Goal: Transaction & Acquisition: Purchase product/service

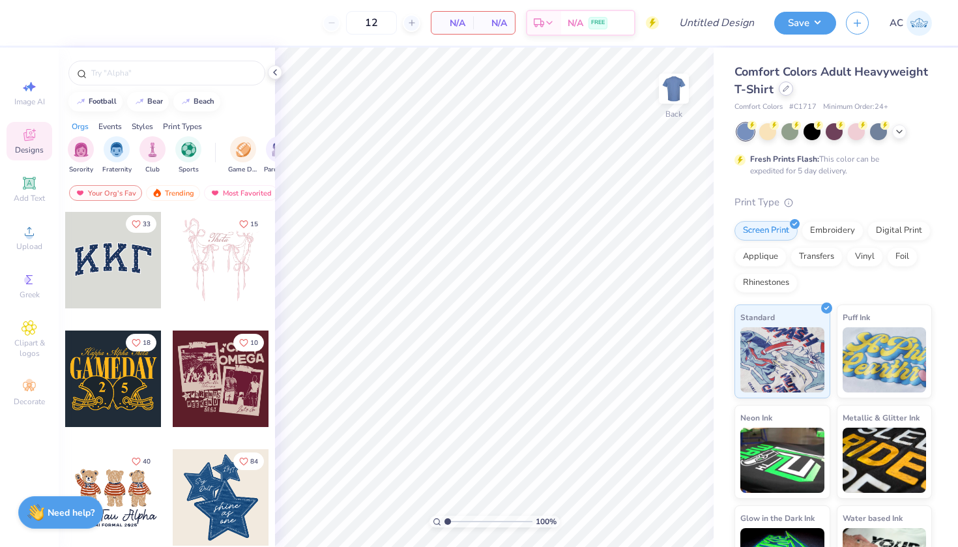
click at [780, 95] on div "Comfort Colors Adult Heavyweight T-Shirt" at bounding box center [834, 80] width 198 height 35
click at [787, 91] on icon at bounding box center [786, 88] width 7 height 7
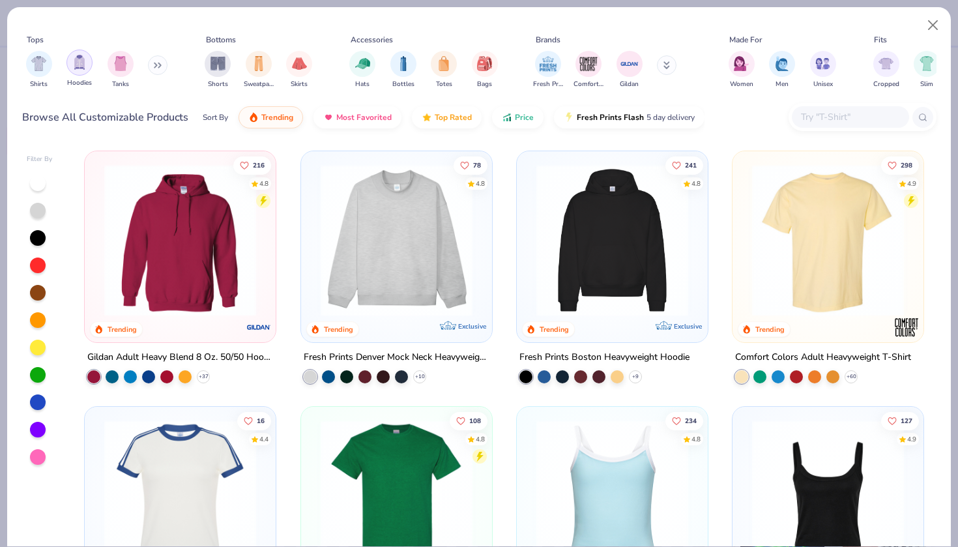
click at [66, 65] on div "filter for Hoodies" at bounding box center [79, 63] width 26 height 26
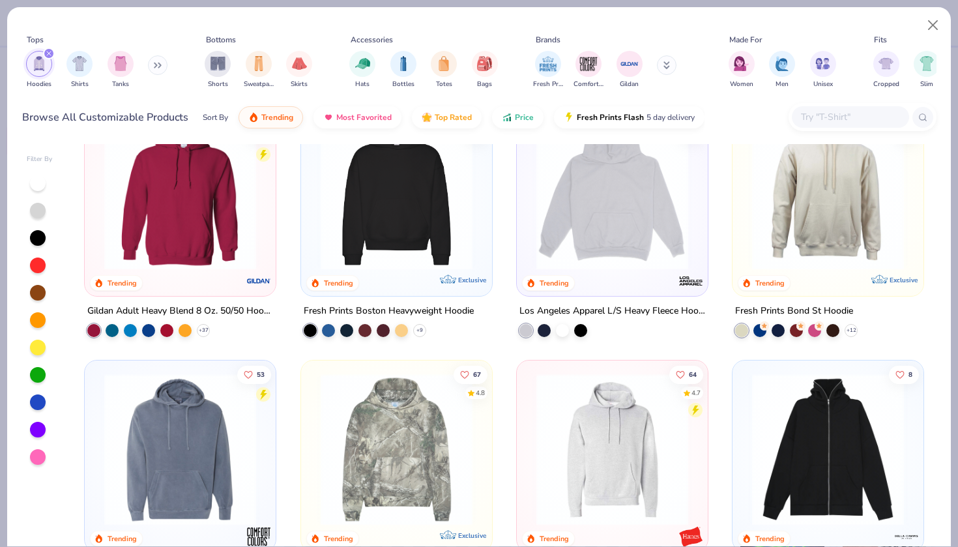
scroll to position [20, 0]
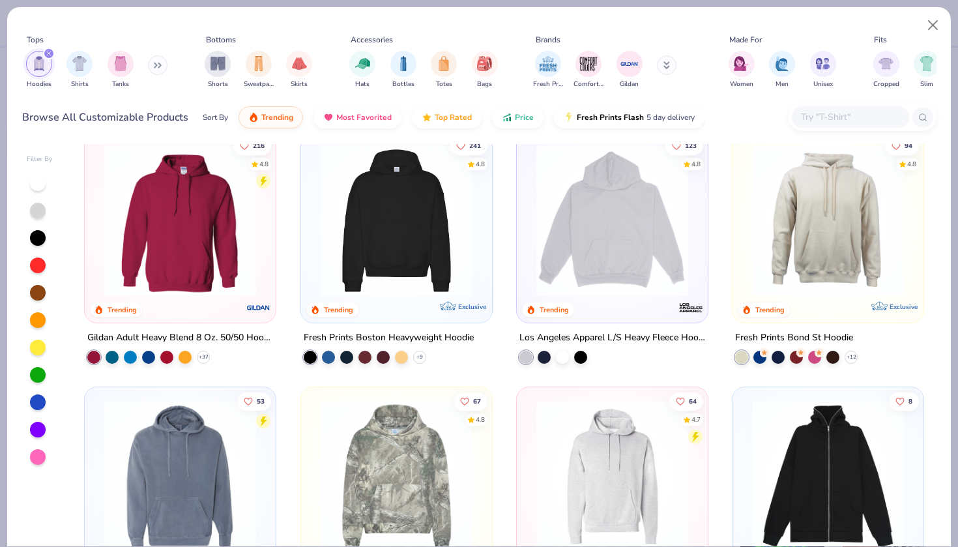
click at [413, 262] on img at bounding box center [396, 221] width 165 height 152
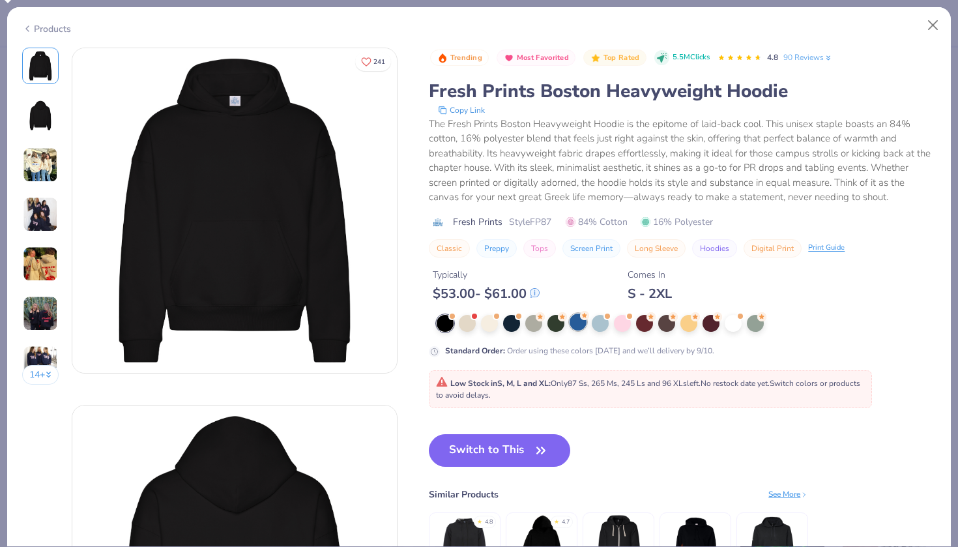
click at [583, 321] on div at bounding box center [578, 322] width 17 height 17
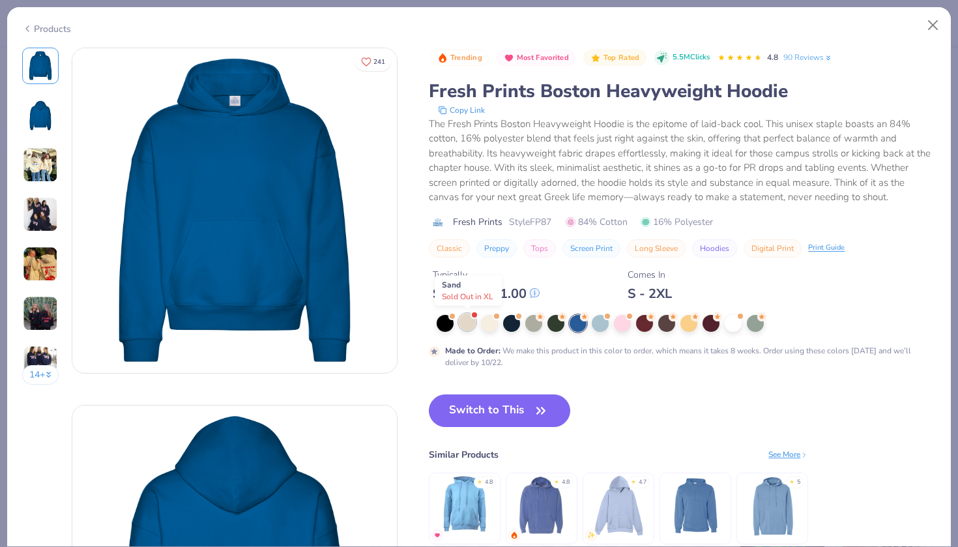
click at [469, 329] on div at bounding box center [467, 322] width 17 height 17
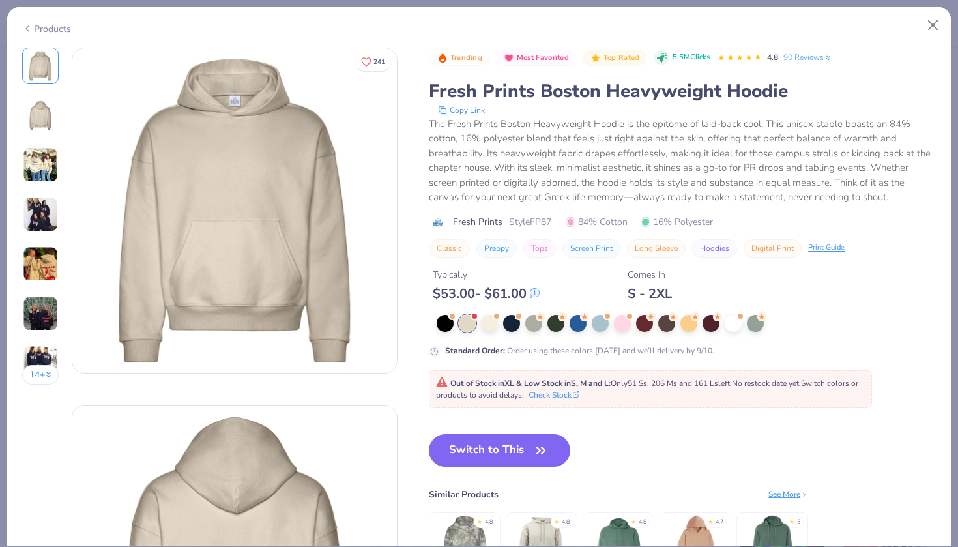
click at [501, 326] on div at bounding box center [686, 323] width 499 height 17
click at [492, 325] on div at bounding box center [489, 322] width 17 height 17
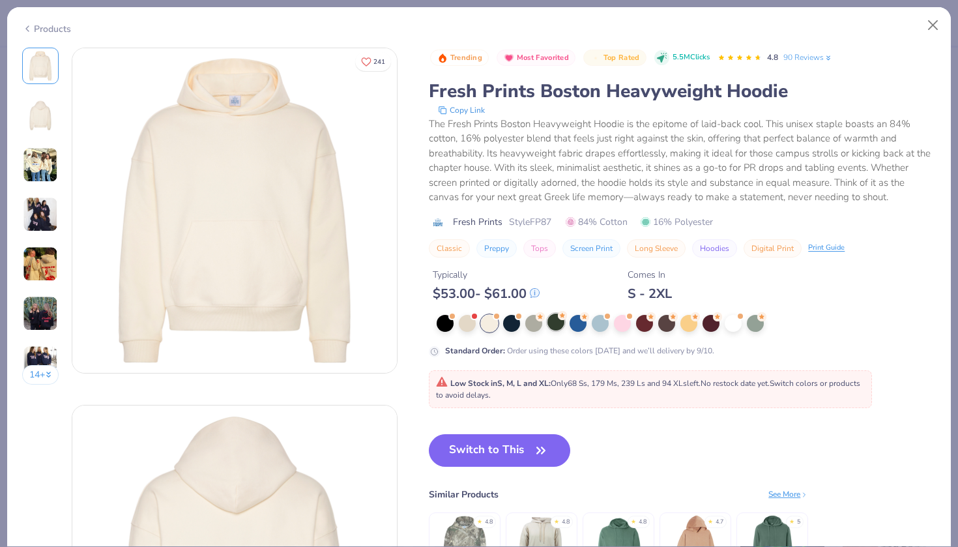
click at [555, 324] on div at bounding box center [556, 322] width 17 height 17
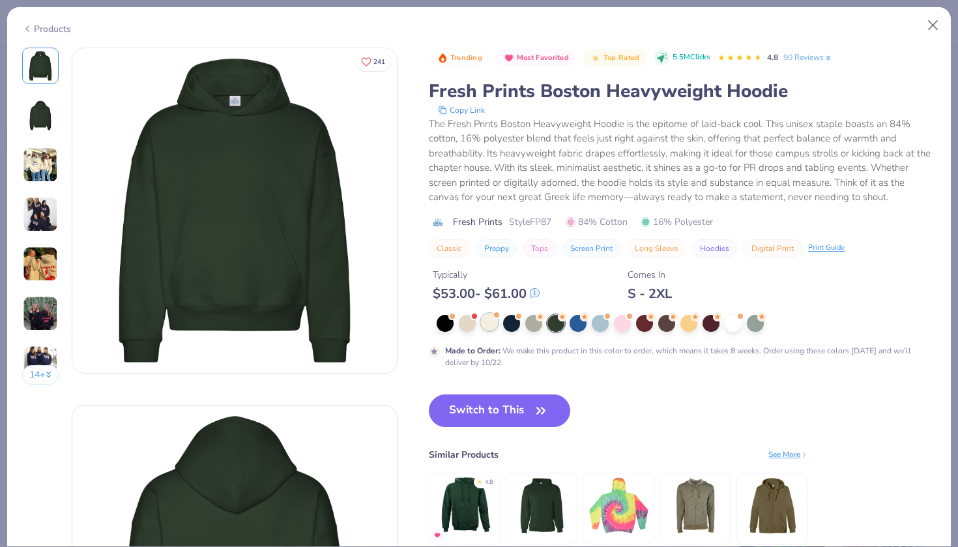
click at [486, 318] on div at bounding box center [489, 322] width 17 height 17
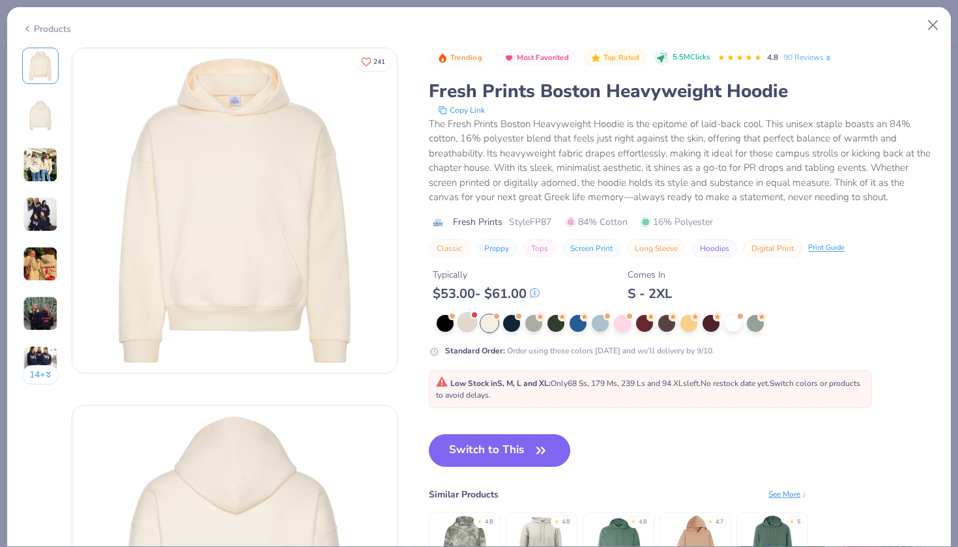
click at [474, 319] on div at bounding box center [467, 322] width 17 height 17
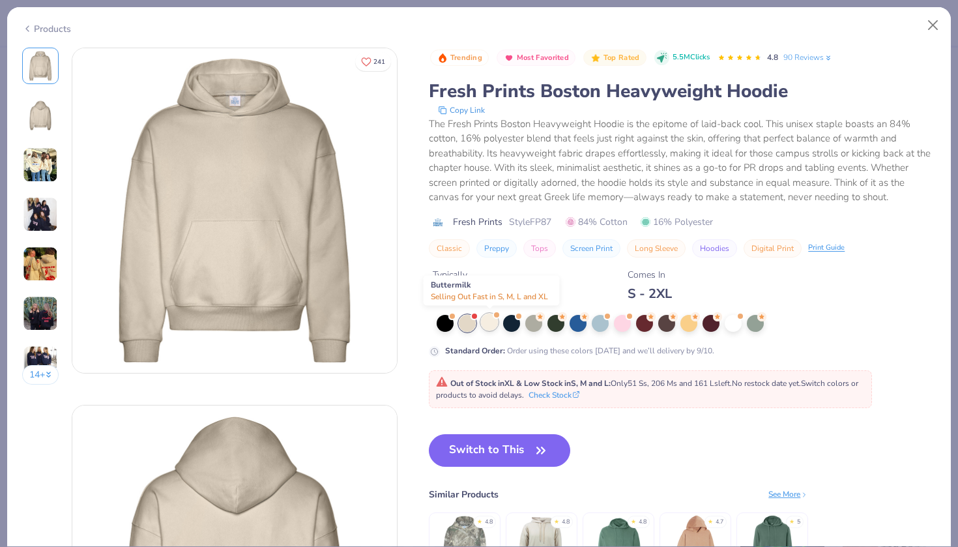
click at [489, 323] on div at bounding box center [489, 322] width 17 height 17
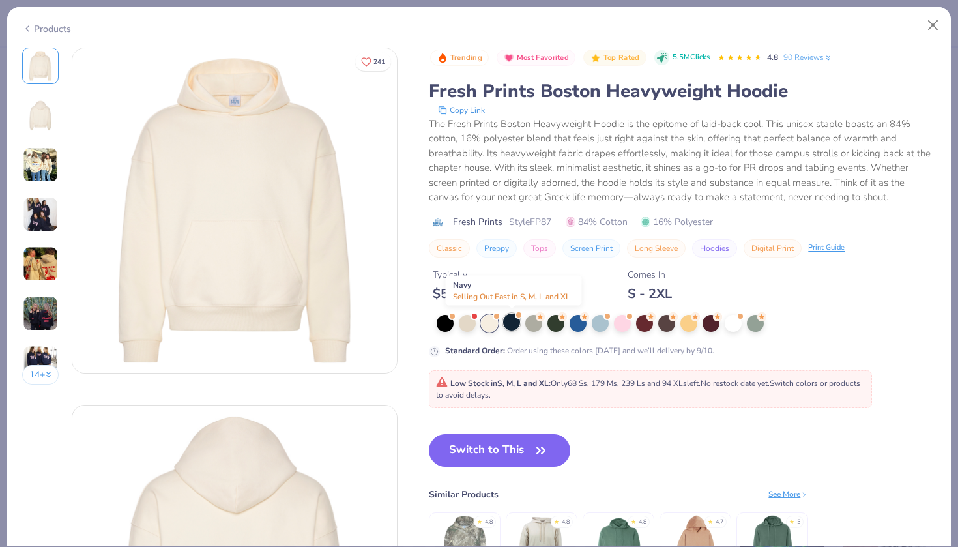
click at [508, 322] on div at bounding box center [511, 322] width 17 height 17
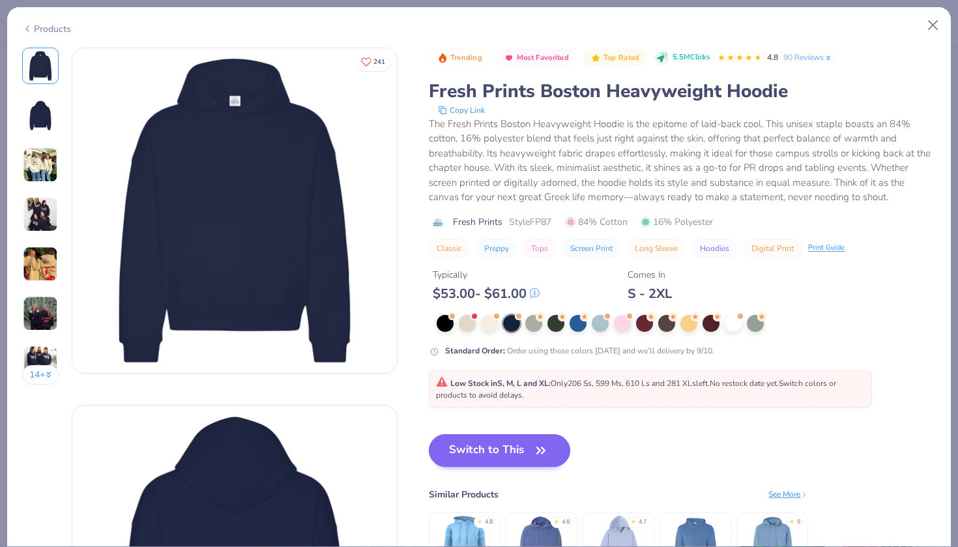
click at [497, 446] on button "Switch to This" at bounding box center [499, 450] width 141 height 33
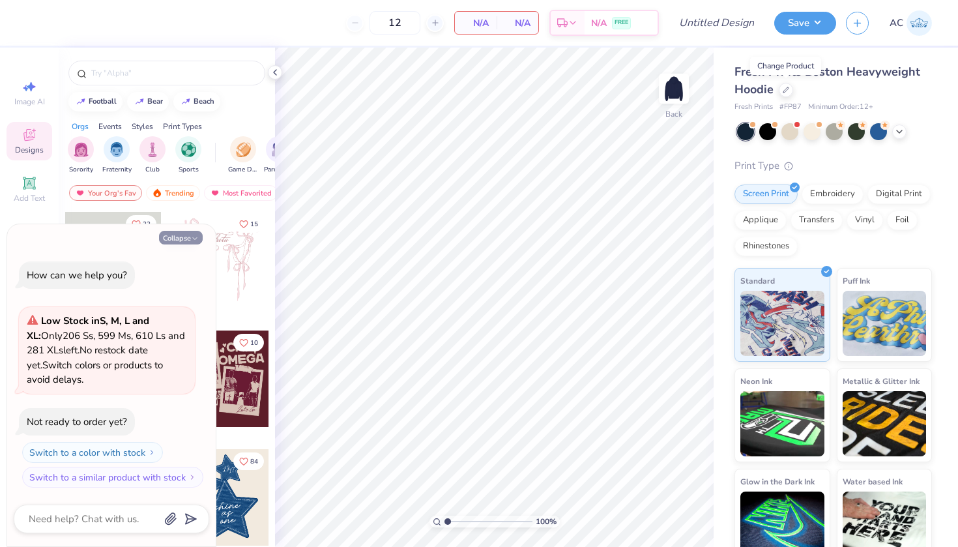
click at [177, 238] on button "Collapse" at bounding box center [181, 238] width 44 height 14
type textarea "x"
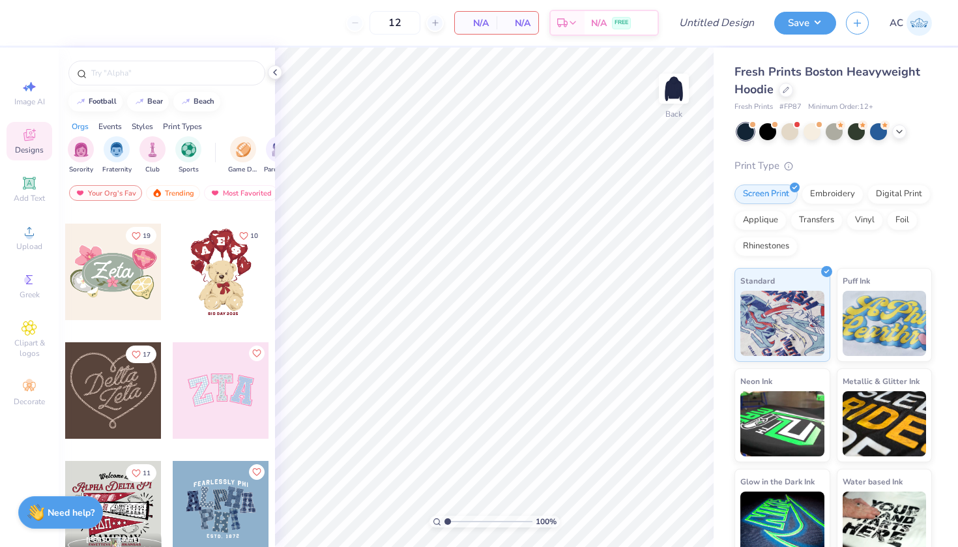
scroll to position [366, 0]
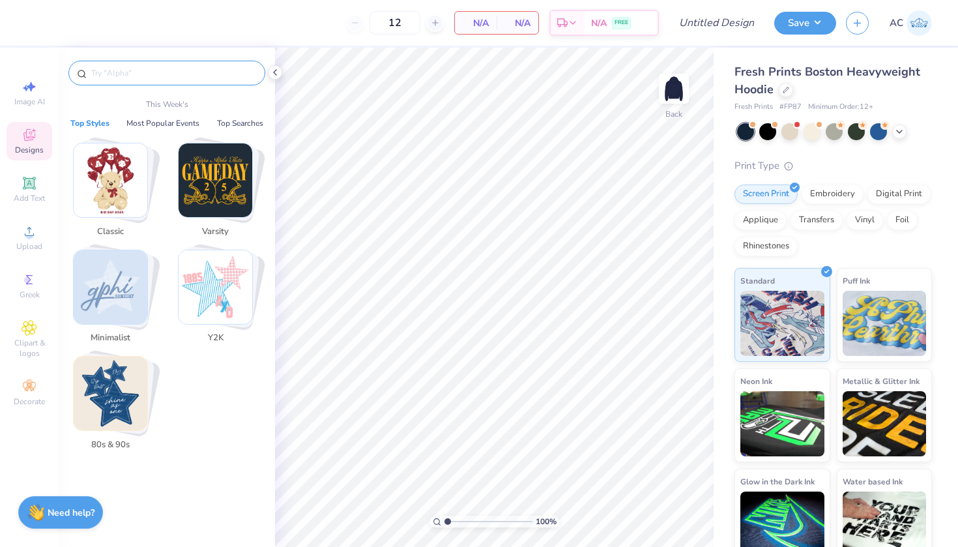
click at [110, 73] on input "text" at bounding box center [173, 72] width 167 height 13
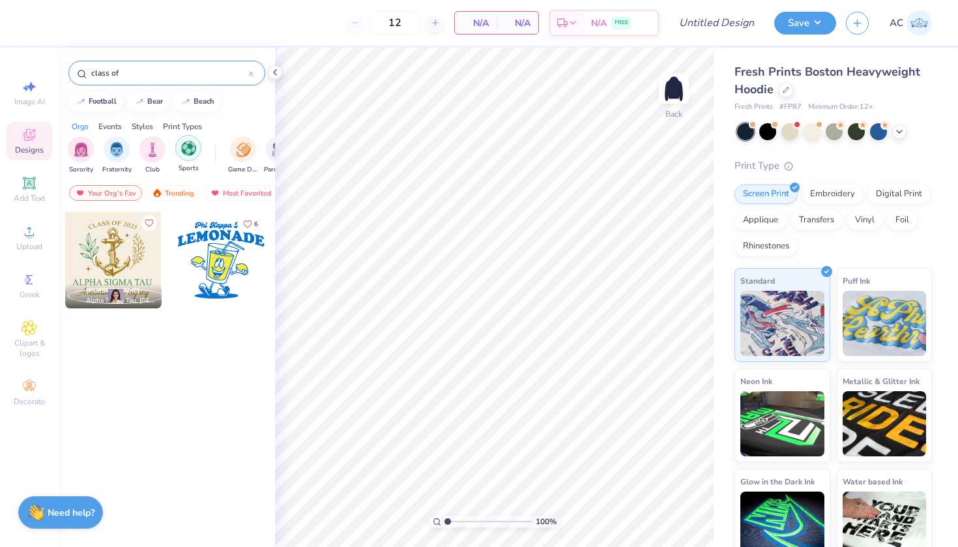
click at [198, 156] on div "filter for Sports" at bounding box center [188, 148] width 26 height 26
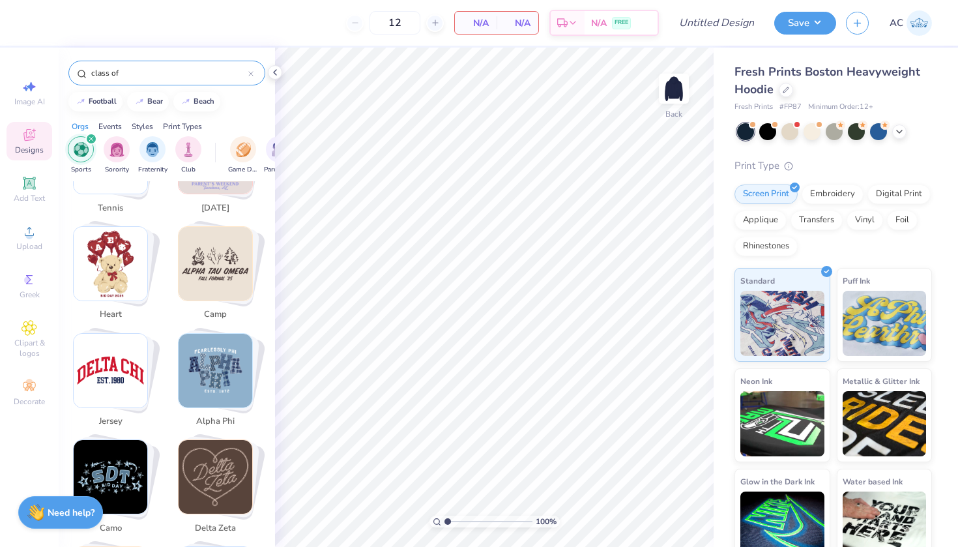
scroll to position [935, 0]
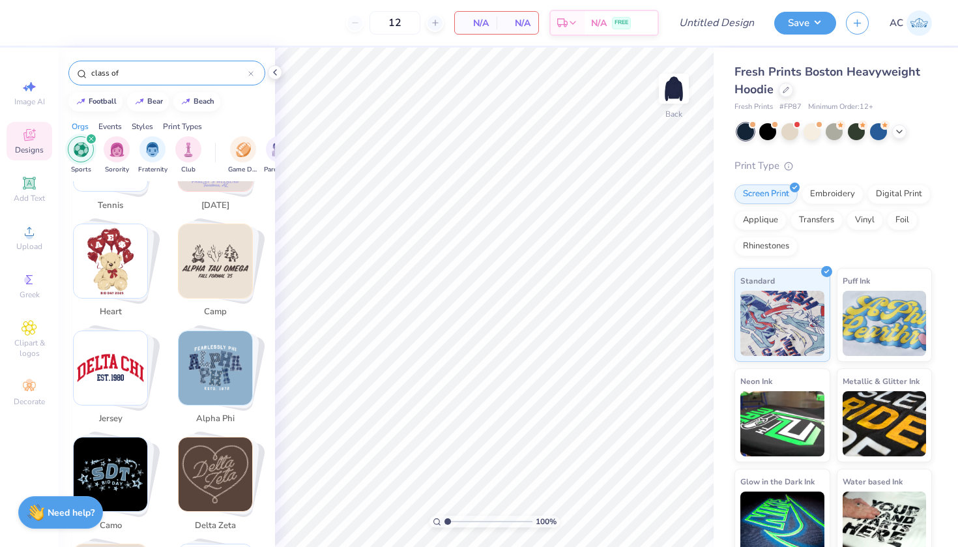
click at [138, 81] on div "class of" at bounding box center [166, 73] width 197 height 25
click at [134, 75] on input "class of" at bounding box center [169, 72] width 158 height 13
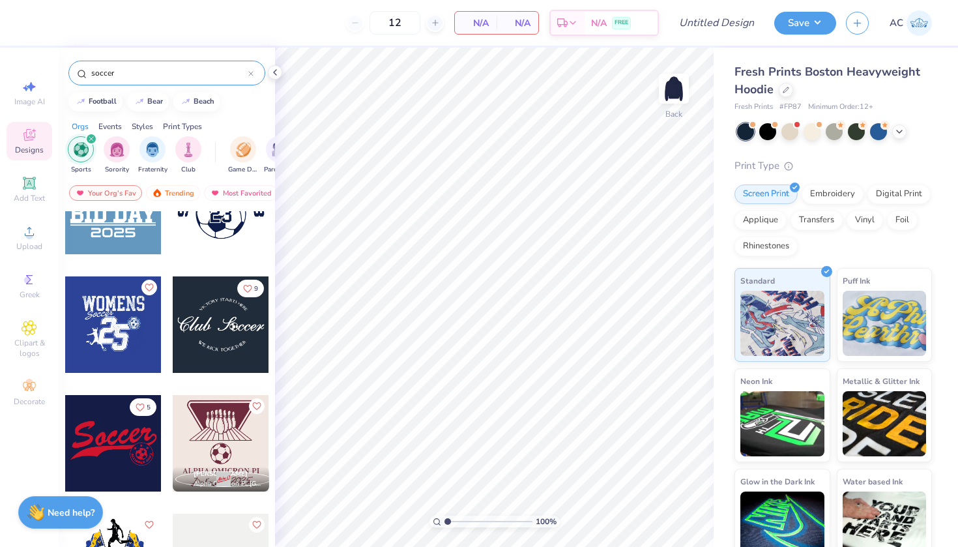
scroll to position [51, 0]
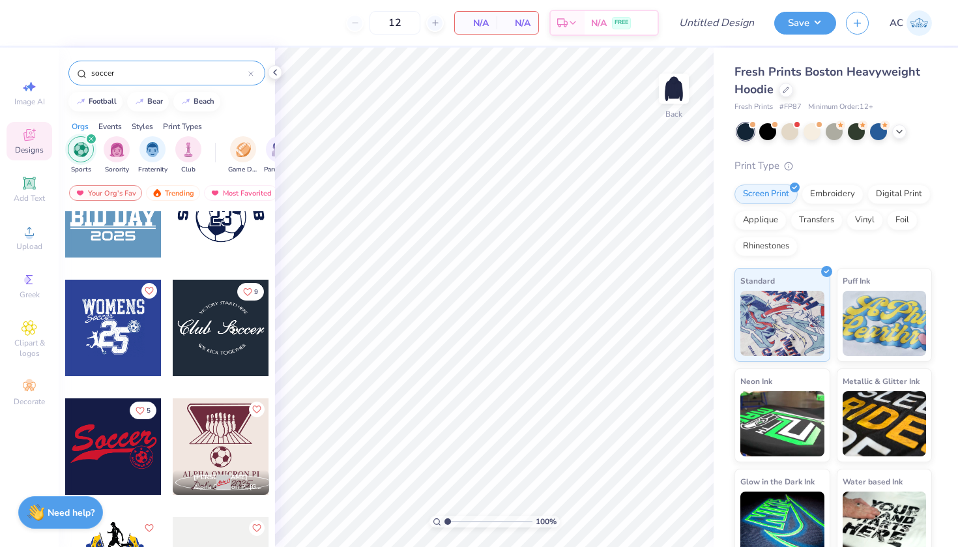
click at [151, 78] on input "soccer" at bounding box center [169, 72] width 158 height 13
type input "anchor"
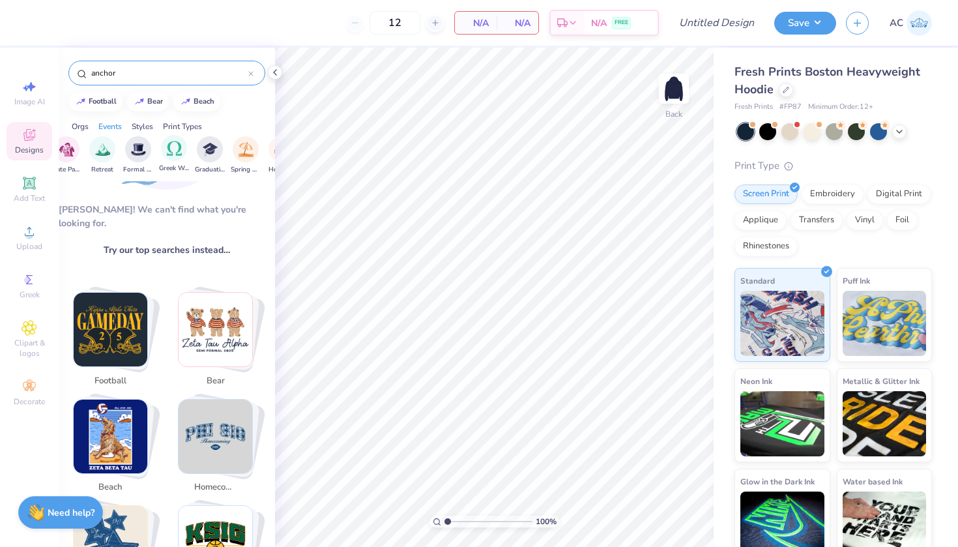
scroll to position [0, 418]
click at [186, 145] on img "filter for Graduation" at bounding box center [183, 148] width 15 height 15
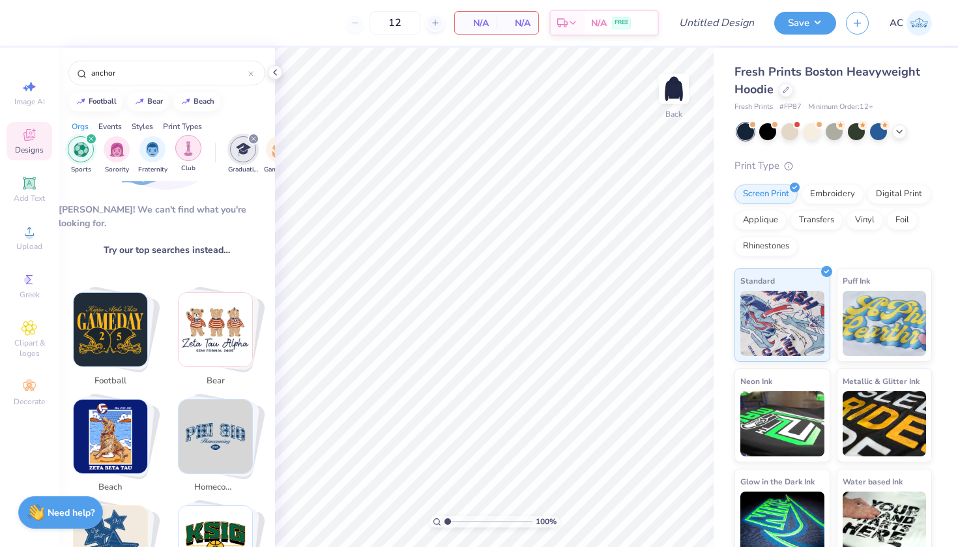
scroll to position [0, 0]
click at [250, 147] on img "filter for Graduation" at bounding box center [243, 149] width 15 height 15
click at [26, 197] on span "Add Text" at bounding box center [29, 198] width 31 height 10
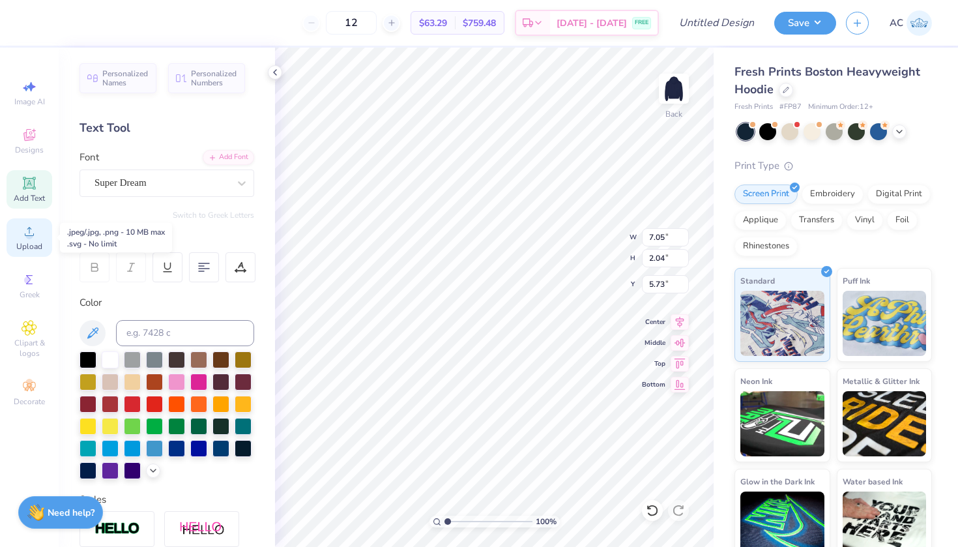
click at [30, 225] on icon at bounding box center [30, 232] width 16 height 16
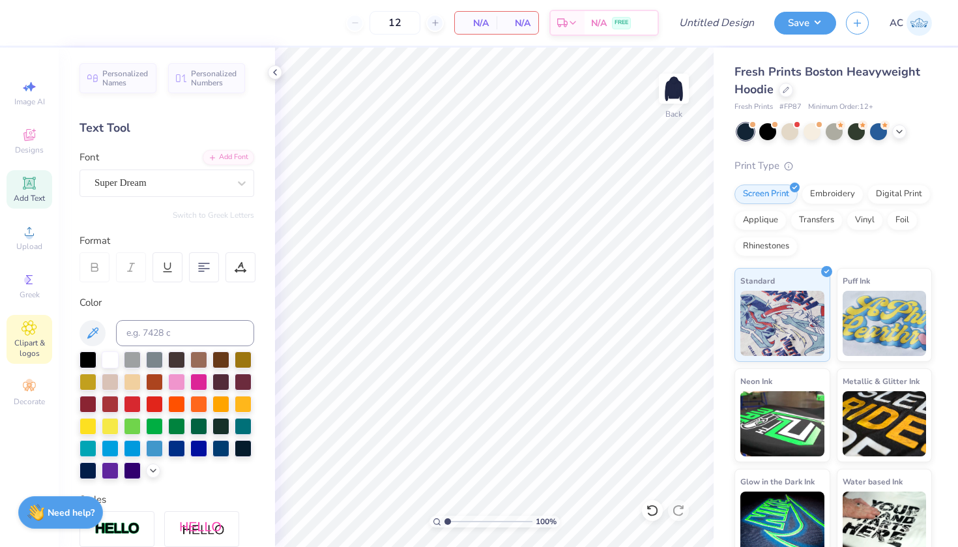
click at [31, 326] on icon at bounding box center [29, 328] width 7 height 7
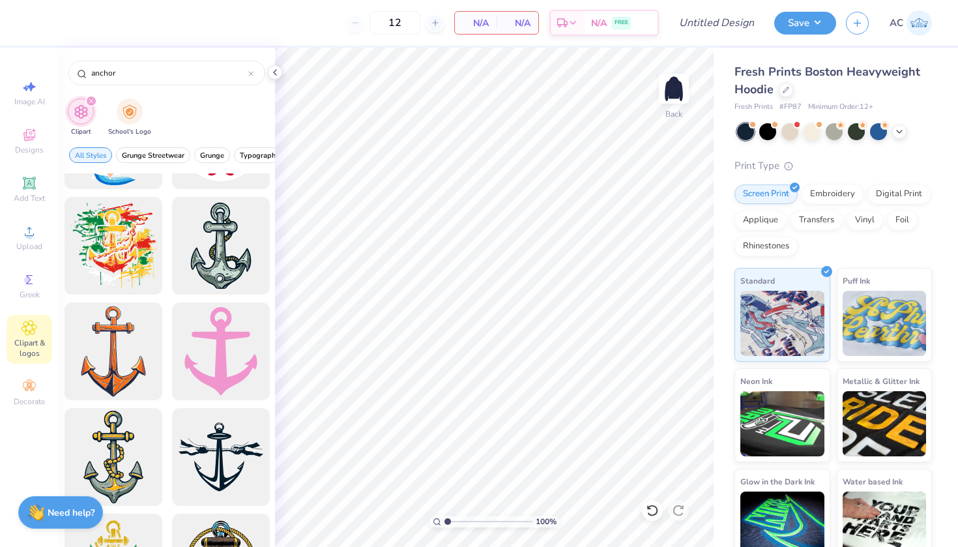
scroll to position [380, 0]
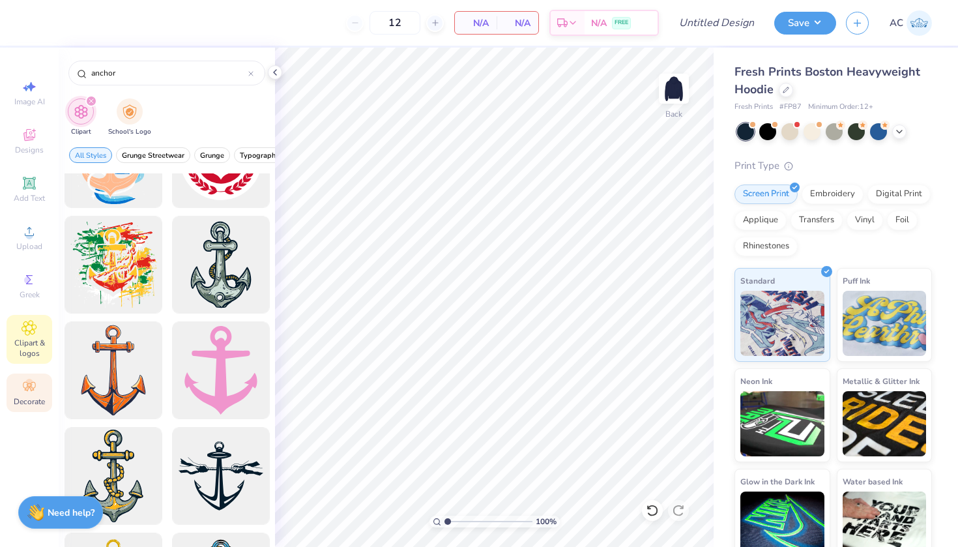
type input "anchor"
click at [22, 393] on icon at bounding box center [30, 387] width 16 height 16
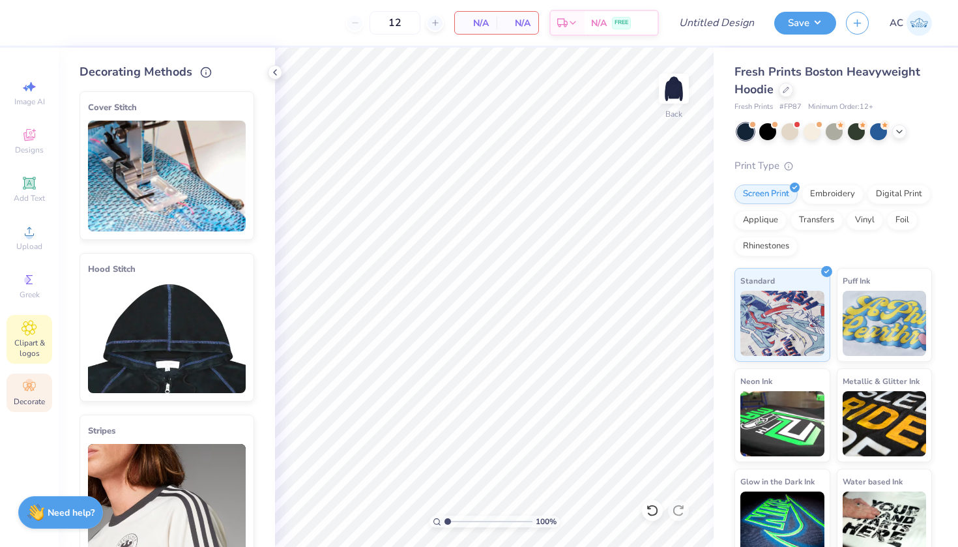
click at [33, 333] on icon at bounding box center [29, 328] width 15 height 16
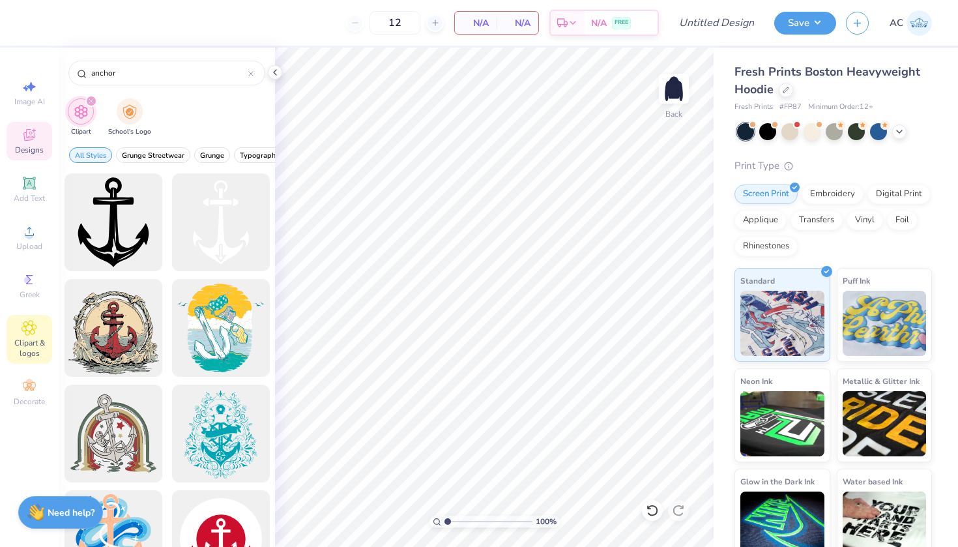
click at [33, 128] on icon at bounding box center [30, 135] width 16 height 16
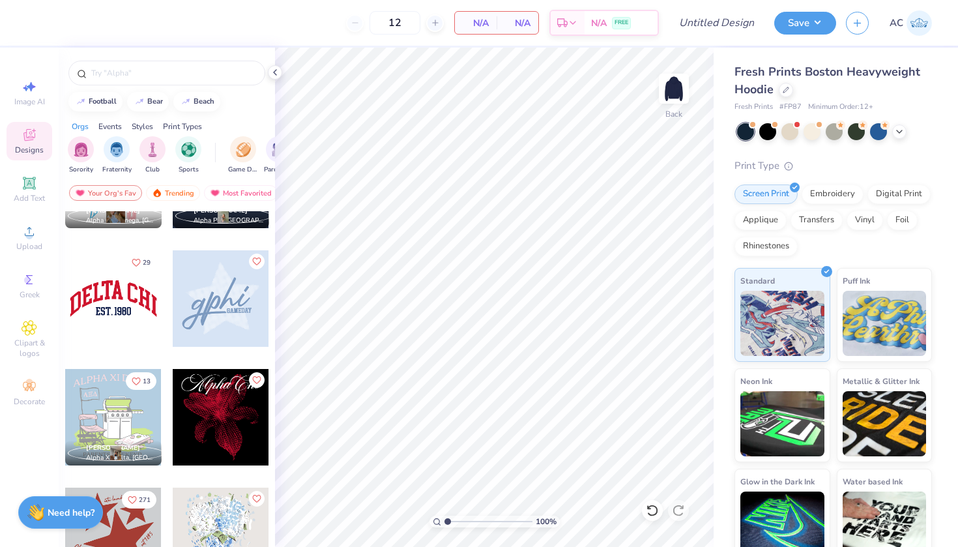
scroll to position [902, 0]
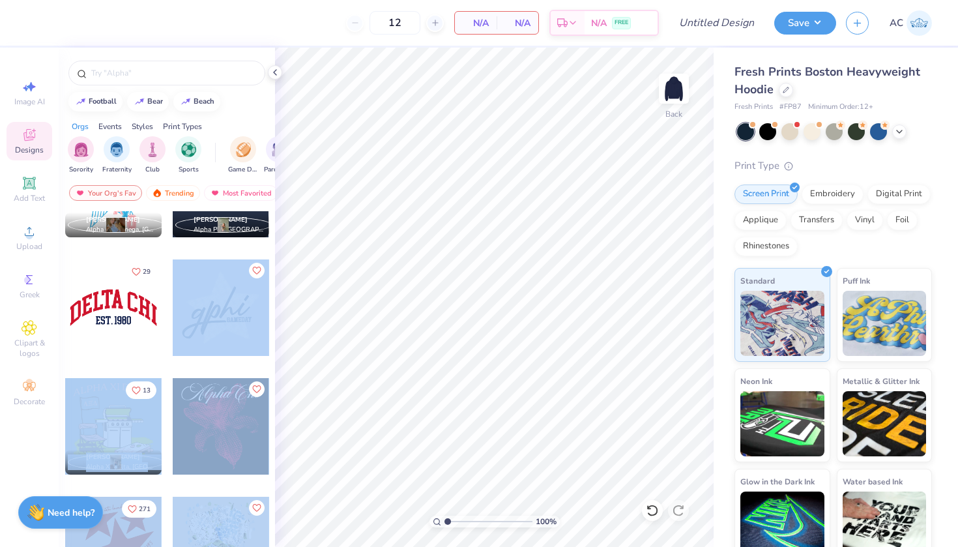
click at [513, 300] on div "12 N/A Per Item N/A Total Est. Delivery N/A FREE Design Title Save AC Image AI …" at bounding box center [479, 273] width 958 height 547
click at [223, 315] on div at bounding box center [221, 307] width 96 height 96
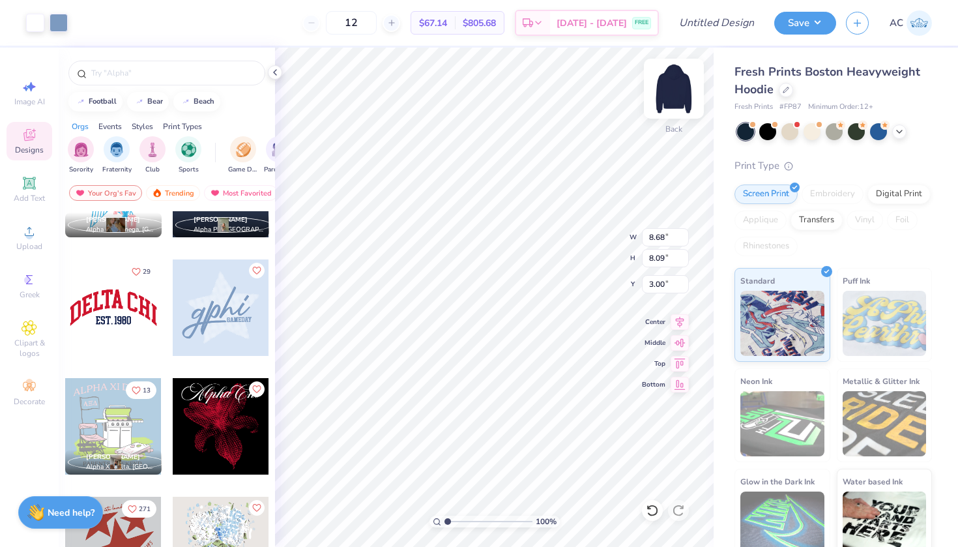
click at [666, 87] on img at bounding box center [674, 89] width 52 height 52
click at [666, 89] on img at bounding box center [674, 89] width 52 height 52
type input "4.65"
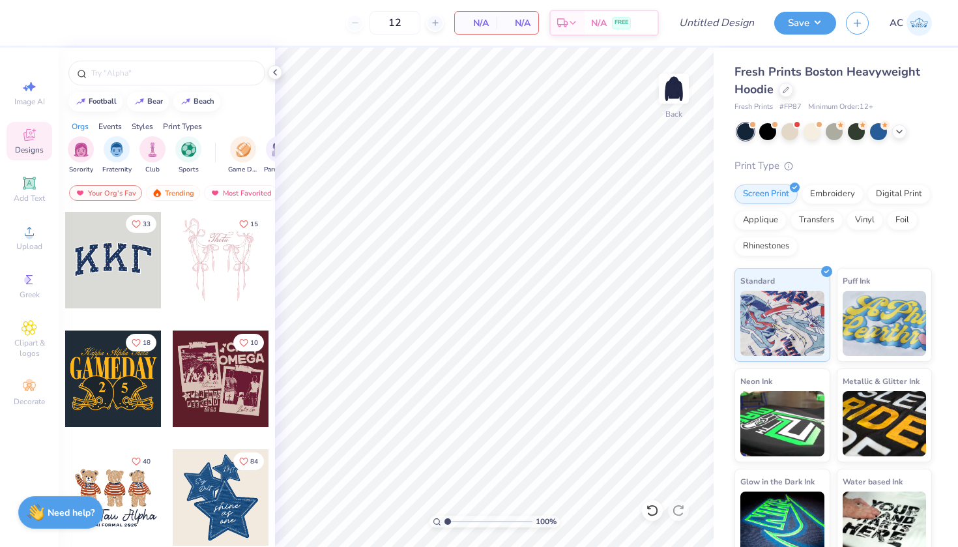
scroll to position [0, 0]
click at [170, 194] on div "Trending" at bounding box center [173, 193] width 54 height 16
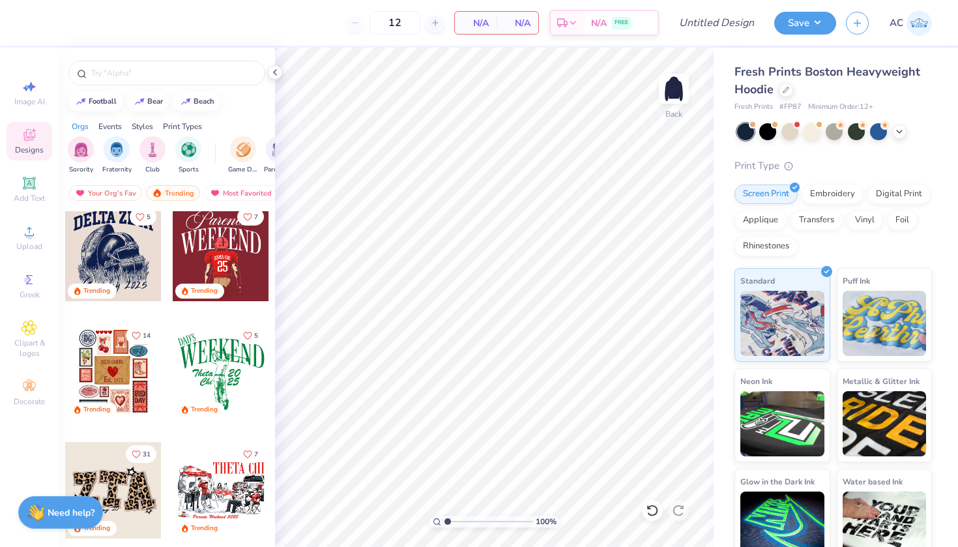
scroll to position [1823, 0]
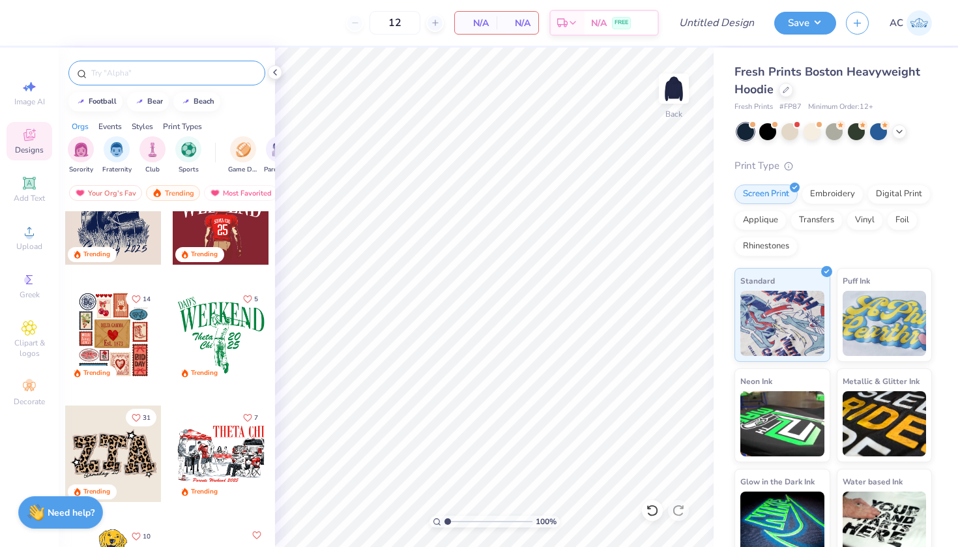
click at [132, 74] on input "text" at bounding box center [173, 72] width 167 height 13
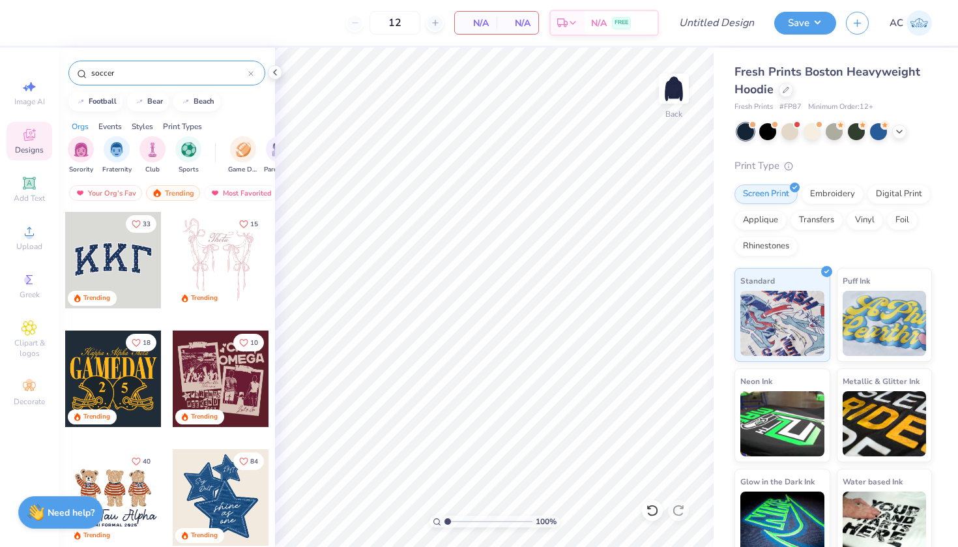
type input "soccer"
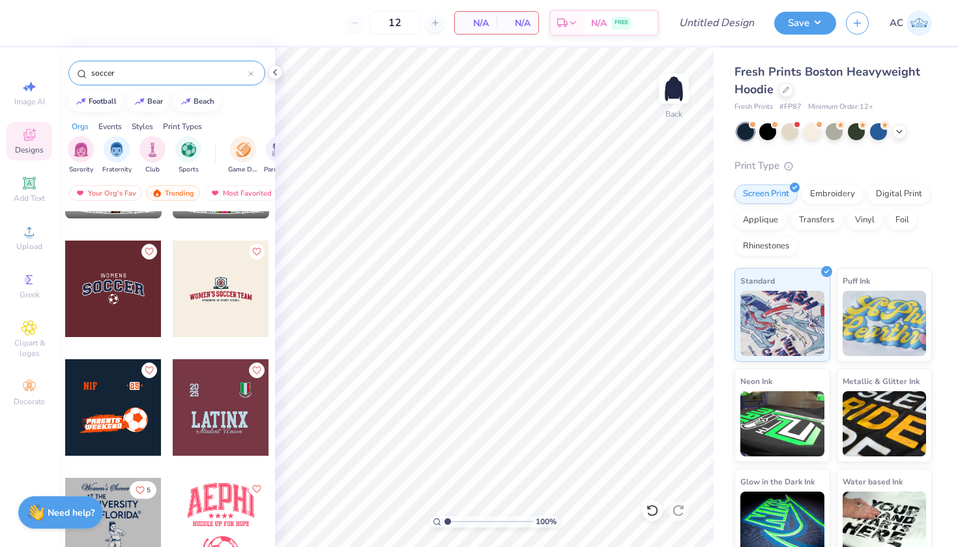
scroll to position [446, 0]
click at [46, 343] on span "Clipart & logos" at bounding box center [30, 348] width 46 height 21
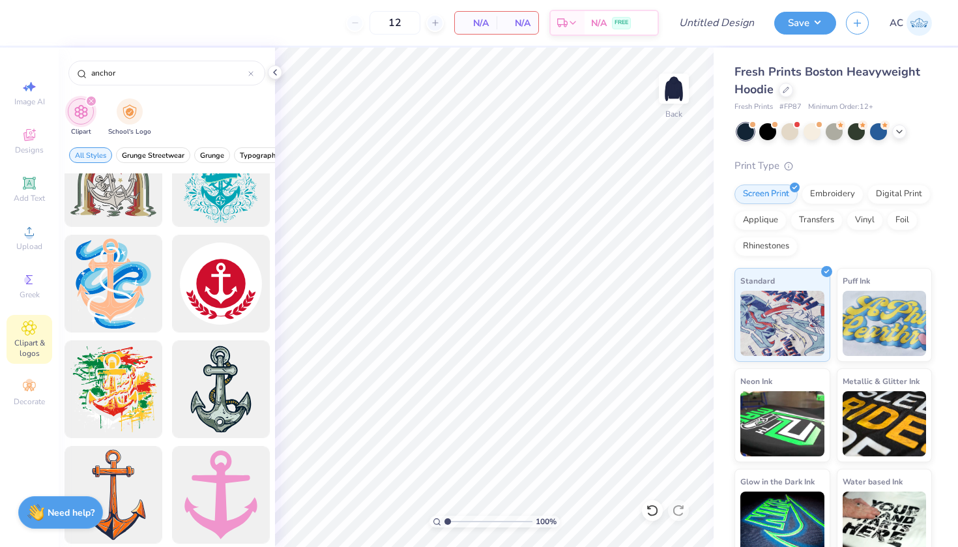
scroll to position [342, 0]
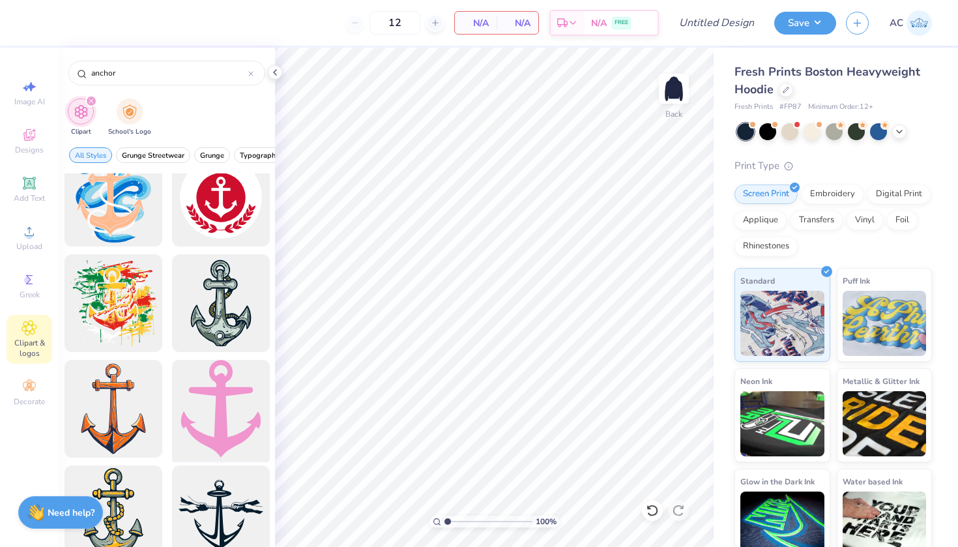
click at [194, 423] on div at bounding box center [221, 409] width 108 height 108
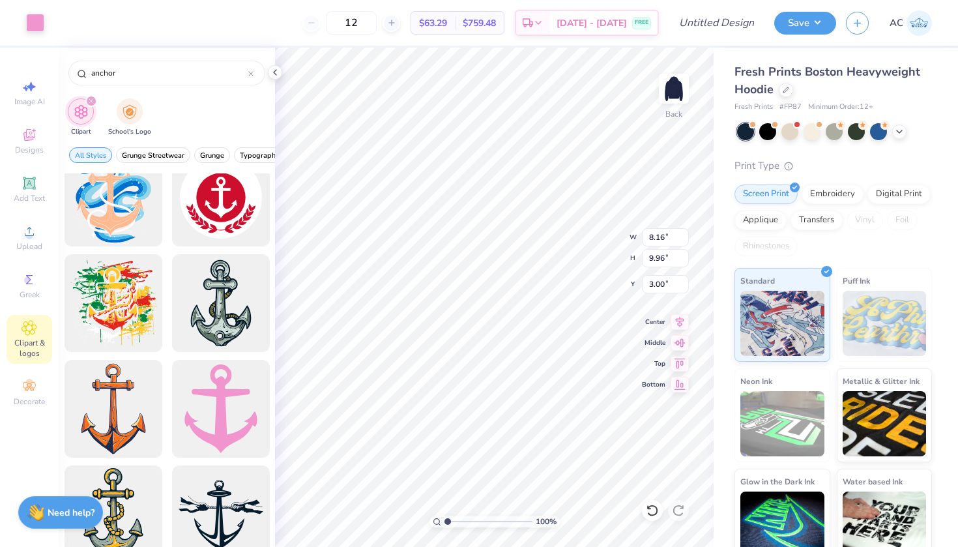
type input "3.05"
type input "3.73"
type input "9.23"
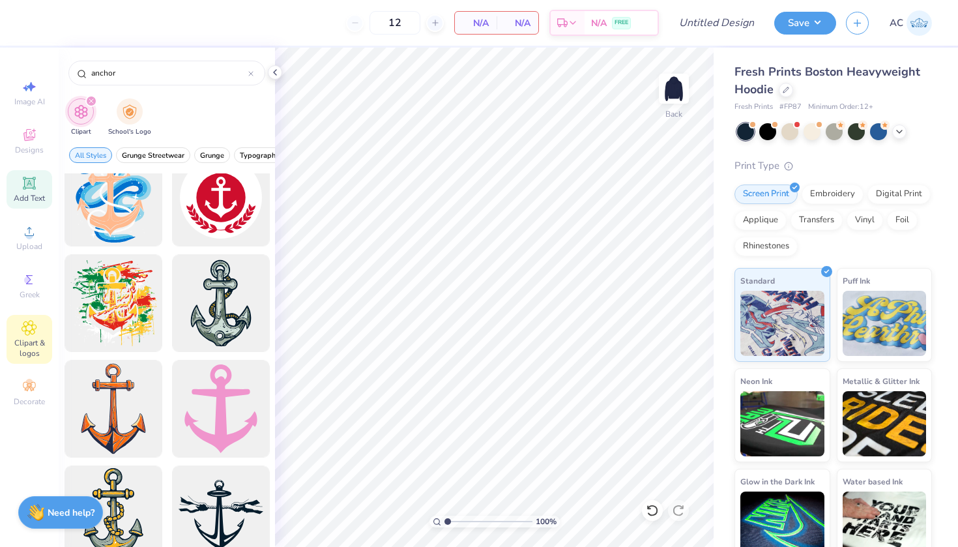
click at [30, 182] on icon at bounding box center [29, 183] width 12 height 12
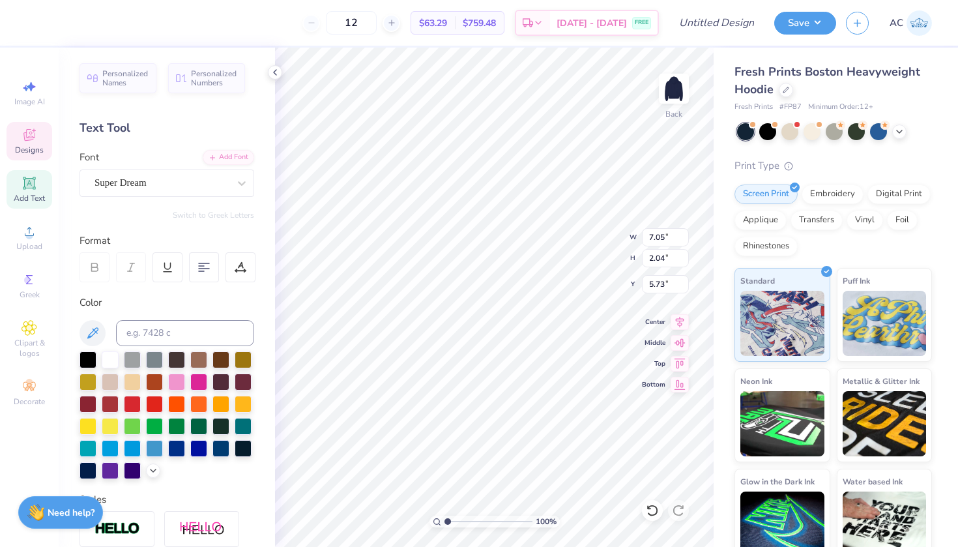
click at [33, 143] on div "Designs" at bounding box center [30, 141] width 46 height 38
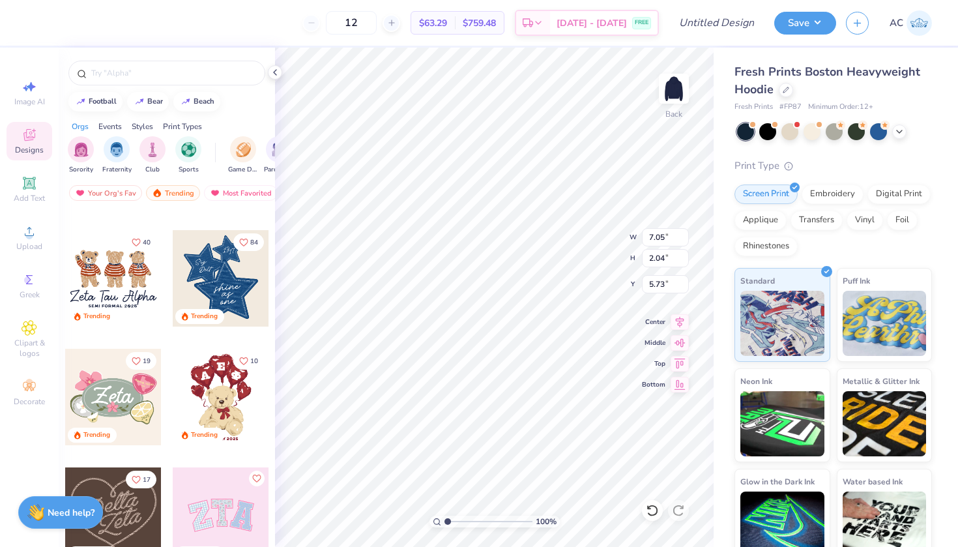
scroll to position [220, 0]
click at [30, 336] on div "Clipart & logos" at bounding box center [30, 339] width 46 height 49
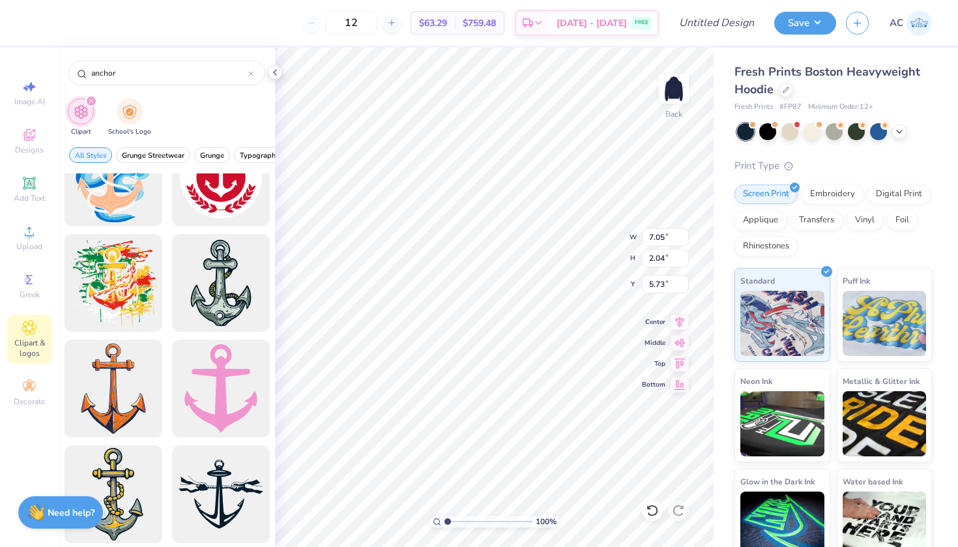
scroll to position [362, 0]
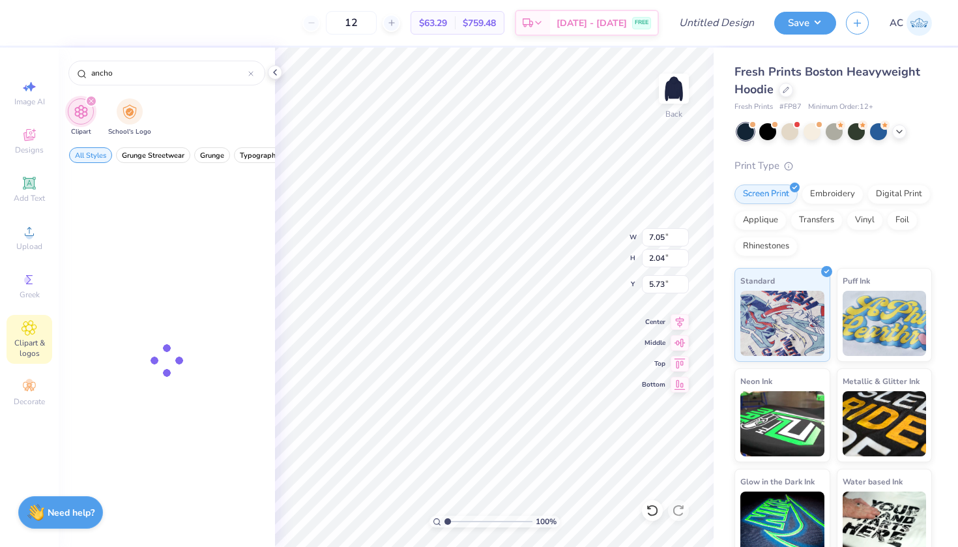
type input "ancho"
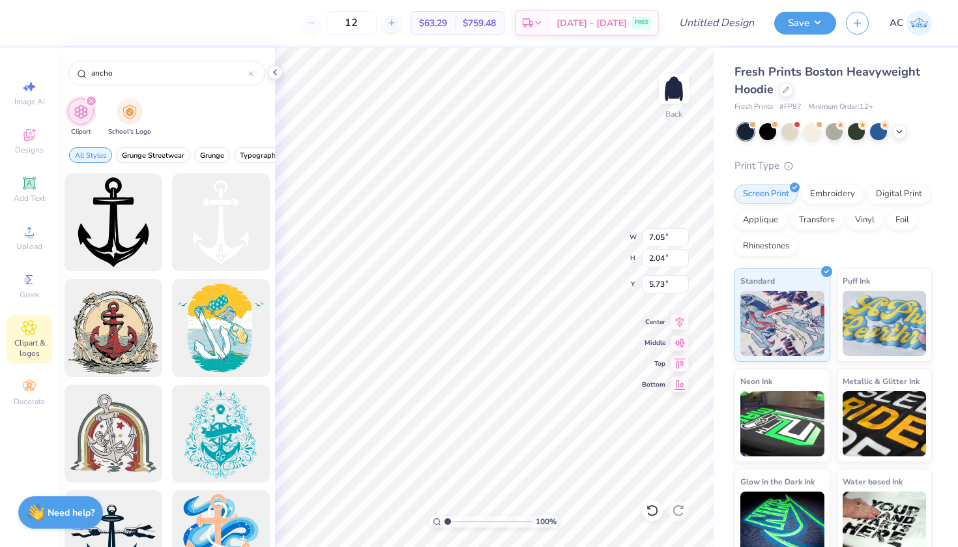
type textarea "TXT"
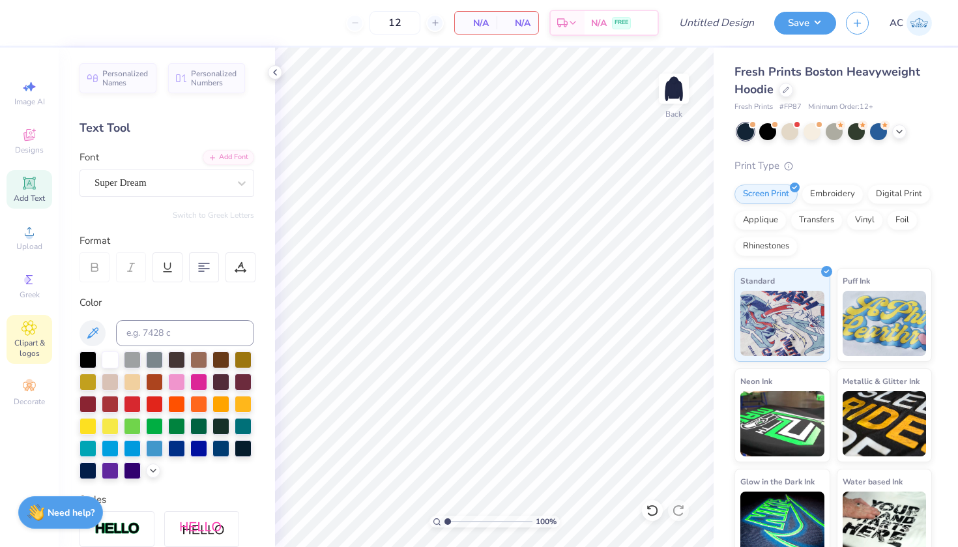
click at [31, 338] on span "Clipart & logos" at bounding box center [30, 348] width 46 height 21
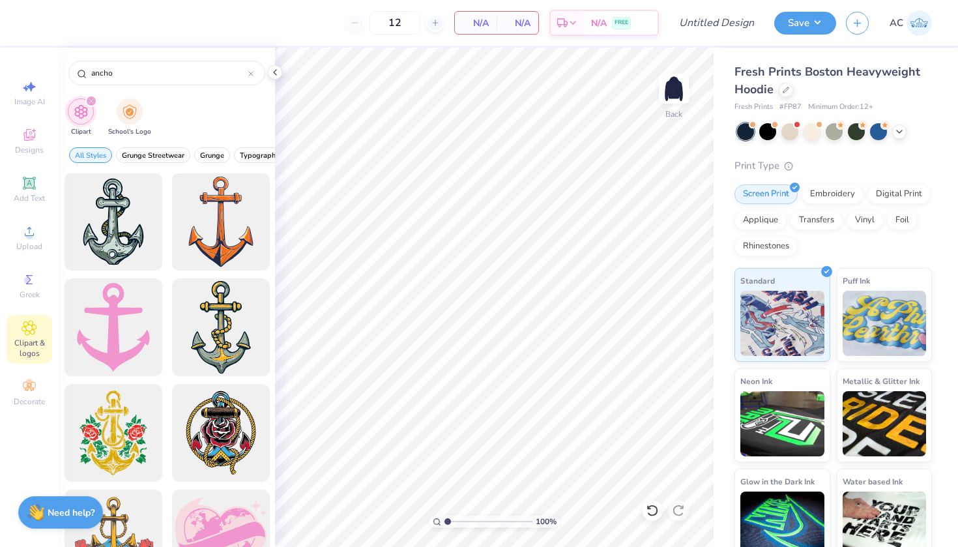
scroll to position [524, 0]
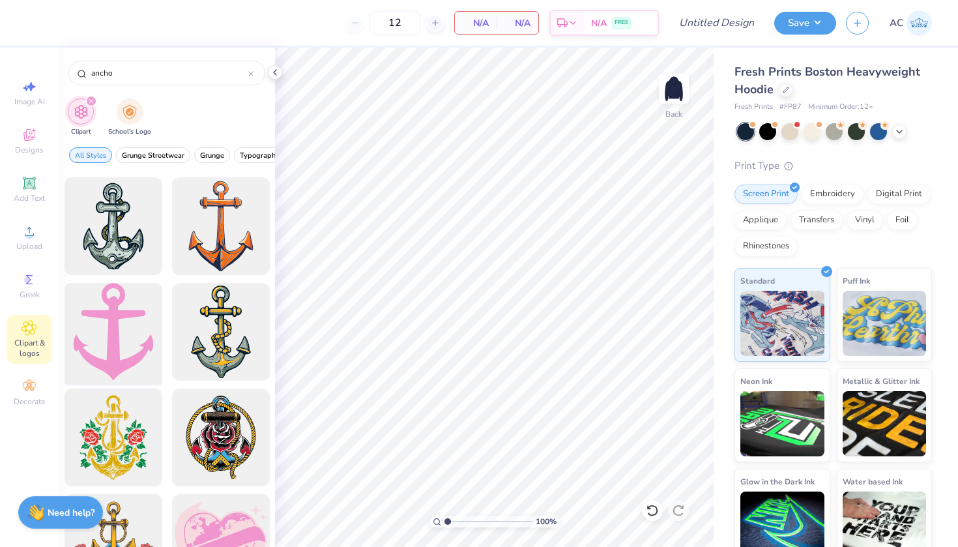
drag, startPoint x: 128, startPoint y: 315, endPoint x: 134, endPoint y: 326, distance: 12.9
click at [134, 326] on div at bounding box center [113, 332] width 108 height 108
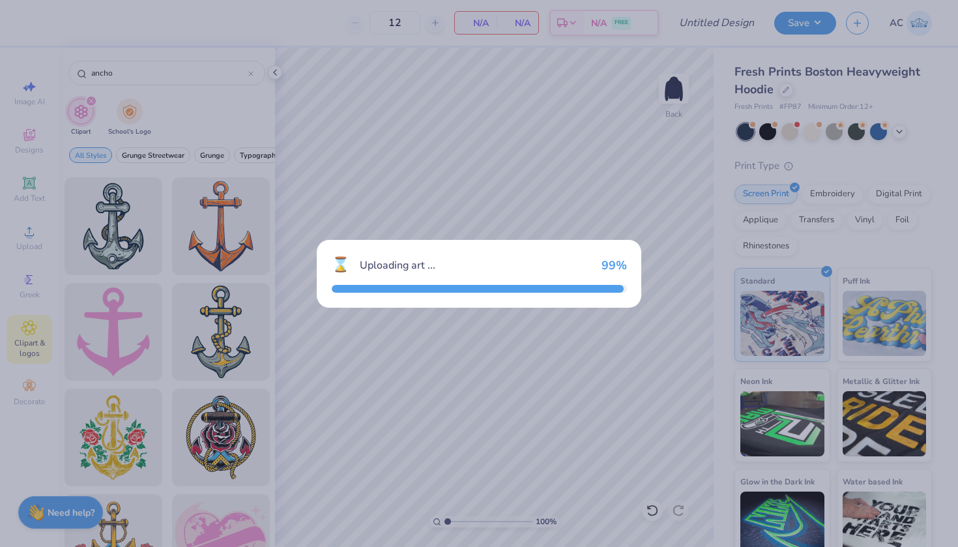
click at [129, 325] on div "⌛ Uploading art ... 99 %" at bounding box center [479, 273] width 958 height 547
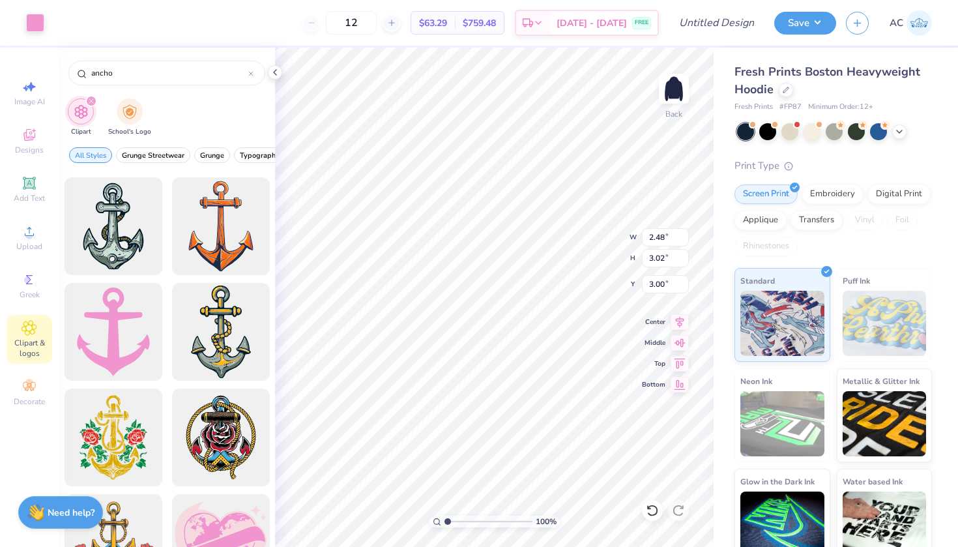
type input "2.48"
type input "3.02"
type input "4.10"
type input "1.73"
type input "2.12"
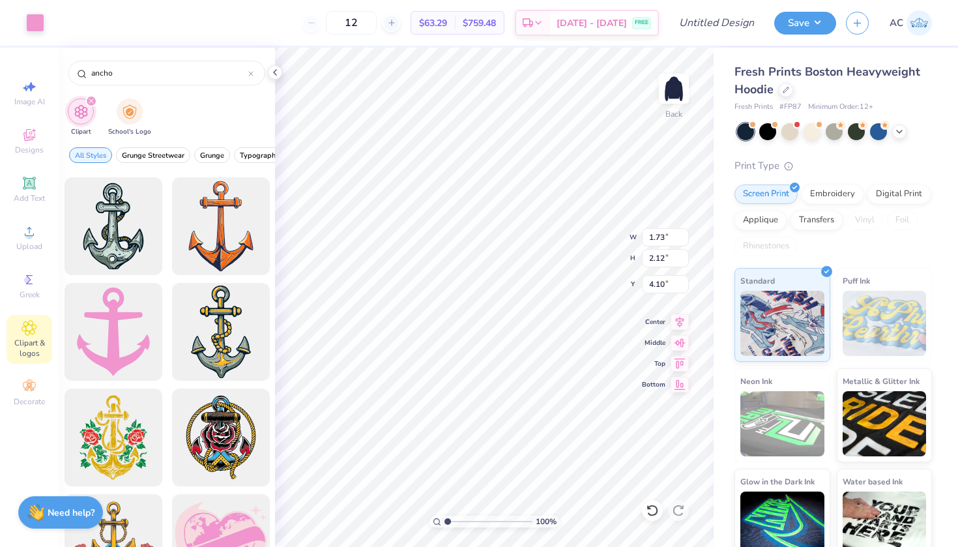
type input "4.05"
type input "2.45"
type input "3.00"
type input "4.40"
click at [677, 319] on icon at bounding box center [680, 319] width 8 height 11
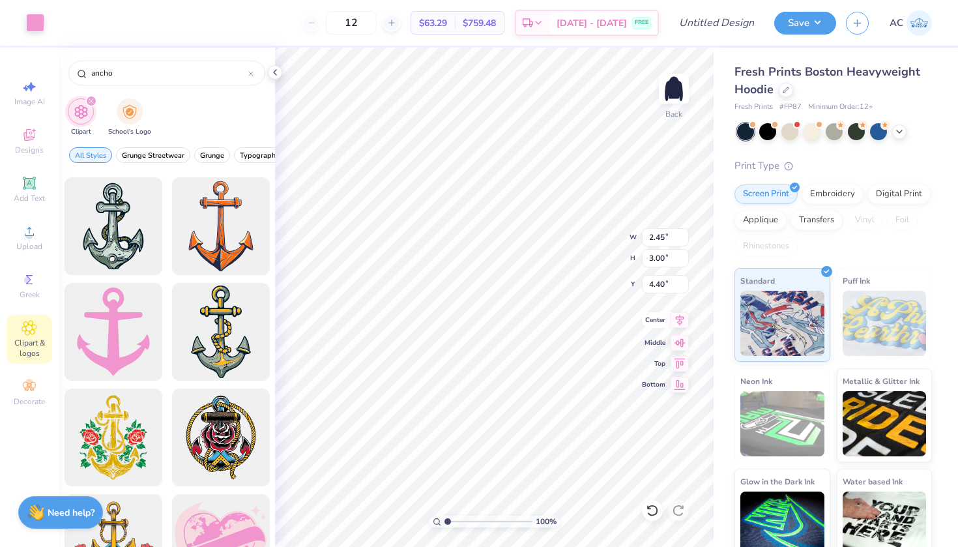
click at [677, 319] on icon at bounding box center [680, 319] width 8 height 11
type input "4.15"
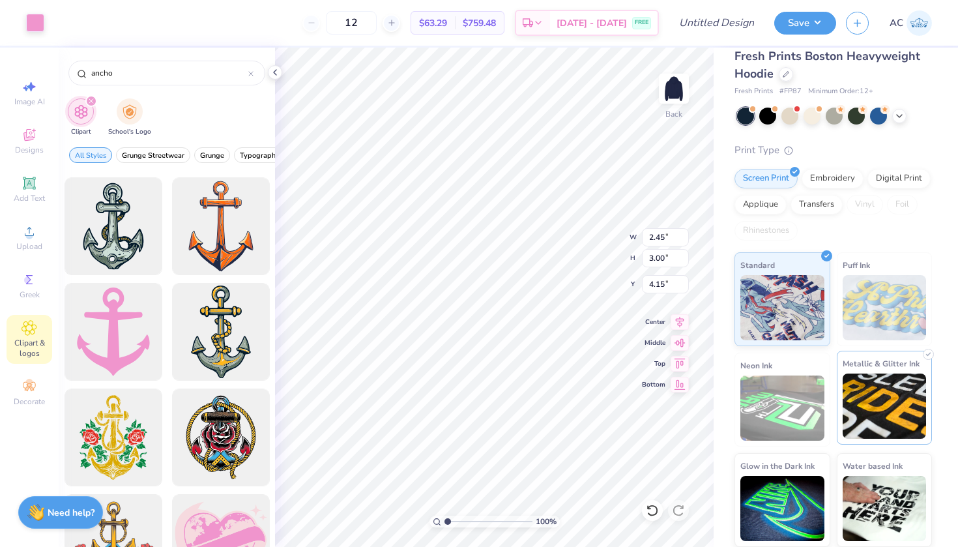
scroll to position [15, 0]
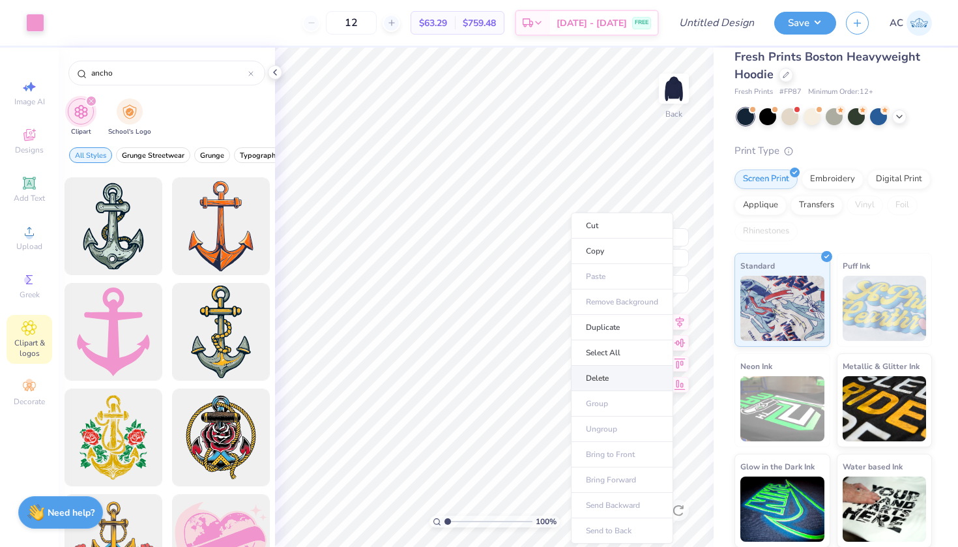
click at [615, 383] on li "Delete" at bounding box center [622, 378] width 102 height 25
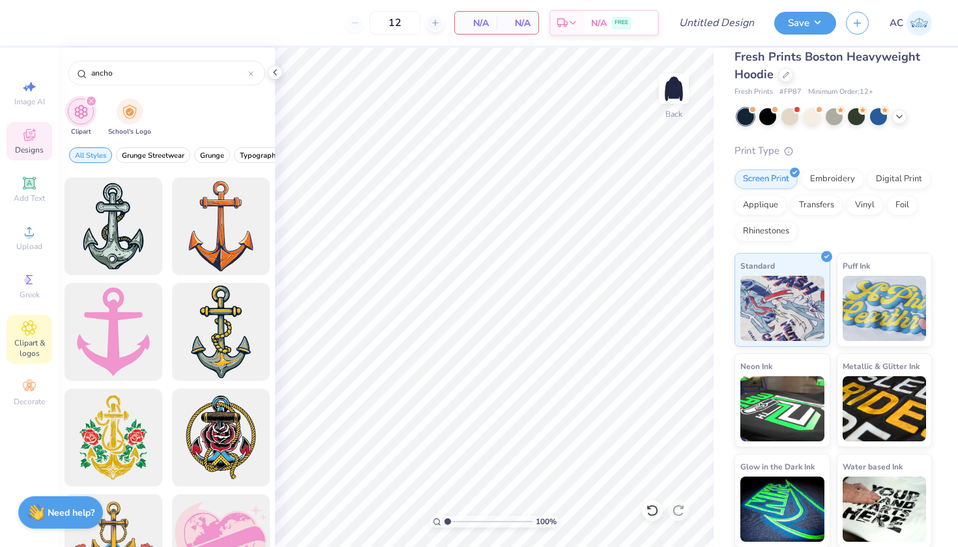
click at [19, 131] on div "Designs" at bounding box center [30, 141] width 46 height 38
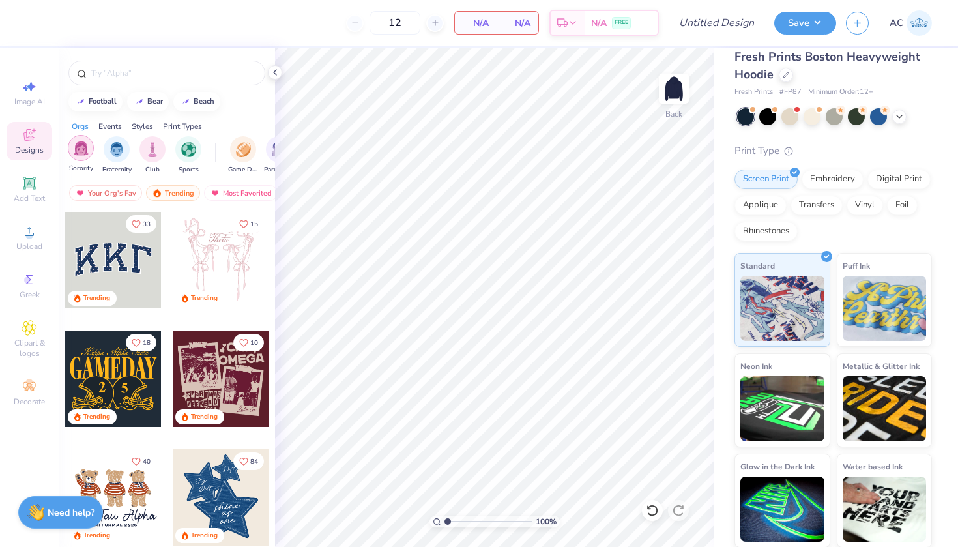
click at [87, 151] on img "filter for Sorority" at bounding box center [81, 148] width 15 height 15
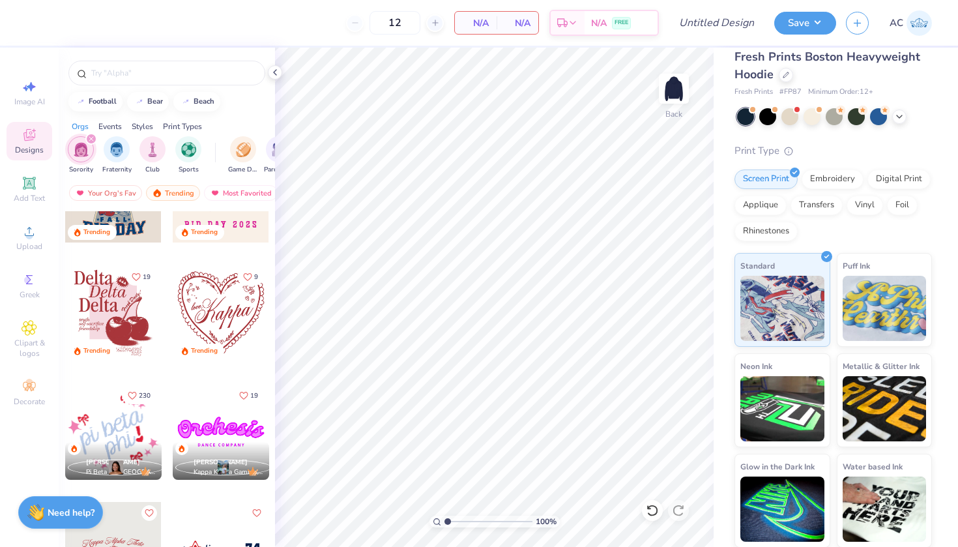
scroll to position [2680, 0]
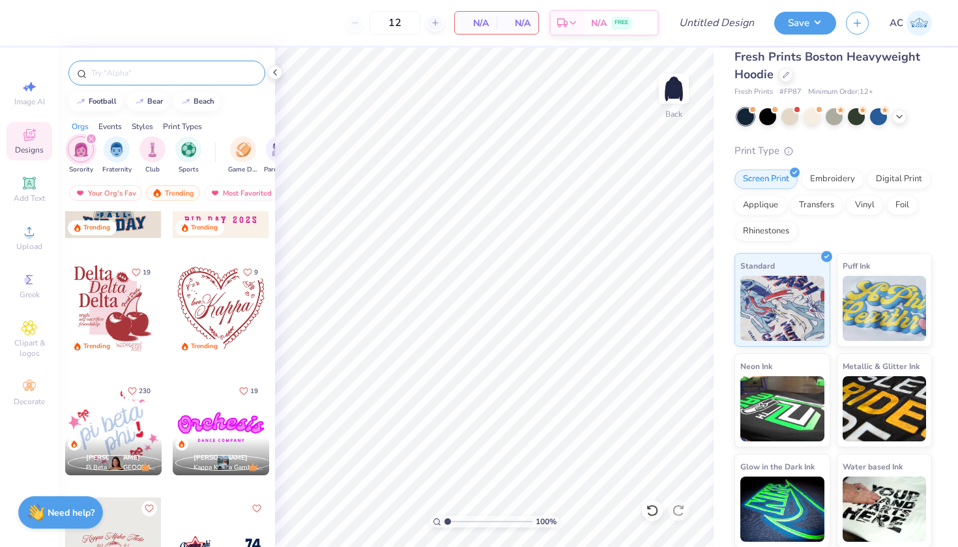
click at [126, 70] on input "text" at bounding box center [173, 72] width 167 height 13
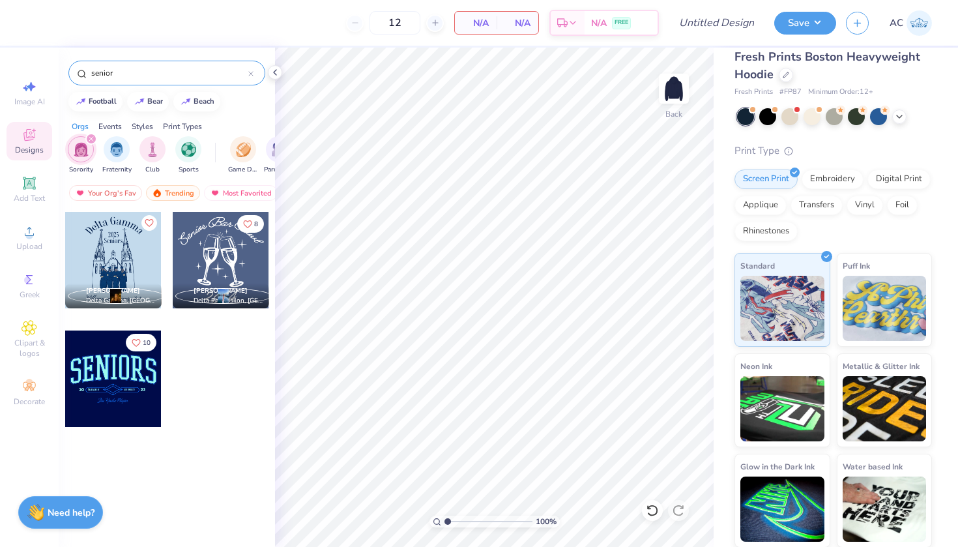
click at [89, 138] on icon "filter for Sorority" at bounding box center [91, 139] width 4 height 4
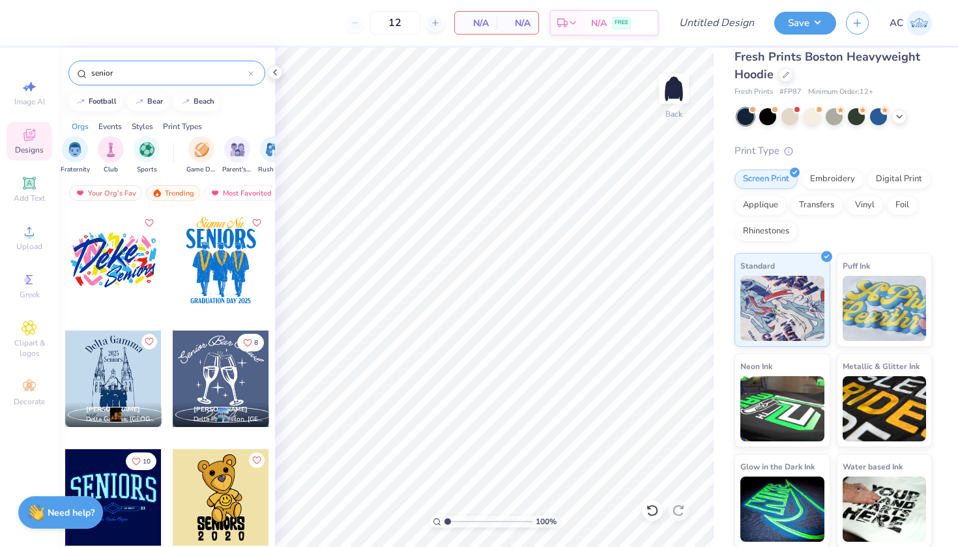
click at [200, 130] on div "Print Types" at bounding box center [182, 127] width 39 height 12
click at [85, 138] on div "filter for Embroidery" at bounding box center [81, 148] width 26 height 26
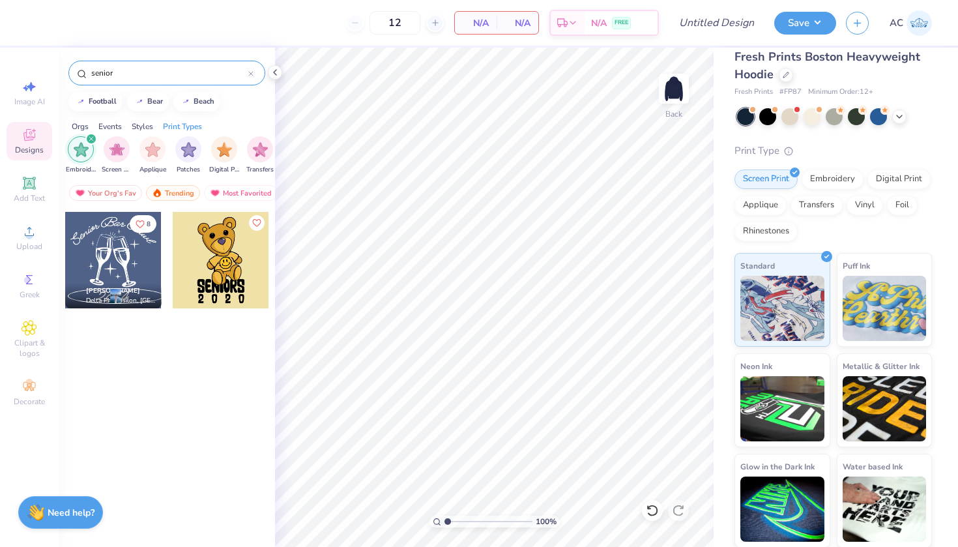
click at [89, 136] on icon "filter for Embroidery" at bounding box center [91, 138] width 5 height 5
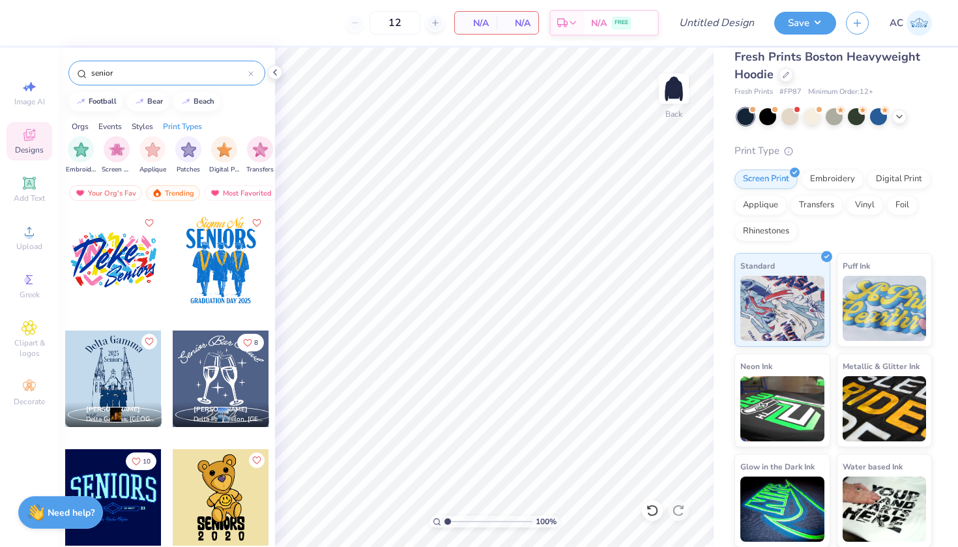
click at [100, 133] on div "Sorority Fraternity Club Sports Game Day Parent's Weekend Rush & Bid PR & Gener…" at bounding box center [167, 156] width 216 height 49
click at [7, 475] on div "Image AI Designs Add Text Upload Greek Clipart & logos Decorate" at bounding box center [29, 297] width 59 height 499
click at [119, 74] on input "senior" at bounding box center [169, 72] width 158 height 13
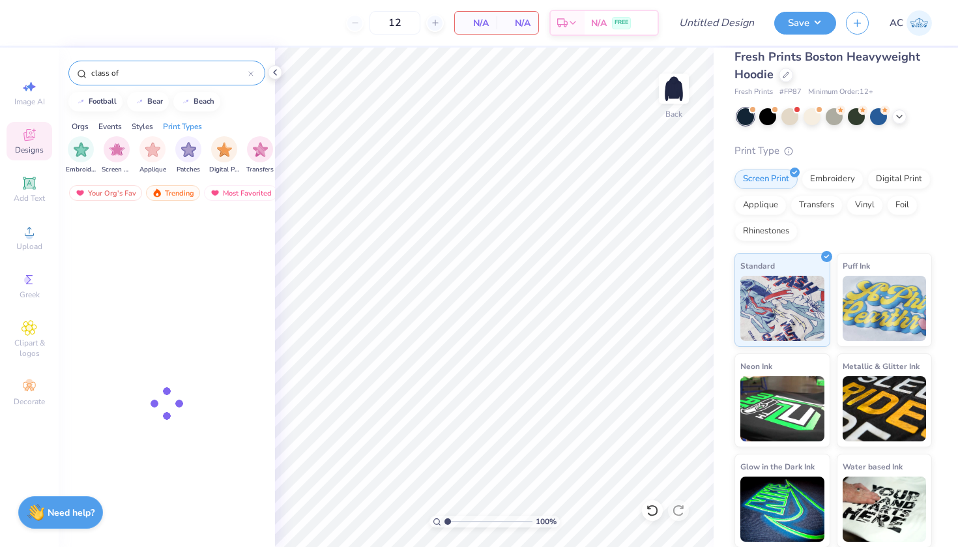
type input "class of"
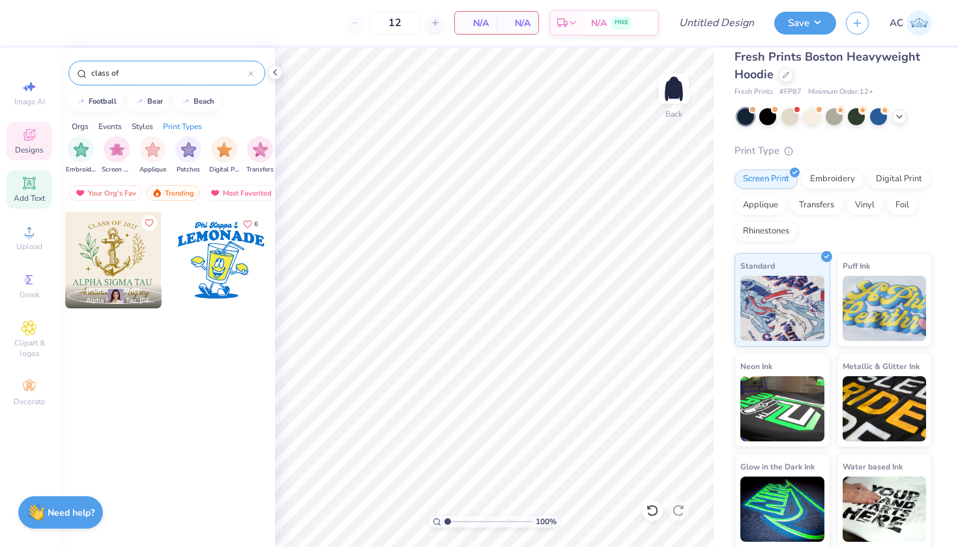
click at [34, 186] on icon at bounding box center [29, 183] width 10 height 10
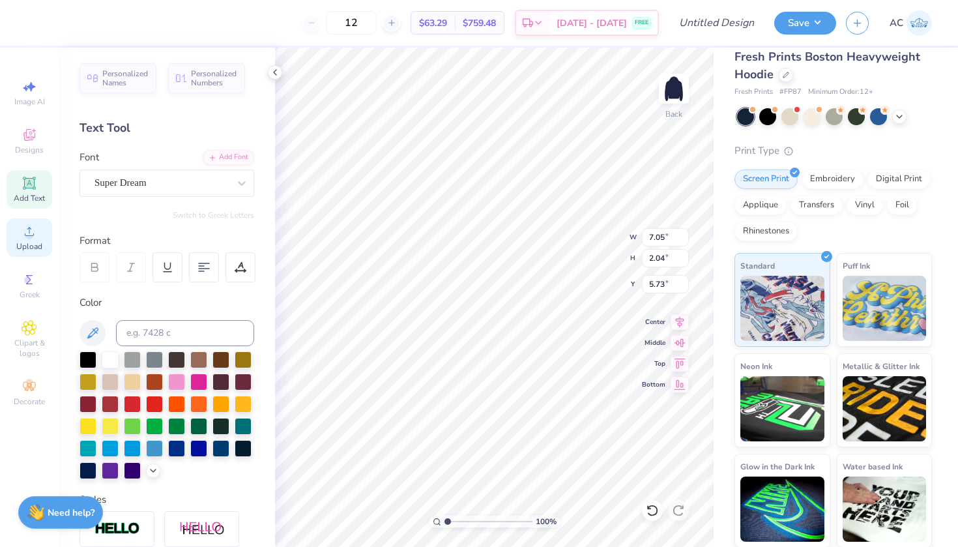
click at [30, 233] on circle at bounding box center [28, 235] width 7 height 7
click at [27, 326] on icon at bounding box center [29, 328] width 7 height 7
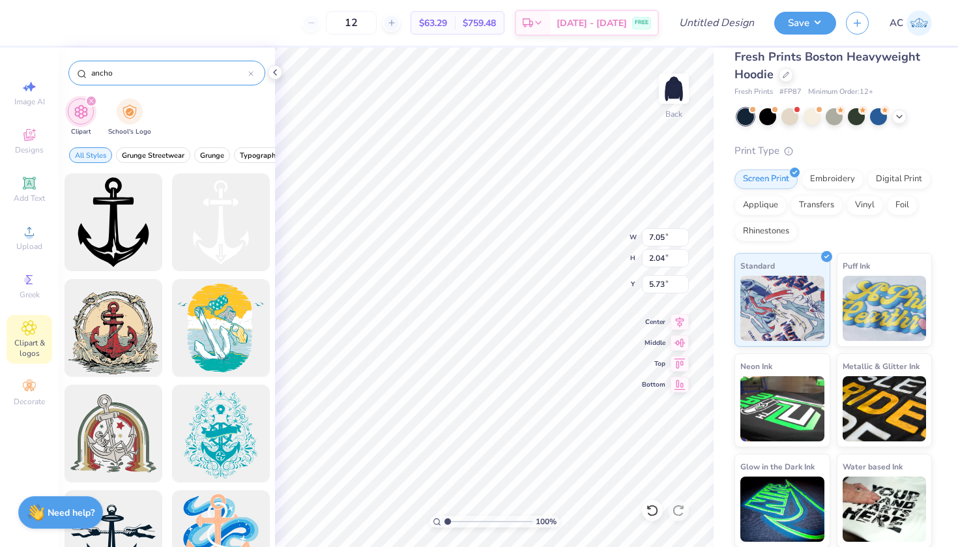
click at [103, 73] on input "ancho" at bounding box center [169, 72] width 158 height 13
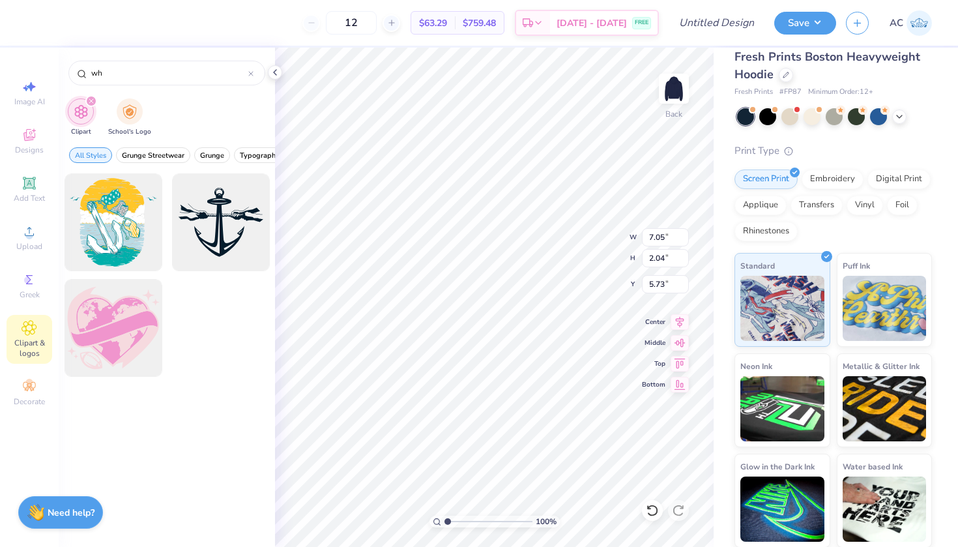
type input "w"
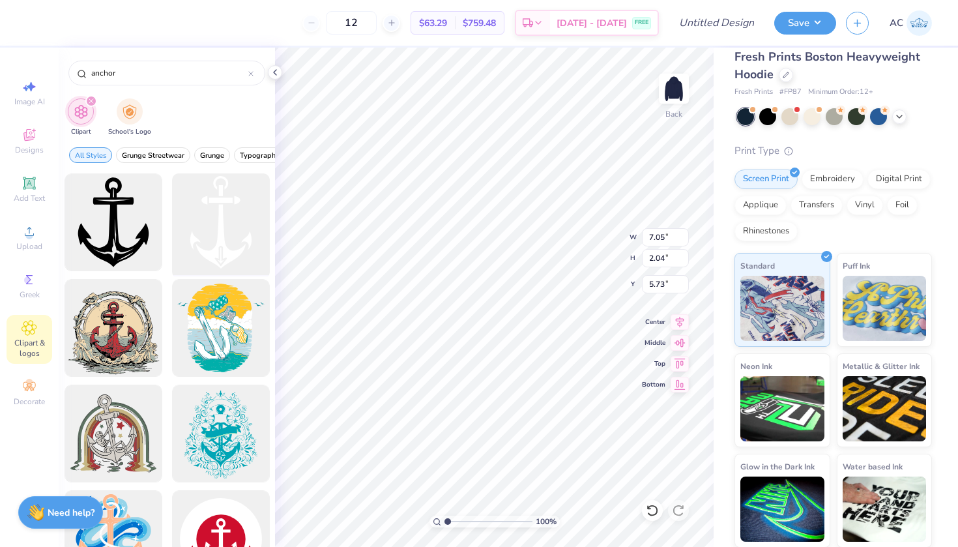
type input "anchor"
click at [226, 263] on div at bounding box center [221, 223] width 108 height 108
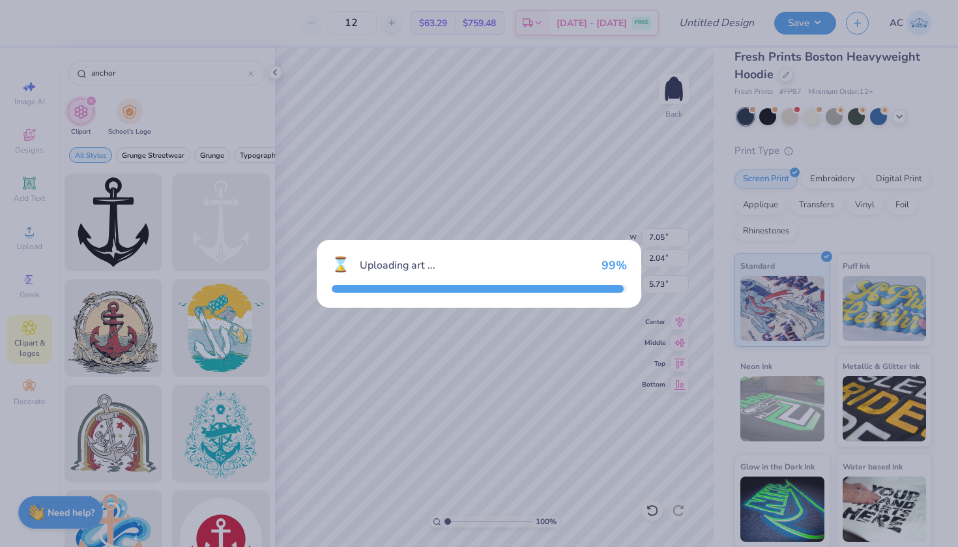
type input "6.60"
type input "9.96"
type input "3.00"
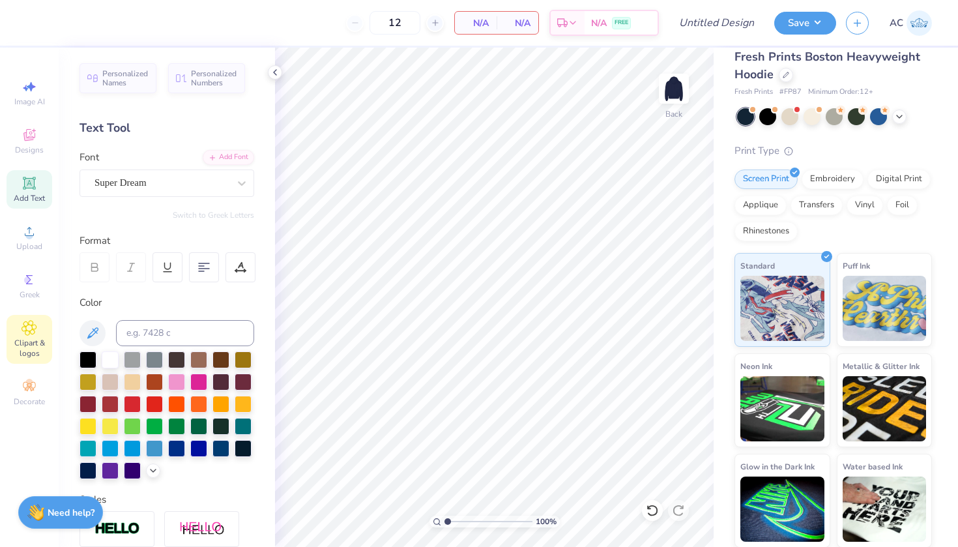
click at [31, 335] on icon at bounding box center [29, 328] width 15 height 16
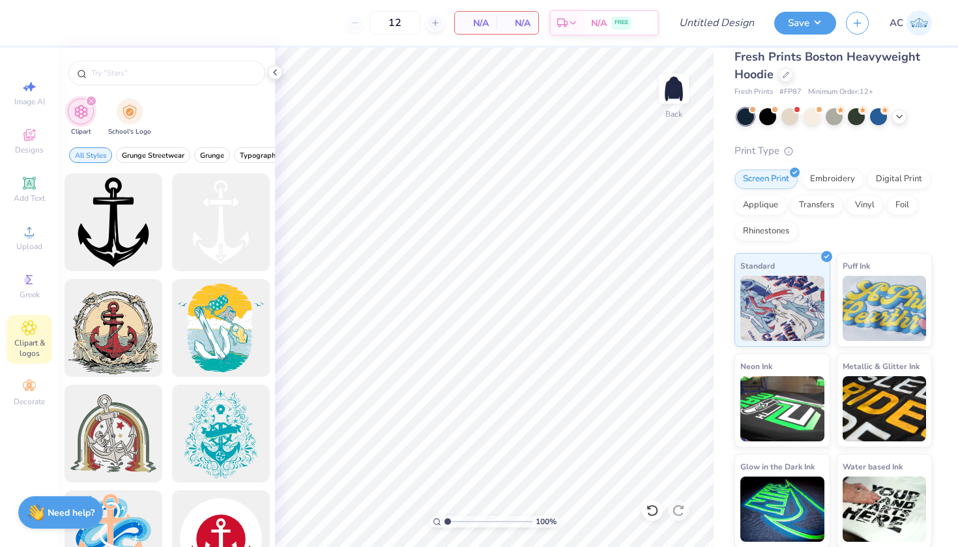
type input "anchor"
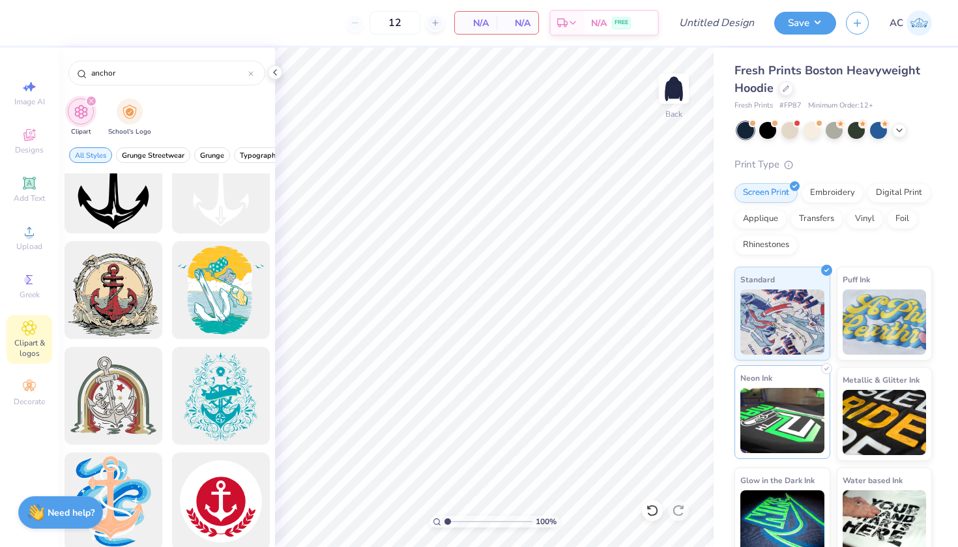
scroll to position [0, 0]
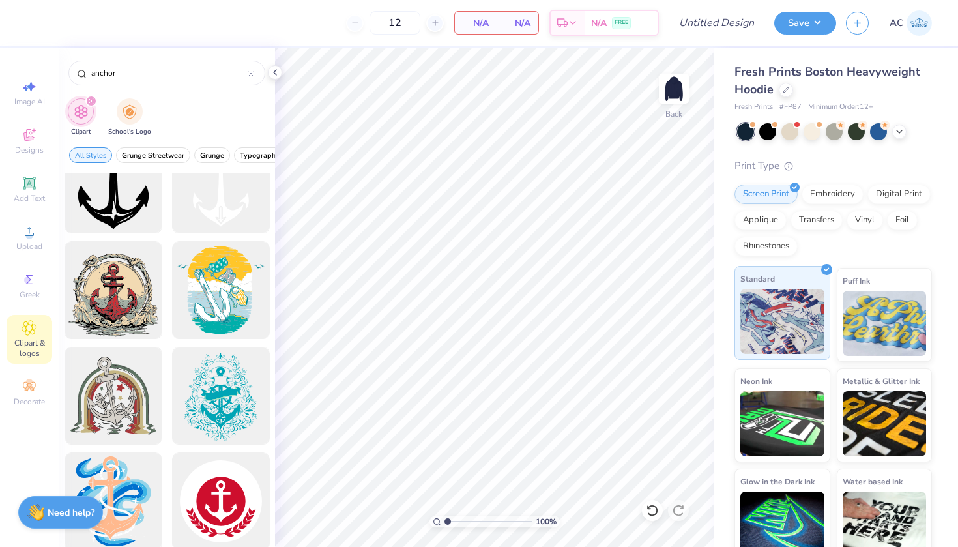
click at [763, 308] on img at bounding box center [783, 321] width 84 height 65
click at [26, 141] on icon at bounding box center [30, 135] width 16 height 16
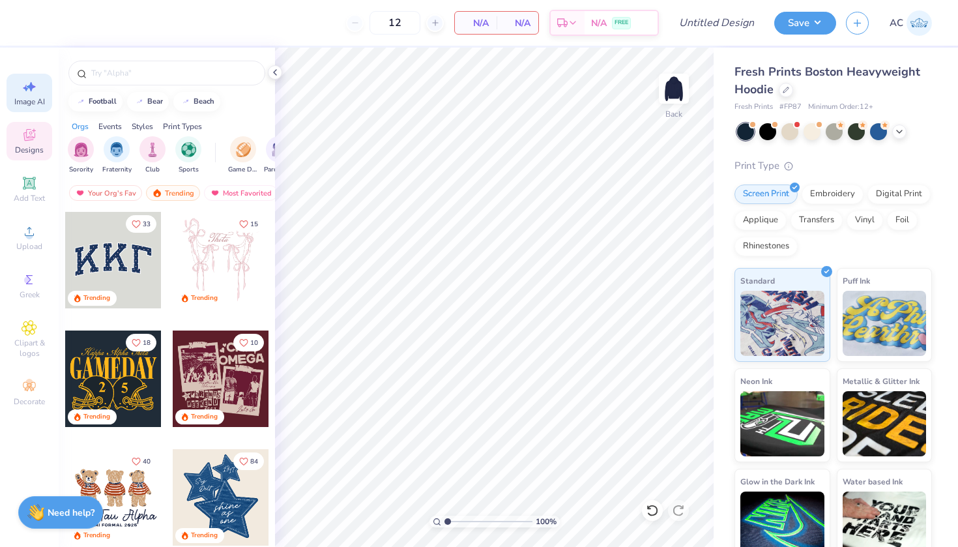
click at [27, 86] on icon at bounding box center [30, 87] width 16 height 16
select select "4"
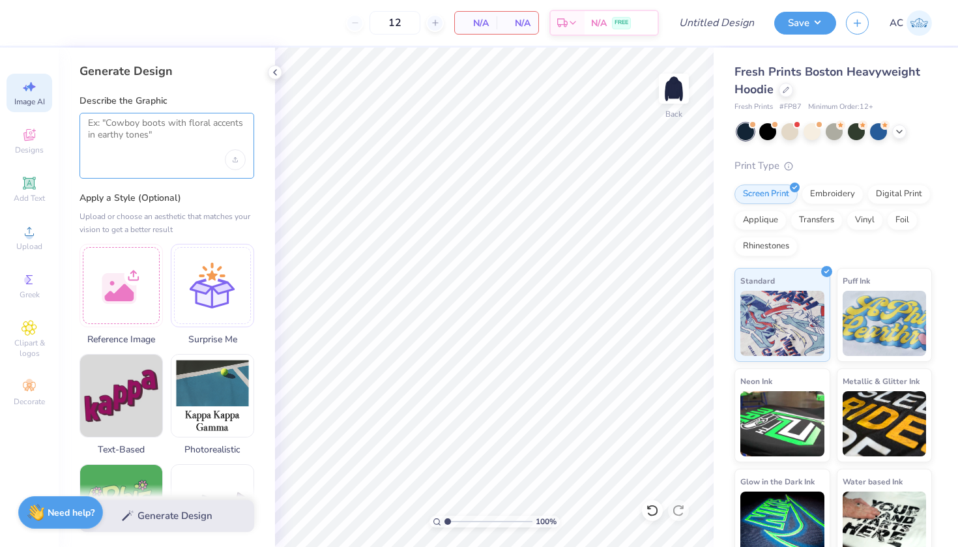
click at [135, 134] on textarea at bounding box center [167, 133] width 158 height 33
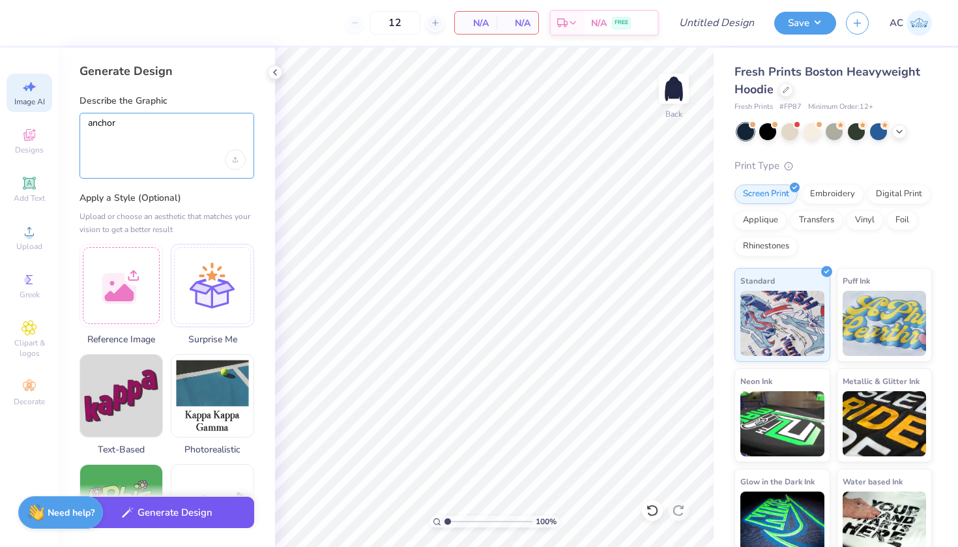
type textarea "anchor"
click at [190, 521] on button "Generate Design" at bounding box center [167, 513] width 175 height 32
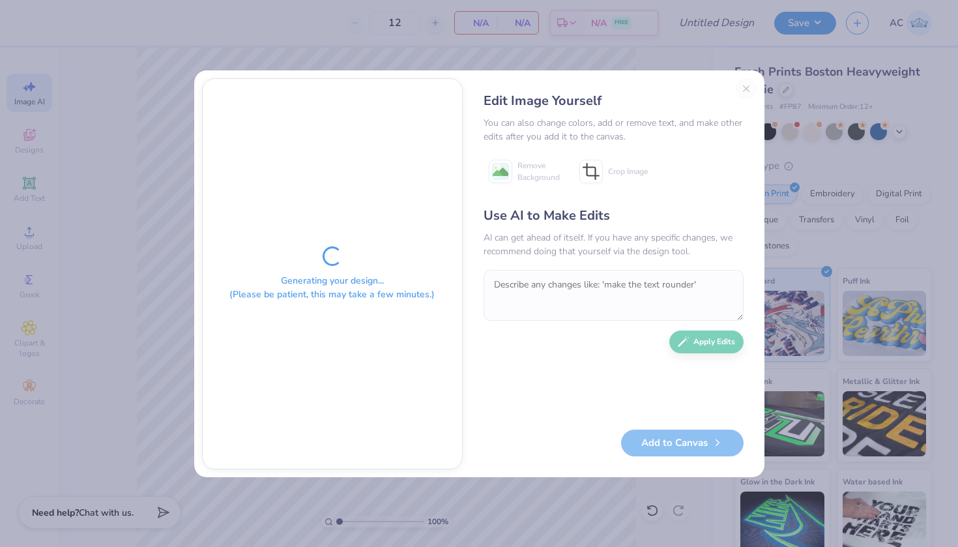
click at [744, 87] on div "Edit Image Yourself You can also change colors, add or remove text, and make ot…" at bounding box center [614, 273] width 286 height 391
click at [745, 91] on div "Edit Image Yourself You can also change colors, add or remove text, and make ot…" at bounding box center [614, 273] width 286 height 391
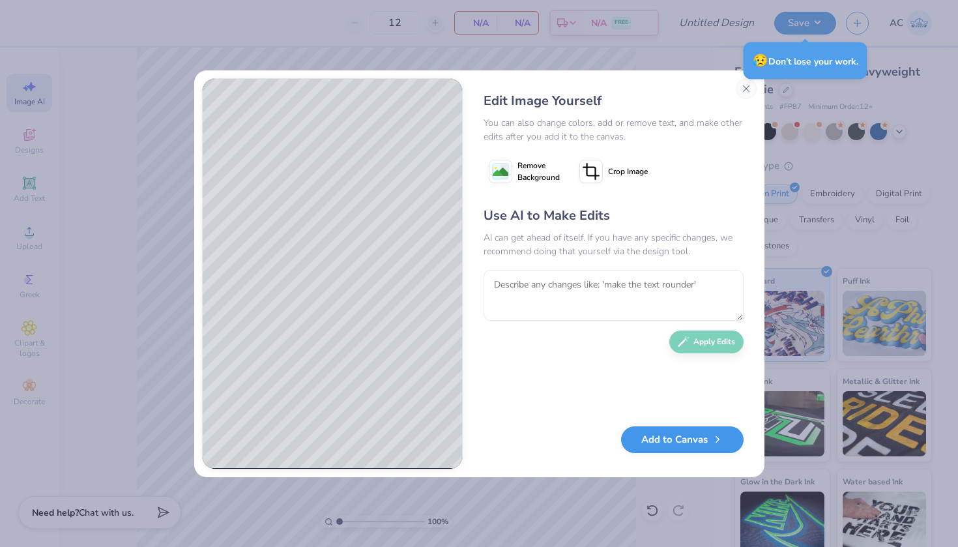
click at [662, 450] on button "Add to Canvas" at bounding box center [682, 439] width 123 height 27
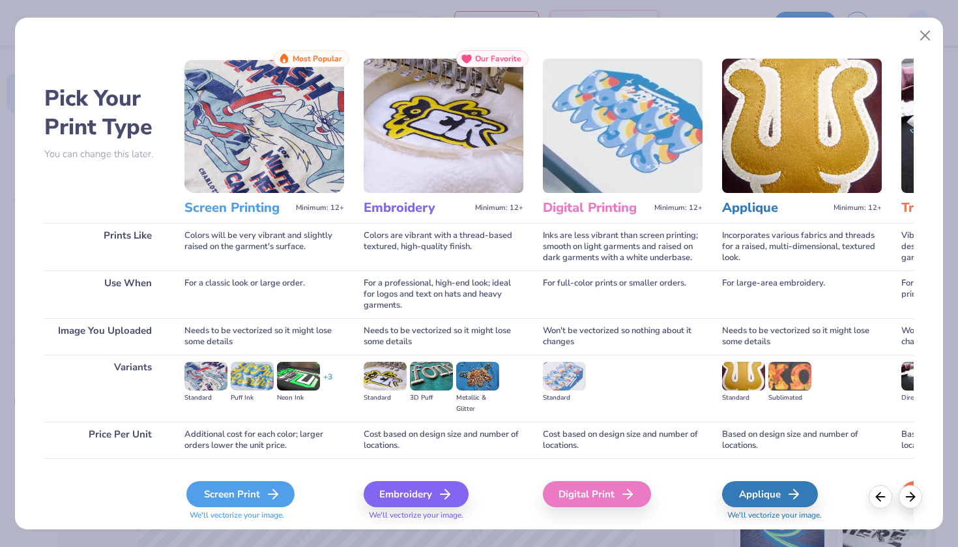
click at [208, 495] on div "Screen Print" at bounding box center [240, 494] width 108 height 26
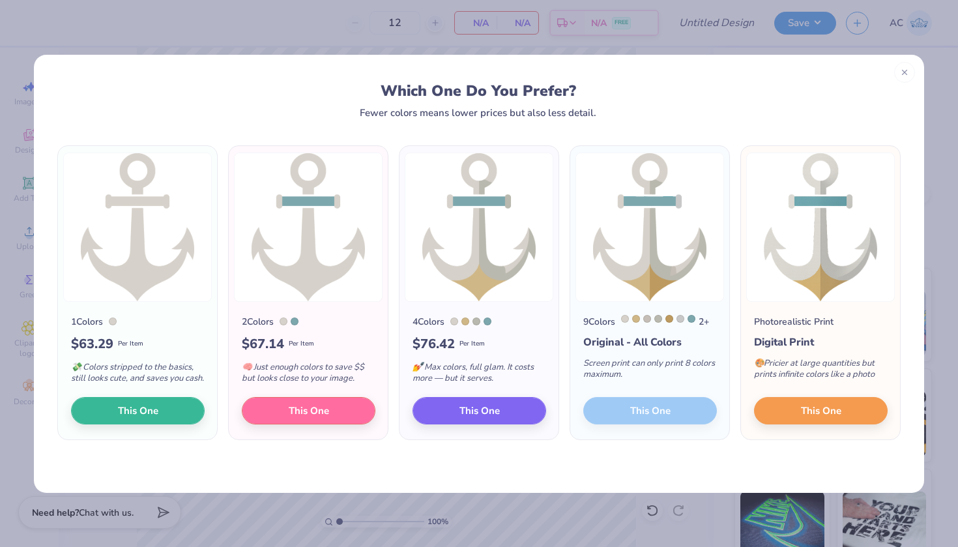
click at [456, 321] on div at bounding box center [454, 321] width 8 height 8
click at [130, 415] on span "This One" at bounding box center [138, 408] width 40 height 15
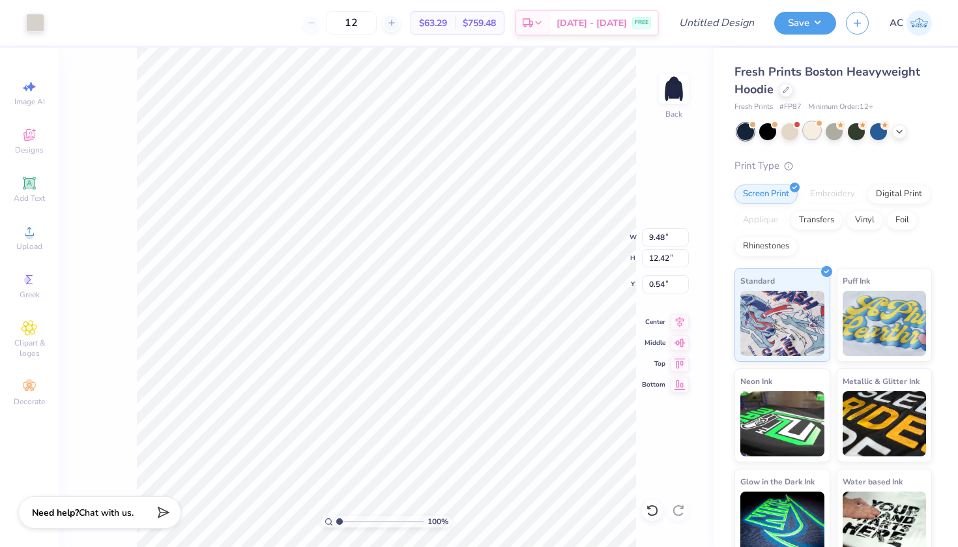
click at [811, 131] on div at bounding box center [812, 130] width 17 height 17
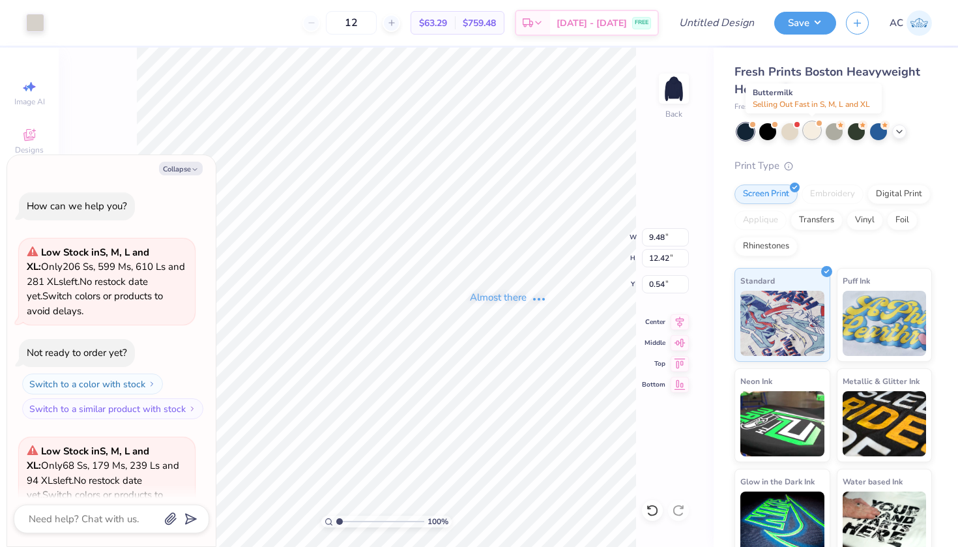
scroll to position [126, 0]
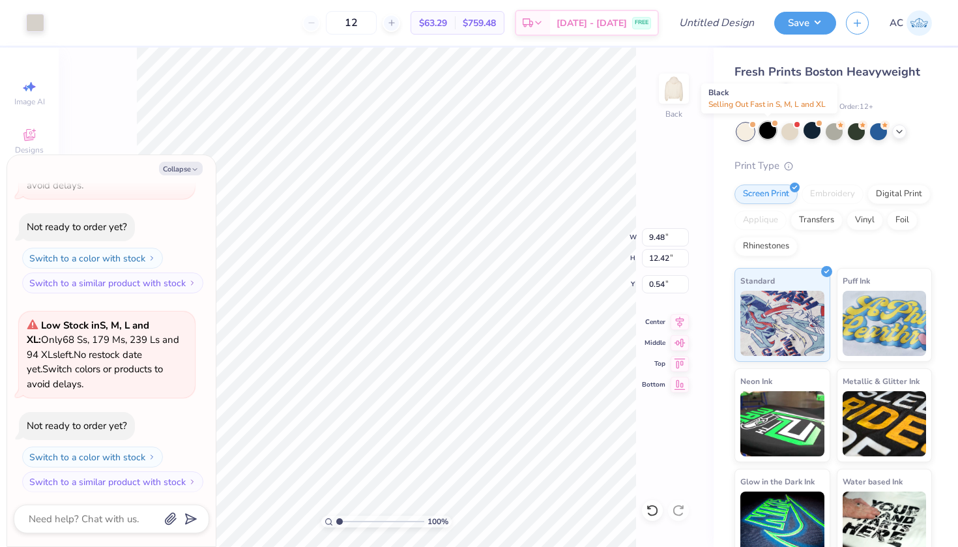
click at [767, 133] on div at bounding box center [767, 130] width 17 height 17
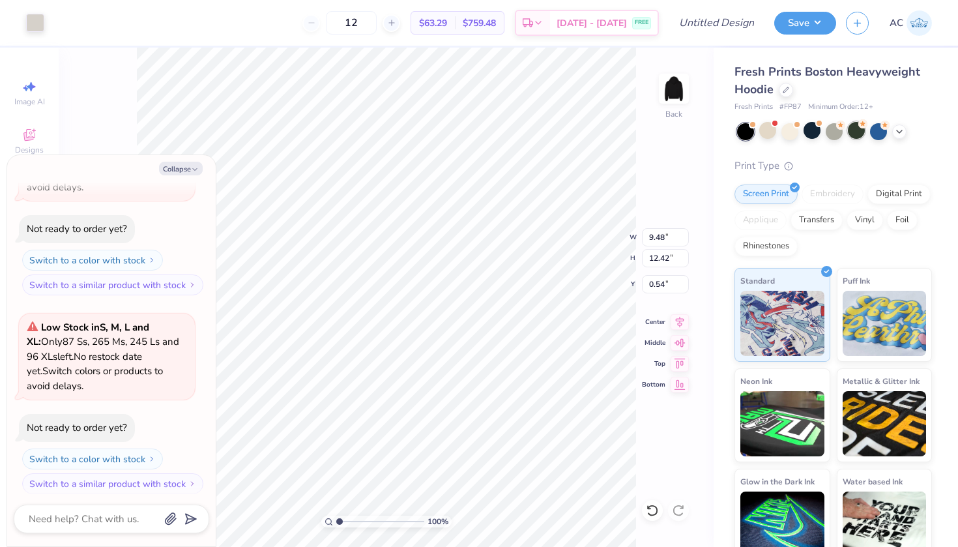
click at [848, 130] on div at bounding box center [856, 130] width 17 height 17
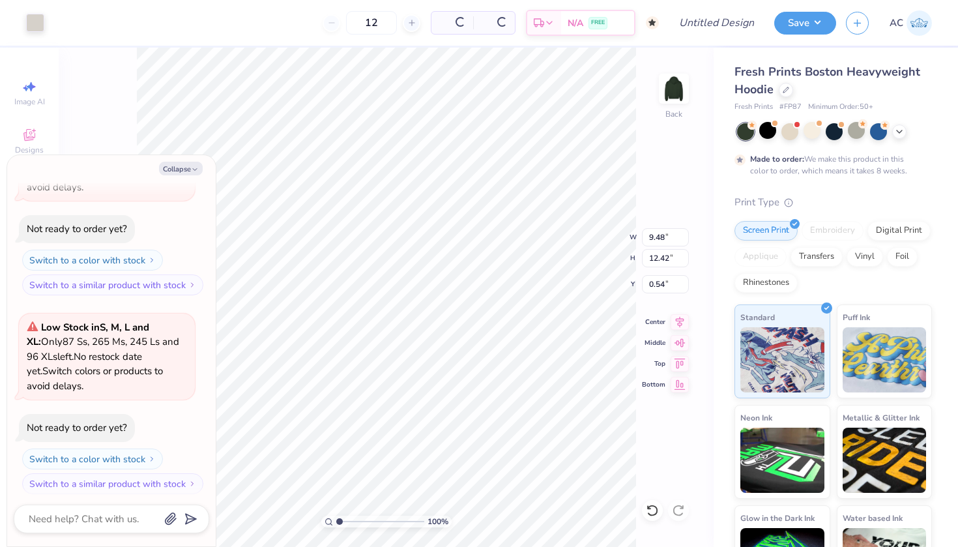
type textarea "x"
type input "50"
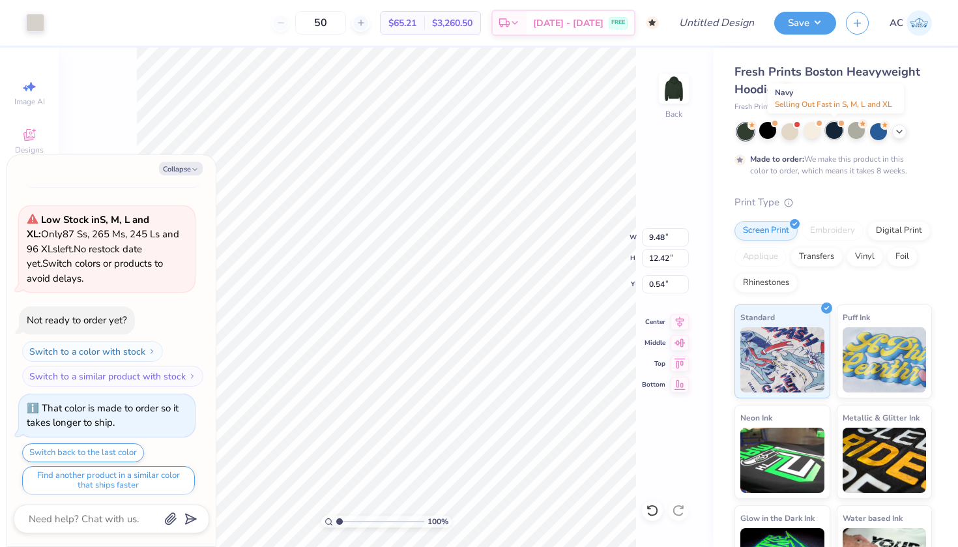
click at [832, 134] on div at bounding box center [834, 130] width 17 height 17
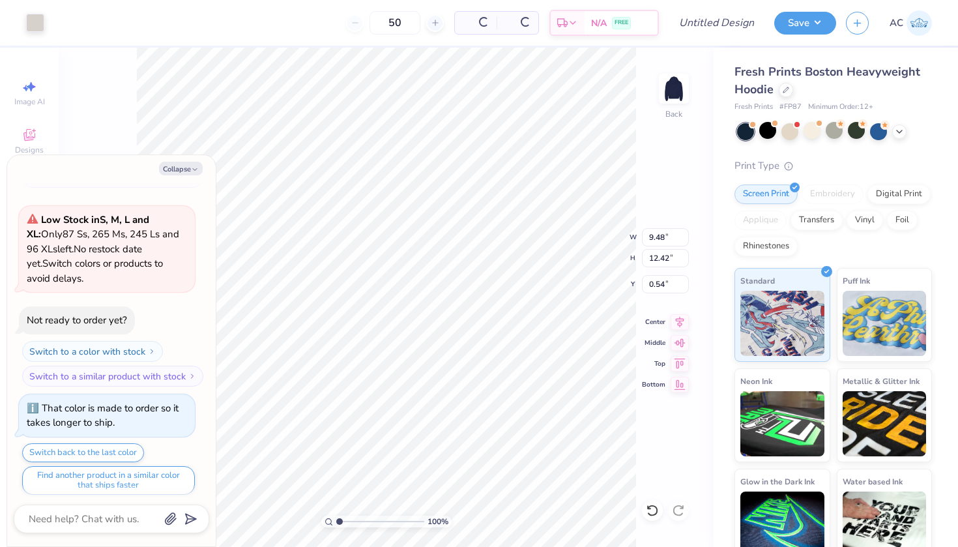
scroll to position [705, 0]
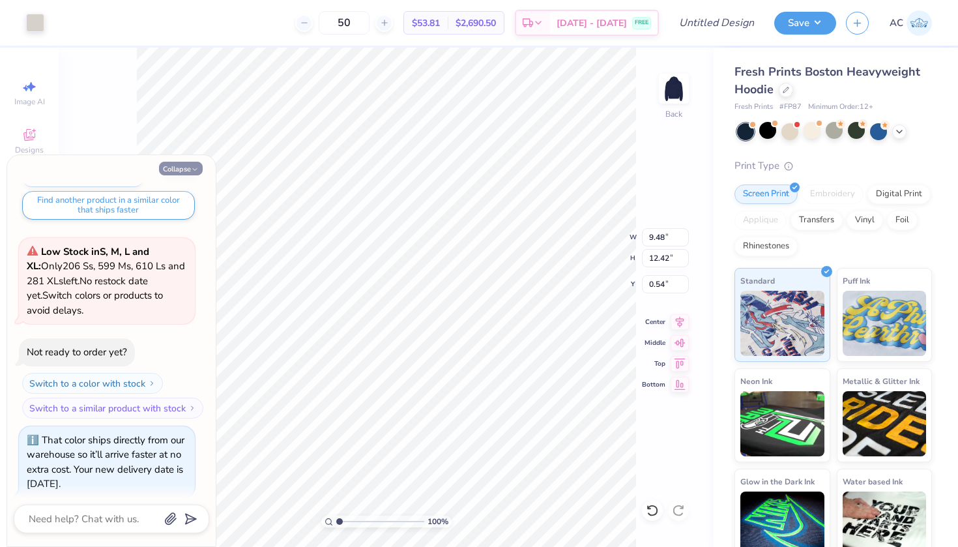
click at [184, 171] on button "Collapse" at bounding box center [181, 169] width 44 height 14
type textarea "x"
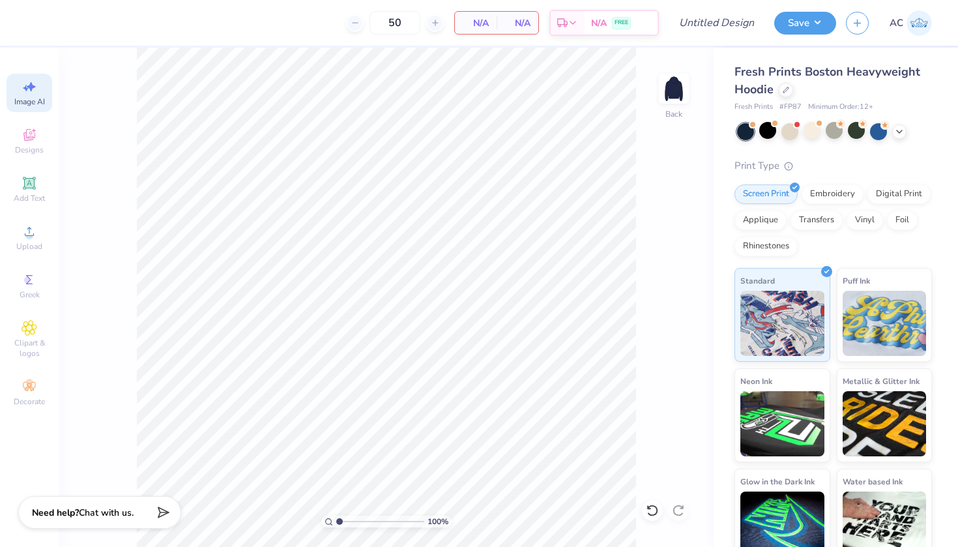
click at [35, 95] on div "Image AI" at bounding box center [30, 93] width 46 height 38
select select "4"
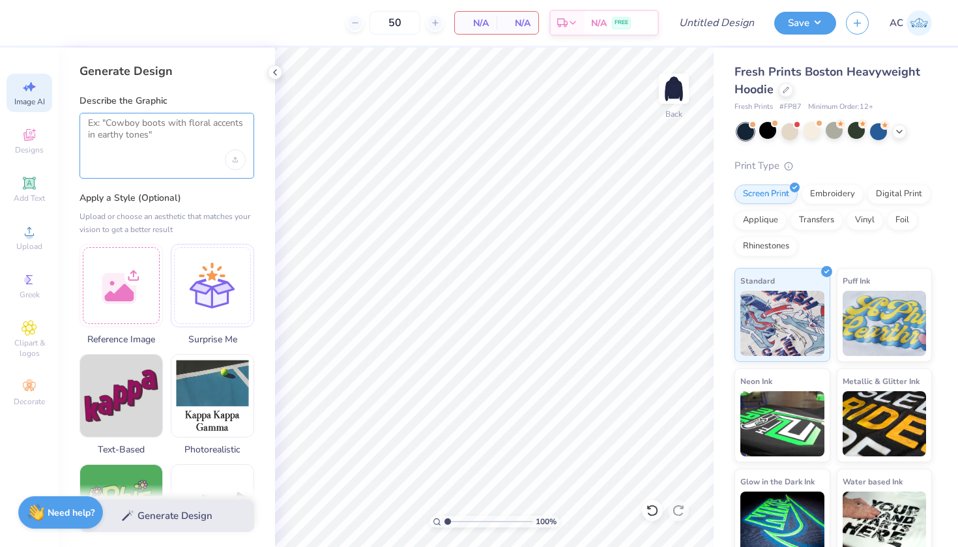
click at [120, 134] on textarea at bounding box center [167, 133] width 158 height 33
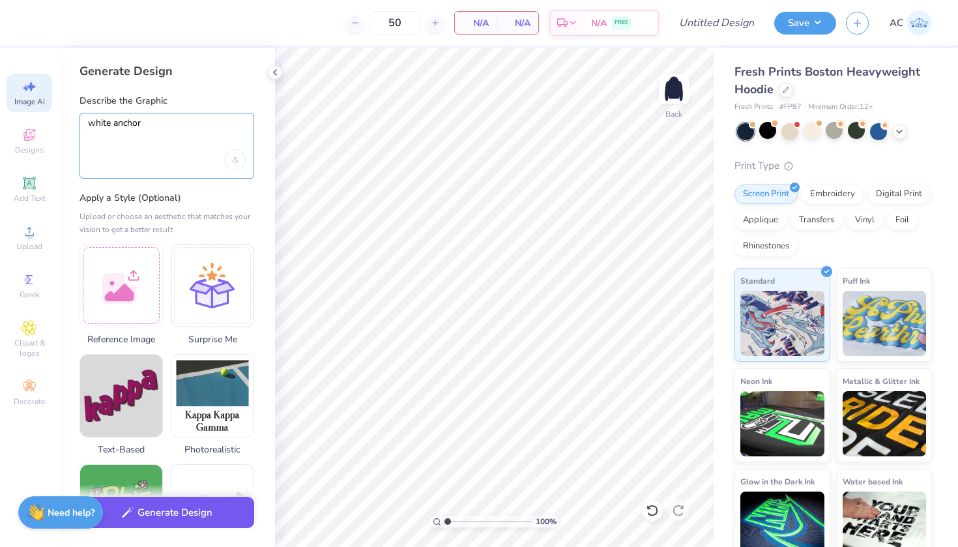
type textarea "white anchor"
click at [155, 510] on button "Generate Design" at bounding box center [167, 513] width 175 height 32
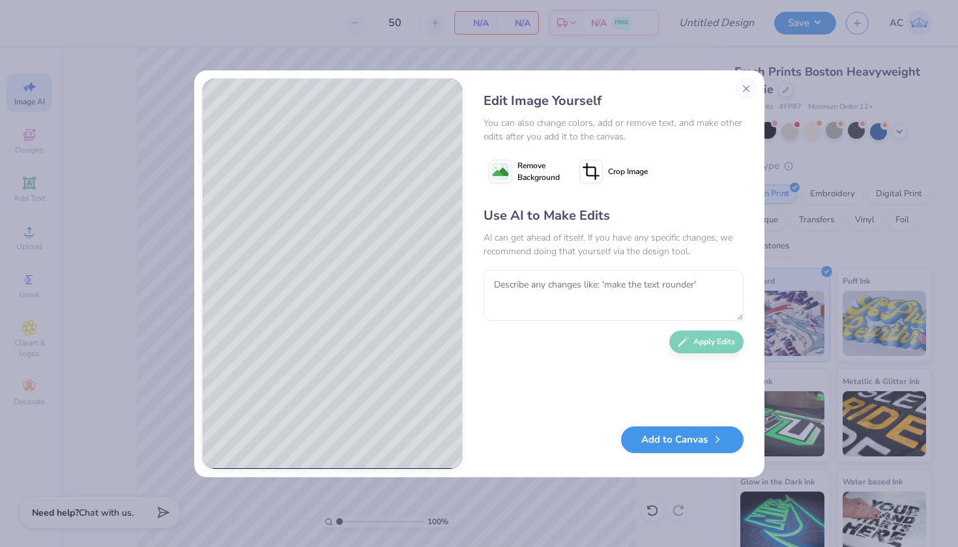
click at [685, 452] on button "Add to Canvas" at bounding box center [682, 439] width 123 height 27
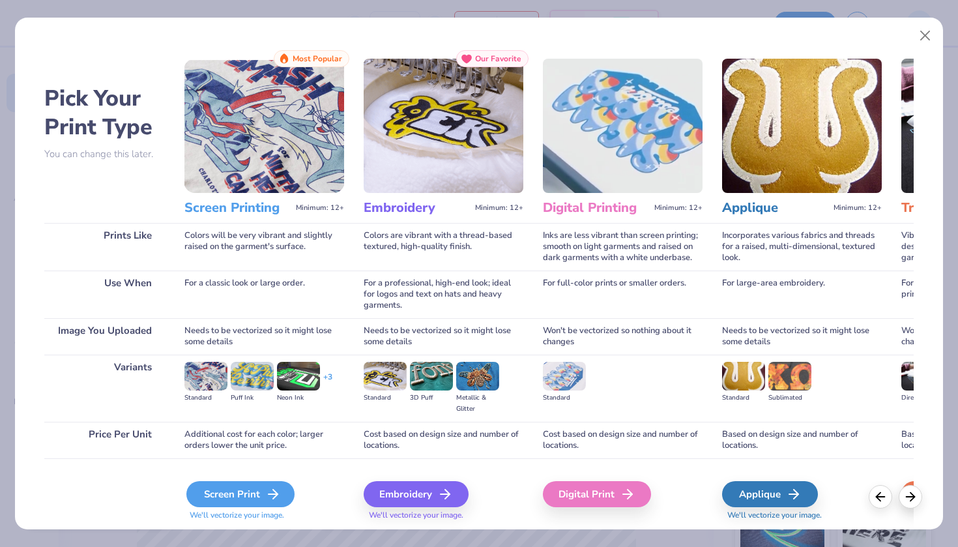
click at [256, 499] on div "Screen Print" at bounding box center [240, 494] width 108 height 26
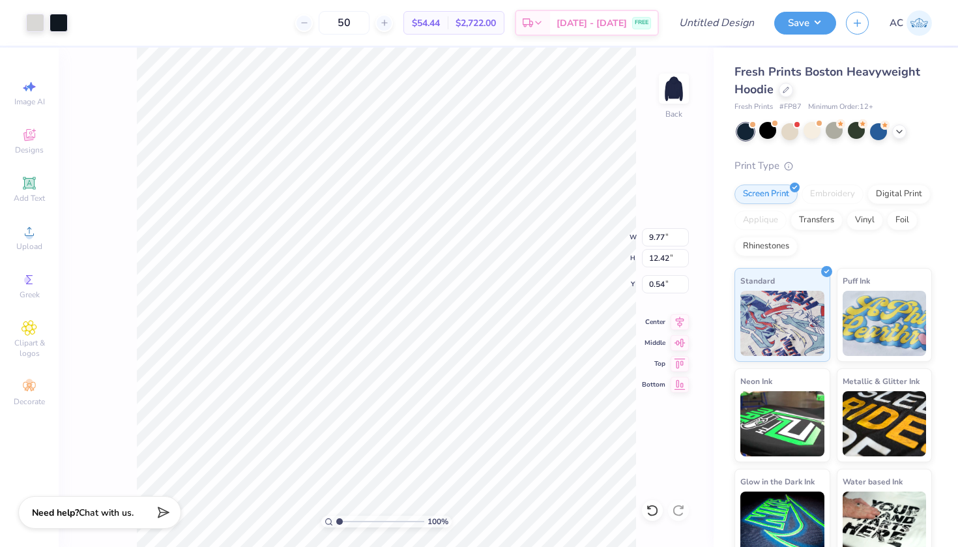
type input "3.61"
type input "4.59"
type input "4.09"
type input "2.59"
type input "3.30"
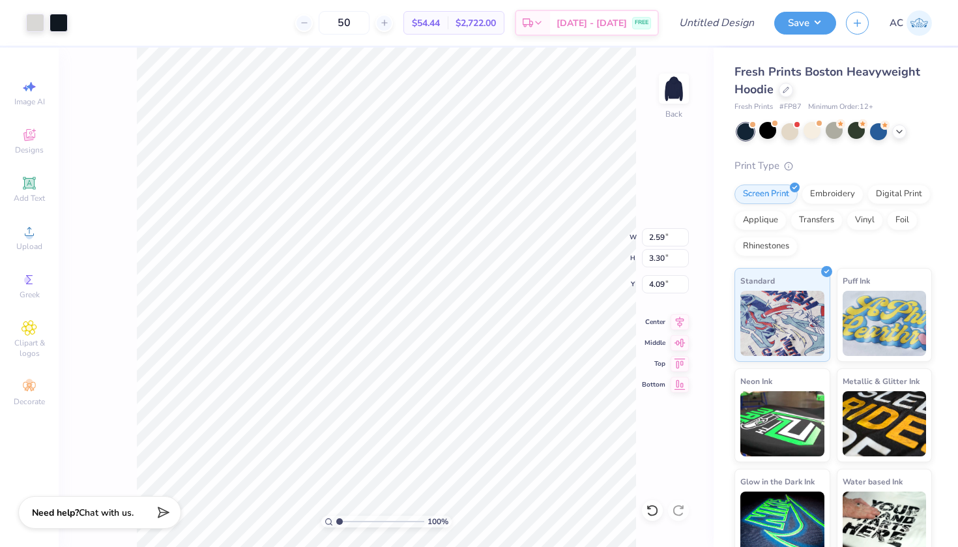
type input "4.75"
type input "2.28"
type input "2.90"
type input "3.85"
type input "4.30"
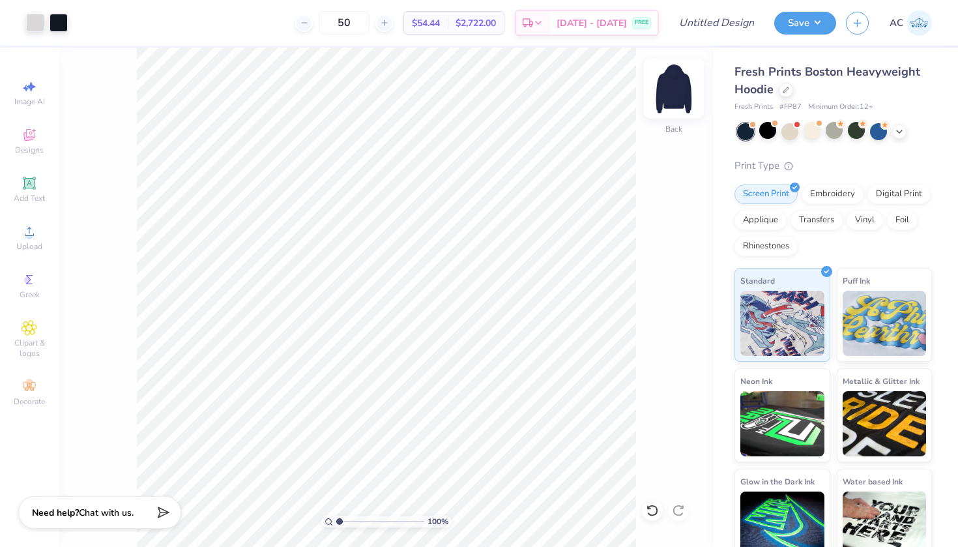
click at [672, 95] on img at bounding box center [674, 89] width 52 height 52
click at [36, 189] on icon at bounding box center [30, 183] width 16 height 16
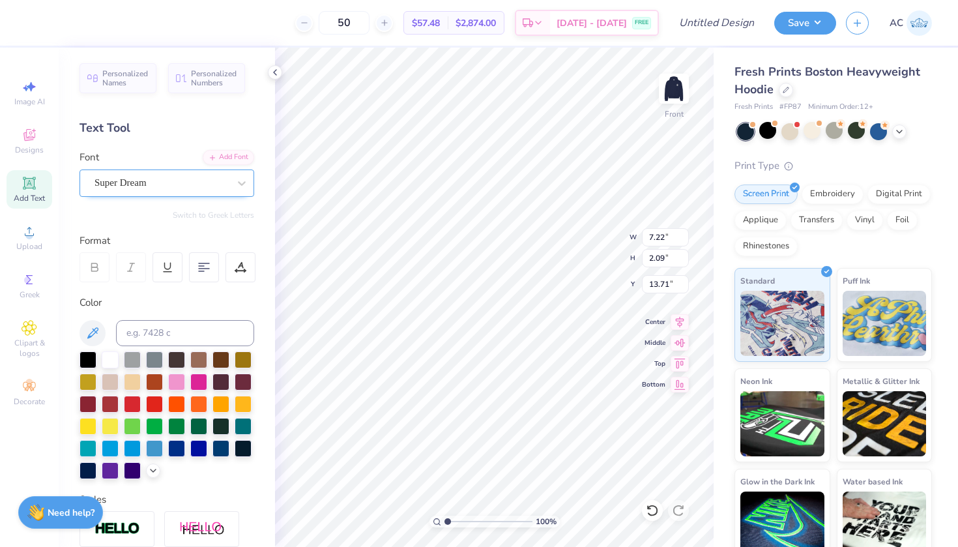
click at [166, 179] on div "Super Dream" at bounding box center [161, 183] width 137 height 20
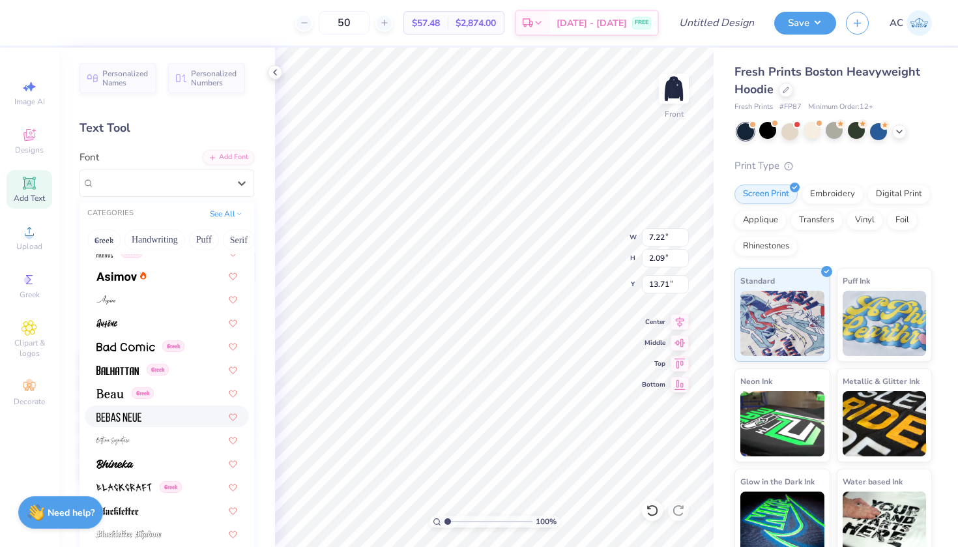
scroll to position [682, 0]
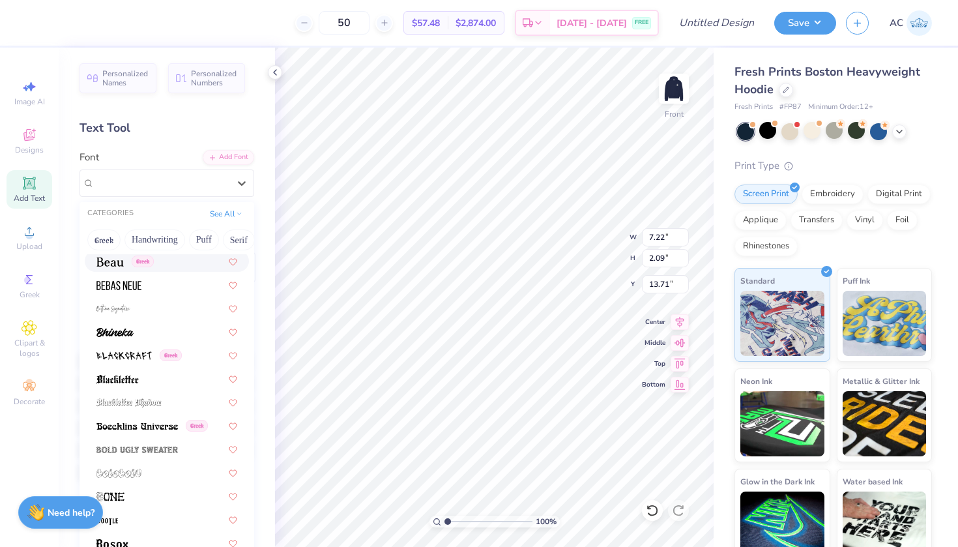
click at [151, 271] on div "Greek" at bounding box center [167, 261] width 164 height 22
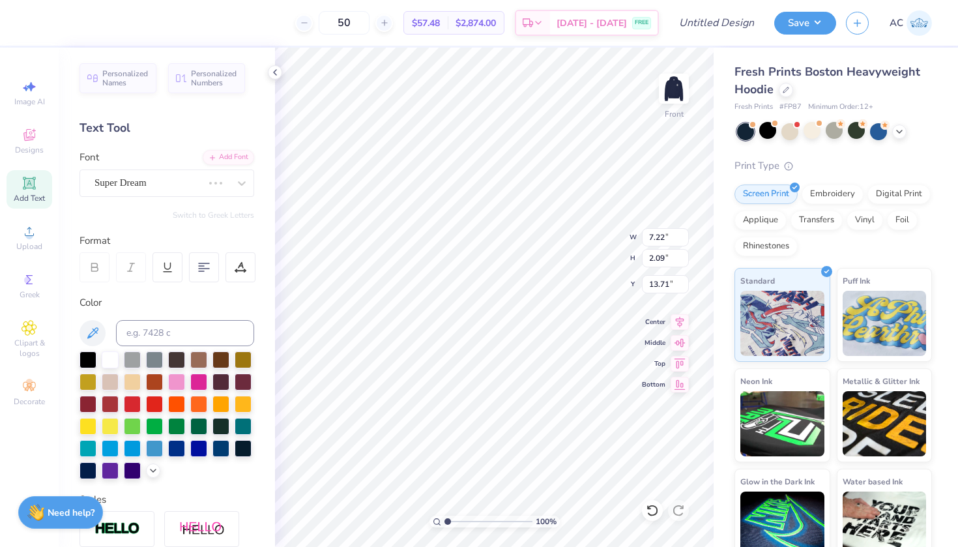
type input "6.70"
type input "2.07"
type input "13.72"
click at [186, 327] on input at bounding box center [185, 333] width 138 height 26
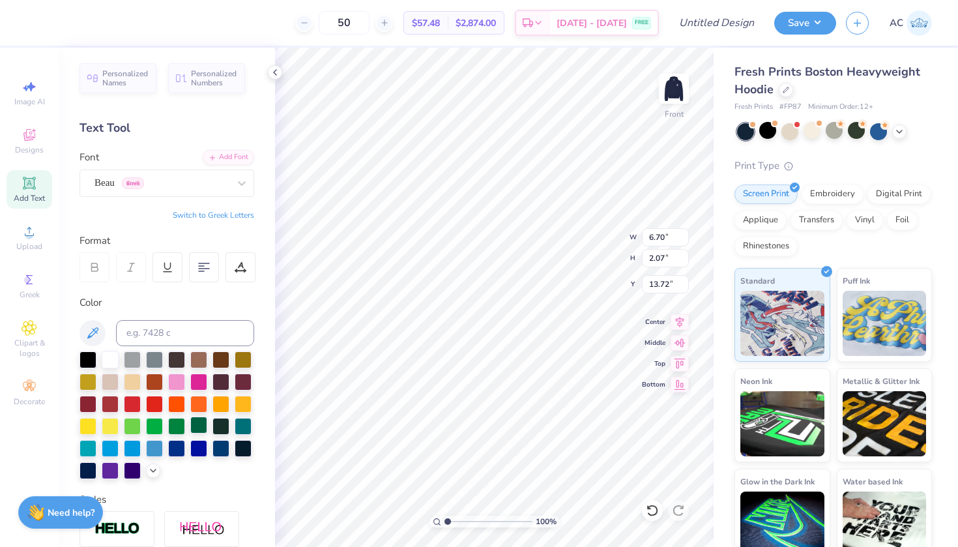
type textarea "226"
click at [27, 396] on span "Decorate" at bounding box center [29, 401] width 31 height 10
type input "4.77"
type input "2.08"
type input "13.71"
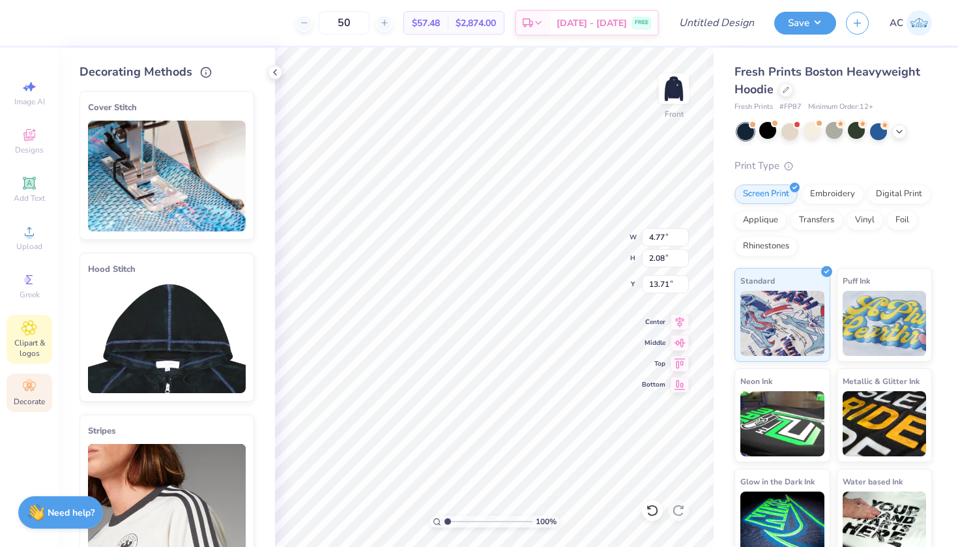
click at [23, 344] on span "Clipart & logos" at bounding box center [30, 348] width 46 height 21
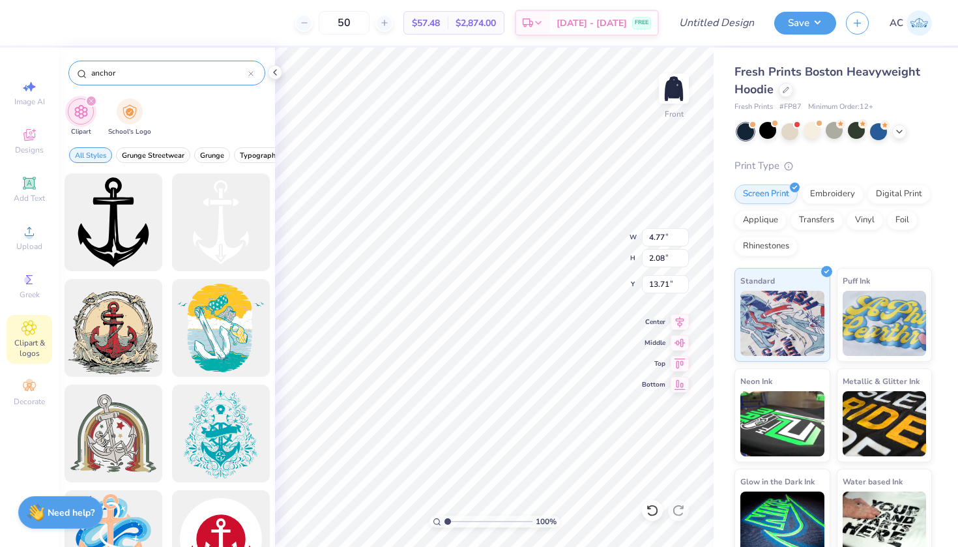
click at [104, 70] on input "anchor" at bounding box center [169, 72] width 158 height 13
type input "star"
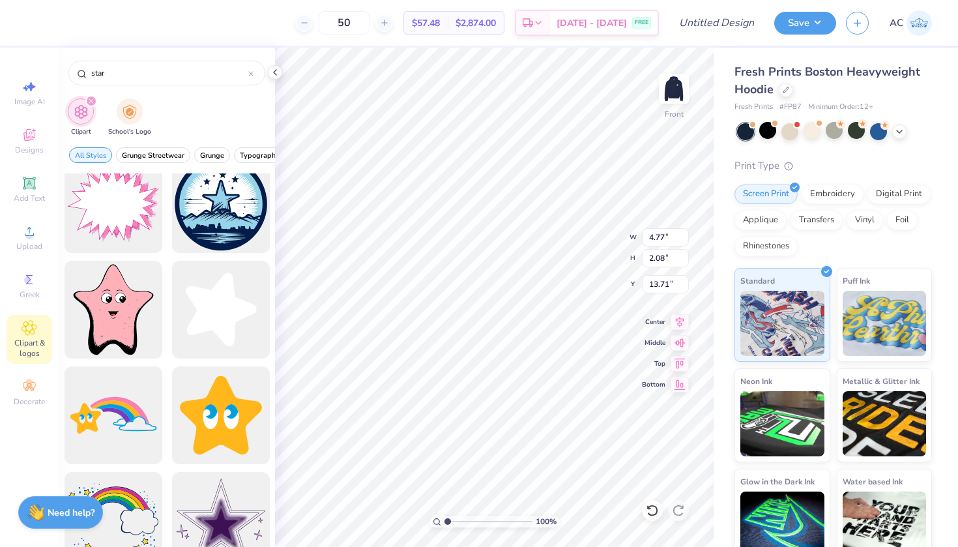
scroll to position [862, 0]
click at [194, 299] on div at bounding box center [221, 311] width 108 height 108
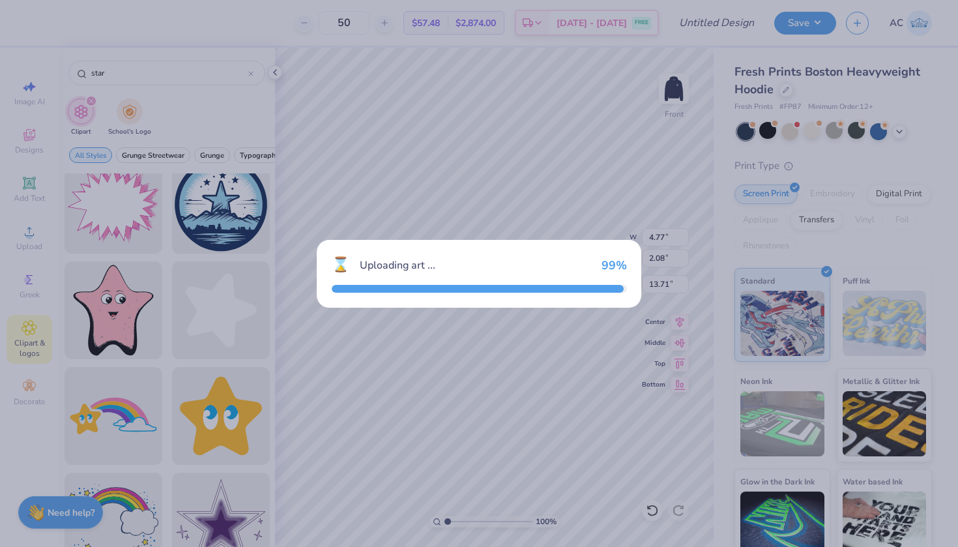
type input "15.00"
type input "15.56"
type input "6.97"
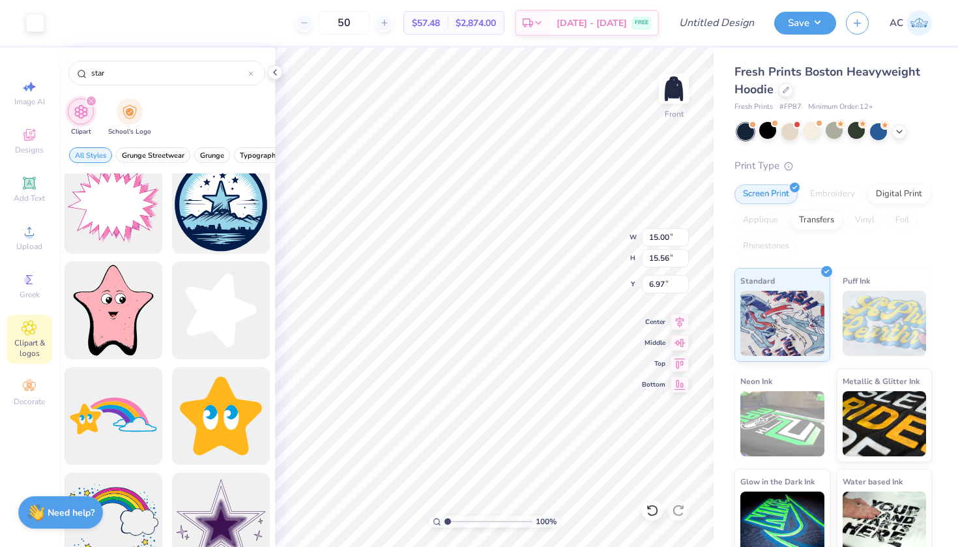
type input "11.80"
type input "12.24"
type input "7.02"
type input "12.24"
type input "11.80"
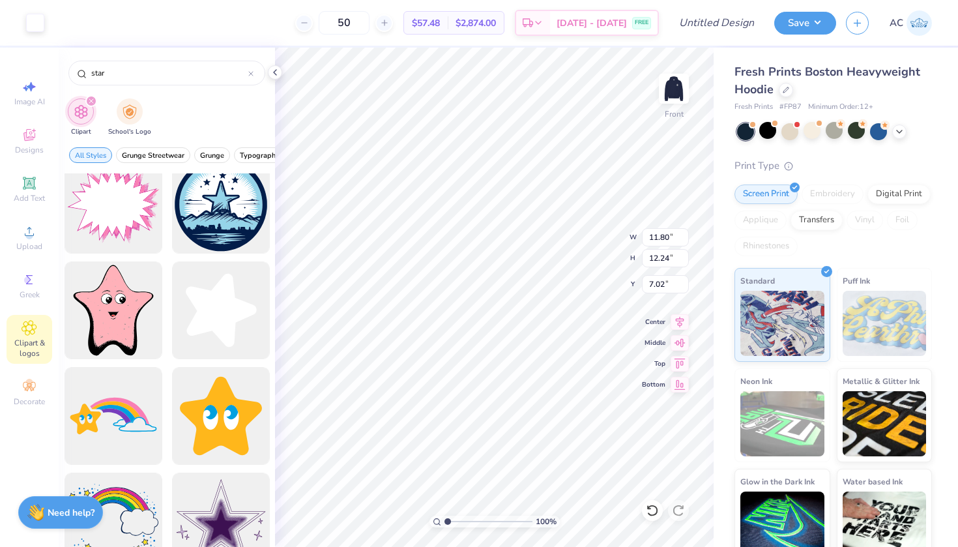
type input "6.94"
type input "3.20"
type input "3.09"
type input "8.58"
type input "4.77"
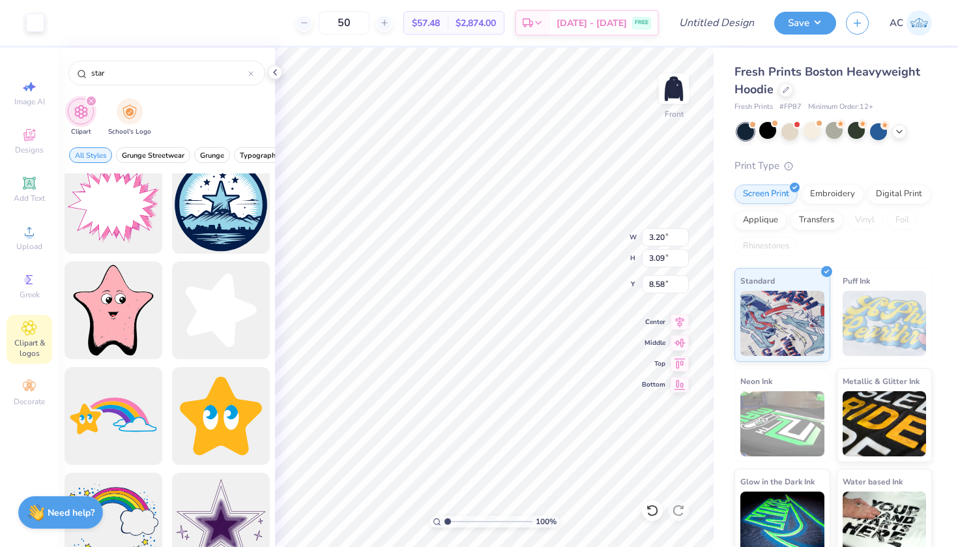
type input "2.08"
type input "13.71"
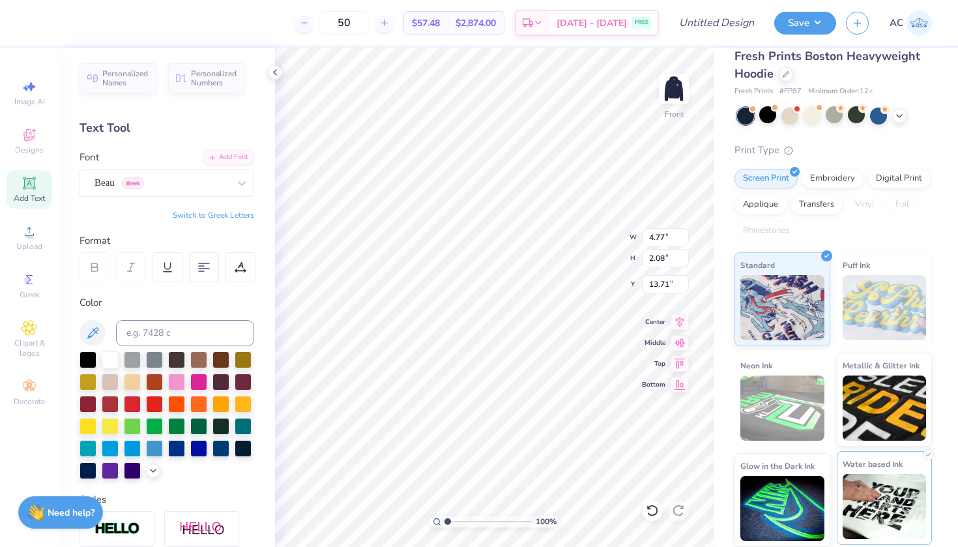
scroll to position [15, 0]
type input "3.20"
type input "3.09"
type input "8.58"
click at [30, 400] on span "Decorate" at bounding box center [29, 401] width 31 height 10
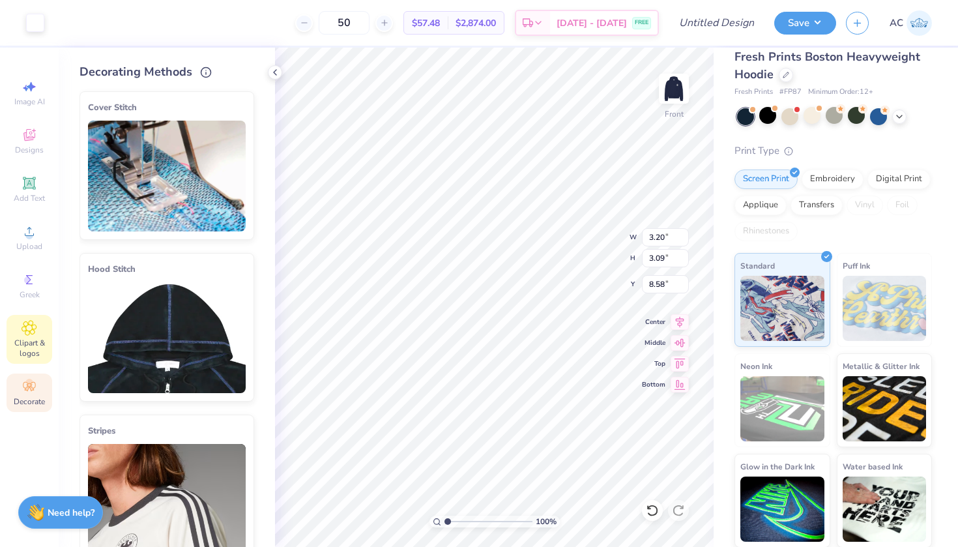
click at [31, 332] on icon at bounding box center [29, 328] width 15 height 16
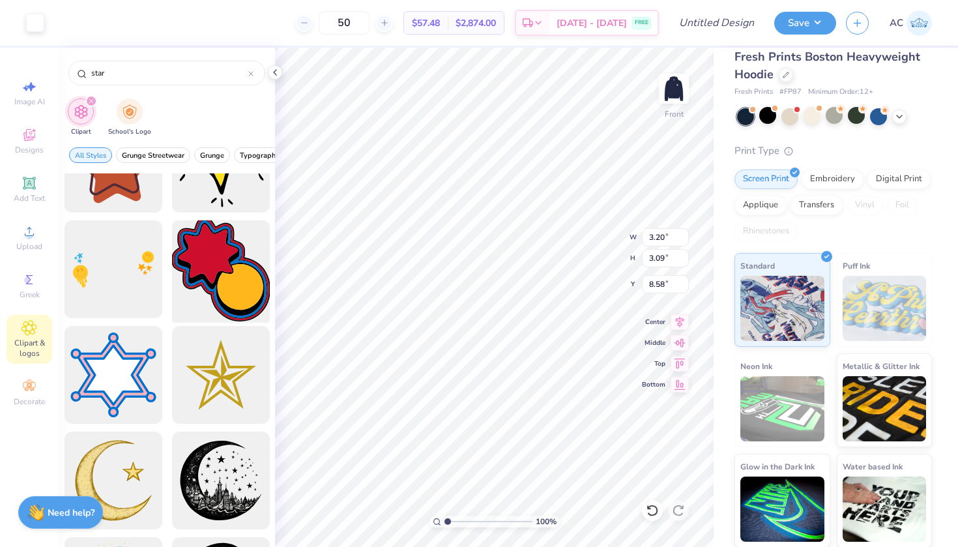
scroll to position [82, 0]
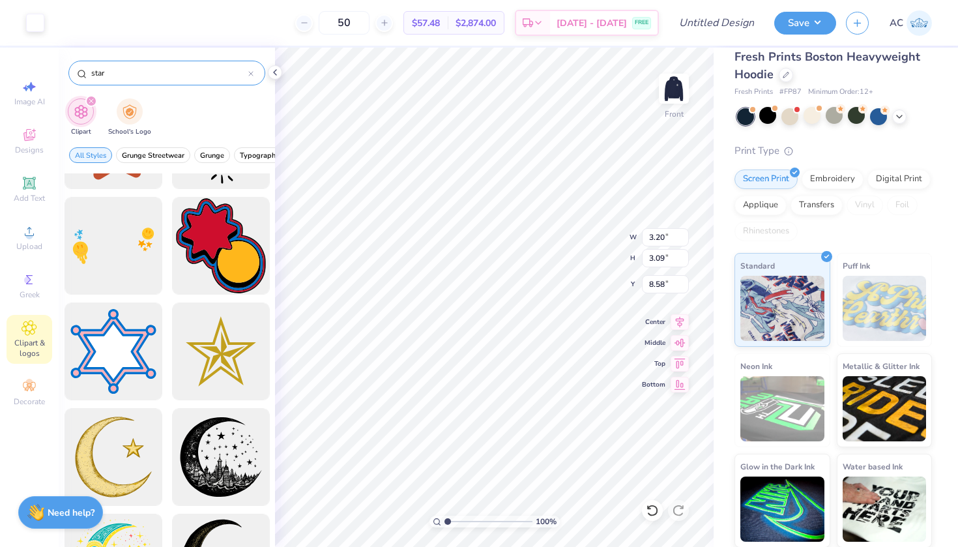
click at [146, 74] on input "star" at bounding box center [169, 72] width 158 height 13
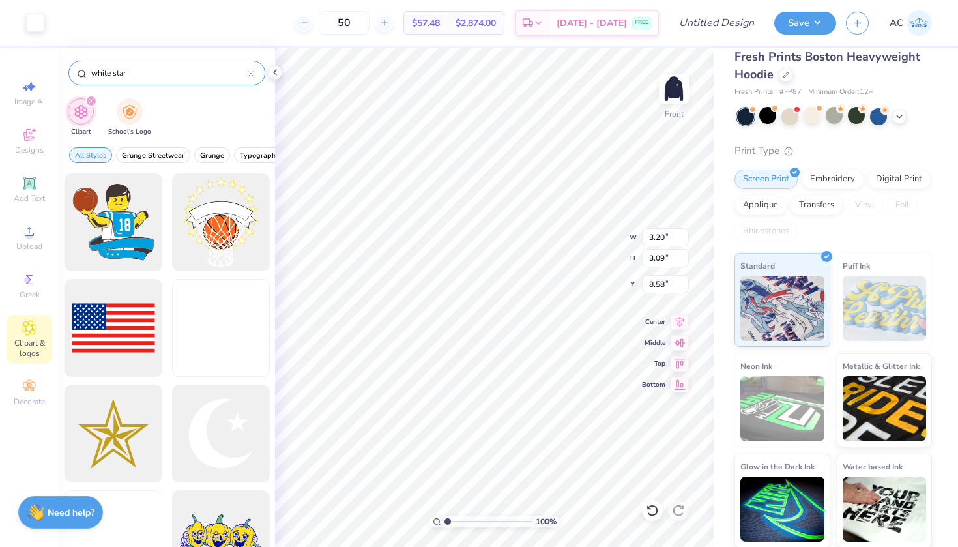
type input "white star"
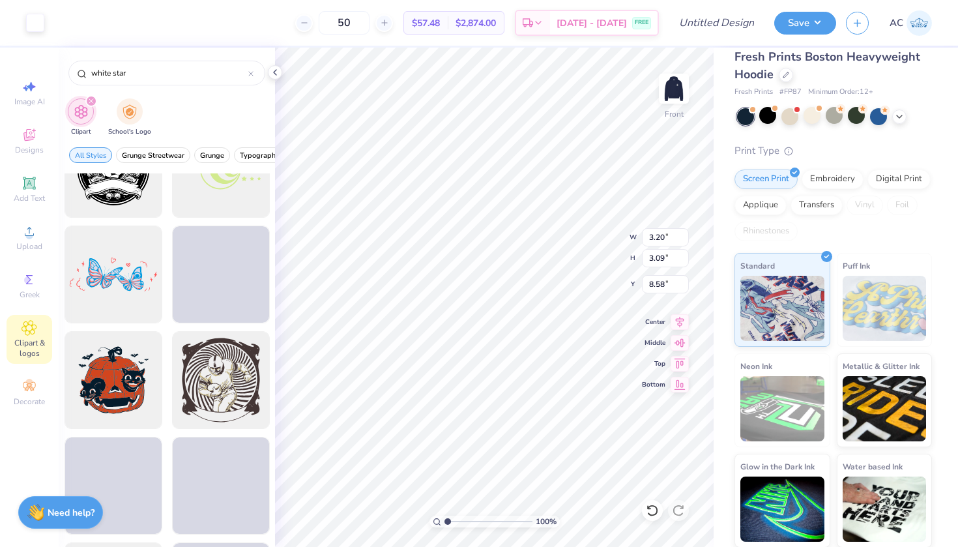
scroll to position [2273, 0]
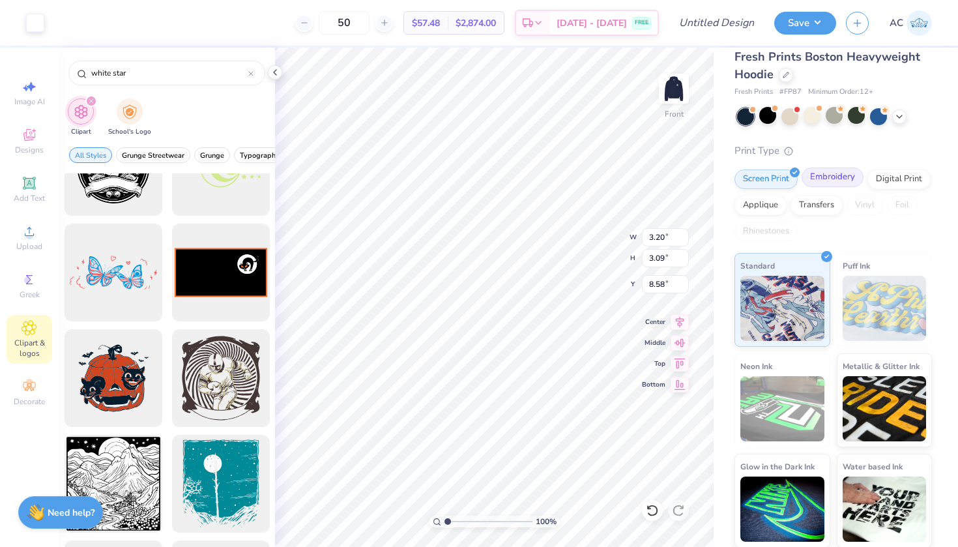
click at [835, 175] on div "Embroidery" at bounding box center [833, 178] width 62 height 20
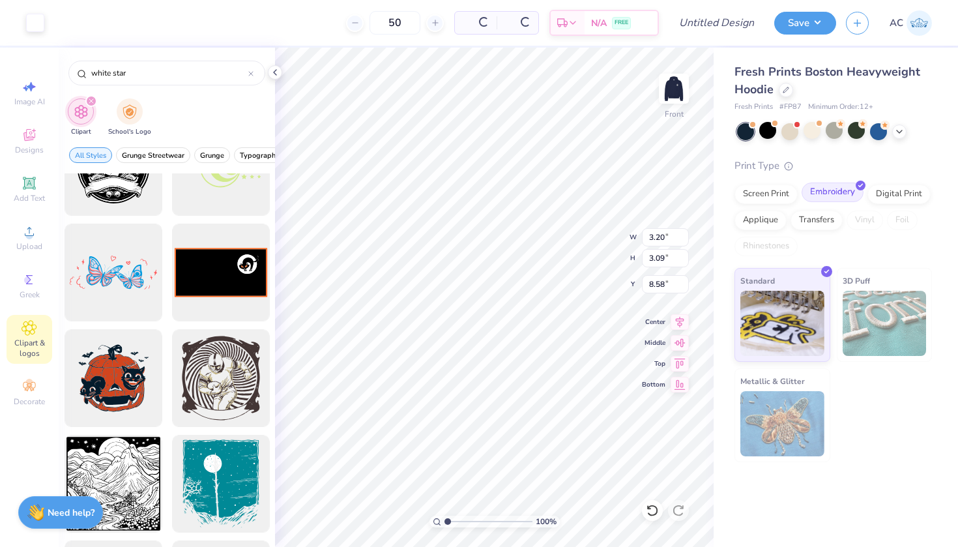
scroll to position [0, 0]
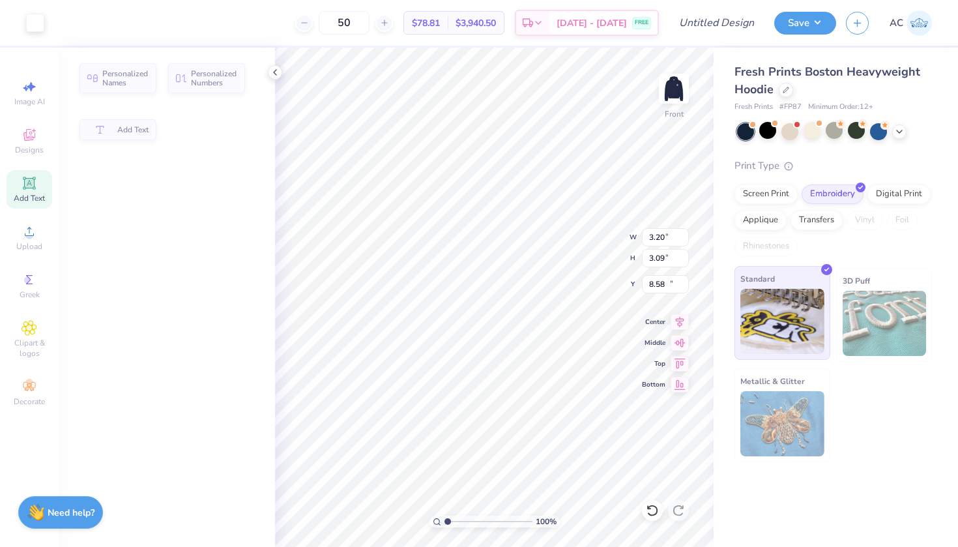
type input "4.77"
type input "2.08"
type input "13.71"
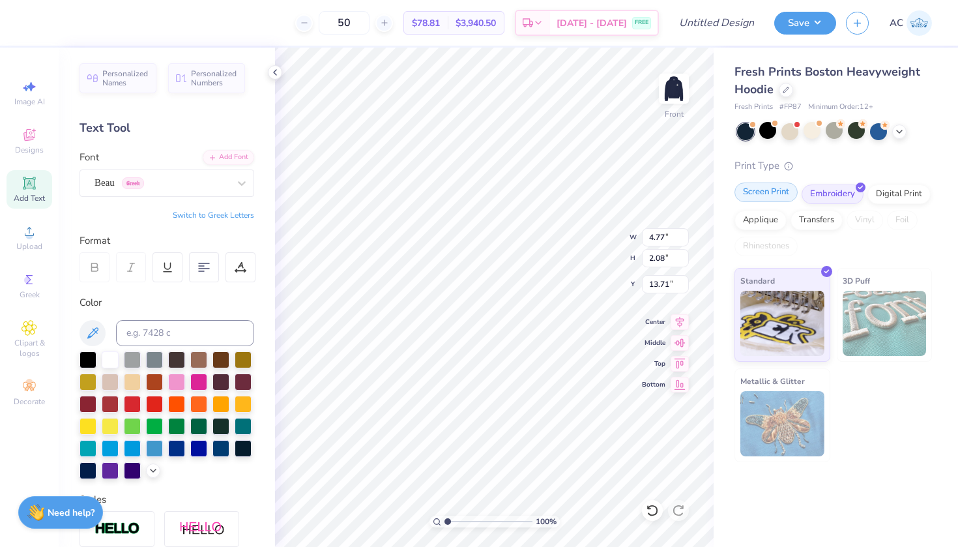
click at [765, 190] on div "Screen Print" at bounding box center [766, 193] width 63 height 20
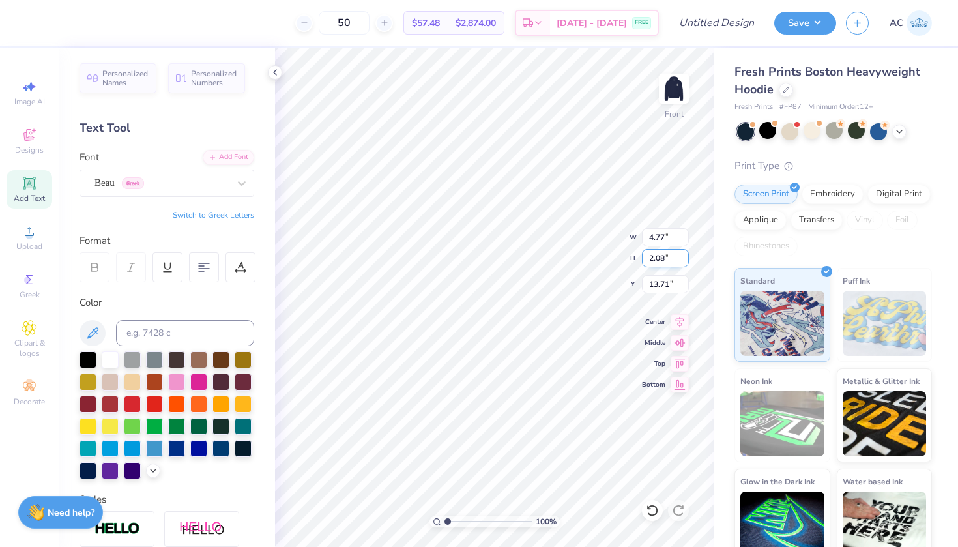
type textarea "2 26"
type input "9.58"
type input "3.20"
type input "3.09"
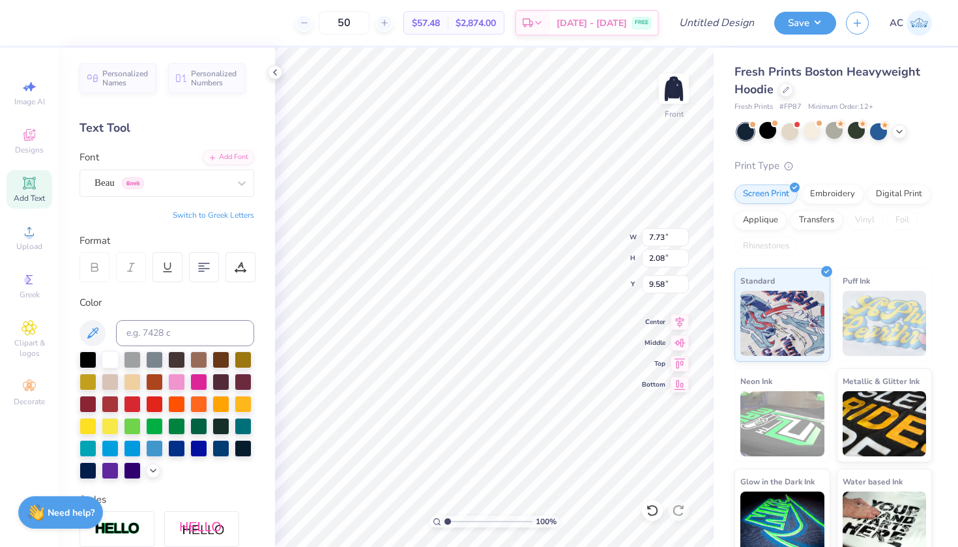
type input "8.58"
type input "2.91"
type input "2.80"
type input "8.63"
type input "7.73"
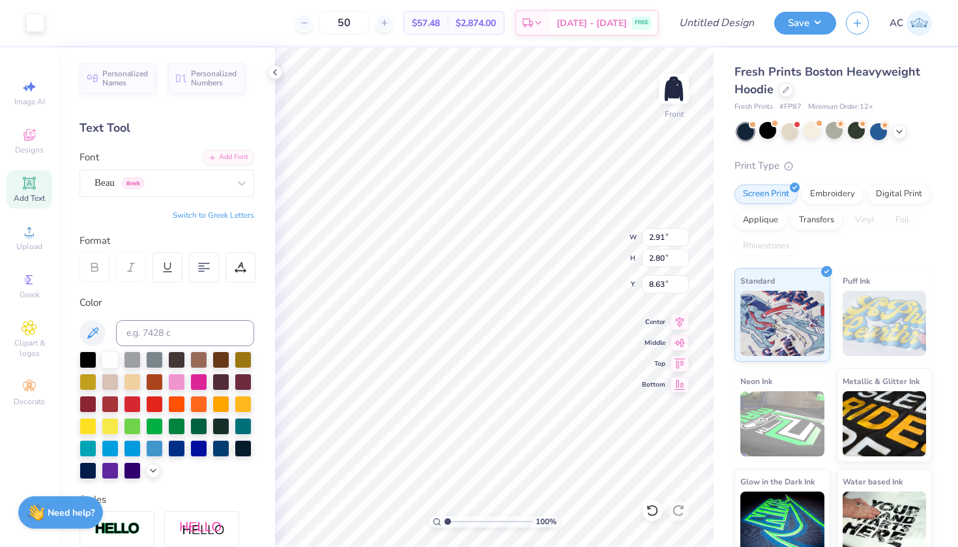
type input "2.08"
type input "9.58"
type input "9.94"
type input "2.68"
type input "2.91"
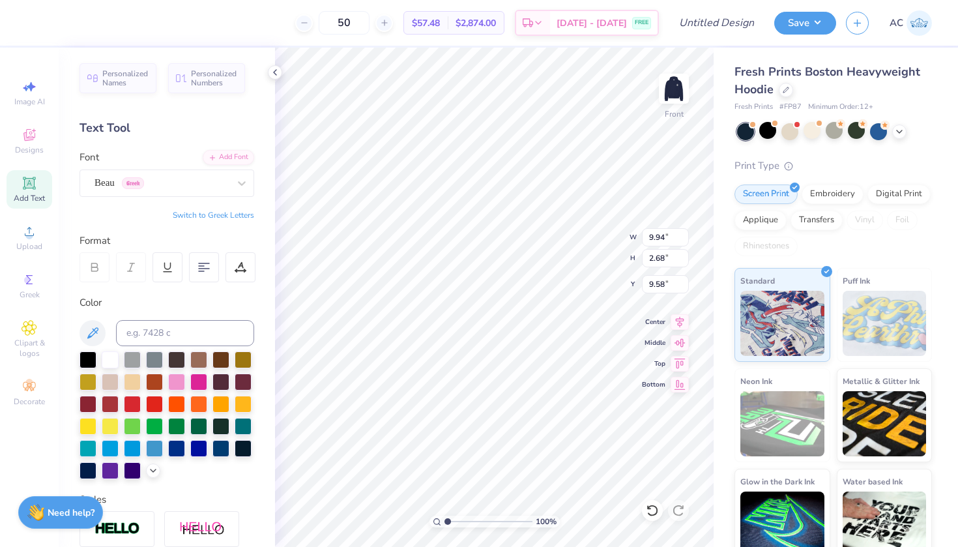
type input "2.80"
type input "9.58"
type input "2.53"
type input "2.44"
type input "9.82"
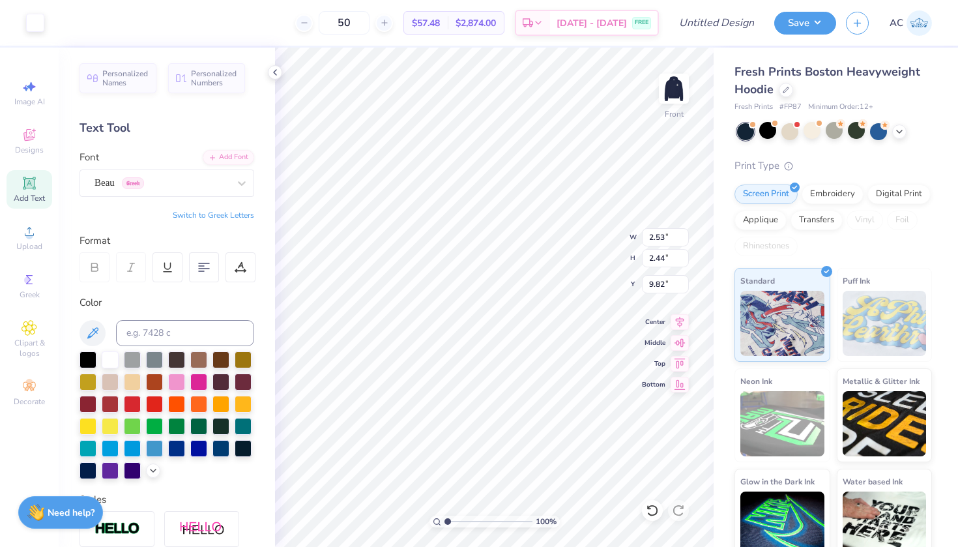
type input "9.94"
type input "2.68"
type input "9.58"
type textarea "2 26"
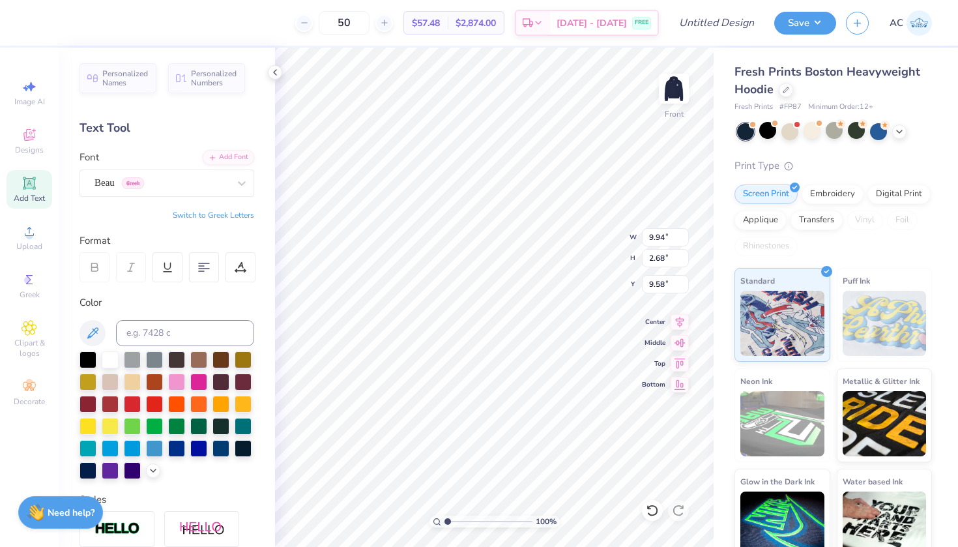
scroll to position [0, 1]
type input "2.53"
type input "2.44"
type input "9.82"
click at [580, 261] on div "100 % Front W 2.53 2.53 " H 2.44 2.44 " Y 9.82 9.82 " Center Middle Top Bottom" at bounding box center [494, 297] width 439 height 499
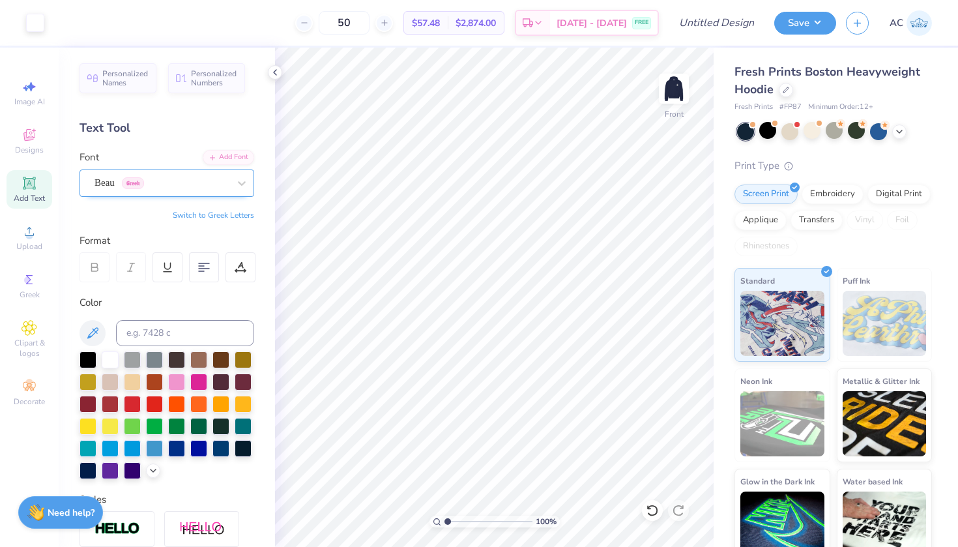
click at [143, 192] on div "Beau Greek" at bounding box center [161, 183] width 137 height 20
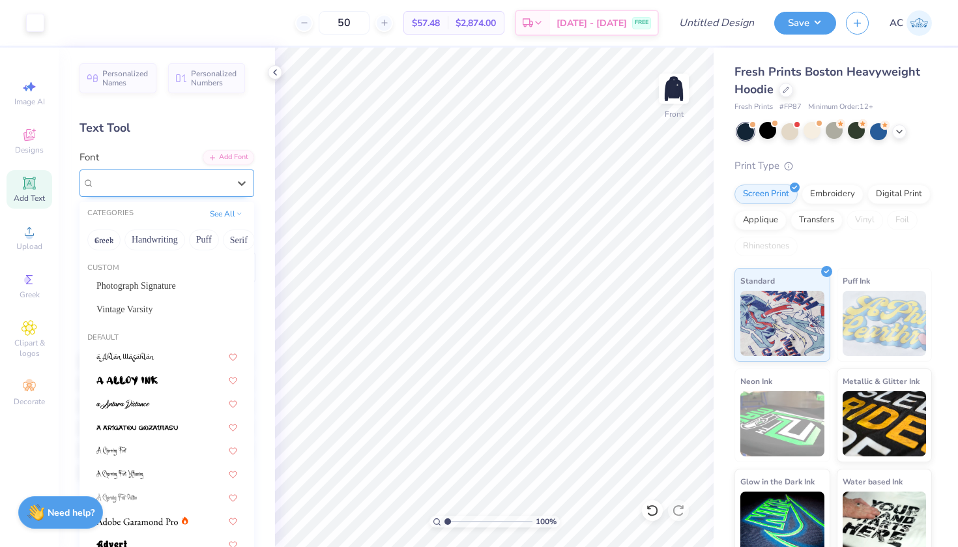
click at [193, 172] on div "Beau Greek" at bounding box center [167, 182] width 175 height 27
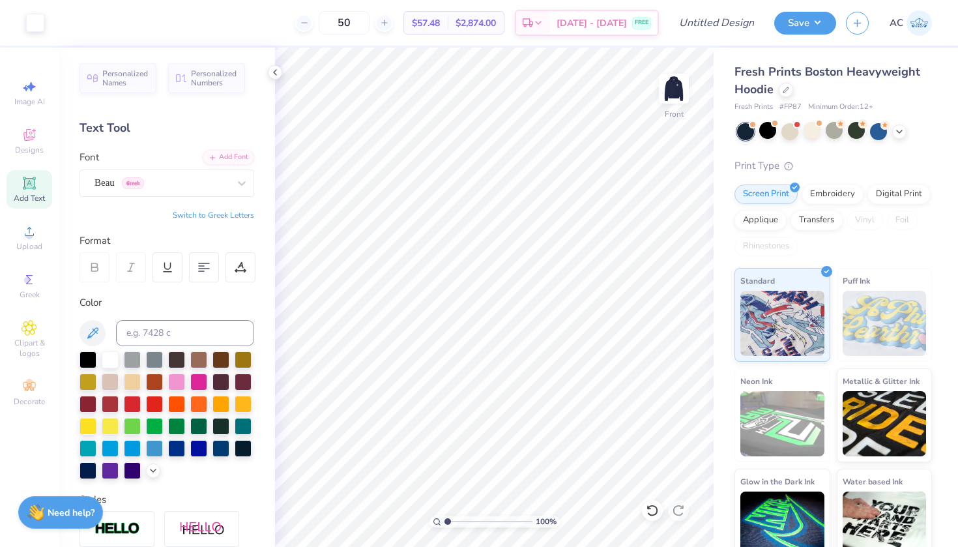
click at [177, 155] on div "Font Beau Greek" at bounding box center [167, 173] width 175 height 47
click at [231, 157] on div "Add Font" at bounding box center [228, 156] width 51 height 15
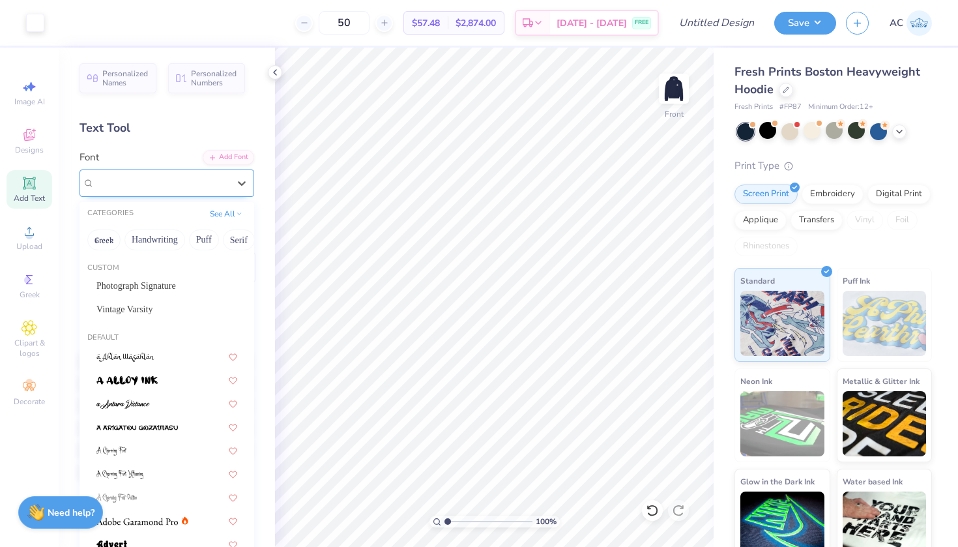
click at [161, 184] on div "Beau Greek" at bounding box center [161, 183] width 137 height 20
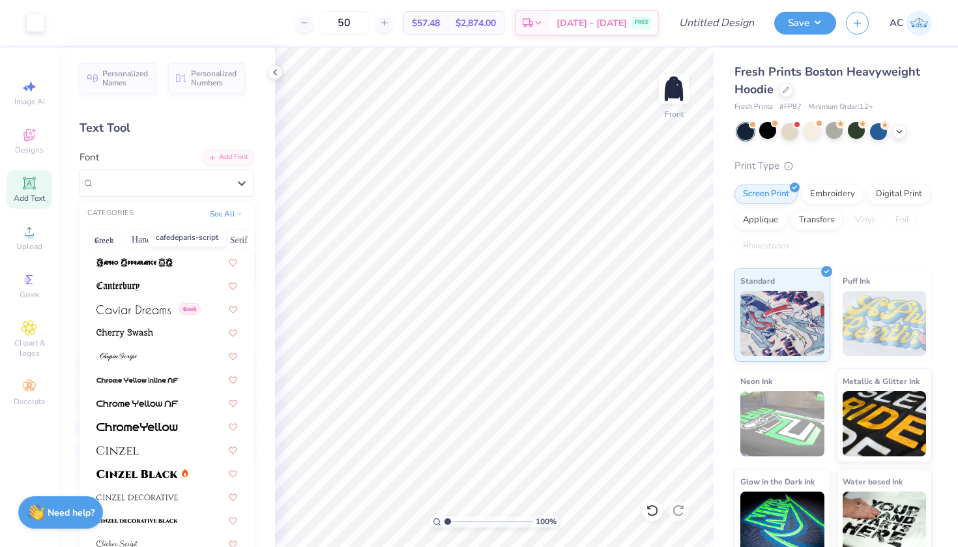
scroll to position [1459, 0]
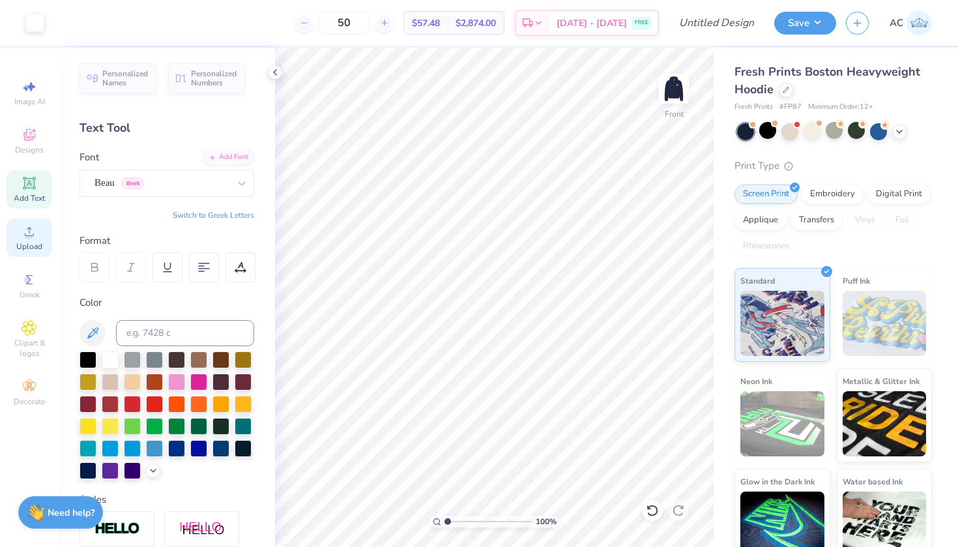
click at [32, 231] on icon at bounding box center [30, 232] width 16 height 16
click at [27, 153] on span "Designs" at bounding box center [29, 150] width 29 height 10
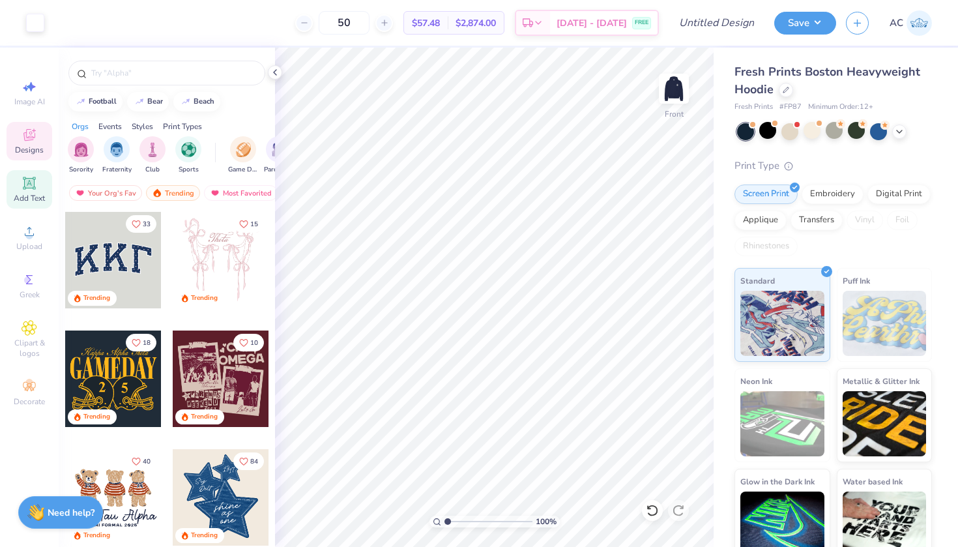
click at [30, 192] on div "Add Text" at bounding box center [30, 189] width 46 height 38
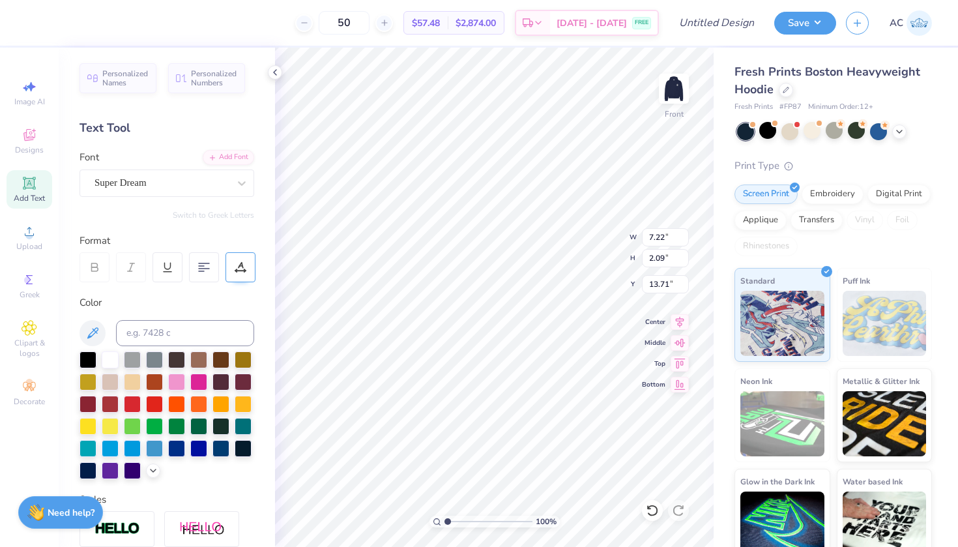
scroll to position [0, 1]
type textarea "SENIORS"
click at [147, 183] on span "Super Dream" at bounding box center [121, 182] width 52 height 15
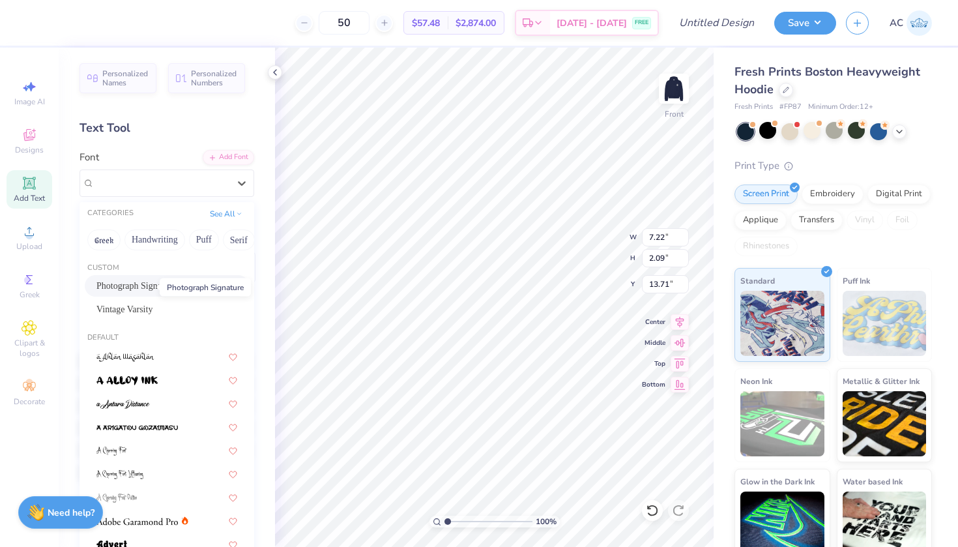
scroll to position [3, 0]
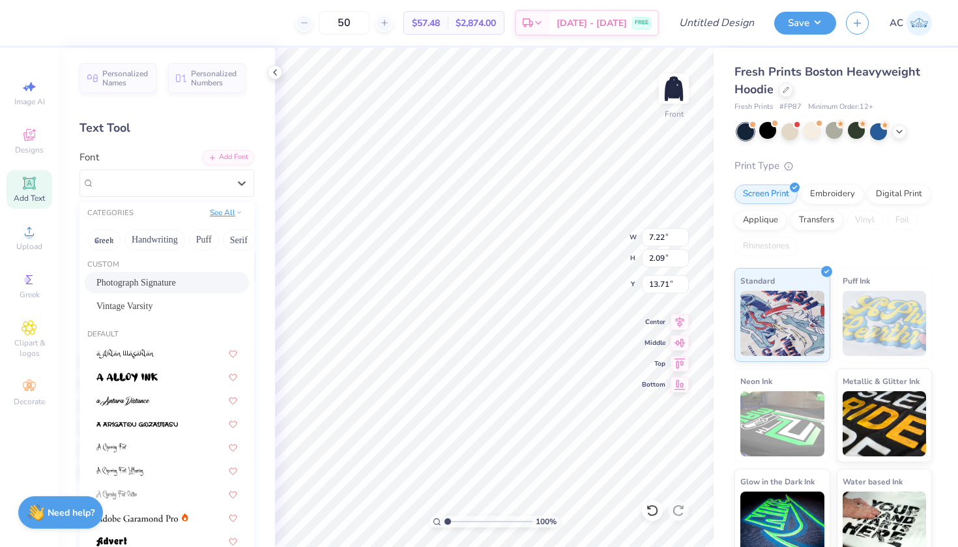
click at [224, 214] on button "See All" at bounding box center [226, 212] width 40 height 13
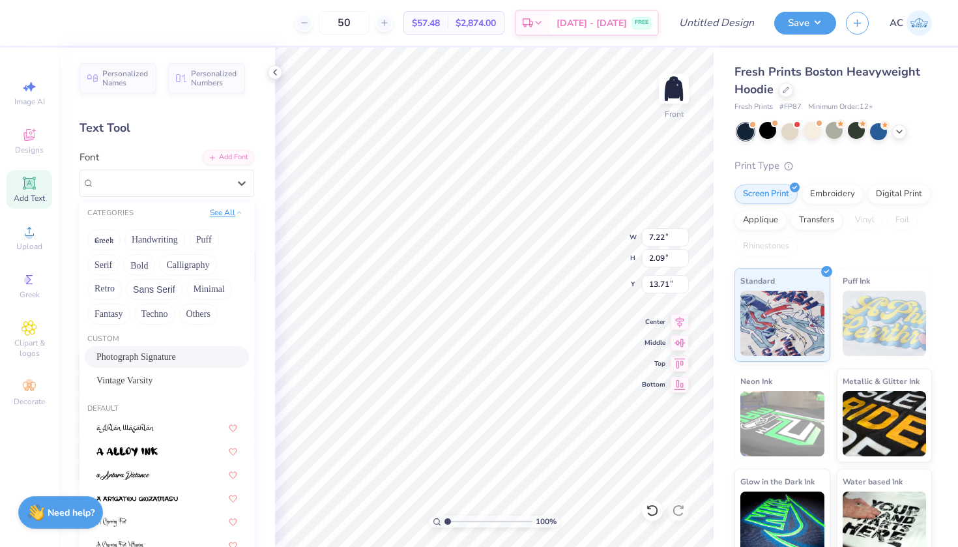
click at [224, 214] on button "See All" at bounding box center [226, 212] width 40 height 13
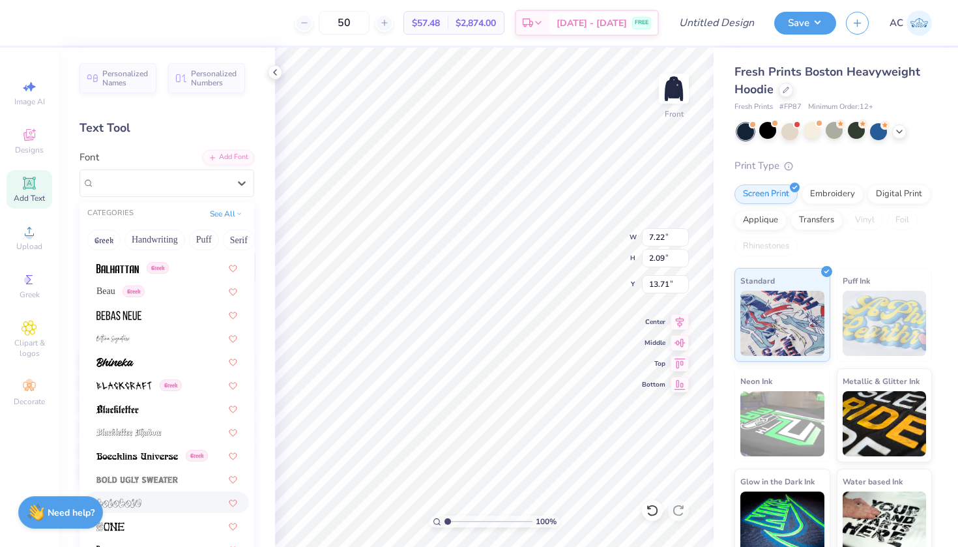
scroll to position [651, 0]
click at [105, 293] on span "Beau" at bounding box center [105, 292] width 19 height 14
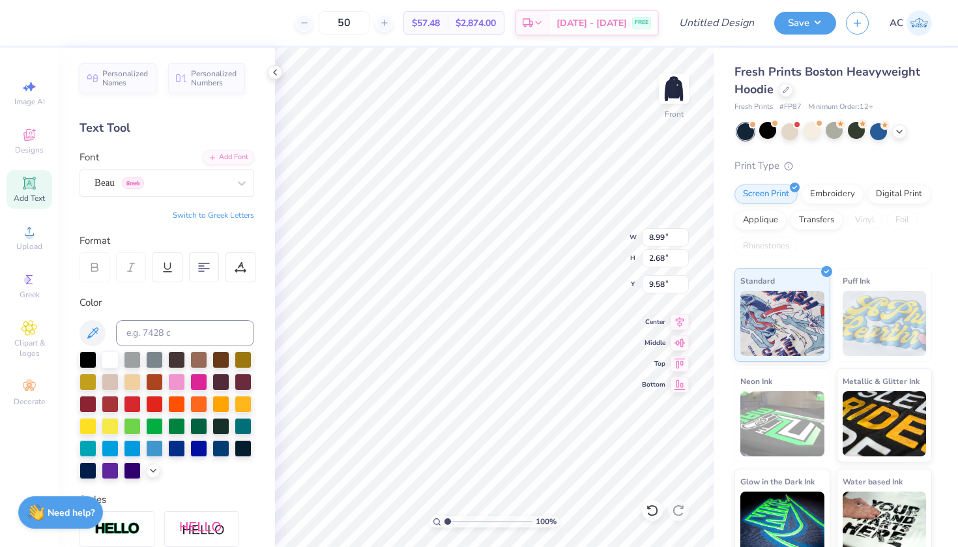
type input "8.49"
type input "2.53"
click at [718, 168] on div "Fresh Prints Boston Heavyweight Hoodie Fresh Prints # FP87 Minimum Order: 12 + …" at bounding box center [836, 305] width 244 height 515
click at [827, 188] on div "Embroidery" at bounding box center [833, 193] width 62 height 20
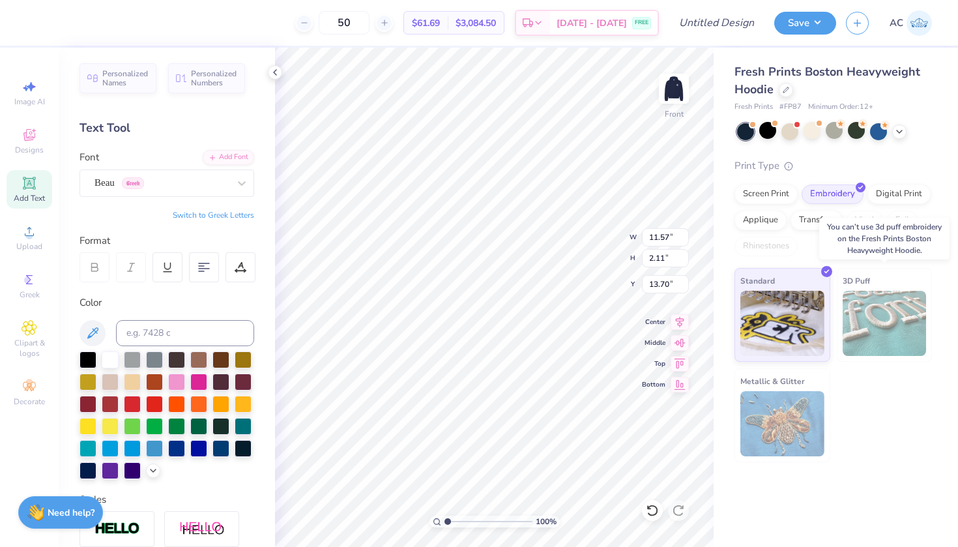
click at [859, 297] on img at bounding box center [885, 323] width 84 height 65
click at [872, 292] on img at bounding box center [885, 323] width 84 height 65
click at [785, 309] on img at bounding box center [783, 321] width 84 height 65
type input "2.53"
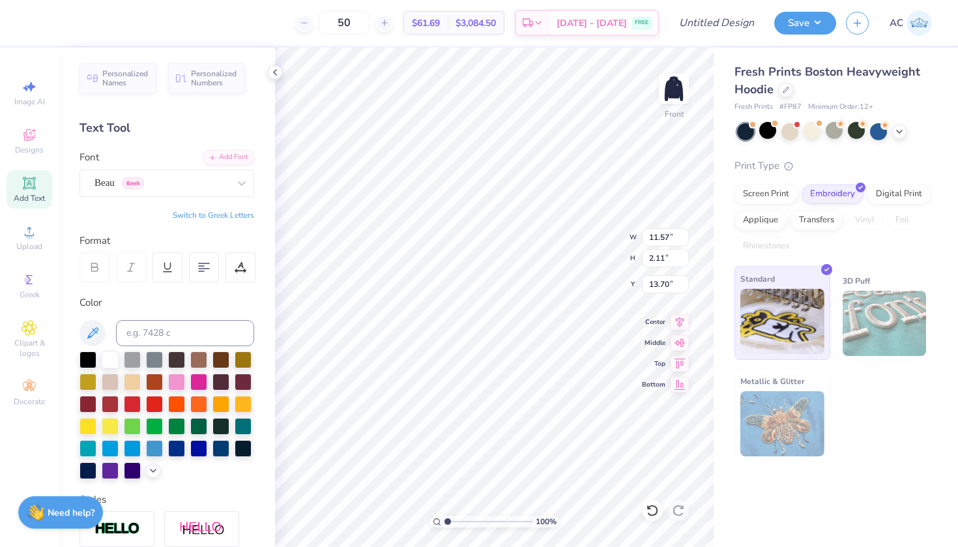
type input "2.44"
type input "9.82"
type input "8.49"
type input "2.53"
type input "9.58"
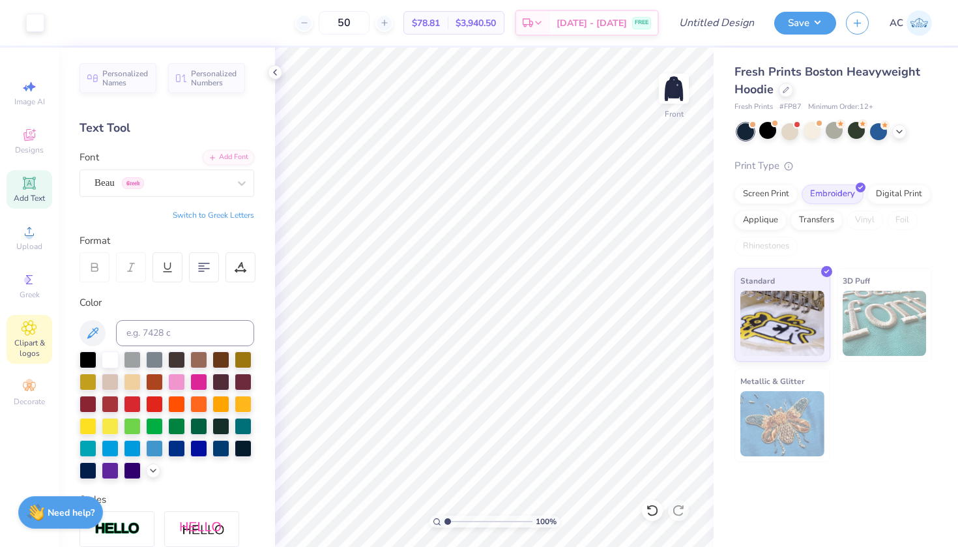
click at [24, 345] on span "Clipart & logos" at bounding box center [30, 348] width 46 height 21
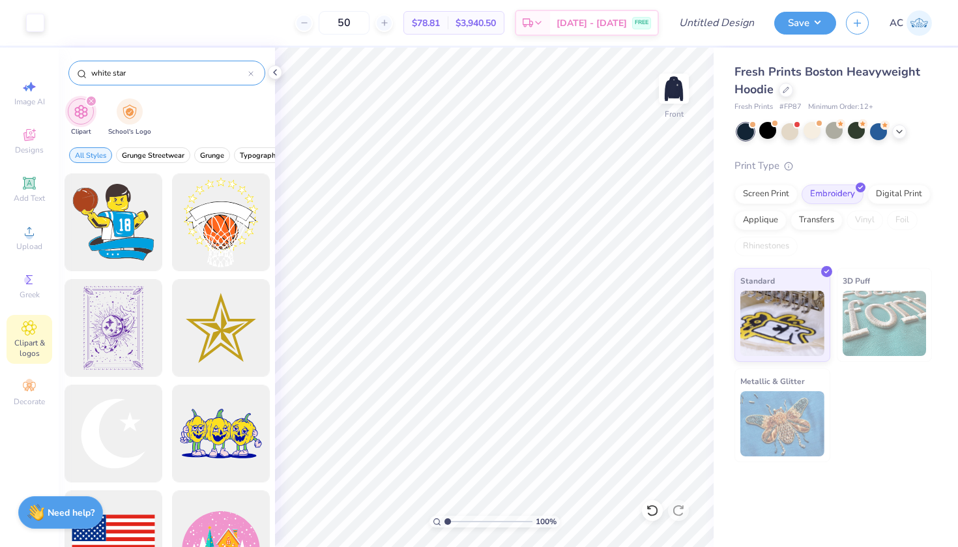
click at [120, 73] on input "white star" at bounding box center [169, 72] width 158 height 13
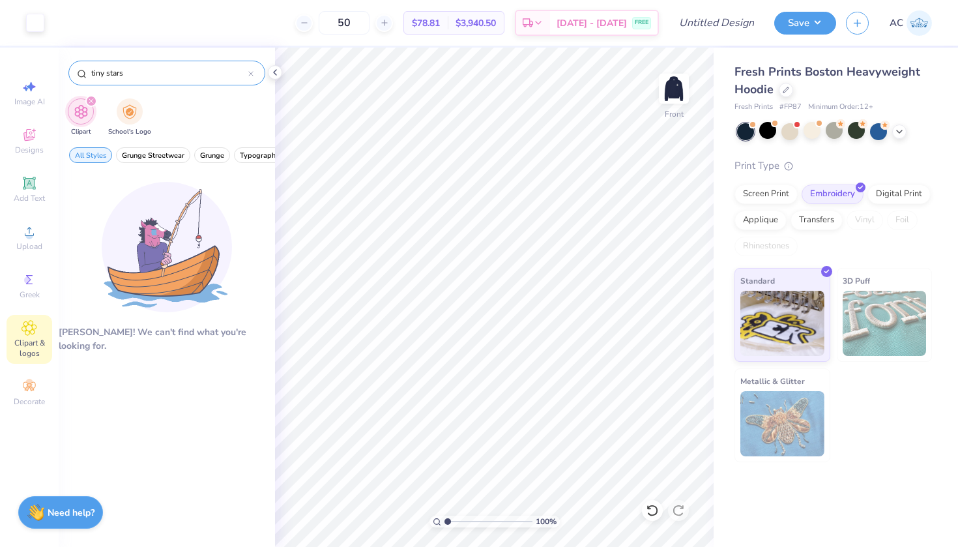
click at [98, 66] on input "tiny stars" at bounding box center [169, 72] width 158 height 13
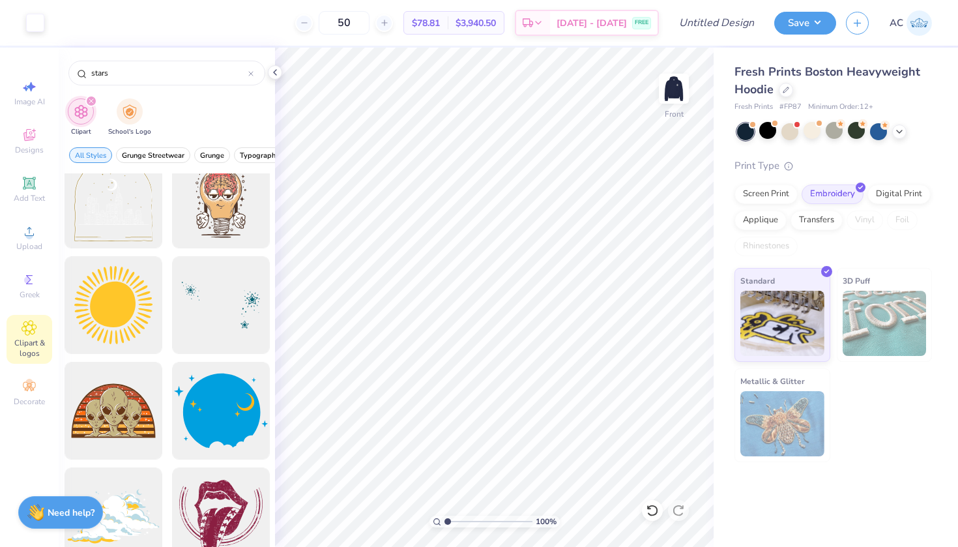
scroll to position [2347, 0]
type input "stars"
click at [193, 314] on div at bounding box center [221, 305] width 108 height 108
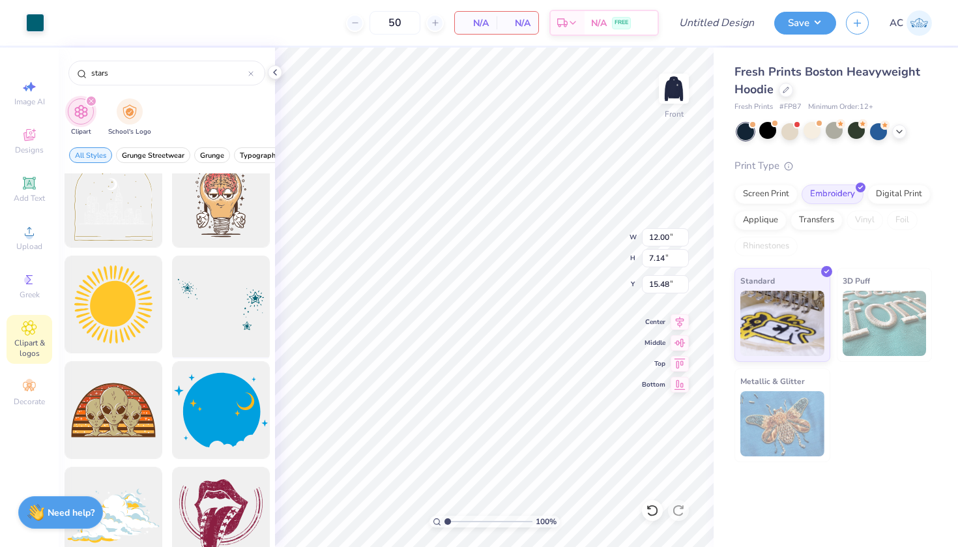
click at [175, 331] on div at bounding box center [221, 305] width 108 height 108
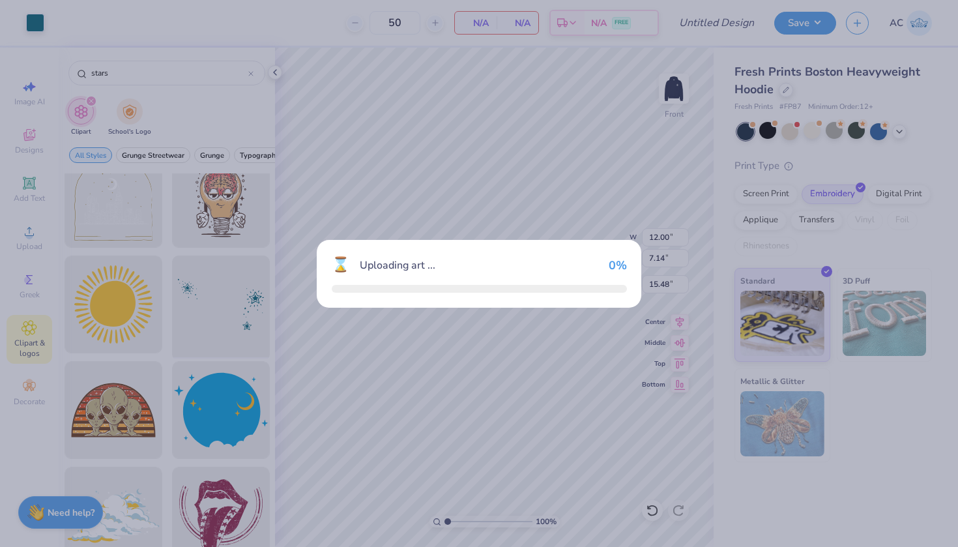
click at [175, 331] on div "⌛ Uploading art ... 0 %" at bounding box center [479, 273] width 958 height 547
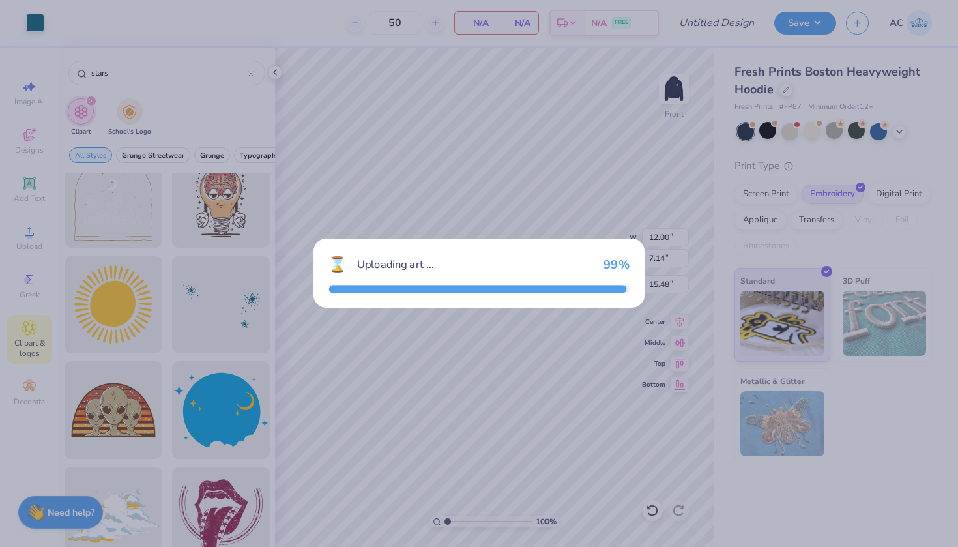
type input "11.18"
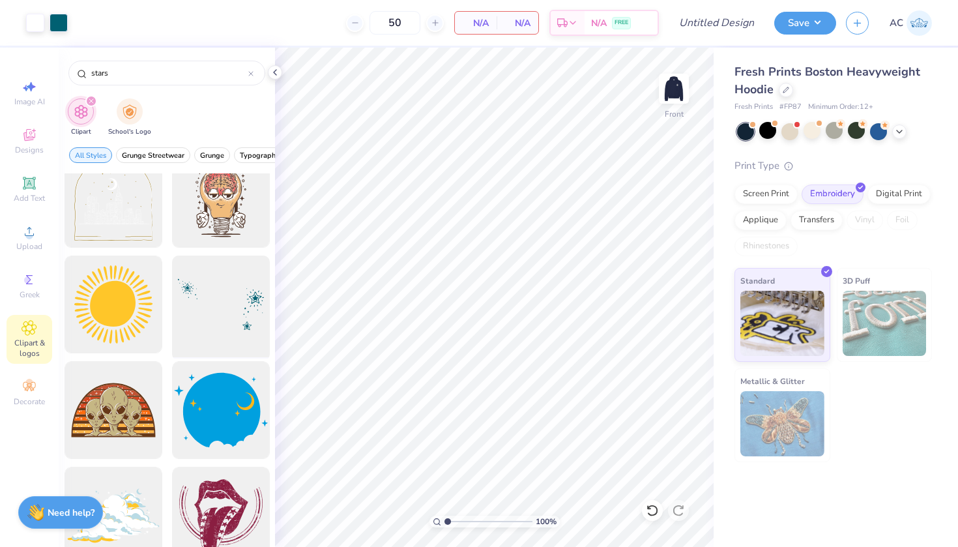
scroll to position [2350, 0]
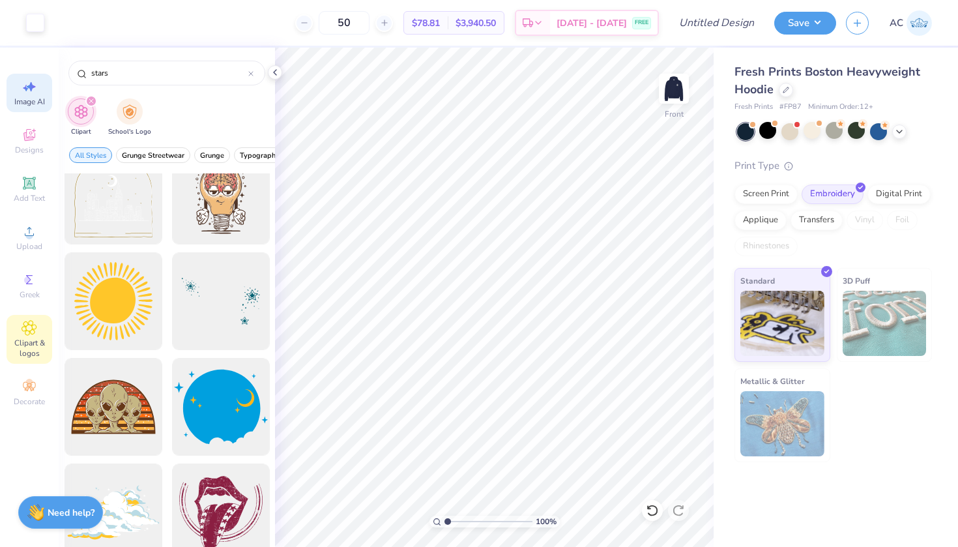
click at [13, 80] on div "Image AI" at bounding box center [30, 93] width 46 height 38
select select "4"
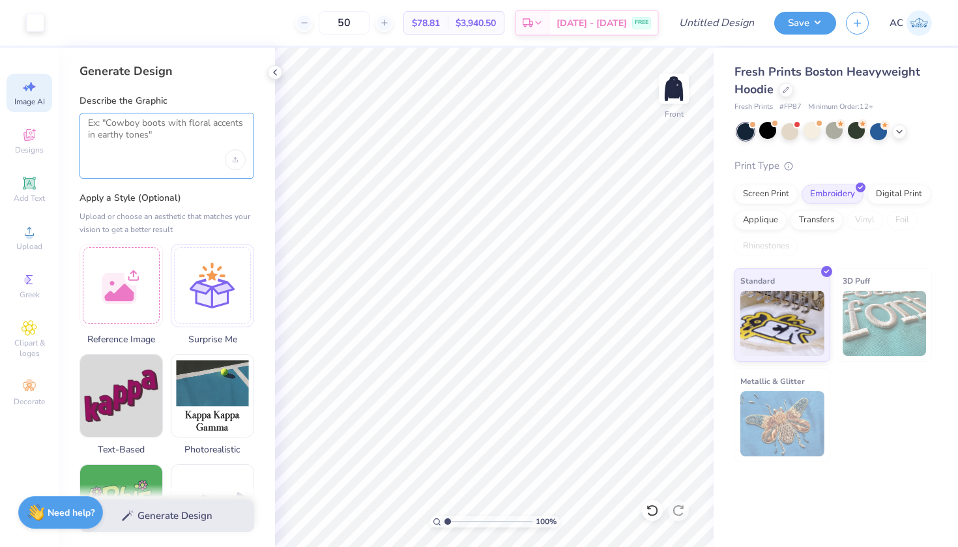
click at [140, 129] on textarea at bounding box center [167, 133] width 158 height 33
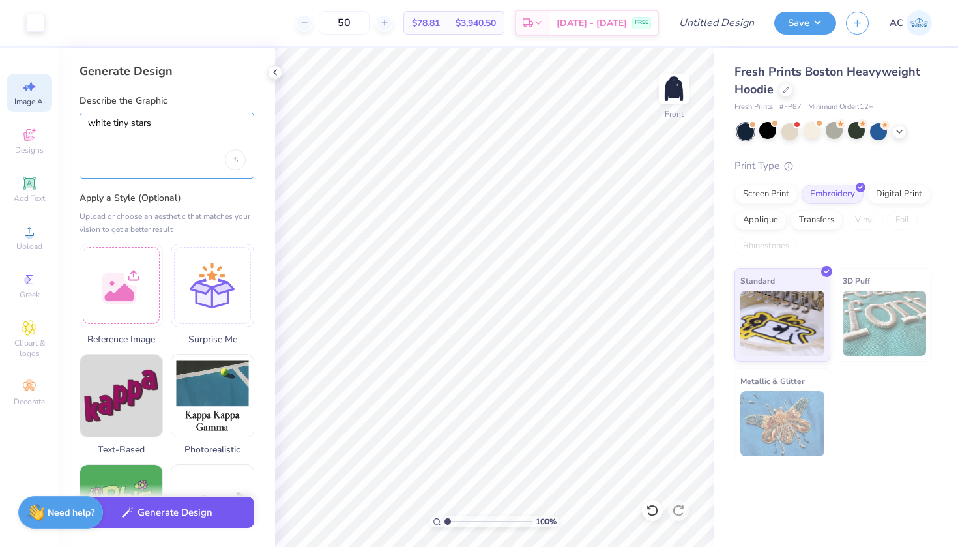
type textarea "white tiny stars"
click at [202, 521] on button "Generate Design" at bounding box center [167, 513] width 175 height 32
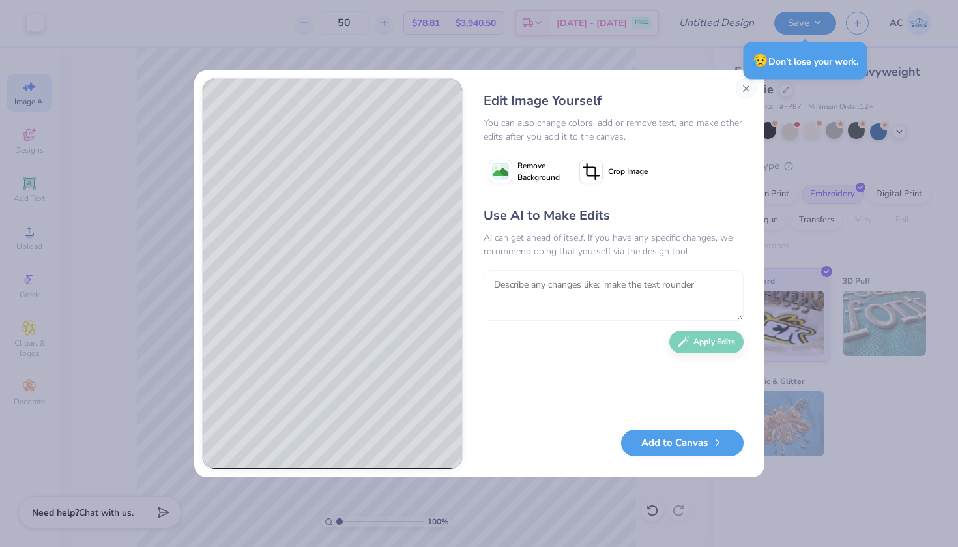
click at [504, 285] on textarea at bounding box center [614, 295] width 260 height 51
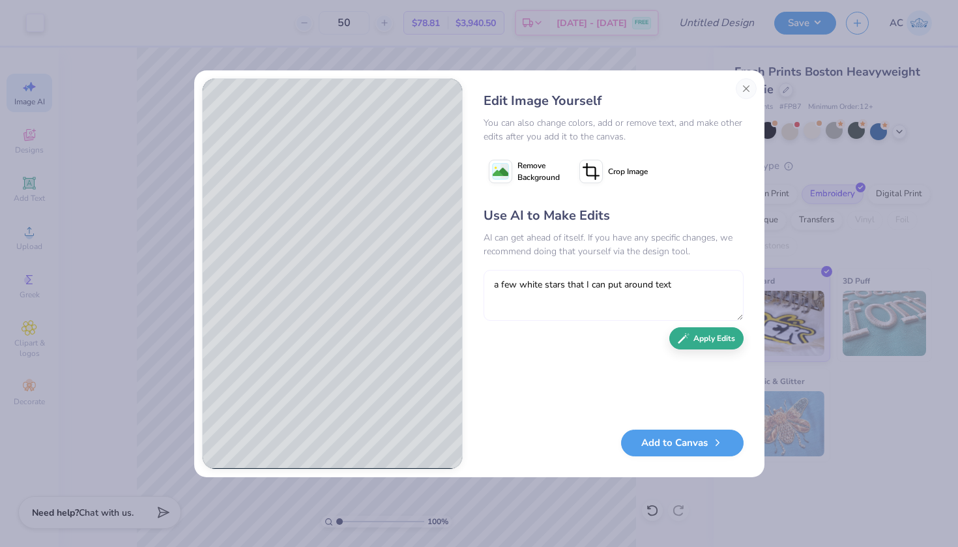
type textarea "a few white stars that I can put around text"
click at [703, 338] on button "Apply Edits" at bounding box center [706, 338] width 74 height 23
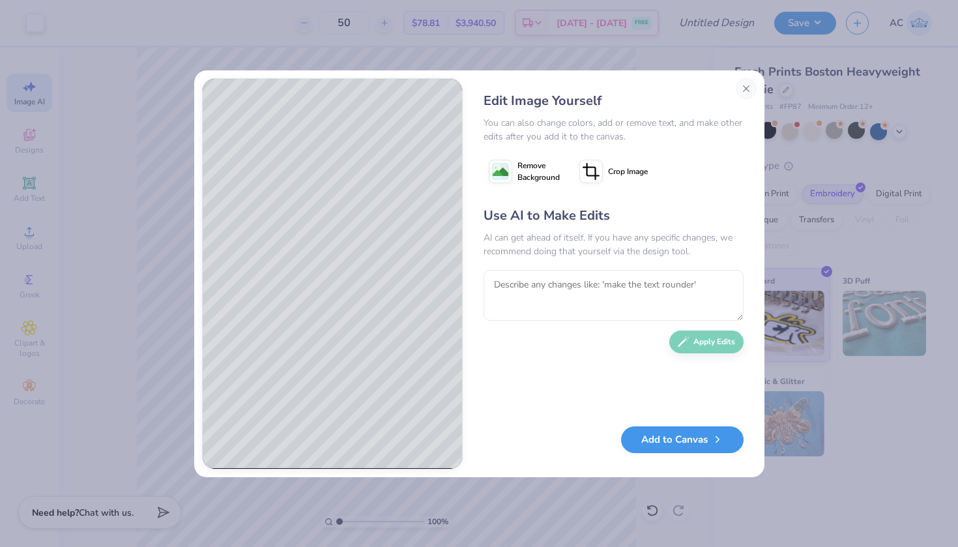
click at [677, 437] on button "Add to Canvas" at bounding box center [682, 439] width 123 height 27
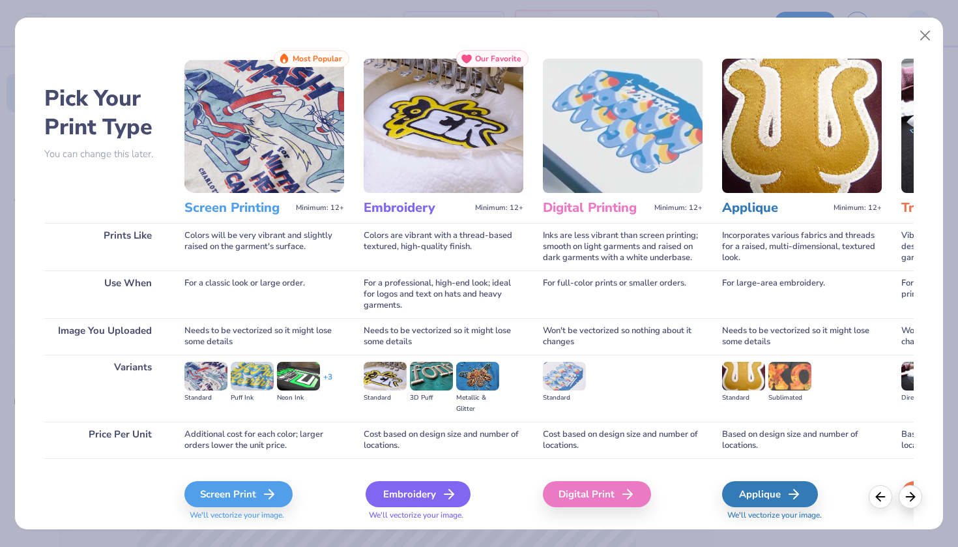
click at [398, 493] on div "Embroidery" at bounding box center [418, 494] width 105 height 26
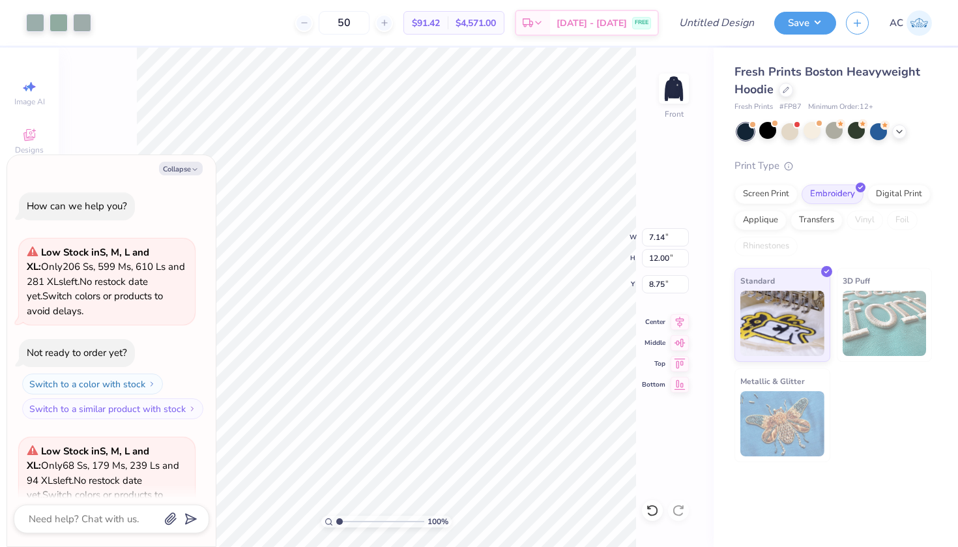
scroll to position [813, 0]
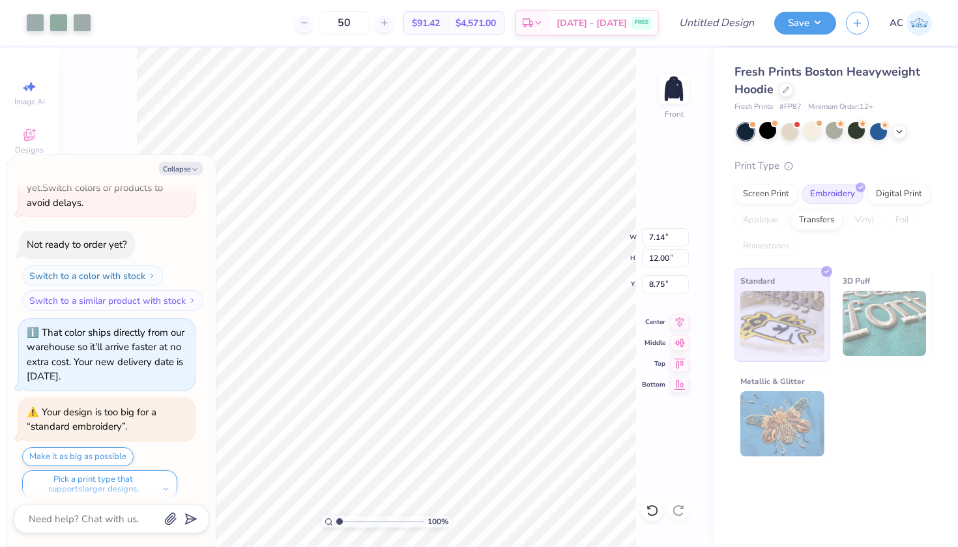
type textarea "x"
type input "12.01"
type input "7.14"
type input "11.17"
type textarea "x"
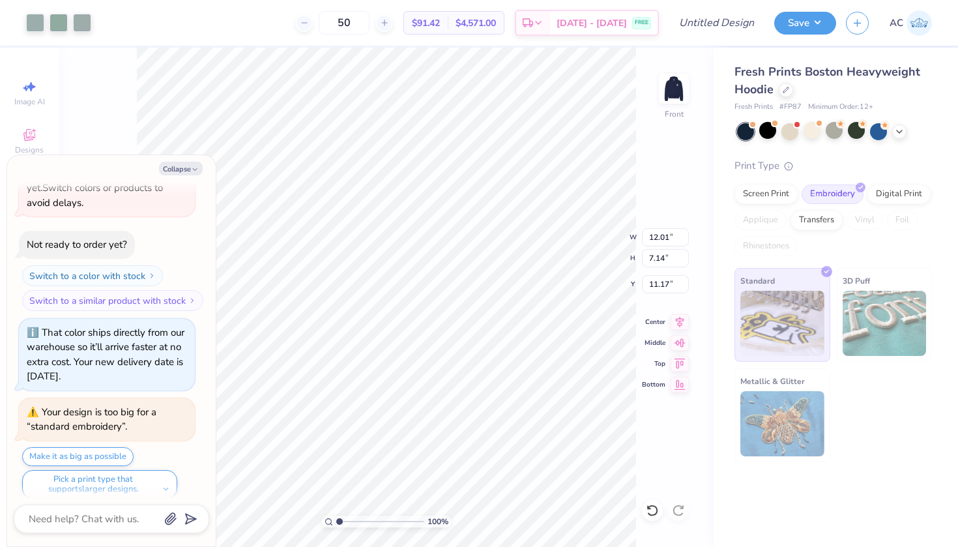
type input "11.18"
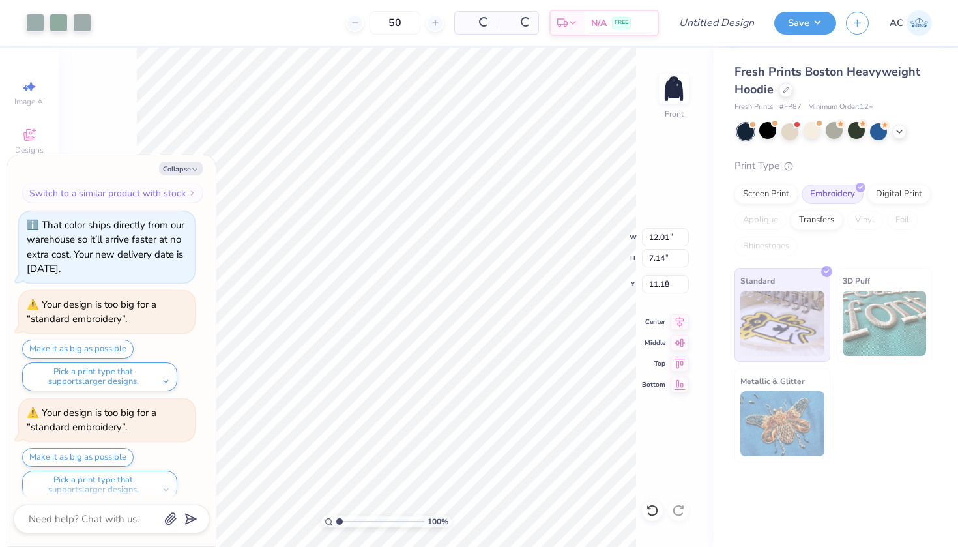
type textarea "x"
type input "9.58"
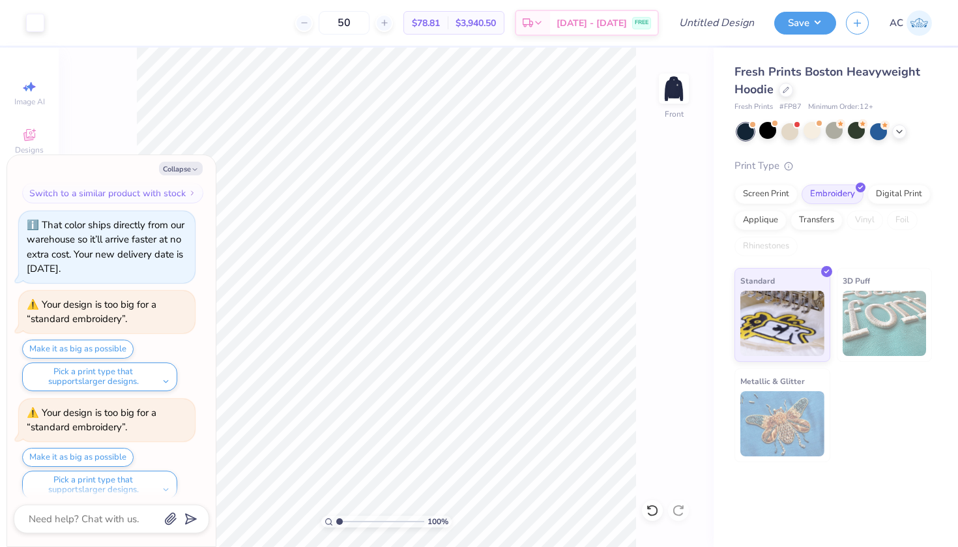
click at [748, 1] on div "Design Title" at bounding box center [717, 23] width 96 height 46
click at [183, 163] on button "Collapse" at bounding box center [181, 169] width 44 height 14
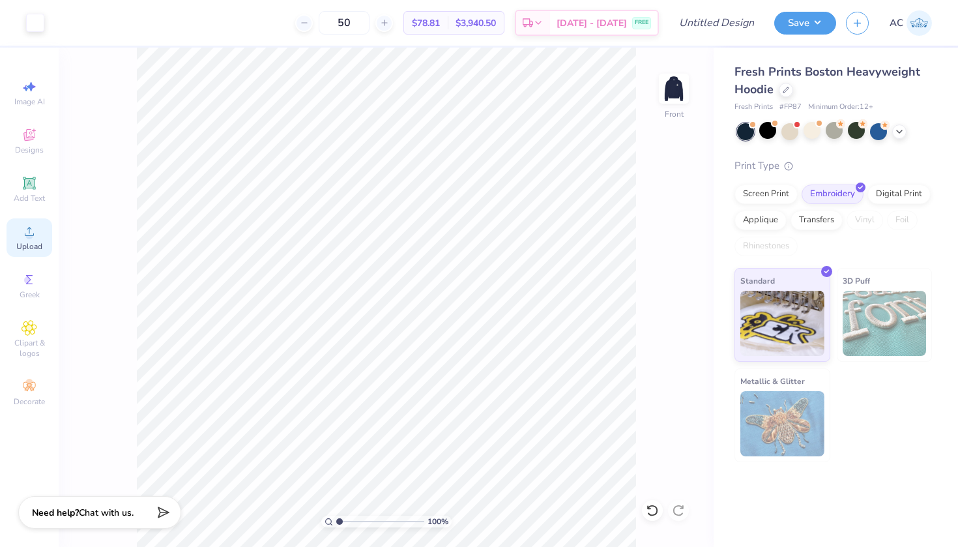
click at [29, 233] on circle at bounding box center [28, 235] width 7 height 7
click at [33, 224] on icon at bounding box center [30, 232] width 16 height 16
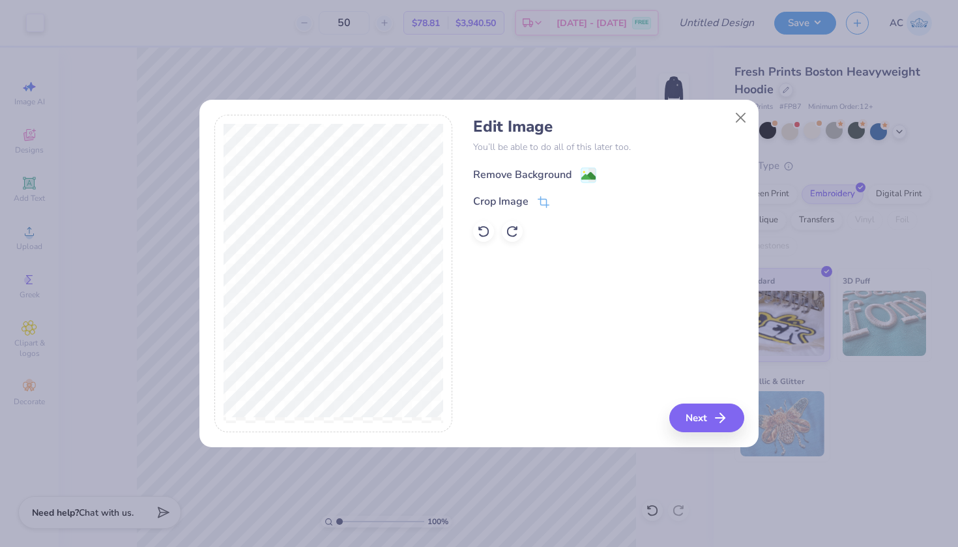
click at [545, 179] on div "Remove Background" at bounding box center [522, 175] width 98 height 16
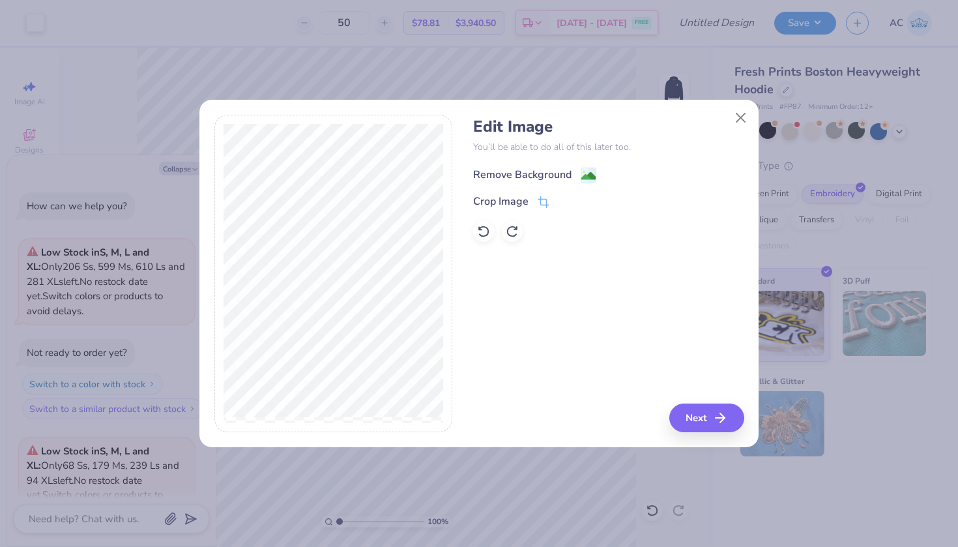
scroll to position [970, 0]
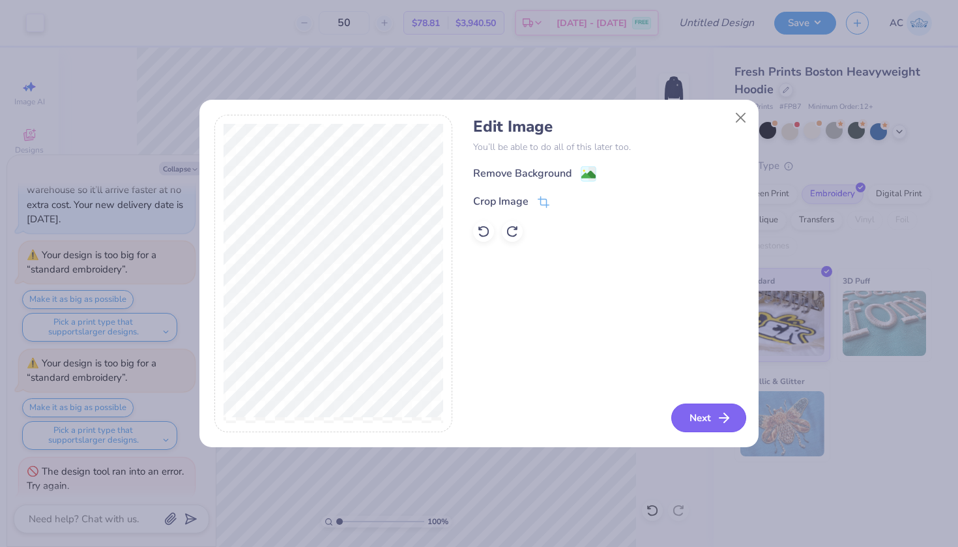
click at [717, 417] on icon "button" at bounding box center [724, 418] width 16 height 16
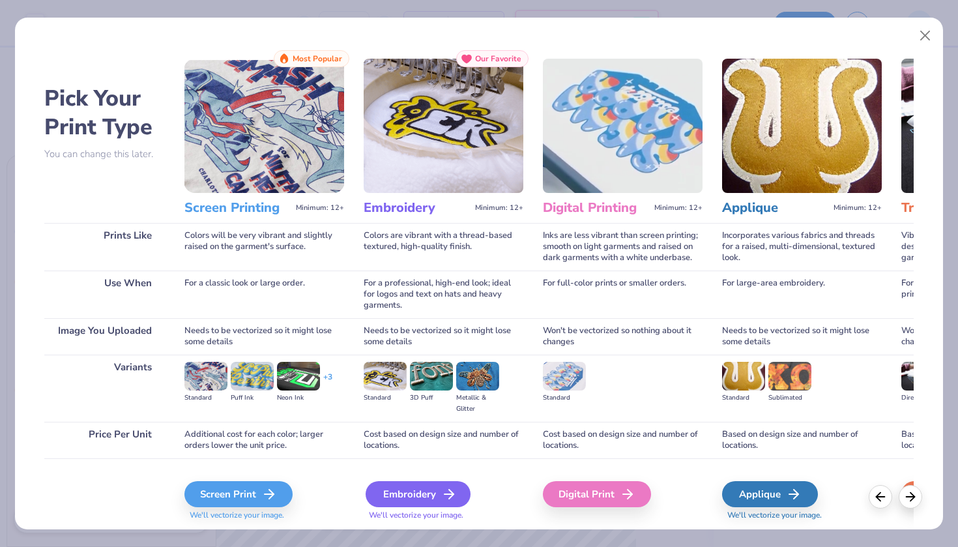
click at [396, 483] on div "Embroidery" at bounding box center [418, 494] width 105 height 26
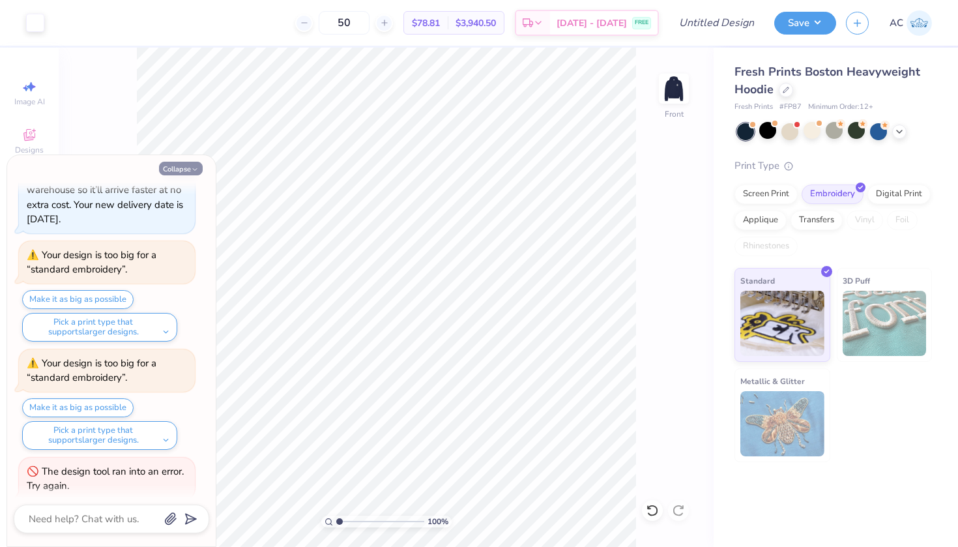
click at [185, 162] on button "Collapse" at bounding box center [181, 169] width 44 height 14
type textarea "x"
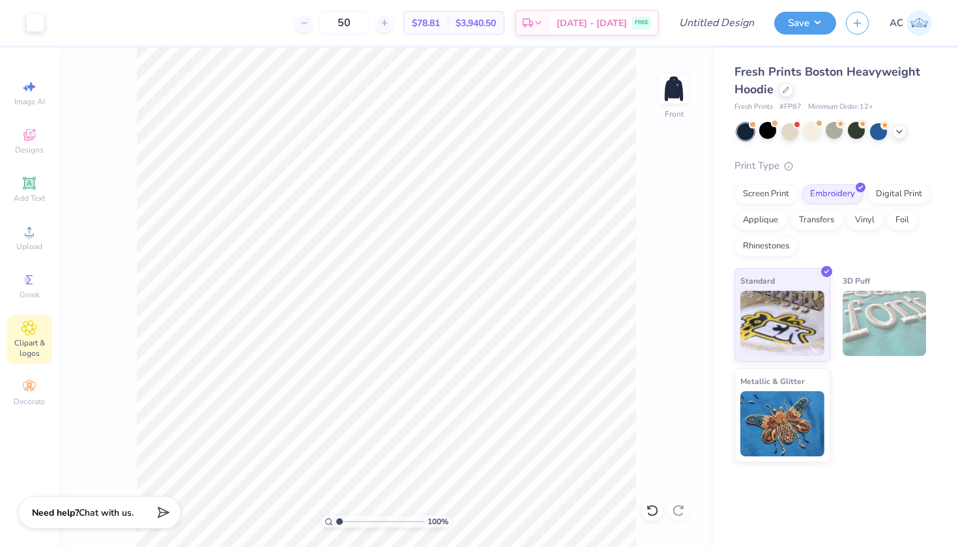
click at [23, 338] on span "Clipart & logos" at bounding box center [30, 348] width 46 height 21
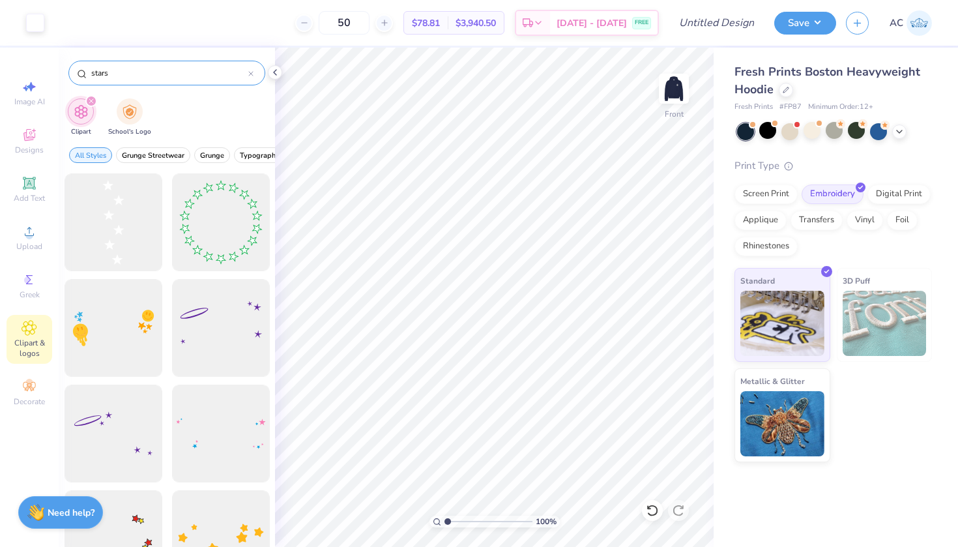
click at [139, 77] on input "stars" at bounding box center [169, 72] width 158 height 13
type input "white heart"
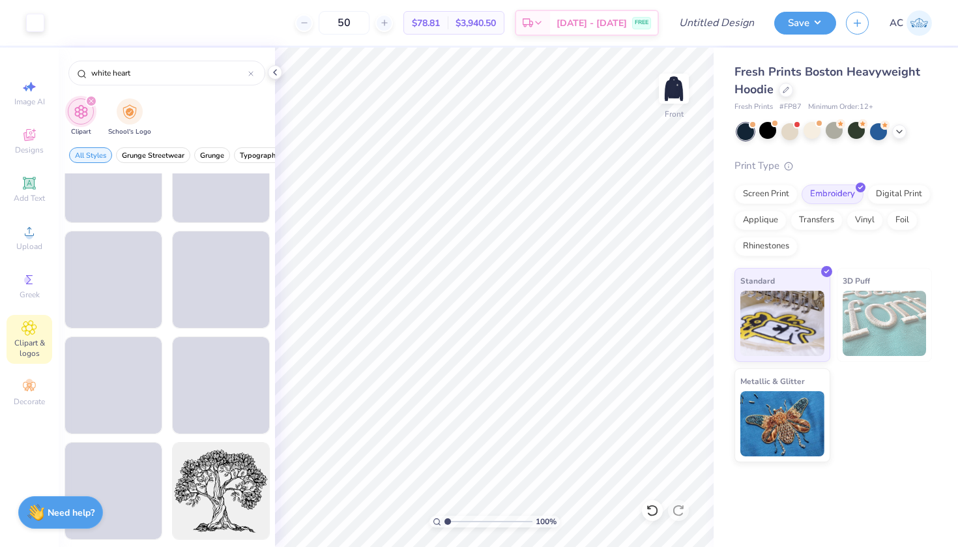
scroll to position [2371, 0]
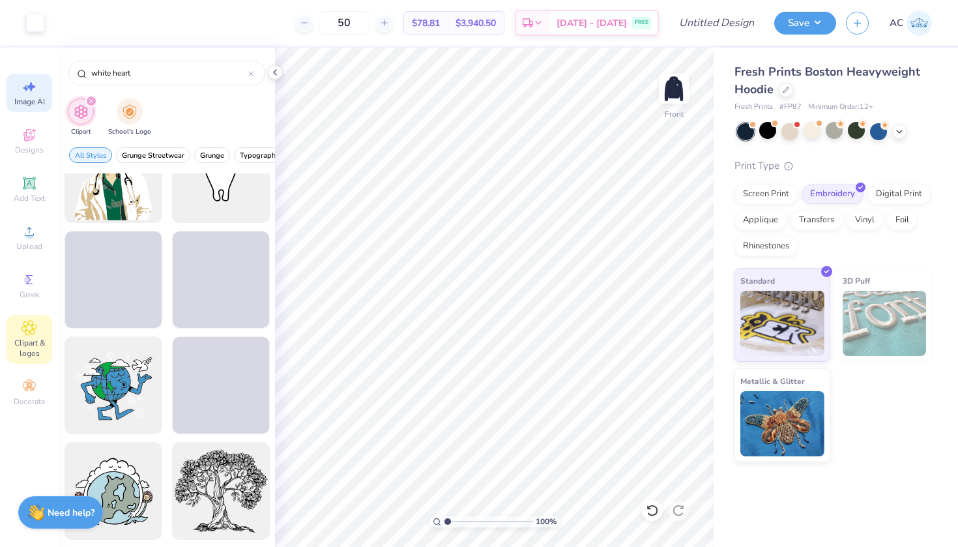
click at [33, 91] on icon at bounding box center [30, 87] width 16 height 16
select select "4"
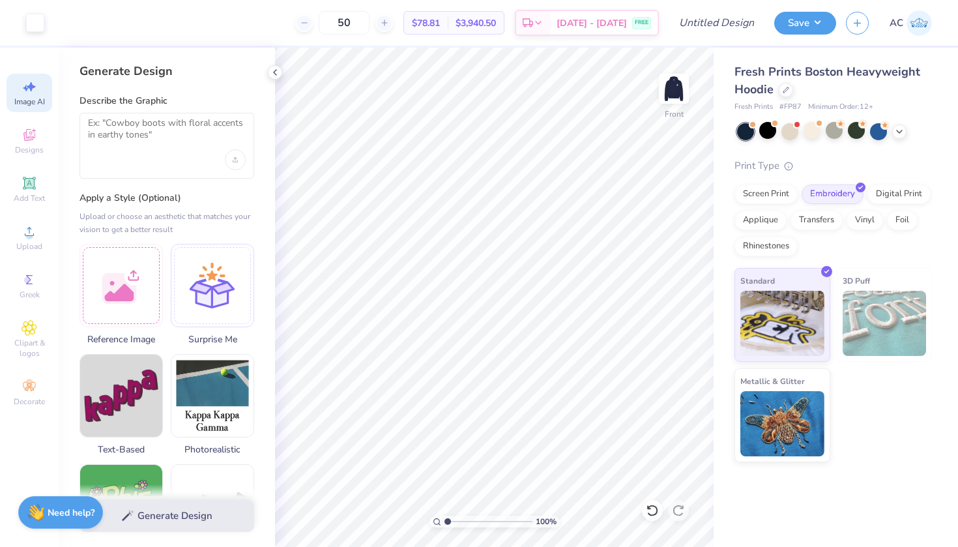
click at [103, 158] on div at bounding box center [167, 146] width 175 height 66
click at [96, 136] on textarea at bounding box center [167, 133] width 158 height 33
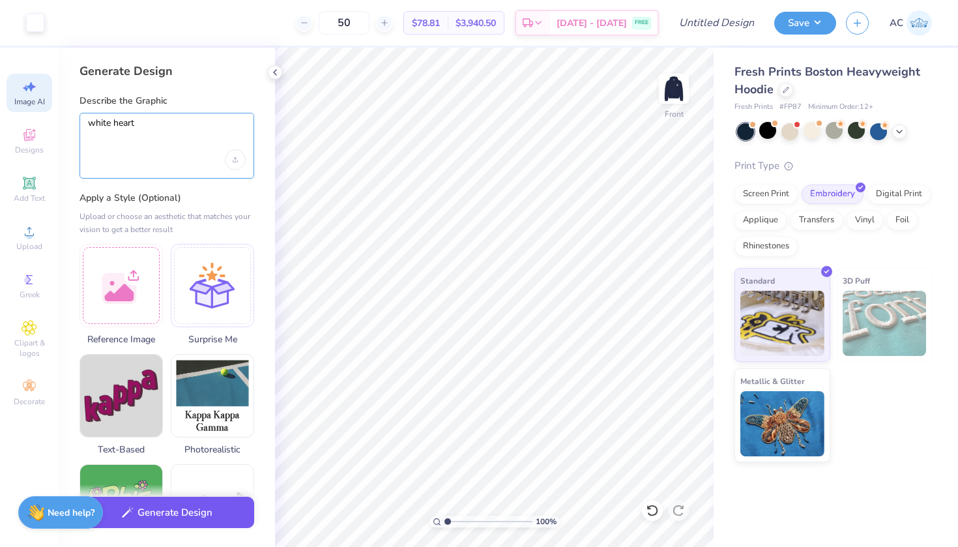
type textarea "white heart"
click at [154, 527] on button "Generate Design" at bounding box center [167, 513] width 175 height 32
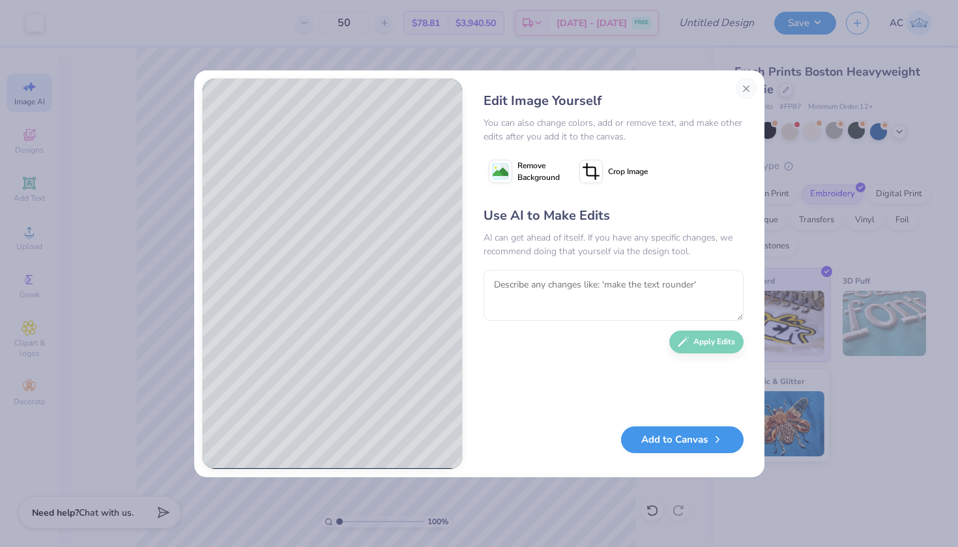
click at [667, 439] on button "Add to Canvas" at bounding box center [682, 439] width 123 height 27
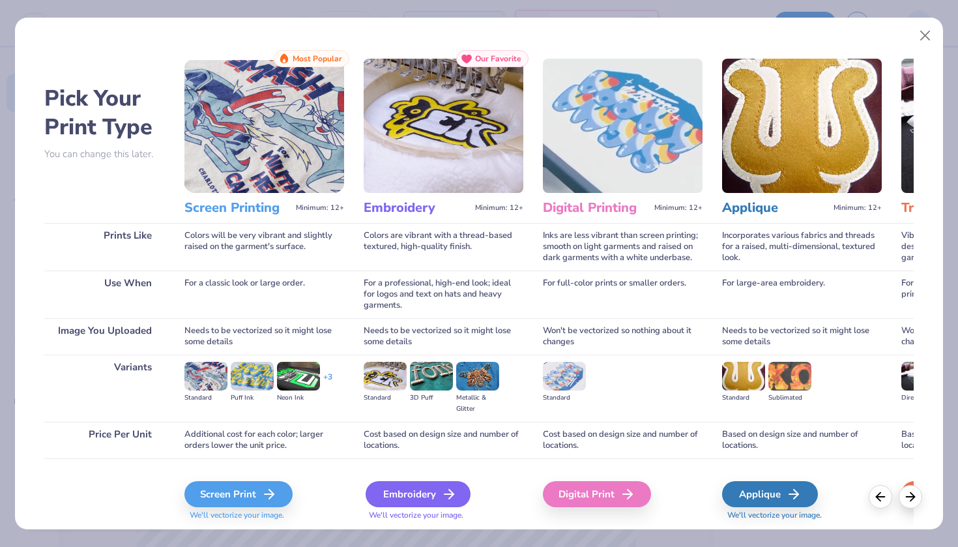
click at [425, 503] on div "Embroidery" at bounding box center [418, 494] width 105 height 26
click at [428, 486] on div "Embroidery" at bounding box center [418, 494] width 105 height 26
click at [447, 500] on icon at bounding box center [449, 494] width 16 height 16
click at [233, 497] on div "Screen Print" at bounding box center [240, 494] width 108 height 26
click at [922, 37] on button "Close" at bounding box center [925, 35] width 25 height 25
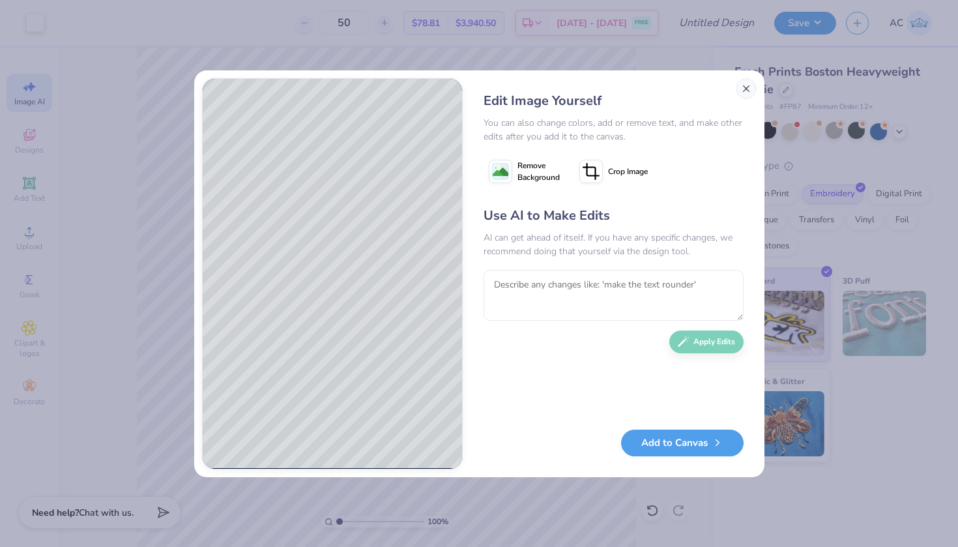
click at [745, 89] on button "Close" at bounding box center [746, 88] width 21 height 21
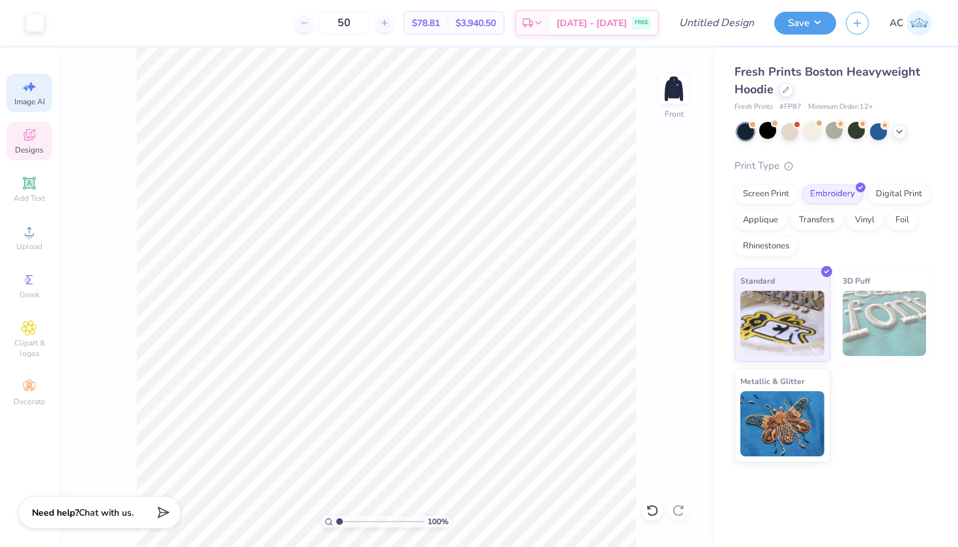
click at [33, 147] on span "Designs" at bounding box center [29, 150] width 29 height 10
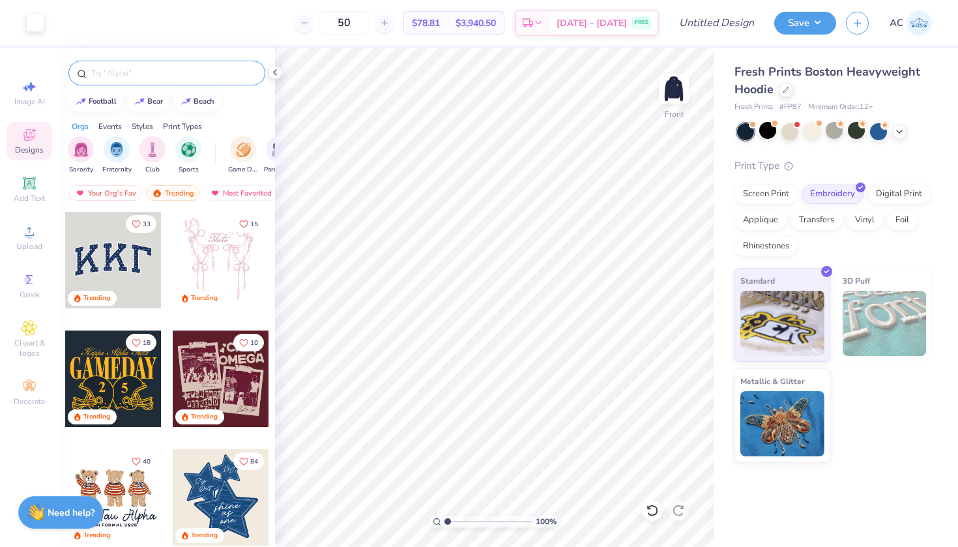
click at [110, 74] on input "text" at bounding box center [173, 72] width 167 height 13
type input "heart"
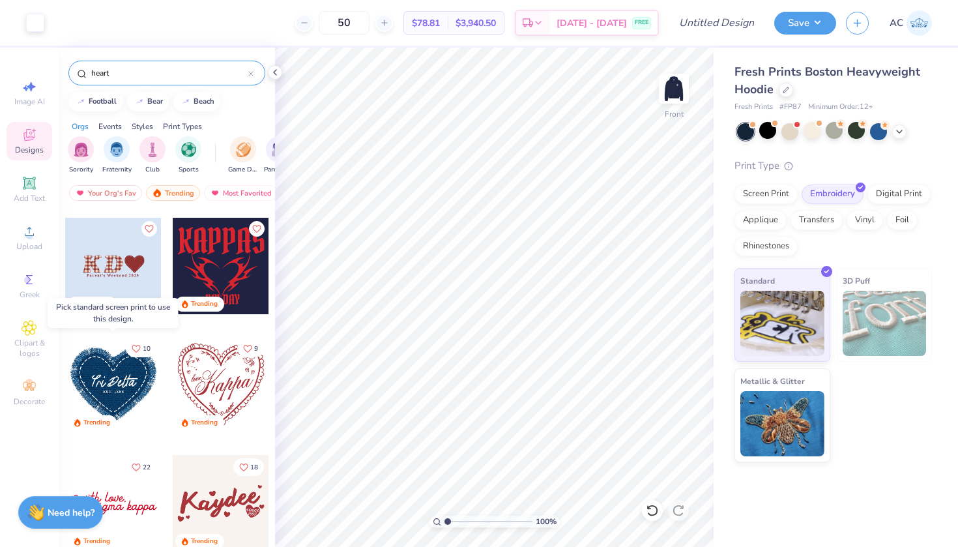
scroll to position [273, 0]
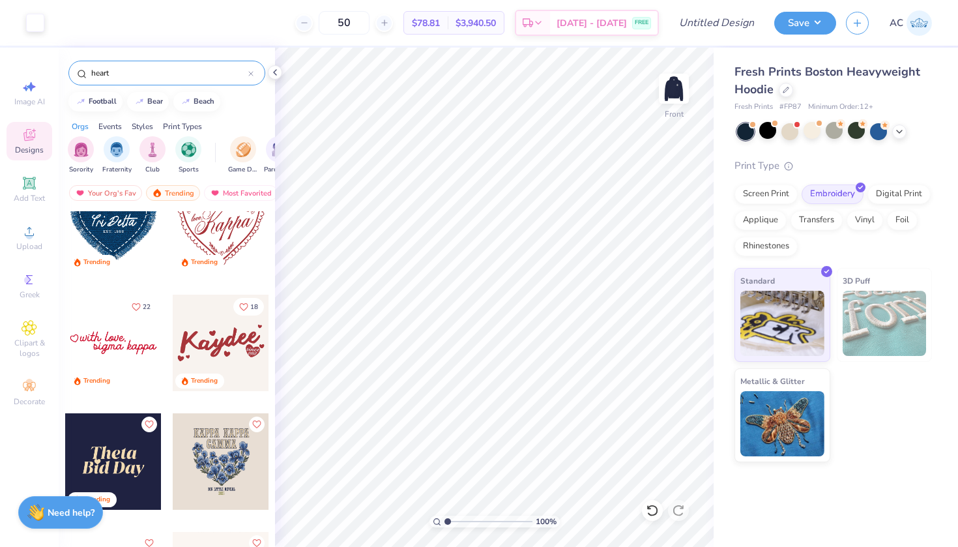
click at [126, 355] on div at bounding box center [113, 343] width 96 height 96
click at [138, 123] on div "Styles" at bounding box center [143, 127] width 22 height 12
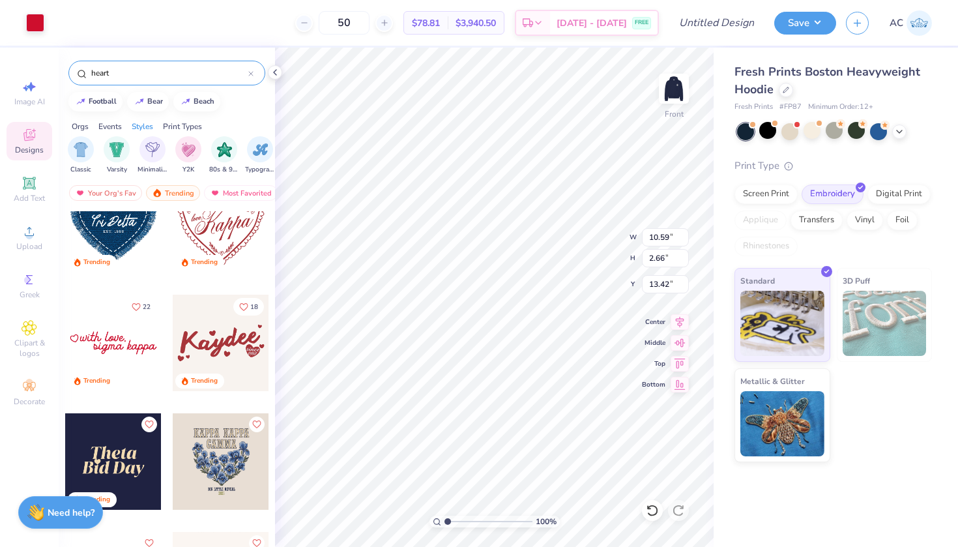
click at [106, 123] on div "Events" at bounding box center [109, 127] width 23 height 12
click at [83, 507] on strong "Need help?" at bounding box center [71, 511] width 47 height 12
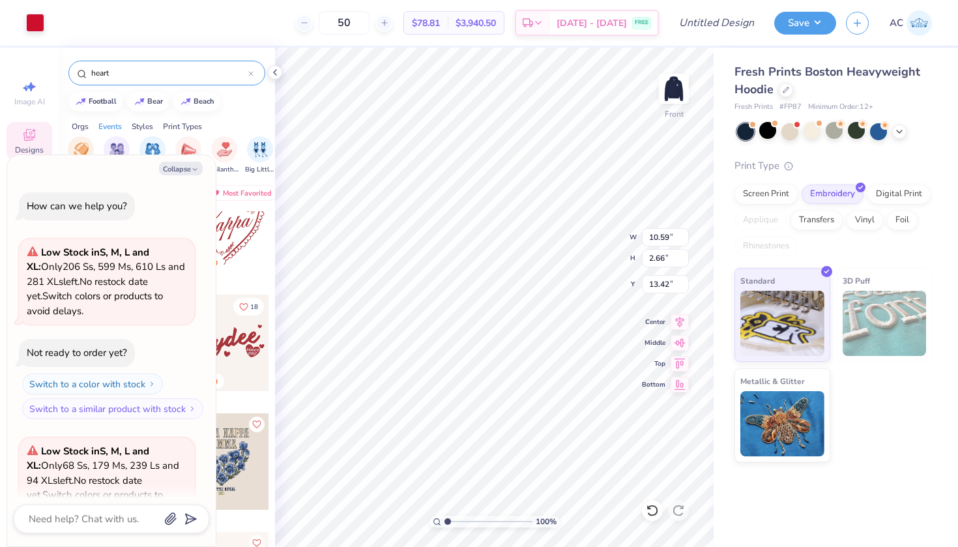
scroll to position [970, 0]
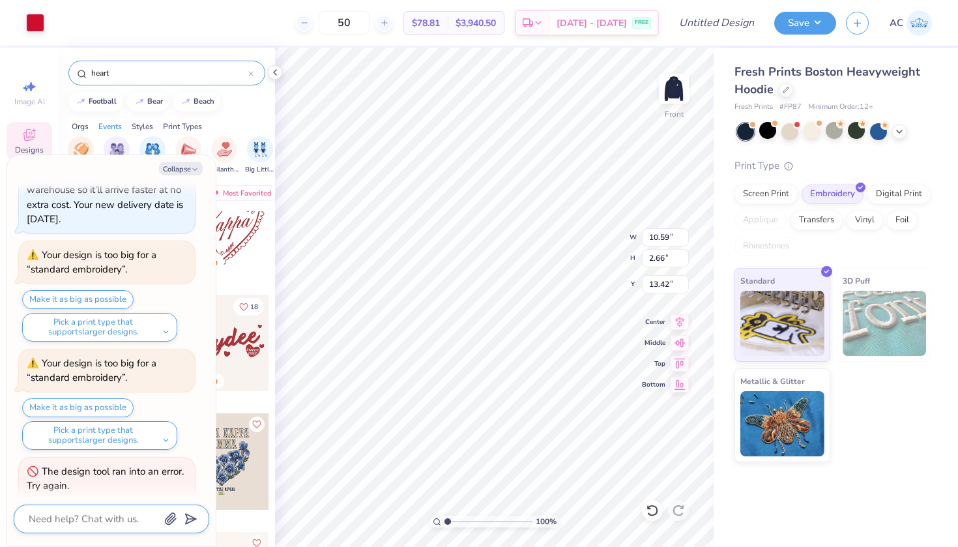
click at [75, 520] on textarea at bounding box center [93, 518] width 132 height 17
type textarea "x"
type textarea "h"
type textarea "x"
type textarea "ho"
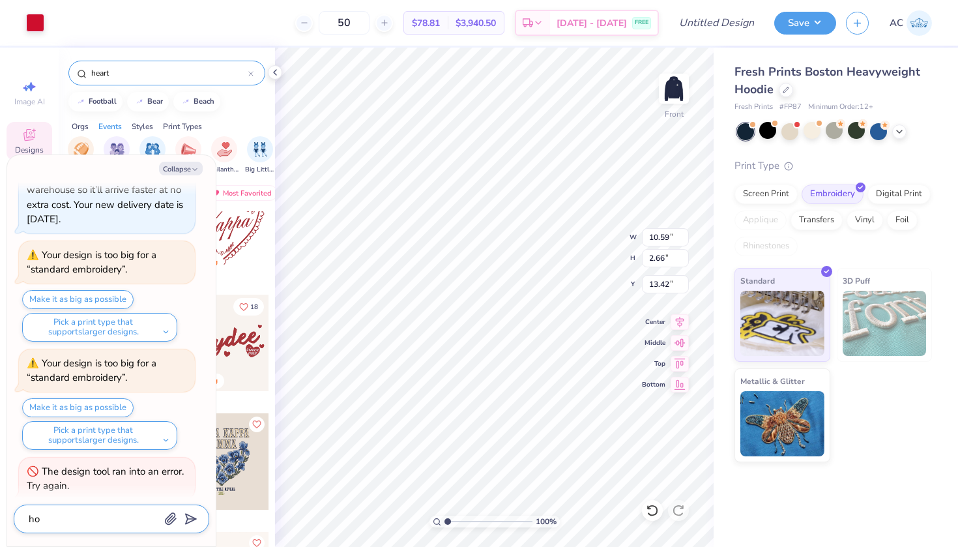
type textarea "x"
type textarea "how"
type textarea "x"
type textarea "how"
type textarea "x"
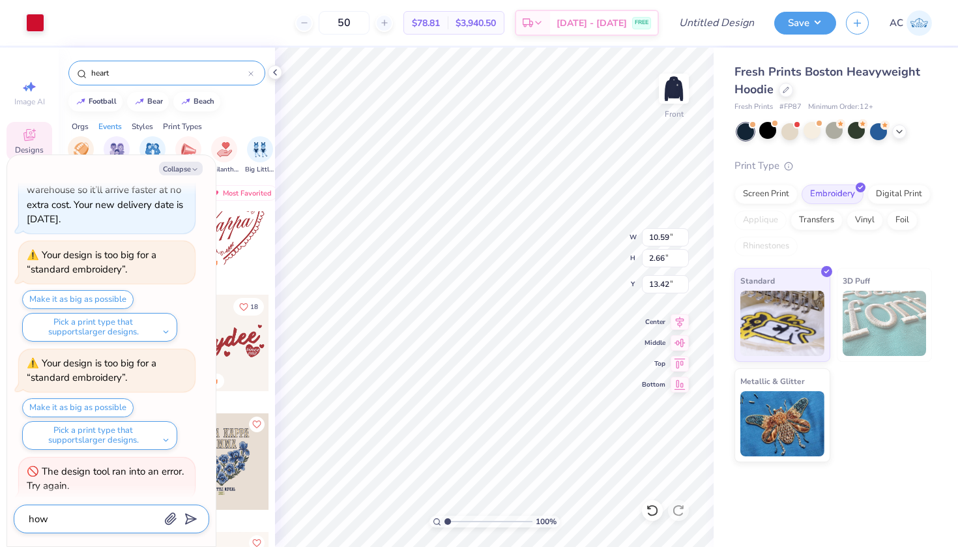
type textarea "how t"
type textarea "x"
type textarea "how to"
type textarea "x"
type textarea "how to"
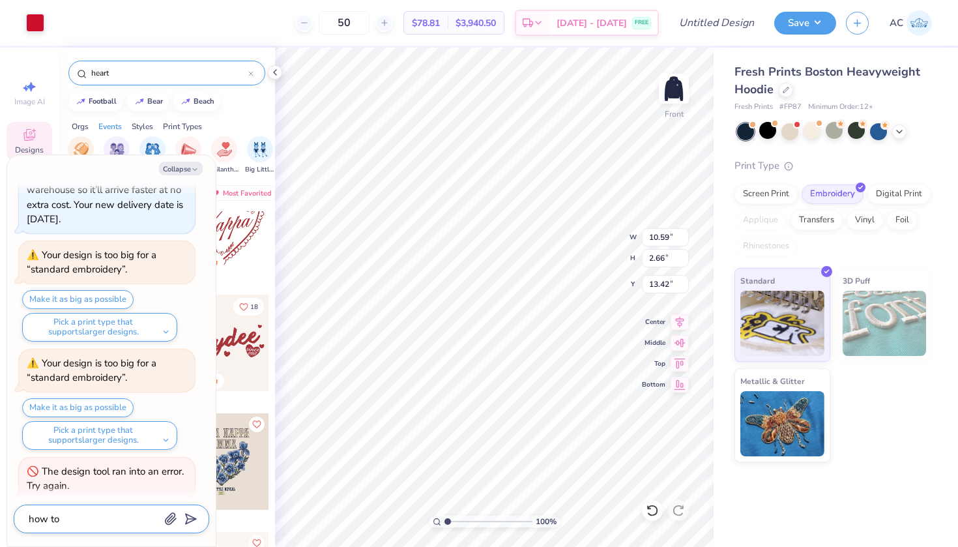
type textarea "x"
type textarea "how to c"
type textarea "x"
type textarea "how to ch"
type textarea "x"
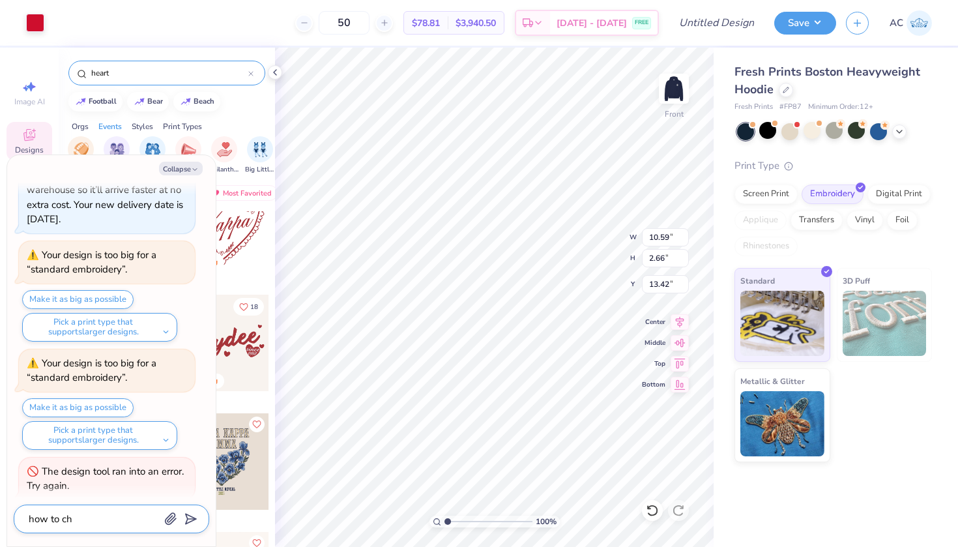
type textarea "how to cha"
type textarea "x"
type textarea "how to [PERSON_NAME]"
type textarea "x"
type textarea "how to [PERSON_NAME]"
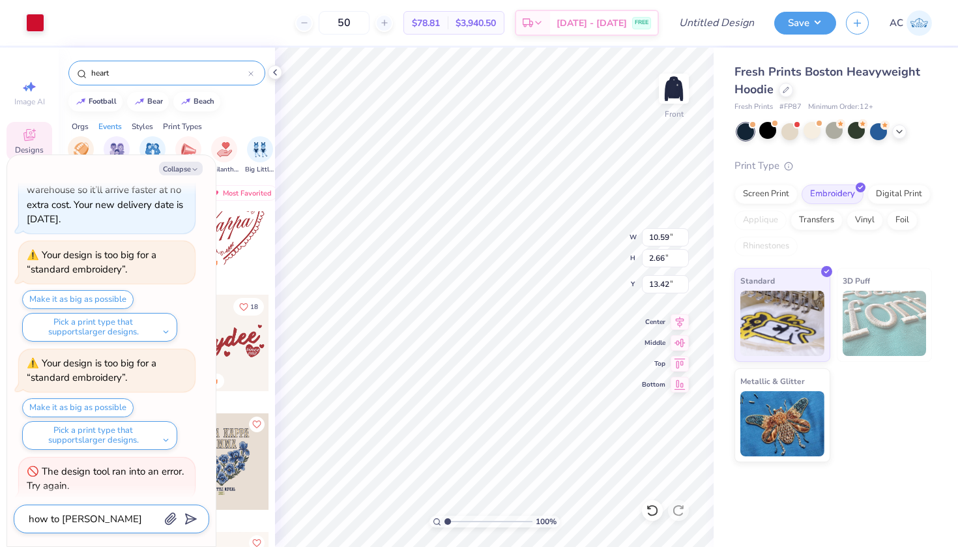
type textarea "x"
type textarea "how to change"
type textarea "x"
type textarea "how to change"
type textarea "x"
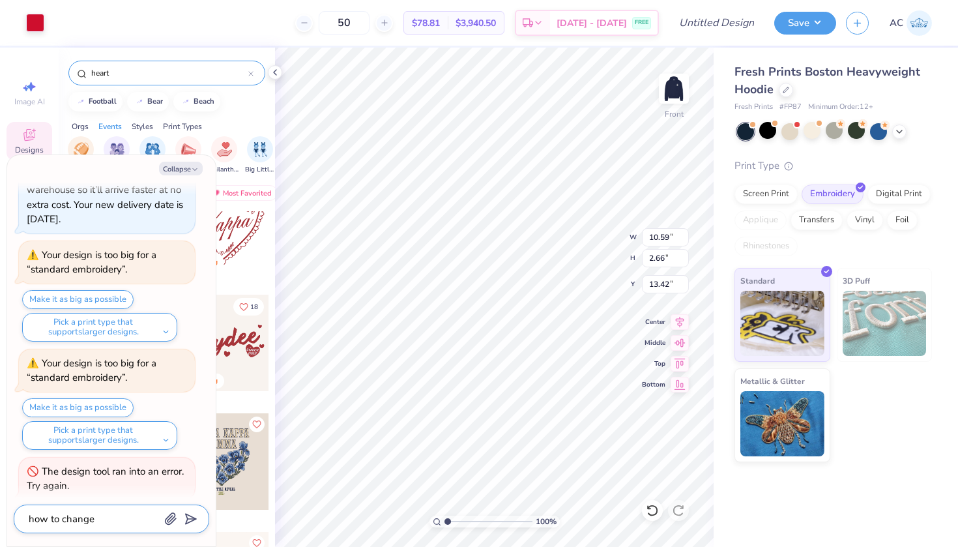
type textarea "how to change c"
type textarea "x"
type textarea "how to change co"
type textarea "x"
type textarea "how to change col"
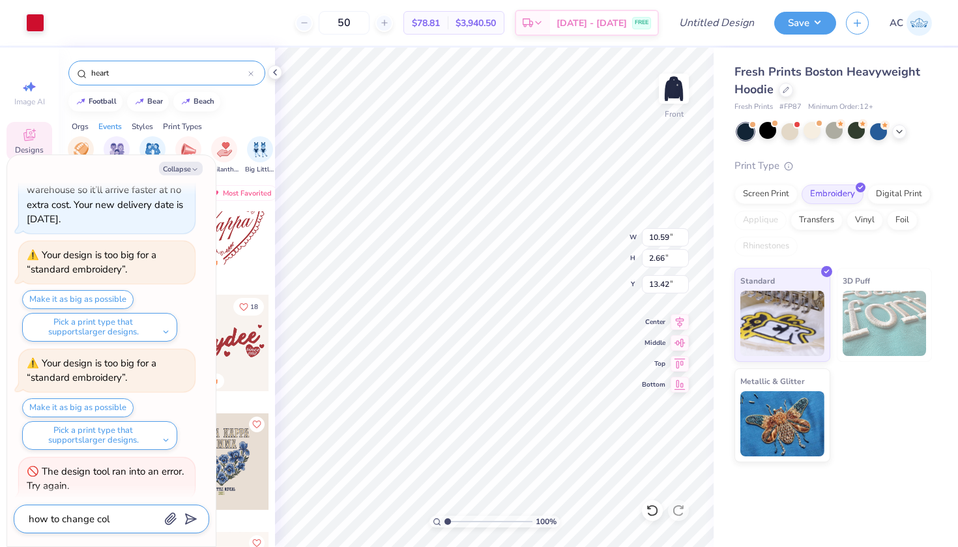
type textarea "x"
type textarea "how to change colo"
type textarea "x"
type textarea "how to change color"
type textarea "x"
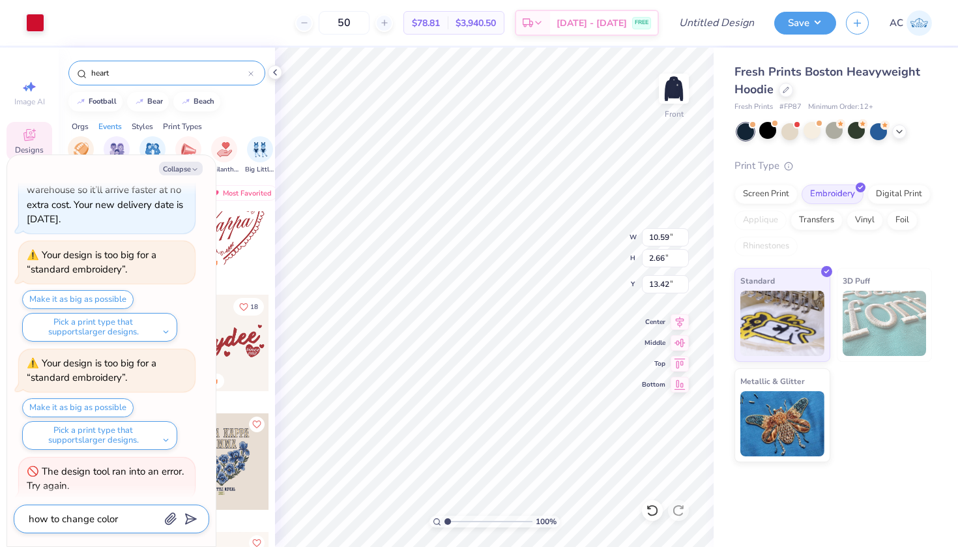
type textarea "how to change color"
type textarea "x"
type textarea "how to change color o"
type textarea "x"
type textarea "how to change color on"
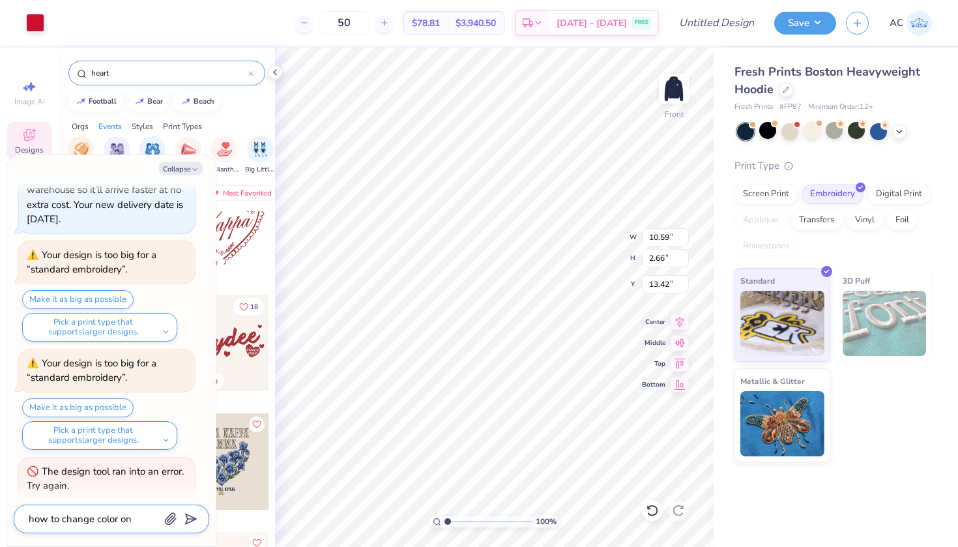
type textarea "x"
type textarea "how to change color on"
type textarea "x"
type textarea "how to change color on d"
type textarea "x"
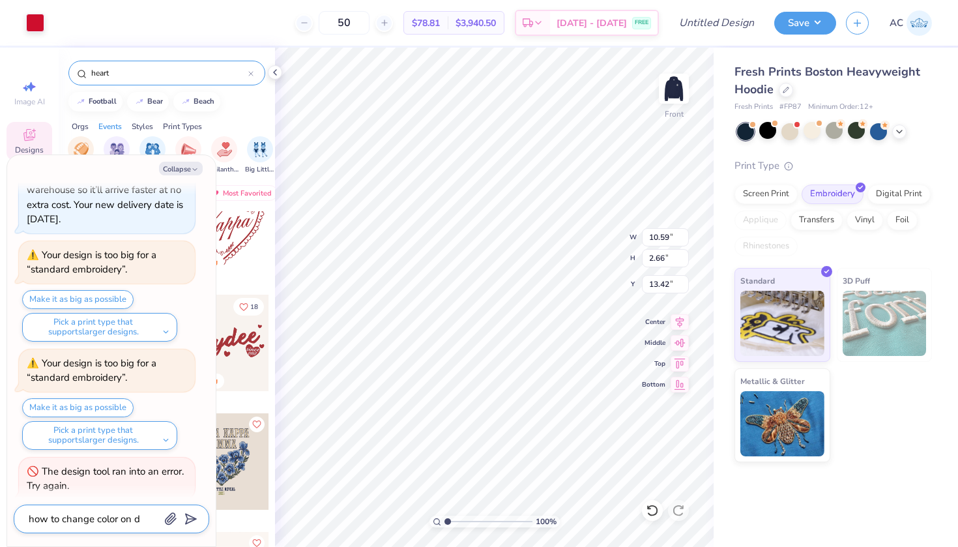
type textarea "how to change color on de"
type textarea "x"
type textarea "how to change color on des"
type textarea "x"
type textarea "how to change color on desi"
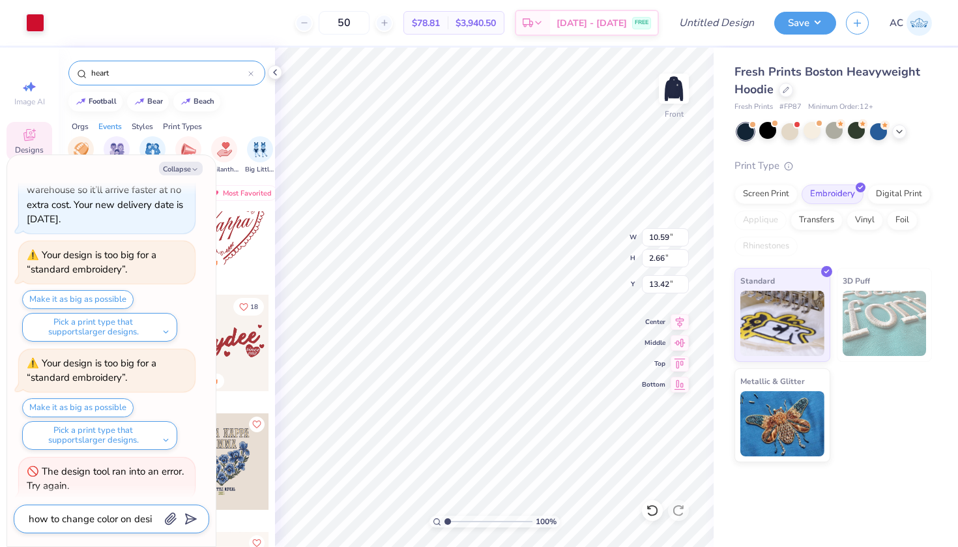
type textarea "x"
type textarea "how to change color on desig"
type textarea "x"
type textarea "how to change color on design"
type textarea "x"
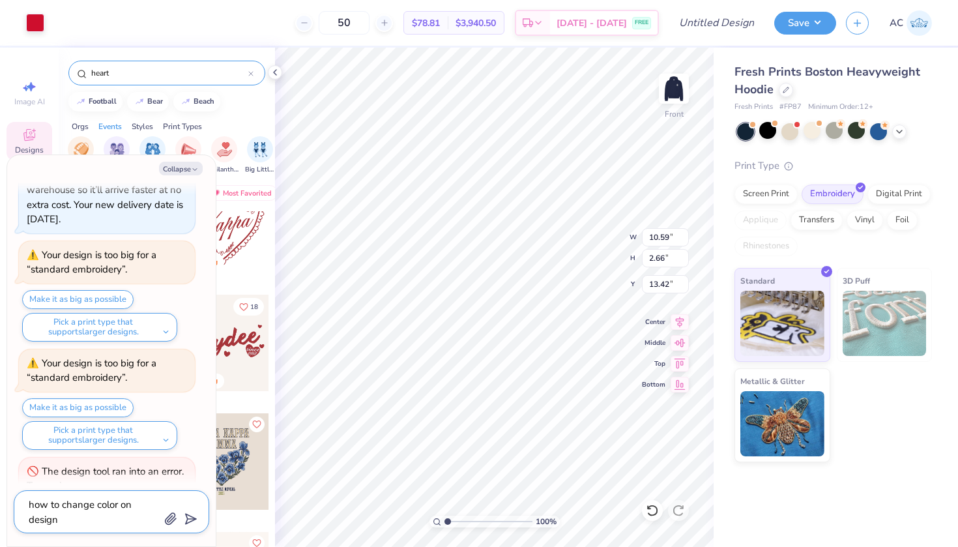
type textarea "how to change color on design"
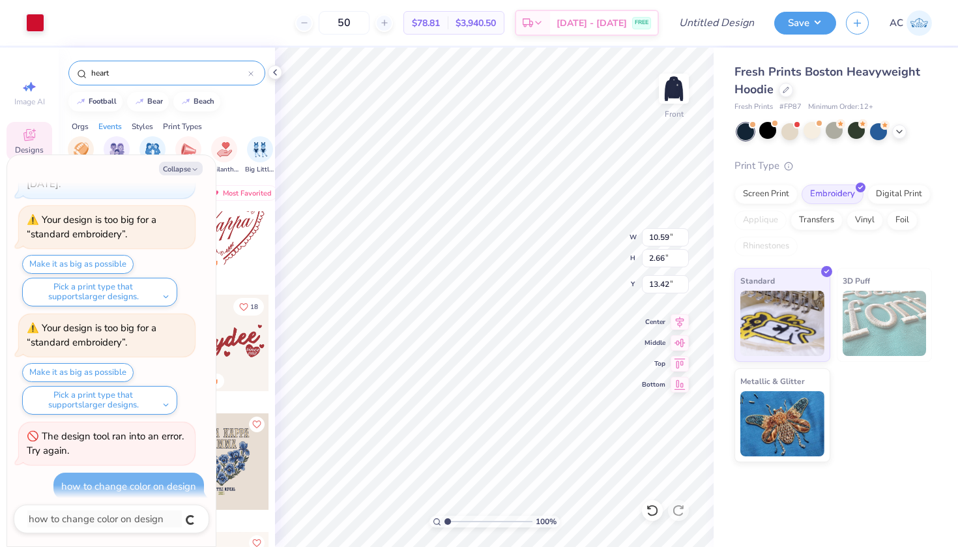
type textarea "x"
type input "18.39"
drag, startPoint x: 173, startPoint y: 519, endPoint x: 177, endPoint y: 495, distance: 23.8
click at [177, 495] on div "Collapse How can we help you? Low Stock in S, M, L and XL : Only 206 Ss, 599 Ms…" at bounding box center [111, 350] width 209 height 391
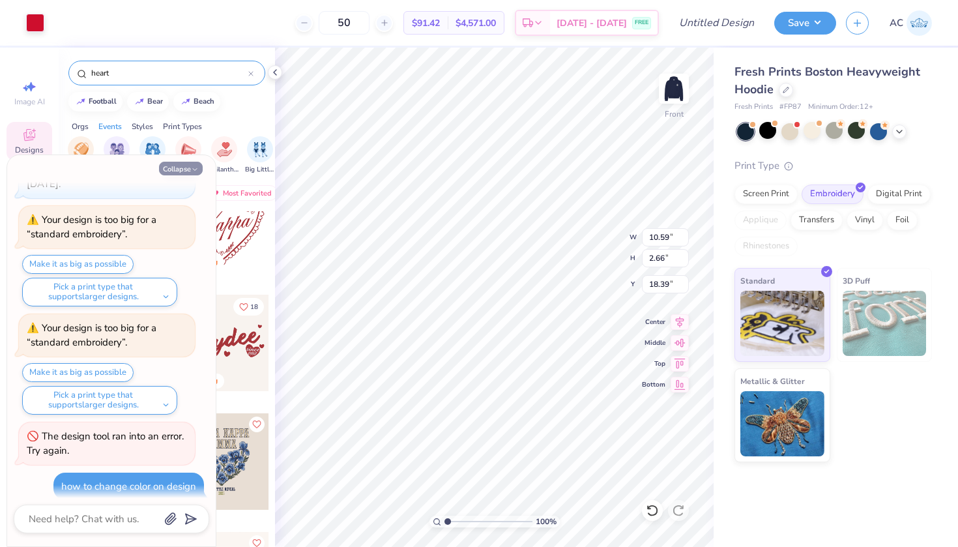
click at [182, 173] on button "Collapse" at bounding box center [181, 169] width 44 height 14
type textarea "x"
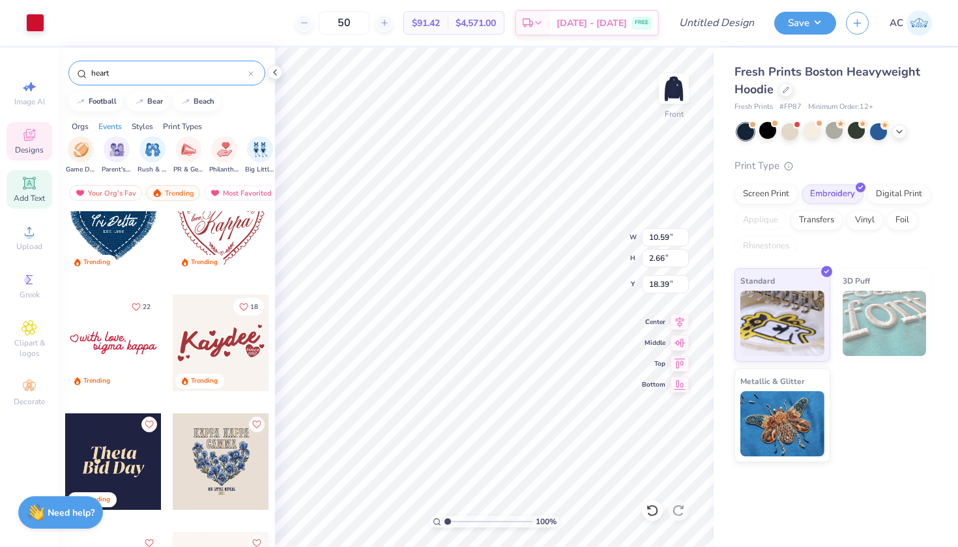
click at [18, 199] on span "Add Text" at bounding box center [29, 198] width 31 height 10
type input "7.22"
type input "2.09"
type input "13.71"
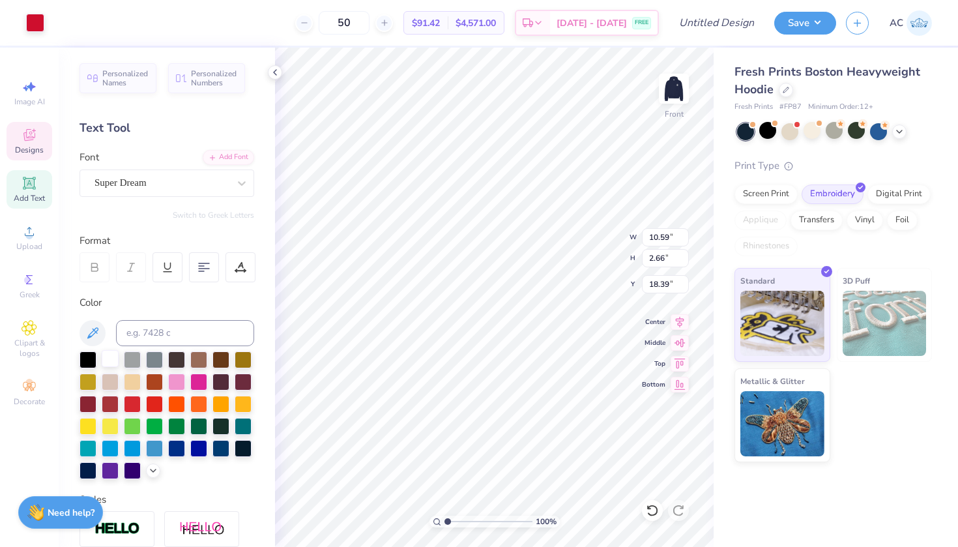
click at [111, 365] on div at bounding box center [110, 358] width 17 height 17
type input "5.68"
click at [108, 356] on div at bounding box center [110, 358] width 17 height 17
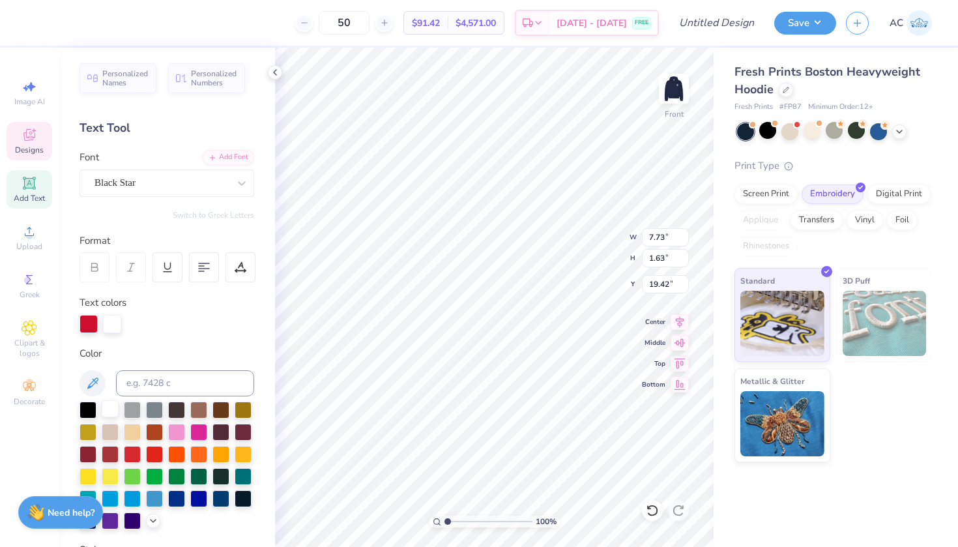
click at [111, 405] on div at bounding box center [110, 408] width 17 height 17
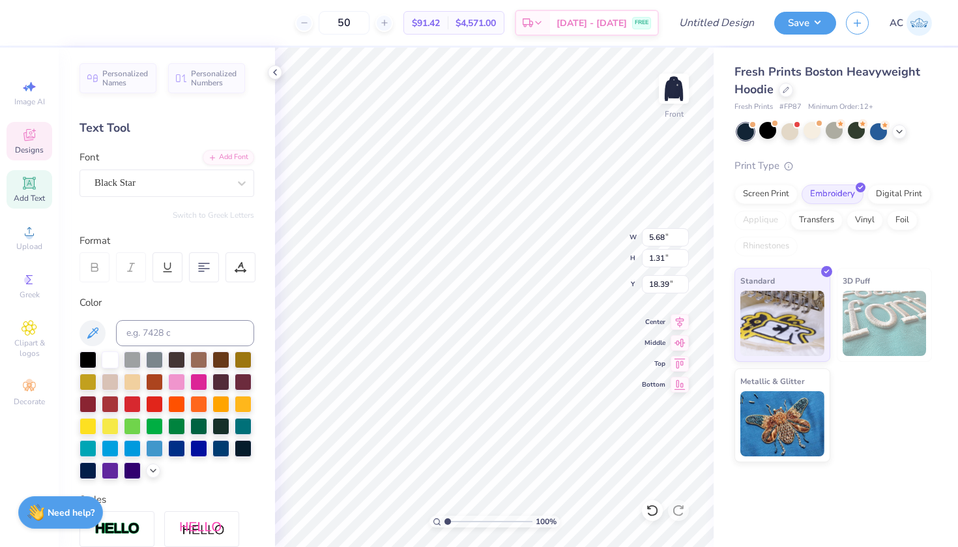
scroll to position [0, 1]
click at [110, 364] on div at bounding box center [110, 358] width 17 height 17
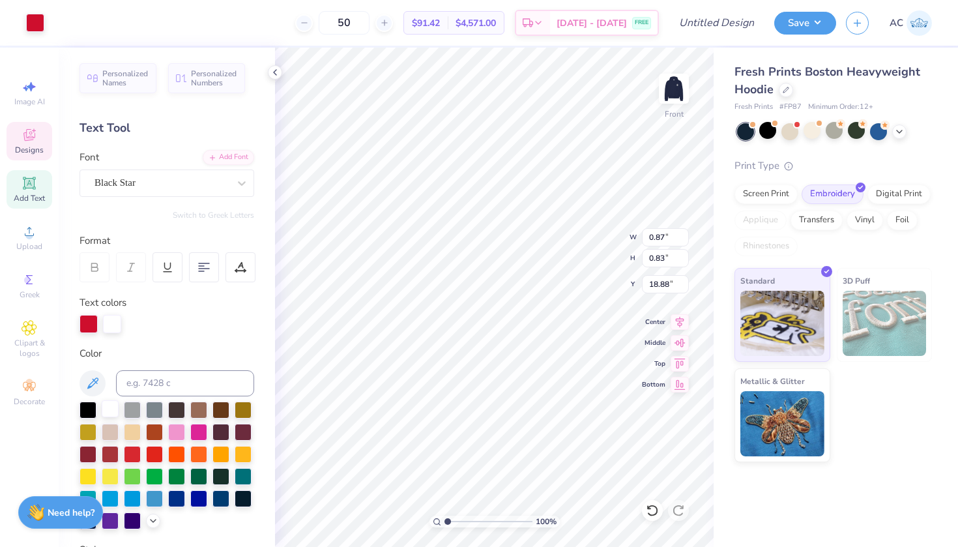
click at [104, 417] on div at bounding box center [110, 408] width 17 height 17
click at [104, 411] on div at bounding box center [110, 408] width 17 height 17
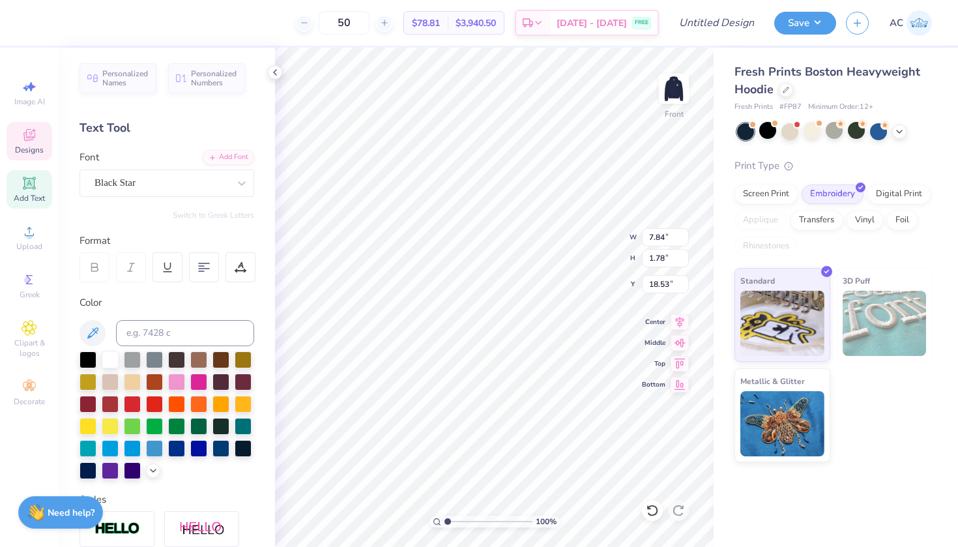
scroll to position [0, 3]
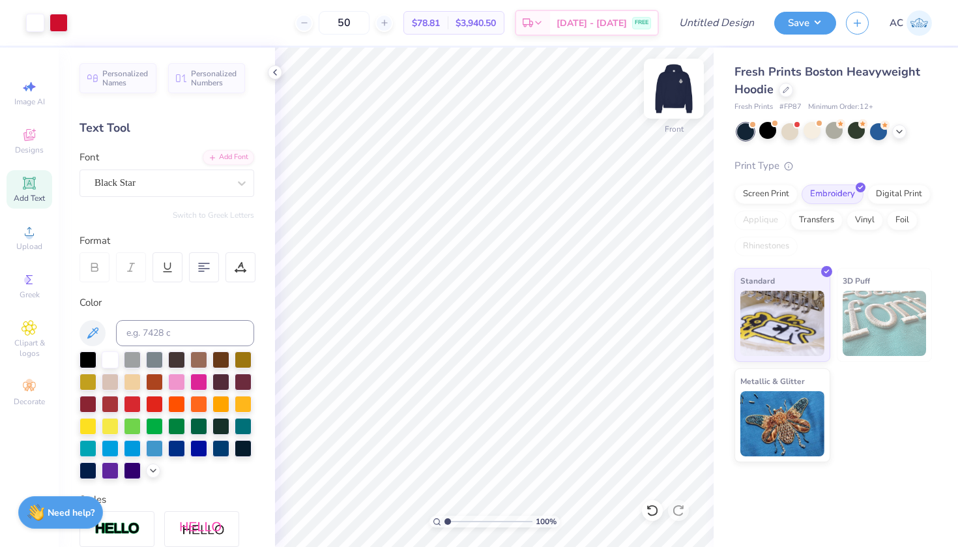
click at [681, 93] on img at bounding box center [674, 89] width 52 height 52
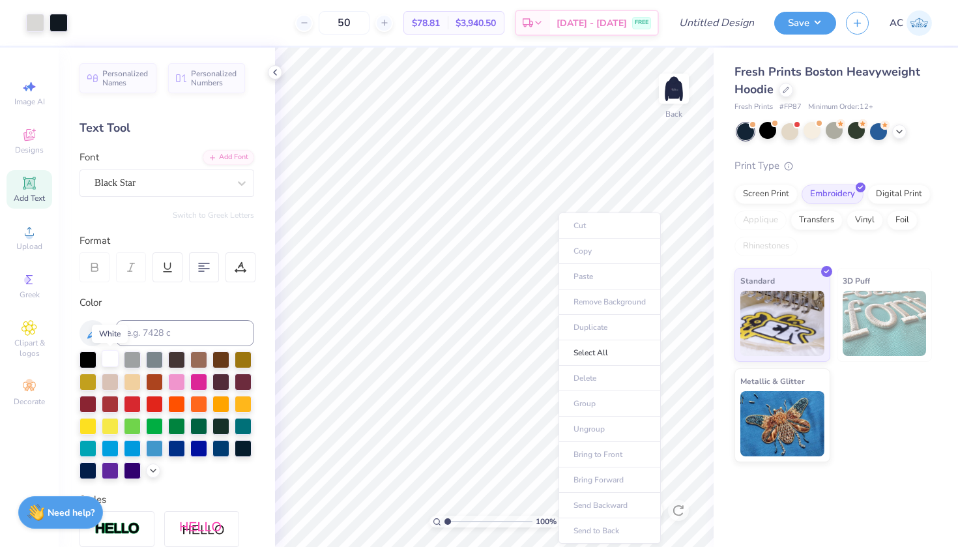
click at [113, 357] on div at bounding box center [110, 358] width 17 height 17
click at [94, 330] on icon at bounding box center [93, 333] width 16 height 16
click at [106, 359] on div at bounding box center [110, 358] width 17 height 17
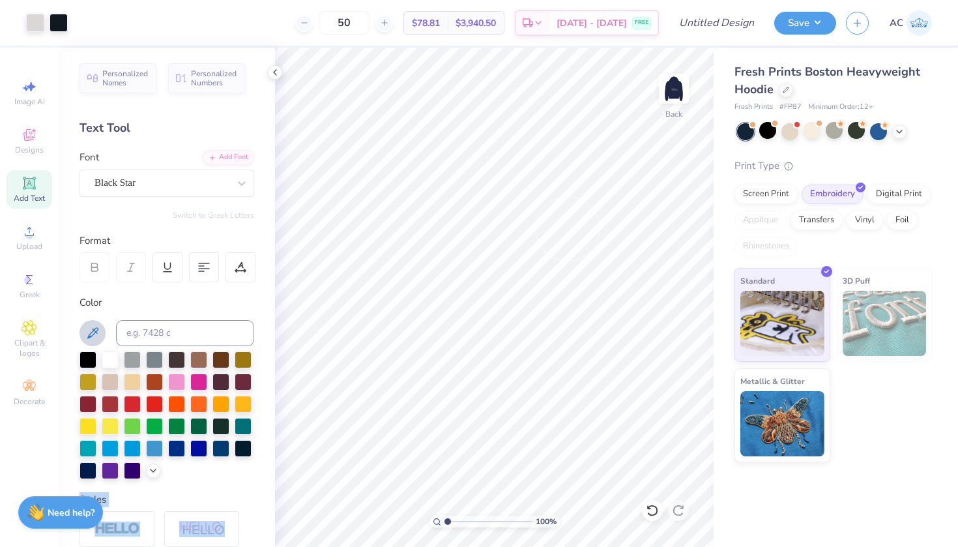
click at [566, 227] on div "Art colors 50 $78.81 Per Item $3,940.50 Total Est. Delivery [DATE] - [DATE] FRE…" at bounding box center [479, 273] width 958 height 547
click at [829, 525] on div "Fresh Prints Boston Heavyweight Hoodie Fresh Prints # FP87 Minimum Order: 12 + …" at bounding box center [836, 297] width 244 height 499
click at [48, 519] on div "Need help? Chat with us." at bounding box center [60, 510] width 85 height 33
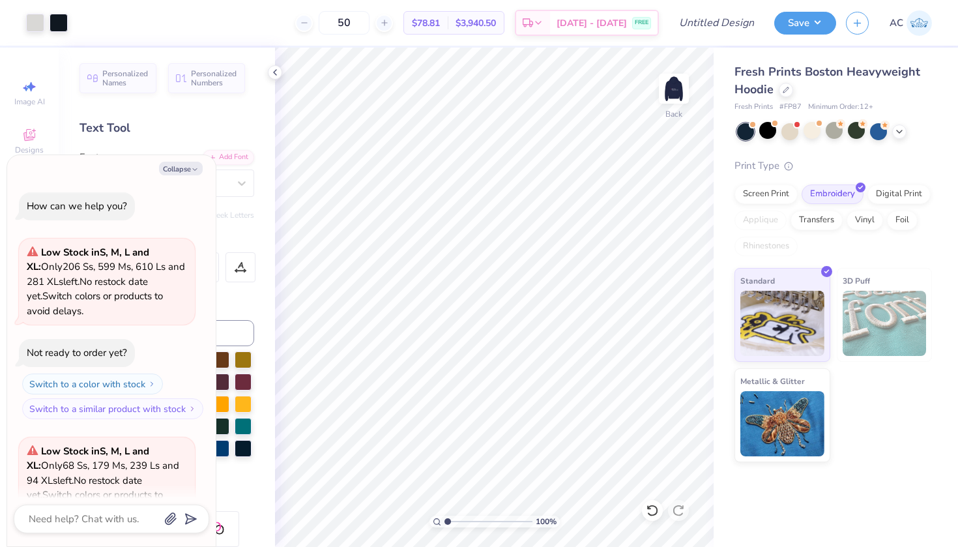
scroll to position [1005, 0]
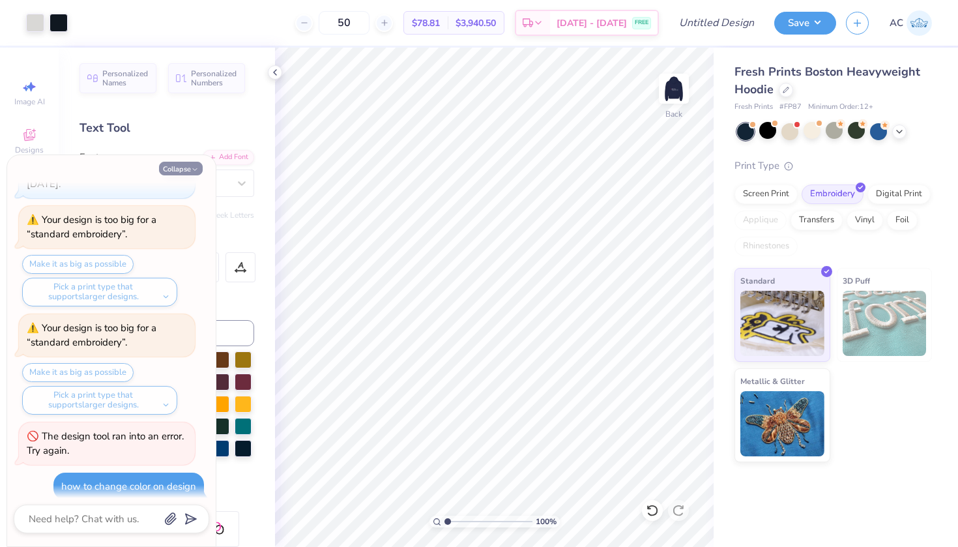
click at [183, 168] on button "Collapse" at bounding box center [181, 169] width 44 height 14
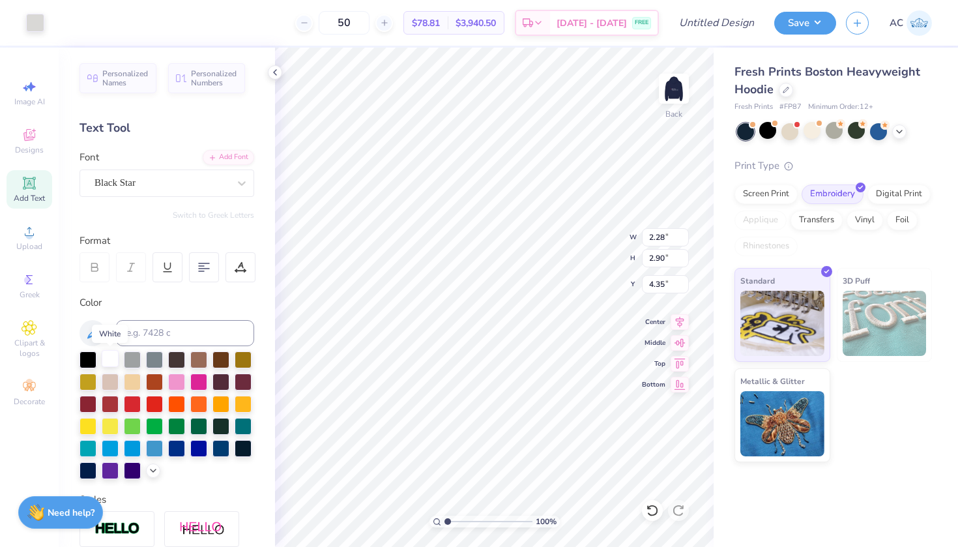
click at [110, 359] on div at bounding box center [110, 358] width 17 height 17
click at [103, 364] on div at bounding box center [110, 358] width 17 height 17
click at [585, 257] on div "Art colors 50 $78.81 Per Item $3,940.50 Total Est. Delivery [DATE] - [DATE] FRE…" at bounding box center [479, 273] width 958 height 547
click at [61, 340] on div "Personalized Names Personalized Numbers Text Tool Add Font Font Black Star Swit…" at bounding box center [167, 297] width 216 height 499
click at [86, 331] on icon at bounding box center [93, 333] width 16 height 16
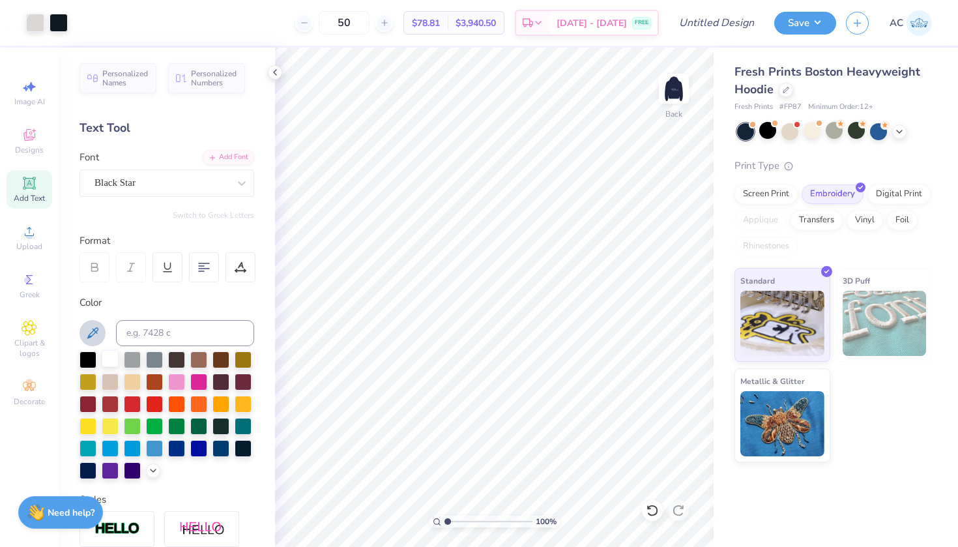
click at [111, 357] on div at bounding box center [110, 358] width 17 height 17
click at [701, 22] on input "Design Title" at bounding box center [733, 23] width 64 height 26
click at [671, 94] on img at bounding box center [674, 89] width 52 height 52
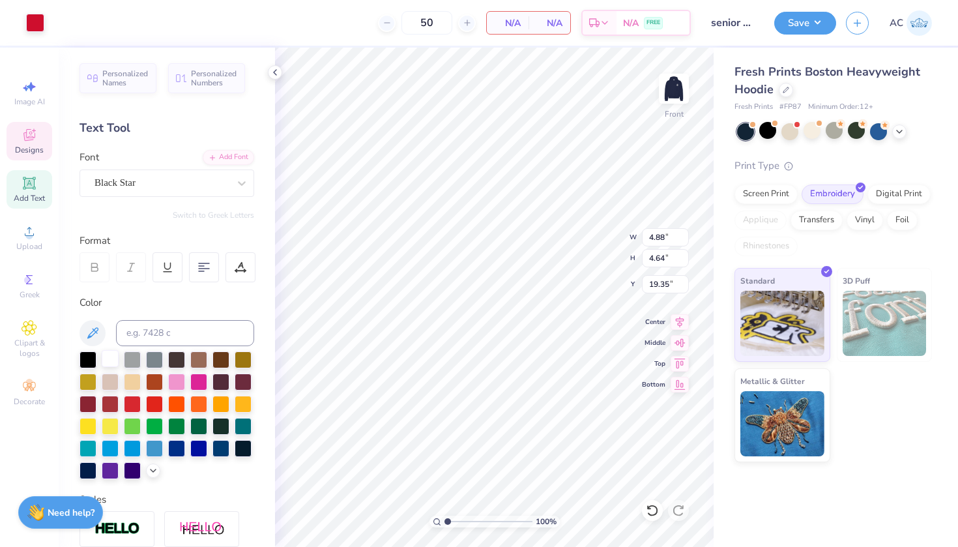
click at [108, 361] on div at bounding box center [110, 358] width 17 height 17
click at [415, 23] on input "50" at bounding box center [427, 22] width 51 height 23
click at [23, 141] on icon at bounding box center [30, 135] width 16 height 16
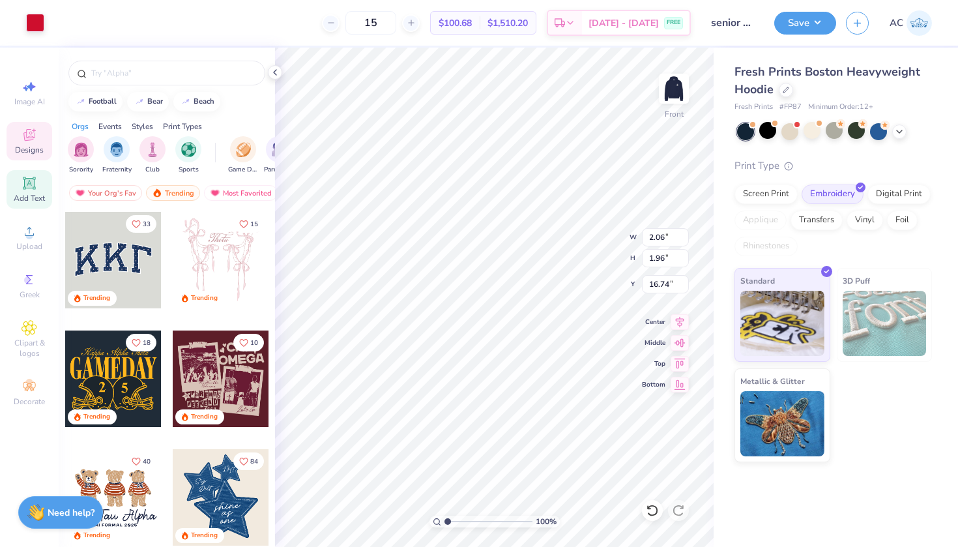
click at [24, 184] on icon at bounding box center [30, 183] width 16 height 16
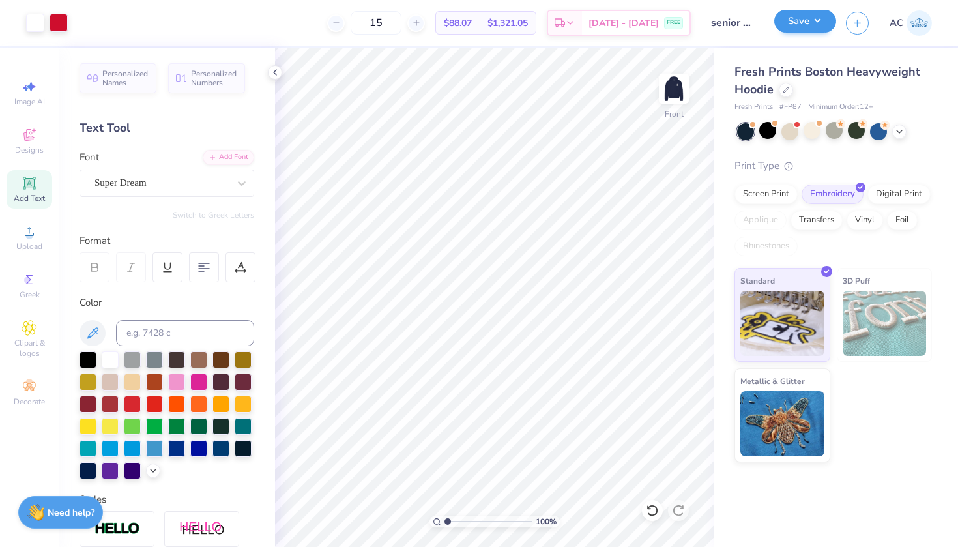
click at [806, 31] on button "Save" at bounding box center [805, 21] width 62 height 23
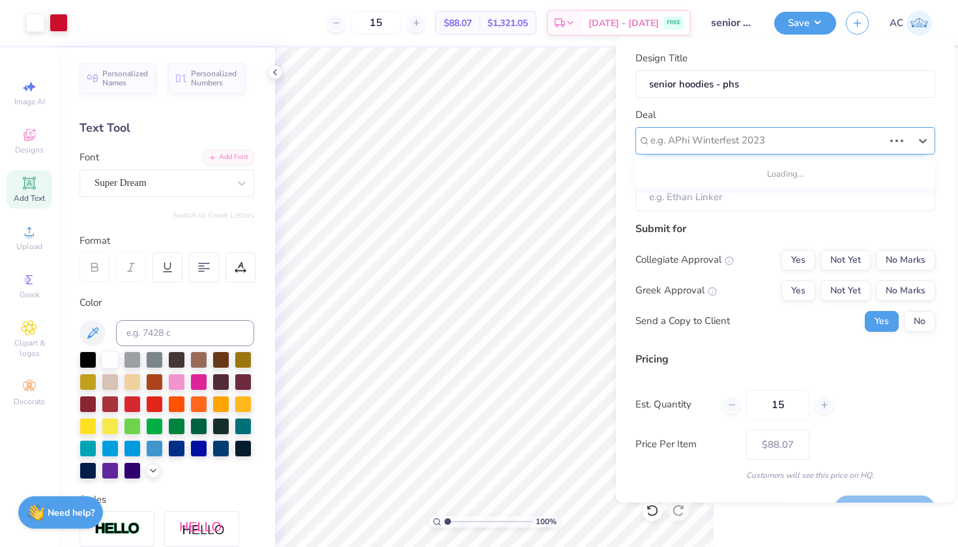
click at [743, 141] on div "e.g. APhi Winterfest 2023" at bounding box center [767, 140] width 233 height 15
click at [752, 142] on div "e.g. APhi Winterfest 2023" at bounding box center [780, 140] width 259 height 15
click at [741, 319] on div "Send a Copy to Client Yes No" at bounding box center [786, 320] width 300 height 21
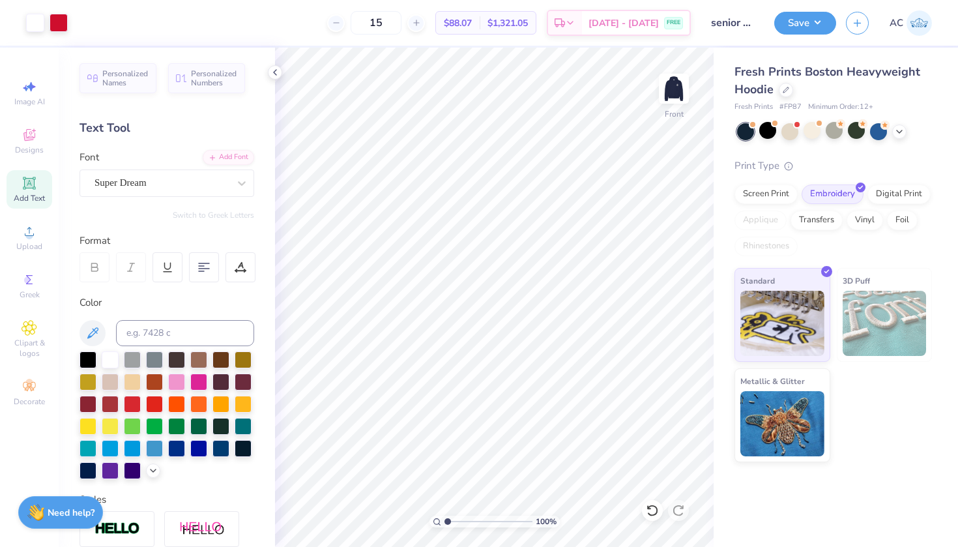
click at [529, 8] on div "15 $88.07 Per Item $1,321.05 Total Est. Delivery [DATE] - [DATE] FREE" at bounding box center [384, 23] width 613 height 46
click at [529, 1] on div "15 $88.07 Per Item $1,321.05 Total Est. Delivery [DATE] - [DATE] FREE" at bounding box center [384, 23] width 613 height 46
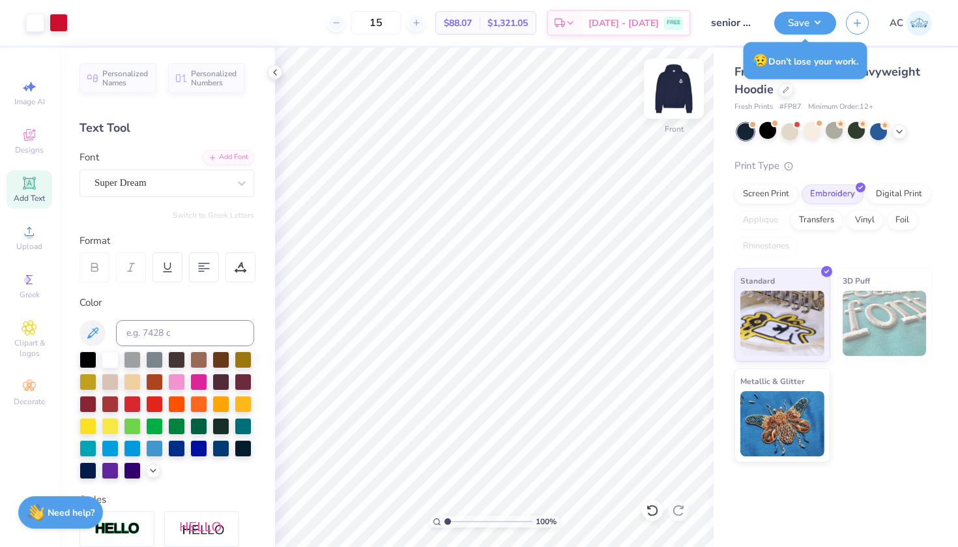
click at [667, 99] on img at bounding box center [674, 89] width 52 height 52
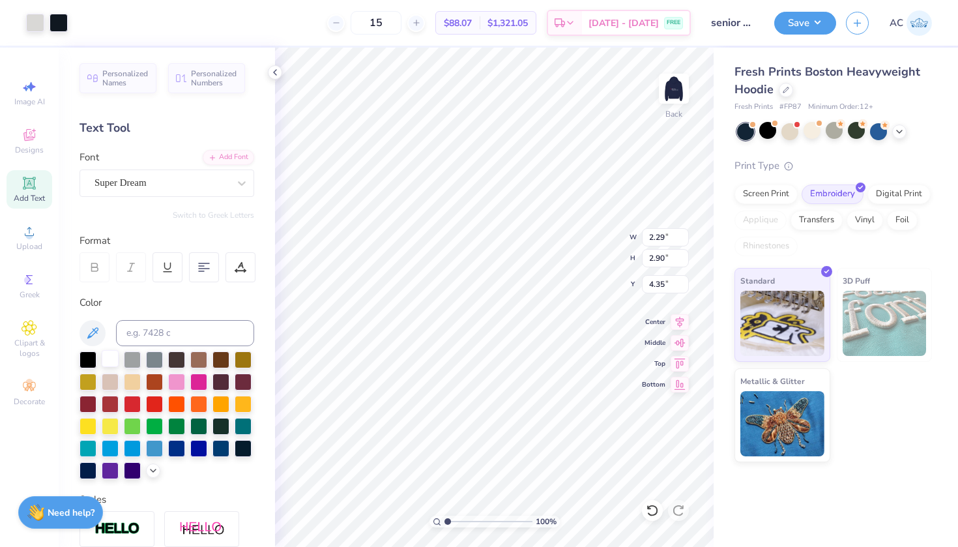
click at [108, 365] on div at bounding box center [110, 358] width 17 height 17
click at [108, 364] on div at bounding box center [110, 358] width 17 height 17
click at [107, 364] on div at bounding box center [110, 358] width 17 height 17
click at [112, 359] on div at bounding box center [110, 358] width 17 height 17
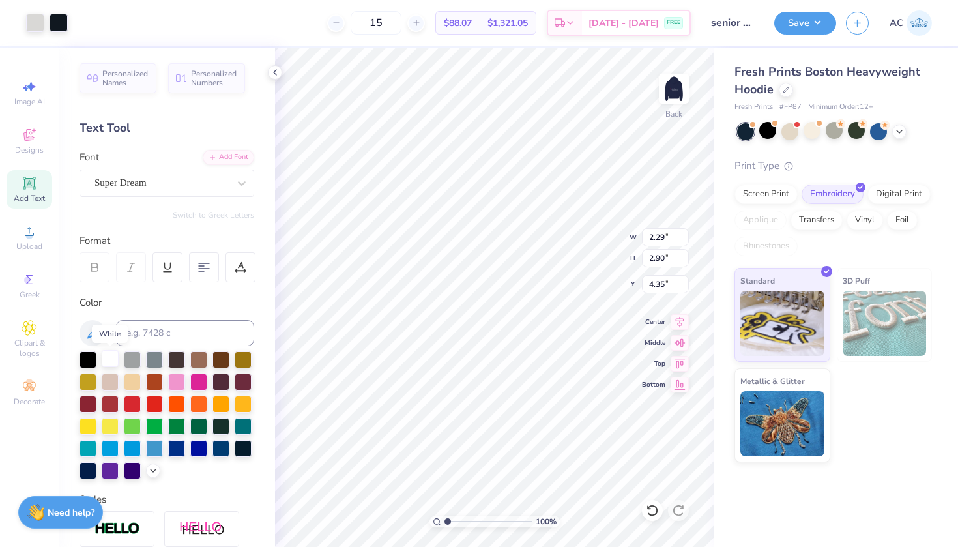
click at [112, 359] on div at bounding box center [110, 358] width 17 height 17
click at [793, 31] on button "Save" at bounding box center [805, 21] width 62 height 23
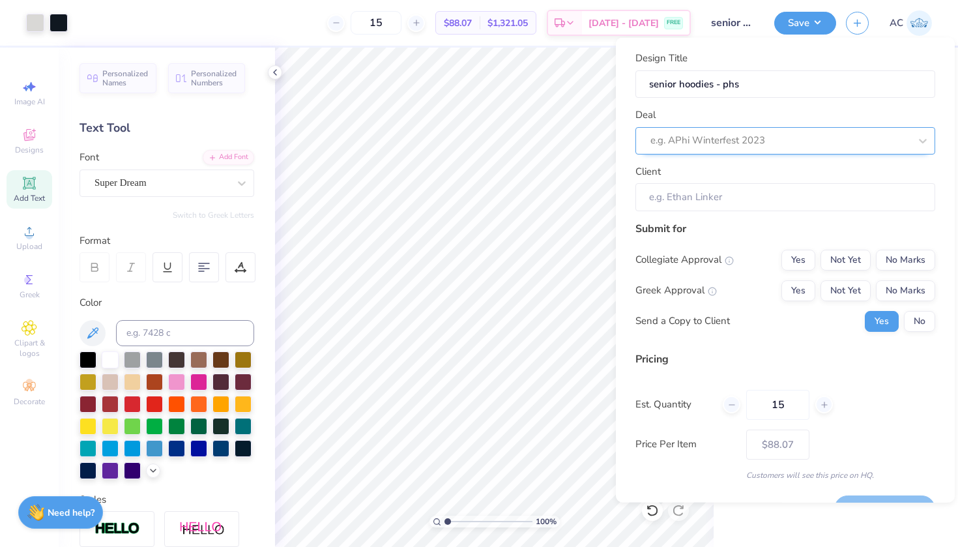
click at [693, 152] on div "e.g. APhi Winterfest 2023" at bounding box center [786, 139] width 300 height 27
click at [726, 347] on div "Design Title senior hoodies - phs Deal e.g. APhi Winterfest 2023 Client Submit …" at bounding box center [786, 266] width 300 height 430
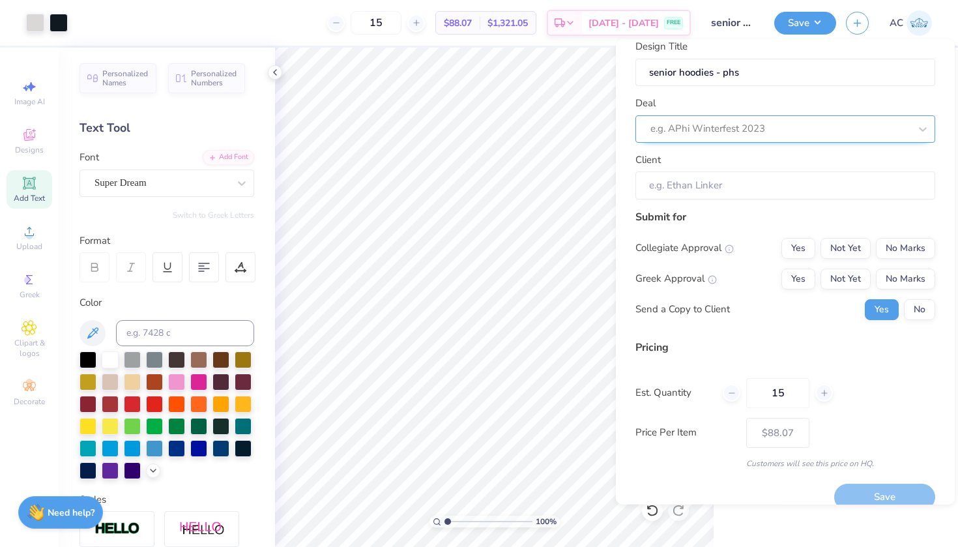
click at [666, 126] on div "e.g. APhi Winterfest 2023" at bounding box center [780, 128] width 259 height 15
click at [662, 251] on div "Collegiate Approval" at bounding box center [685, 248] width 98 height 15
click at [672, 186] on input "Client" at bounding box center [786, 185] width 300 height 28
click at [788, 24] on button "Save" at bounding box center [805, 21] width 62 height 23
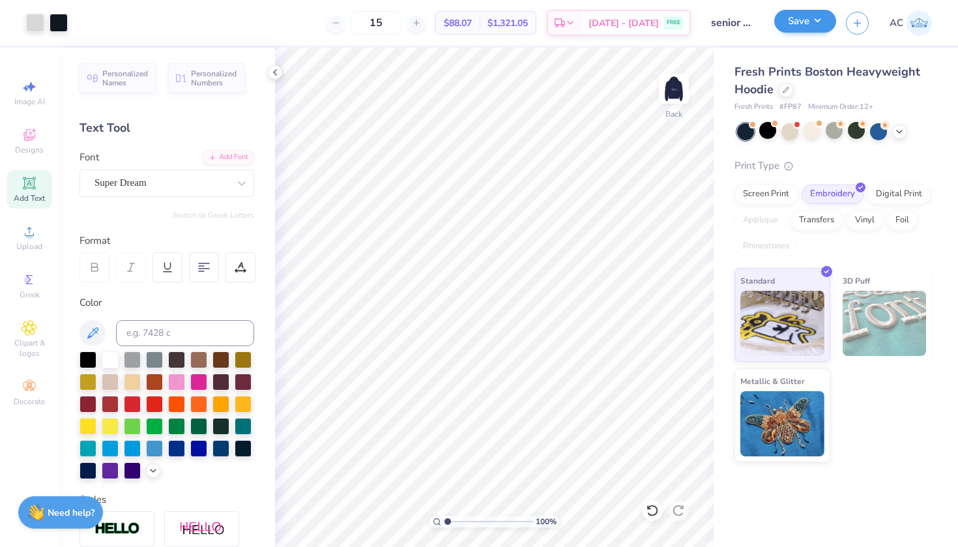
click at [788, 24] on button "Save" at bounding box center [805, 21] width 62 height 23
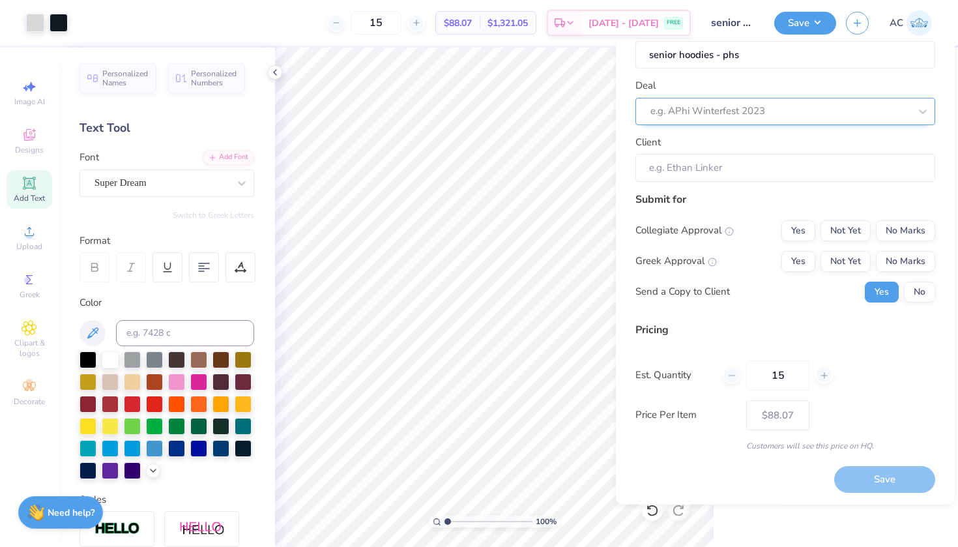
scroll to position [31, 0]
click at [778, 471] on div "Design Title senior hoodies - phs Deal e.g. APhi Winterfest 2023 Client Submit …" at bounding box center [786, 257] width 300 height 471
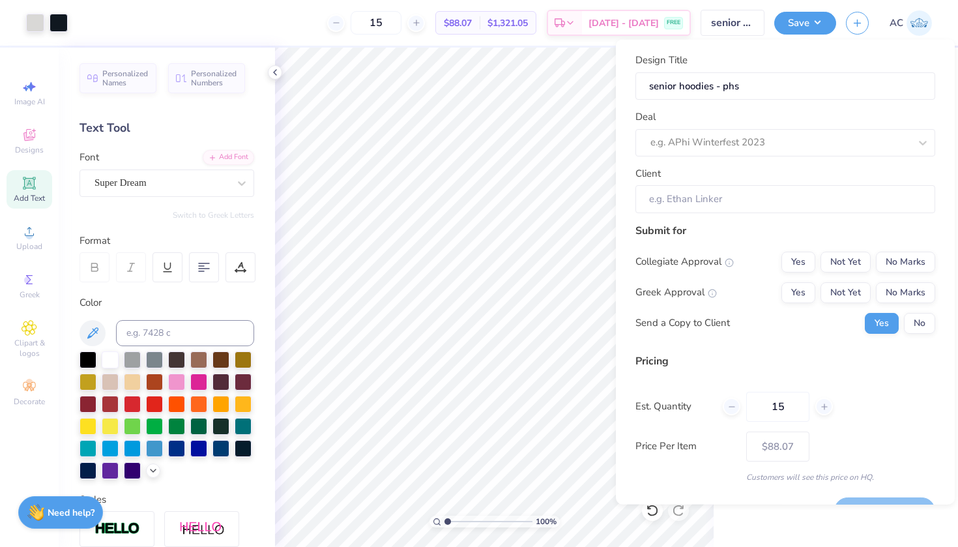
scroll to position [0, 0]
click at [729, 31] on input "senior hoodies - phs" at bounding box center [733, 23] width 64 height 26
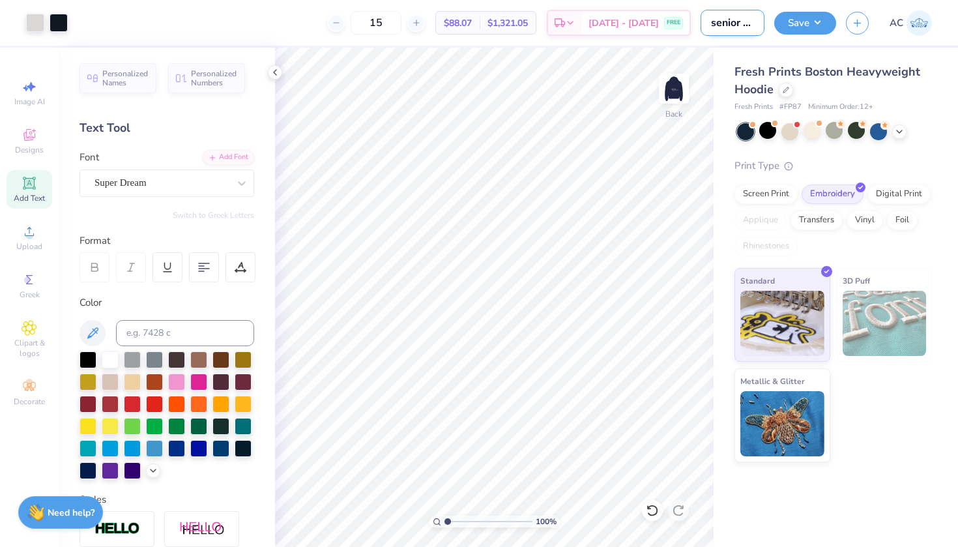
click at [729, 29] on input "senior hoodies - phs" at bounding box center [733, 23] width 64 height 26
click at [778, 95] on div "Fresh Prints Boston Heavyweight Hoodie" at bounding box center [834, 80] width 198 height 35
click at [278, 69] on icon at bounding box center [275, 72] width 10 height 10
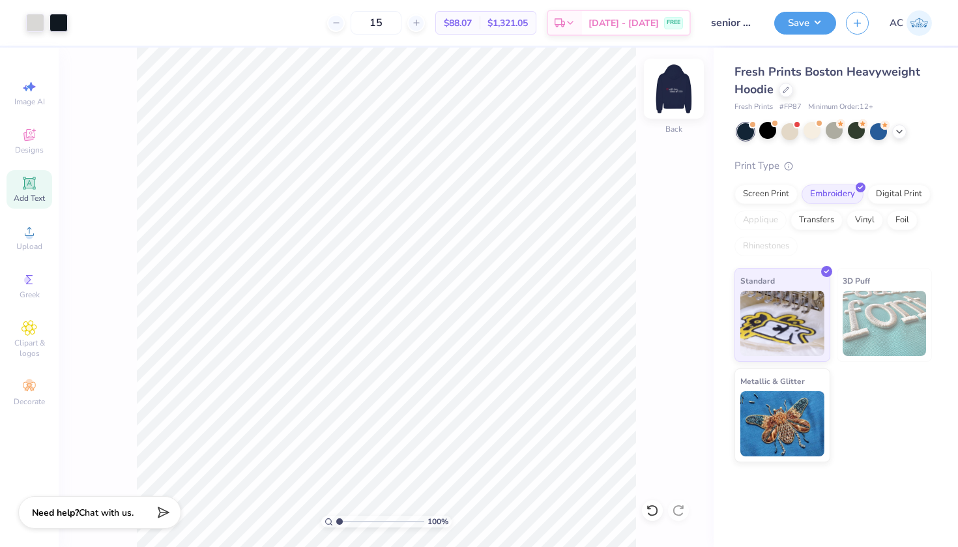
click at [657, 93] on img at bounding box center [674, 89] width 52 height 52
click at [671, 93] on img at bounding box center [674, 89] width 52 height 52
click at [671, 94] on img at bounding box center [674, 89] width 52 height 52
click at [809, 23] on button "Save" at bounding box center [805, 21] width 62 height 23
click at [36, 15] on div at bounding box center [35, 21] width 18 height 18
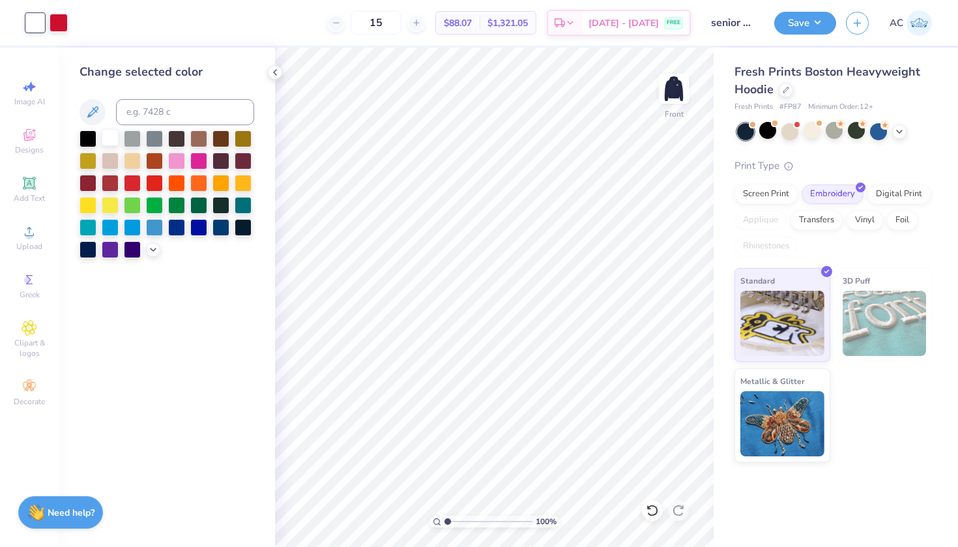
click at [111, 145] on div at bounding box center [110, 137] width 17 height 17
click at [273, 70] on icon at bounding box center [275, 72] width 10 height 10
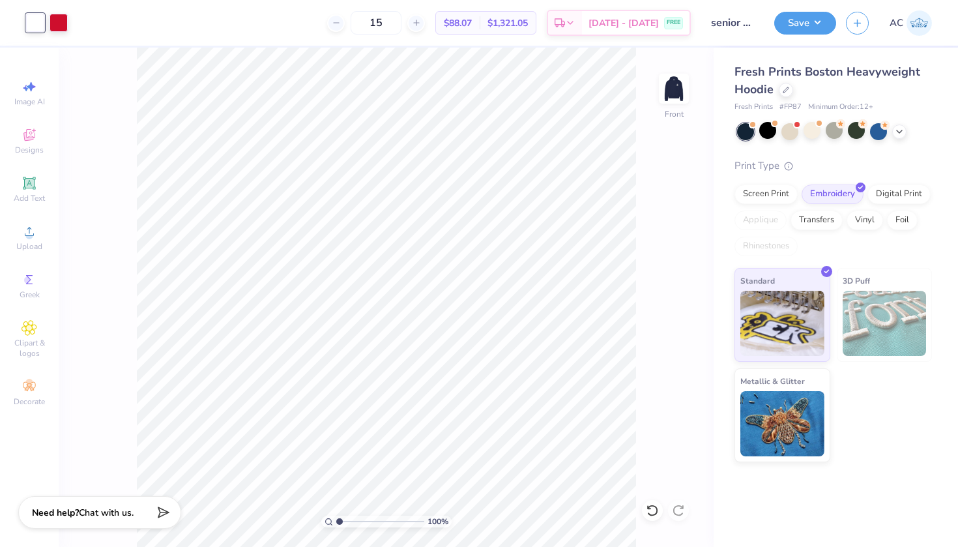
click at [57, 57] on div "Image AI Designs Add Text Upload Greek Clipart & logos Decorate" at bounding box center [29, 297] width 59 height 499
click at [63, 13] on div at bounding box center [59, 21] width 18 height 18
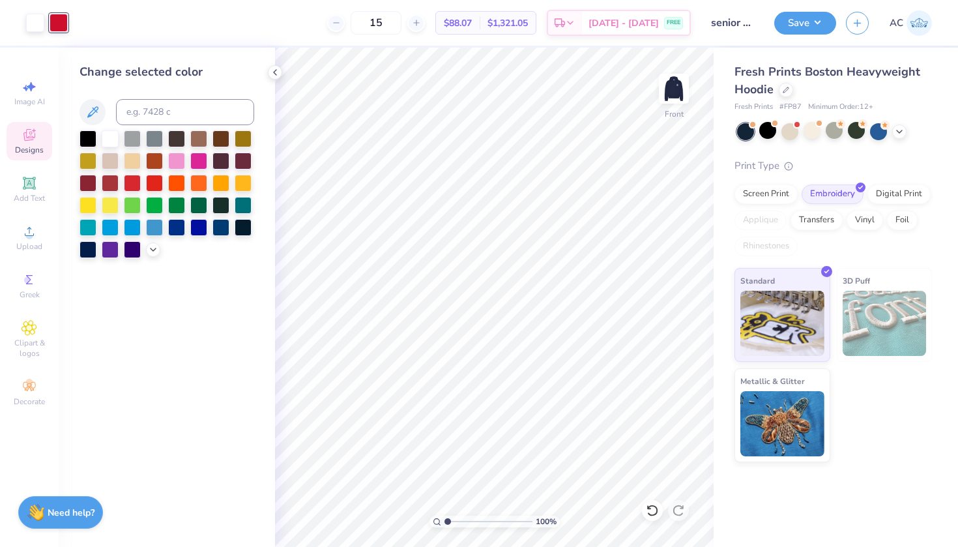
click at [31, 139] on icon at bounding box center [29, 136] width 10 height 8
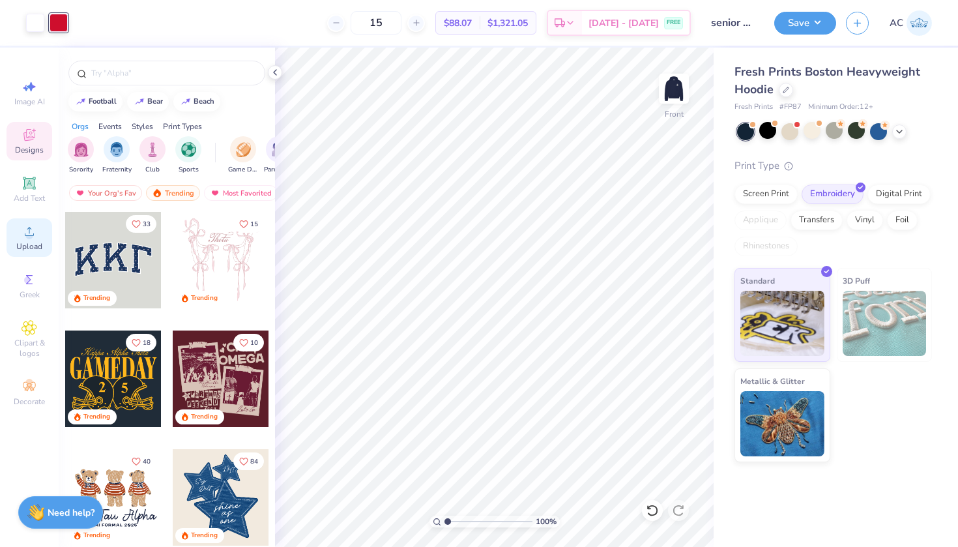
click at [31, 227] on icon at bounding box center [30, 232] width 16 height 16
click at [25, 179] on icon at bounding box center [29, 183] width 12 height 12
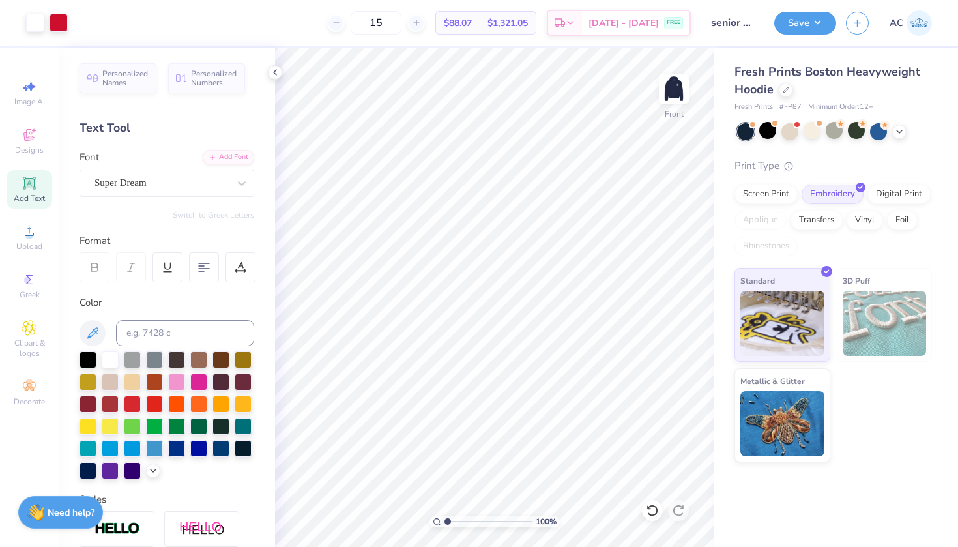
click at [480, 14] on div "$88.07 Per Item" at bounding box center [458, 23] width 44 height 22
click at [472, 23] on span "$88.07" at bounding box center [458, 23] width 28 height 14
click at [753, 189] on div "Screen Print" at bounding box center [766, 193] width 63 height 20
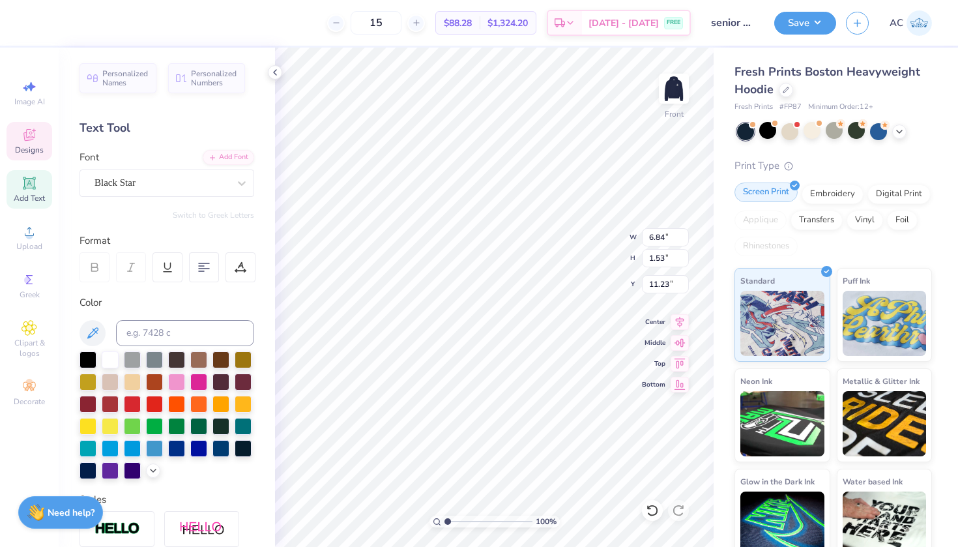
click at [756, 198] on div "Screen Print" at bounding box center [766, 193] width 63 height 20
click at [35, 21] on div at bounding box center [35, 21] width 18 height 18
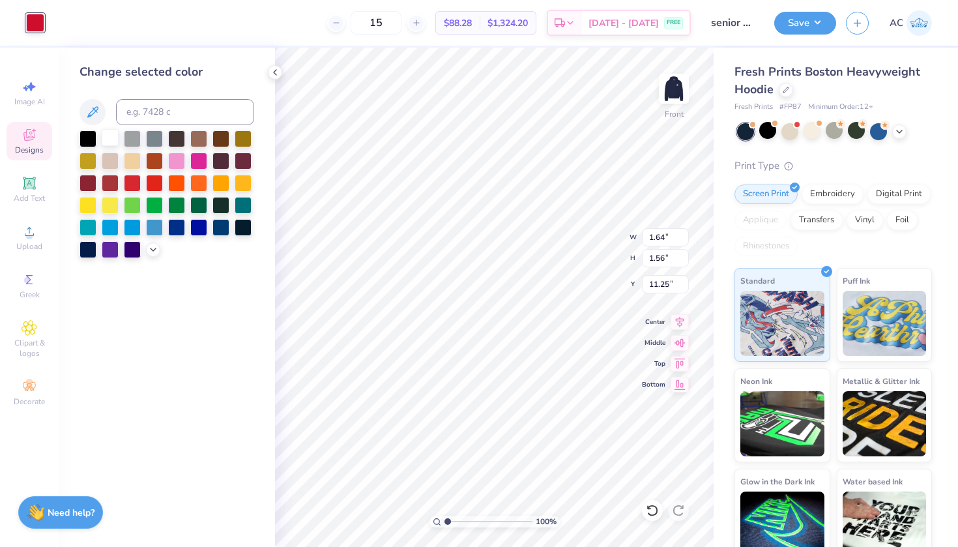
click at [110, 146] on div at bounding box center [110, 137] width 17 height 17
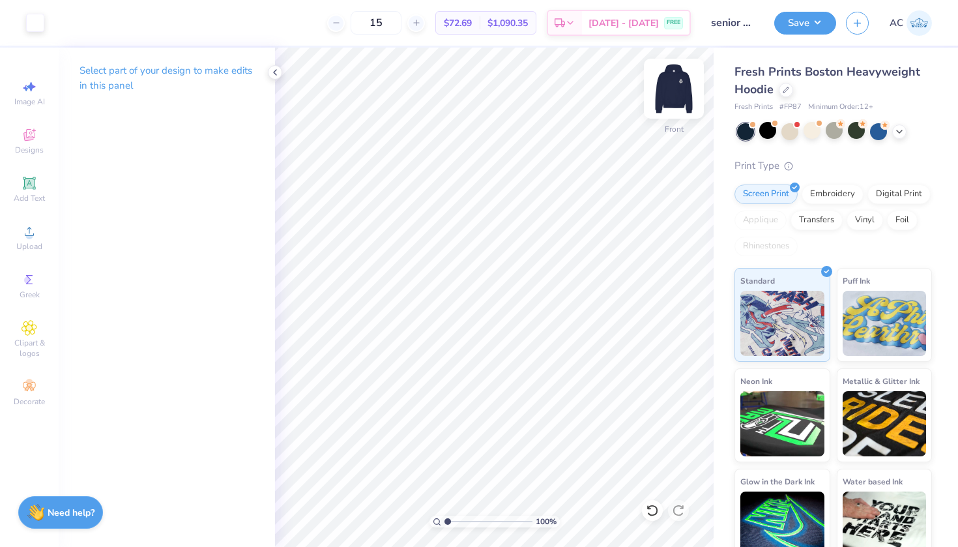
click at [671, 91] on img at bounding box center [674, 89] width 52 height 52
click at [35, 18] on div at bounding box center [35, 21] width 18 height 18
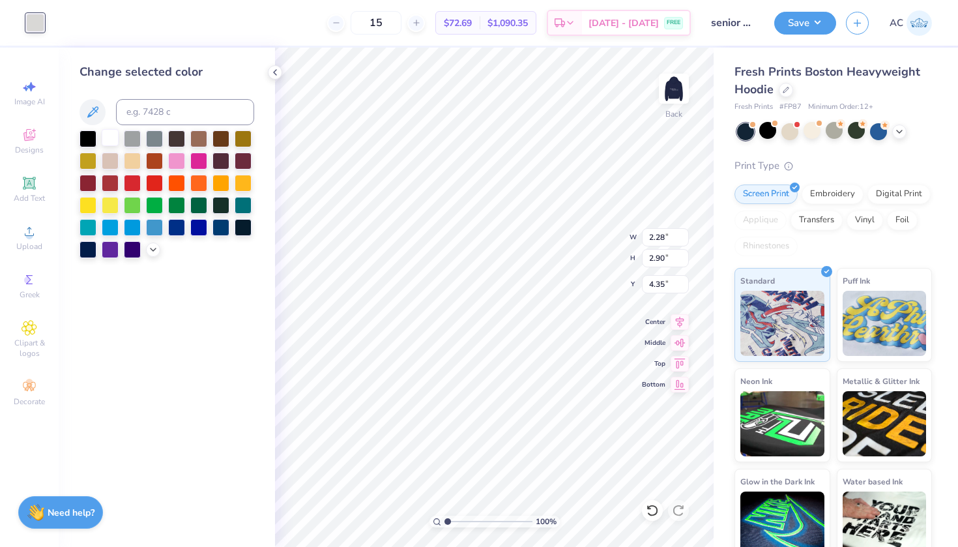
click at [109, 141] on div at bounding box center [110, 137] width 17 height 17
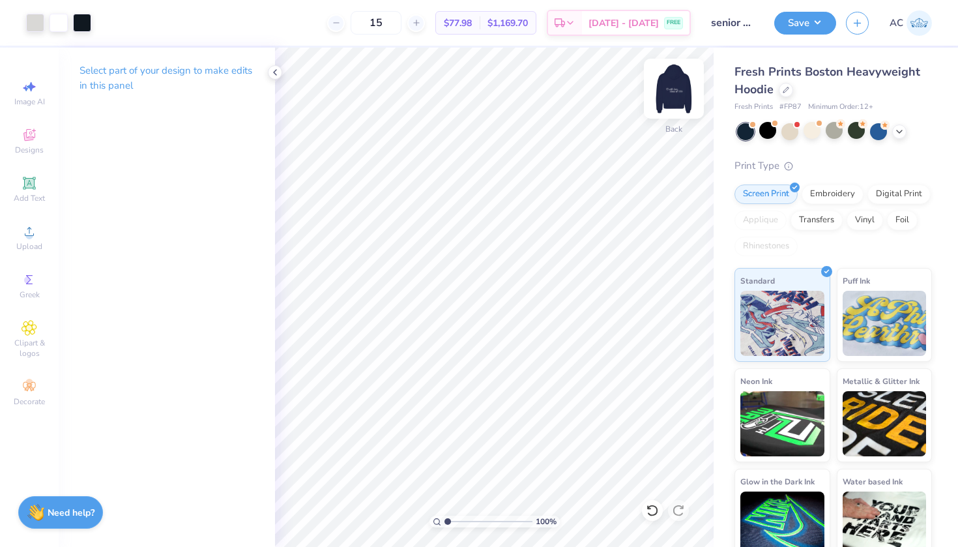
click at [677, 115] on div "Back" at bounding box center [674, 97] width 30 height 46
click at [667, 98] on img at bounding box center [674, 89] width 52 height 52
click at [667, 98] on img at bounding box center [674, 89] width 26 height 26
click at [915, 184] on div "Digital Print" at bounding box center [899, 193] width 63 height 20
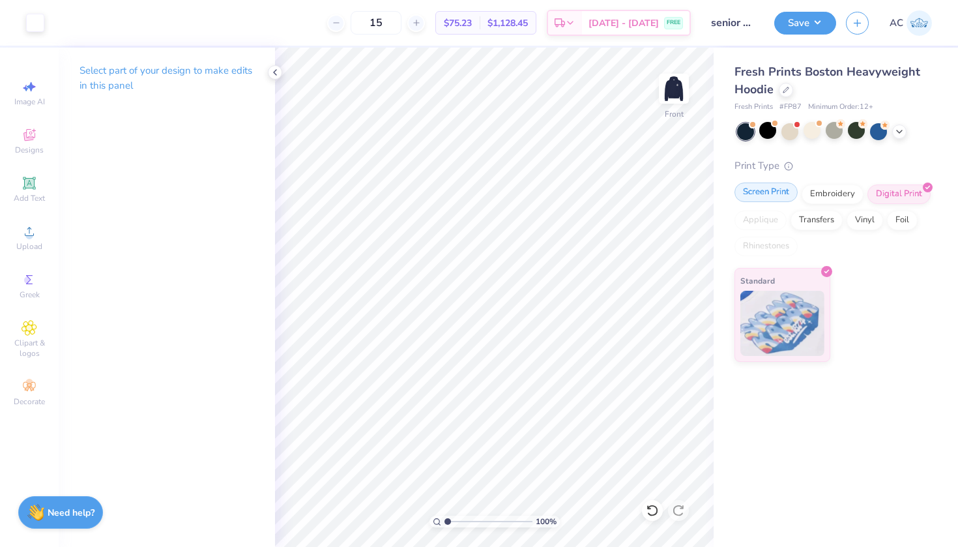
click at [769, 199] on div "Screen Print" at bounding box center [766, 193] width 63 height 20
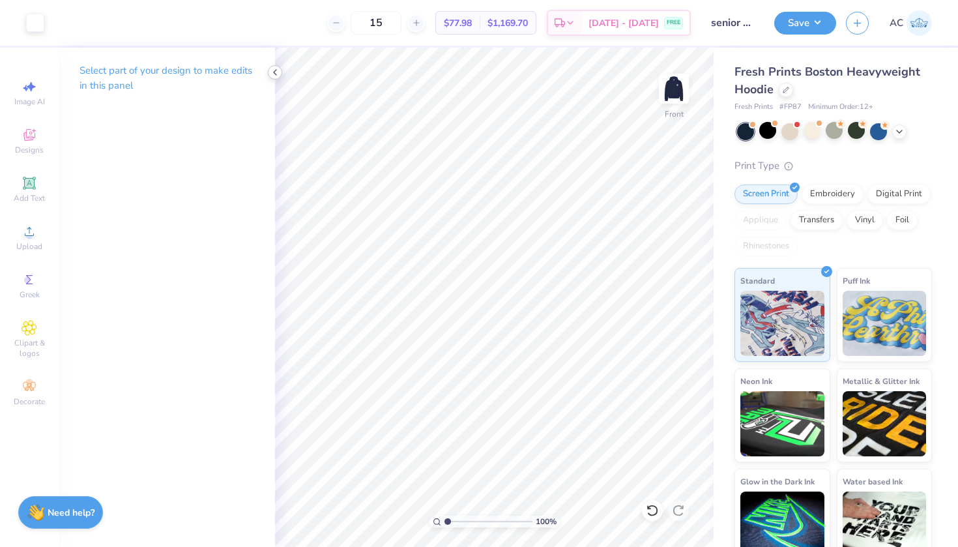
click at [275, 70] on icon at bounding box center [275, 72] width 10 height 10
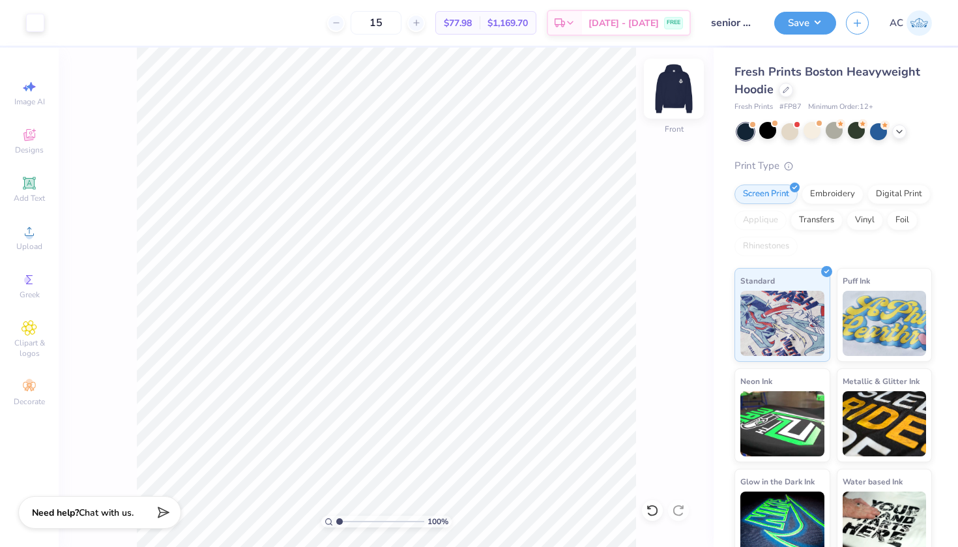
click at [671, 93] on img at bounding box center [674, 89] width 52 height 52
click at [671, 102] on img at bounding box center [674, 89] width 52 height 52
click at [787, 31] on button "Save" at bounding box center [805, 21] width 62 height 23
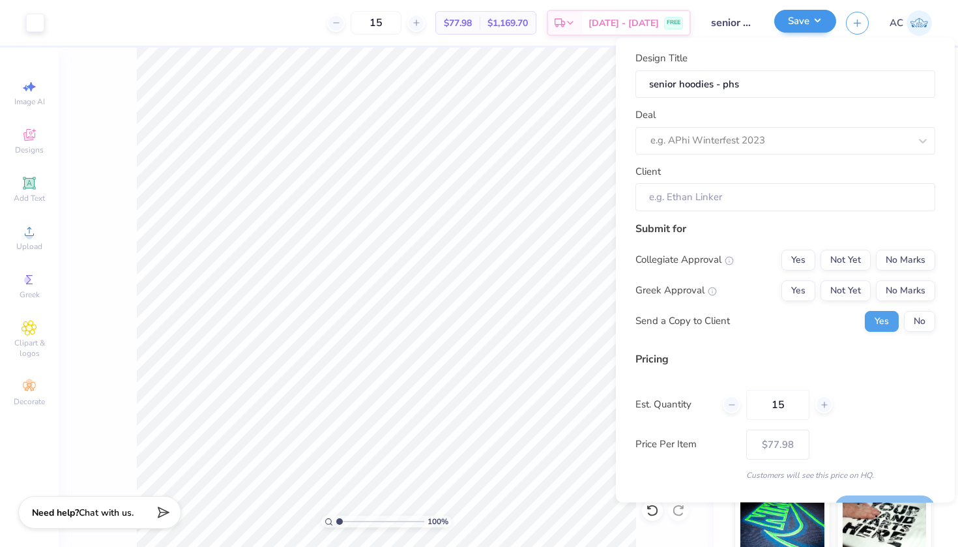
click at [833, 27] on button "Save" at bounding box center [805, 21] width 62 height 23
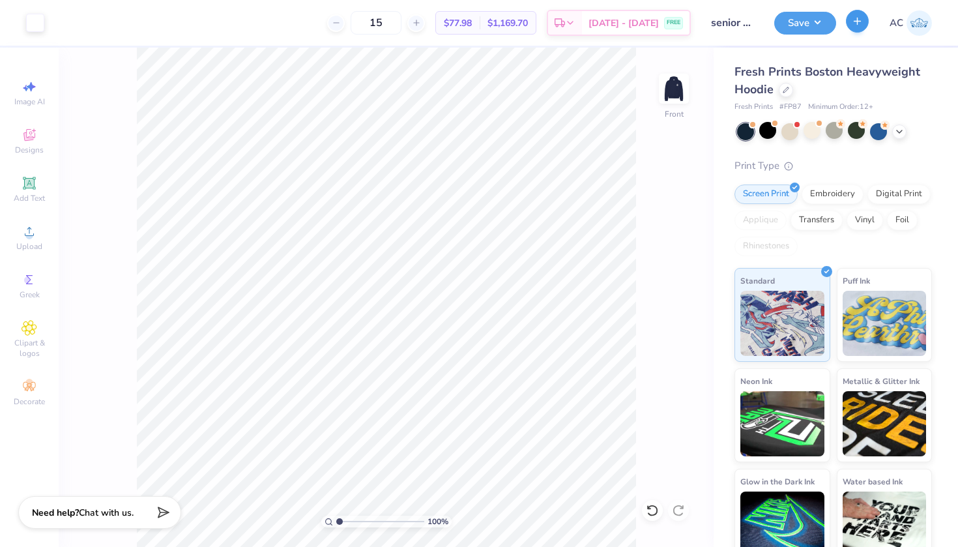
click at [860, 22] on icon "button" at bounding box center [857, 21] width 11 height 11
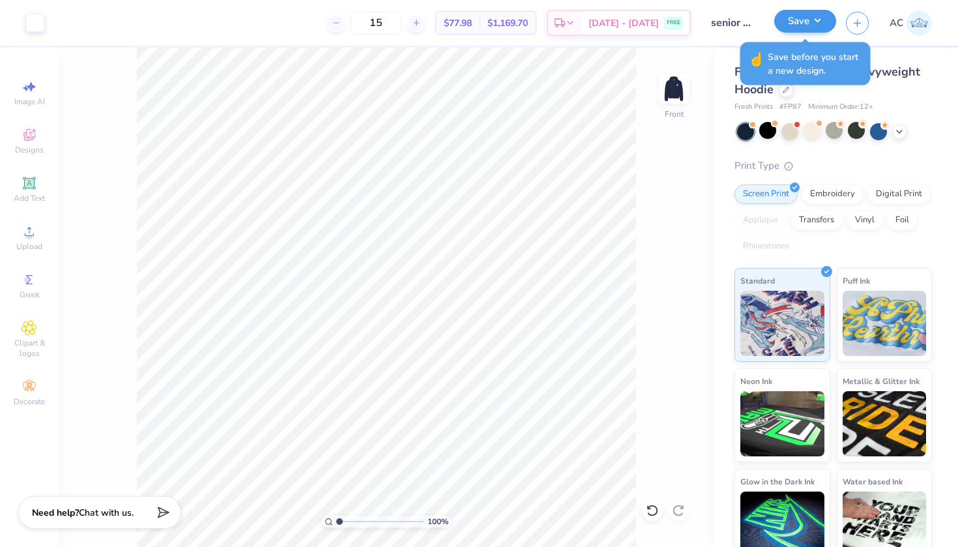
click at [782, 26] on button "Save" at bounding box center [805, 21] width 62 height 23
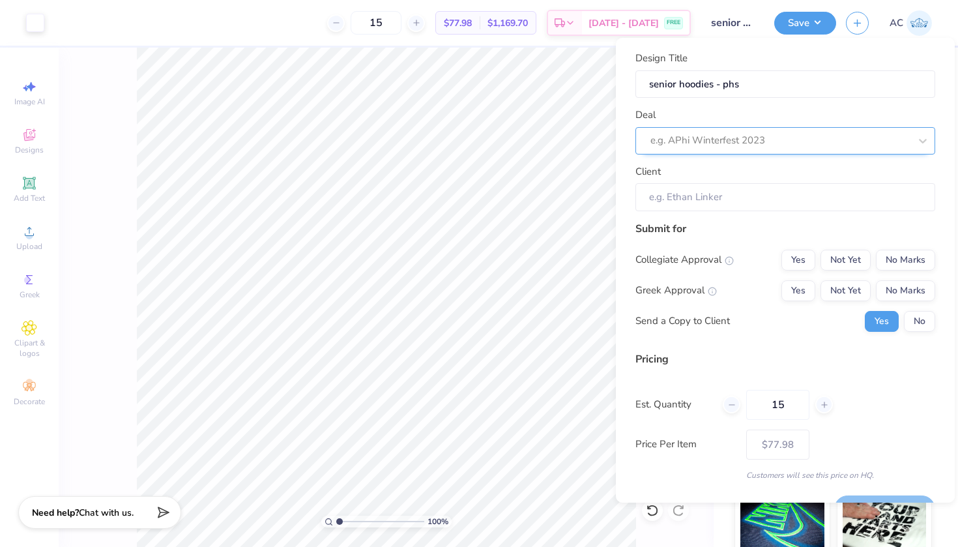
click at [712, 144] on div "e.g. APhi Winterfest 2023" at bounding box center [780, 140] width 259 height 15
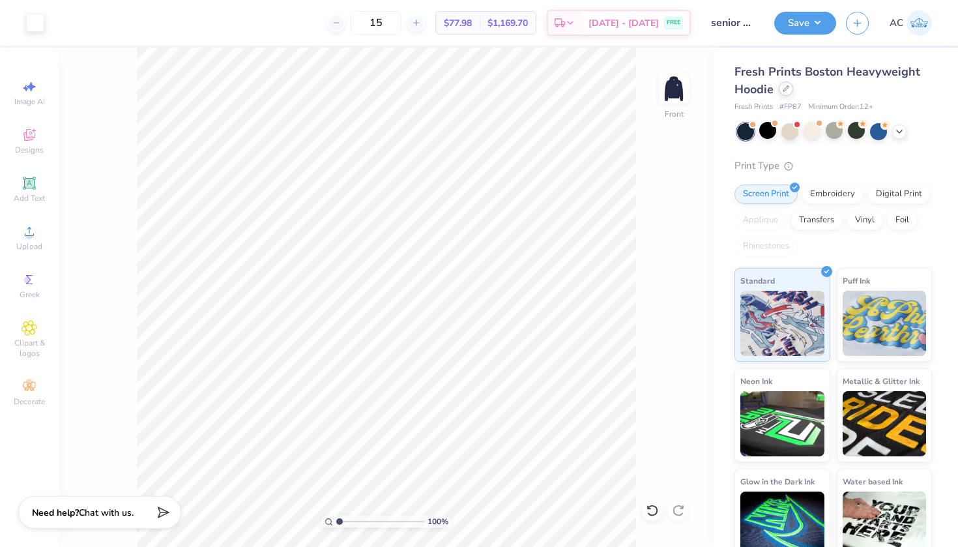
click at [788, 86] on icon at bounding box center [786, 88] width 5 height 5
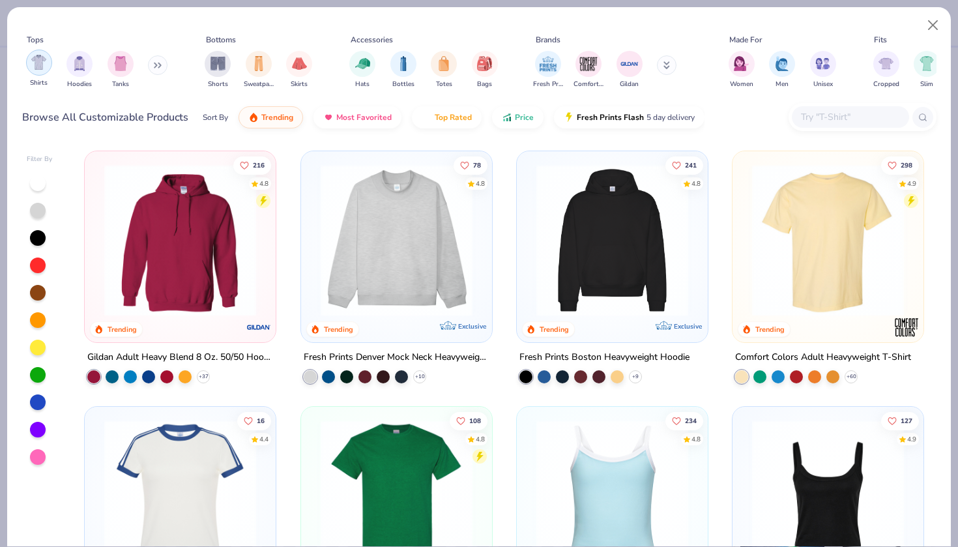
click at [36, 63] on img "filter for Shirts" at bounding box center [38, 62] width 15 height 15
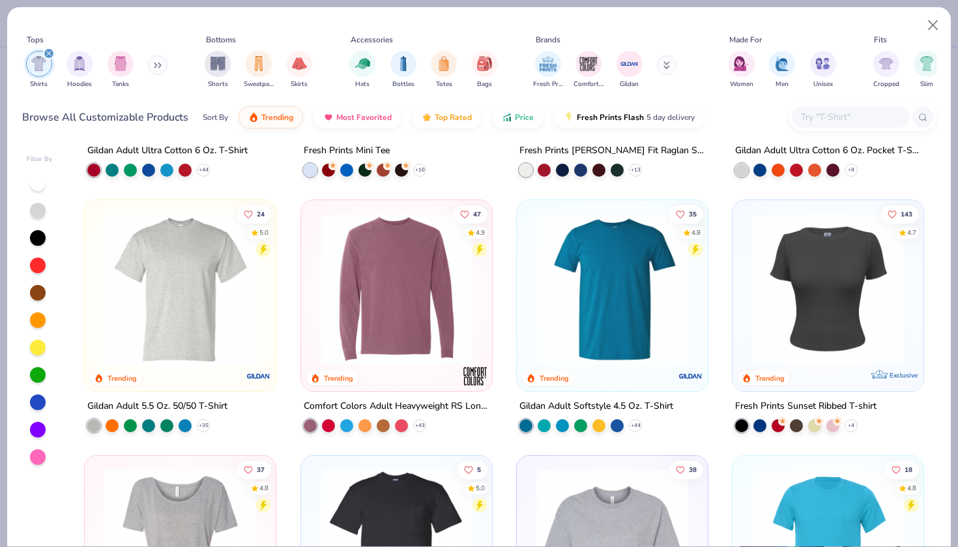
scroll to position [415, 0]
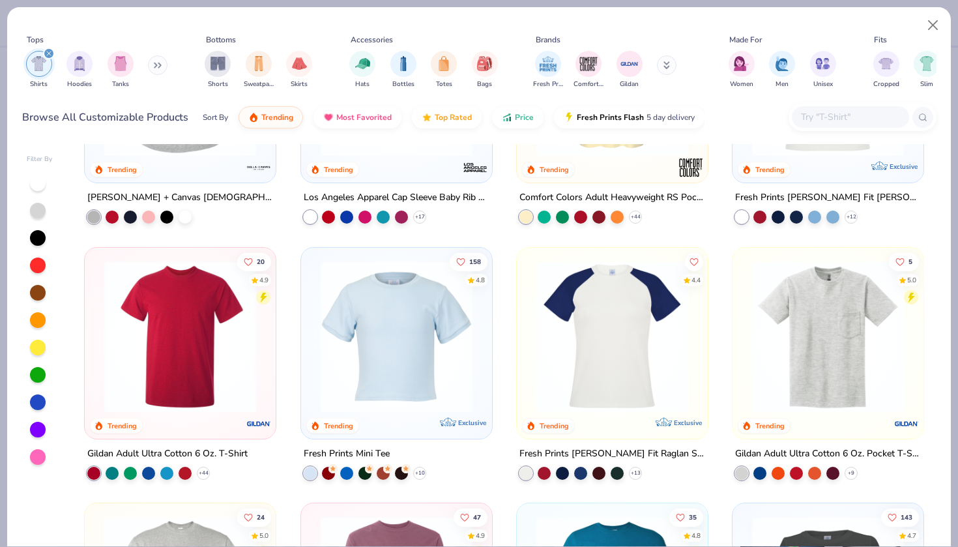
click at [159, 66] on icon at bounding box center [158, 65] width 8 height 7
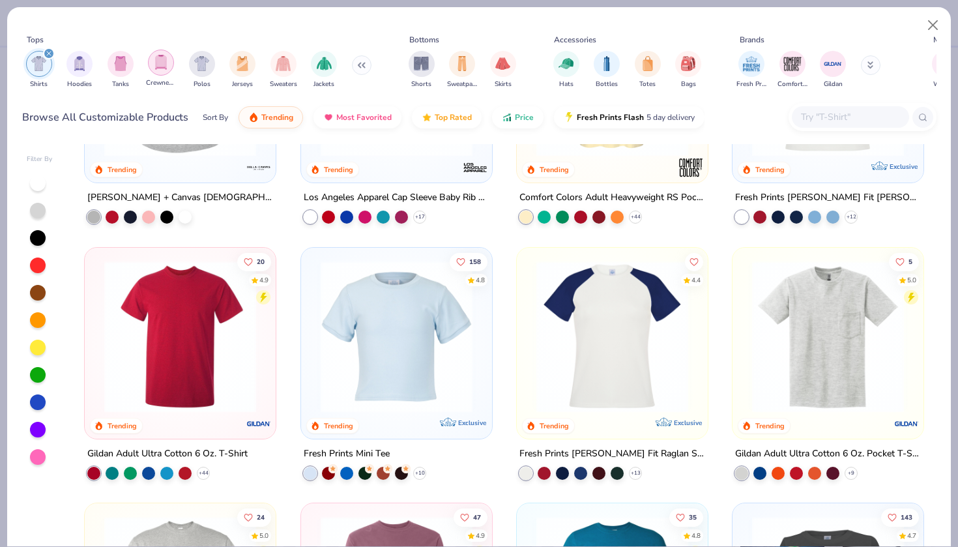
click at [166, 65] on img "filter for Crewnecks" at bounding box center [161, 62] width 14 height 15
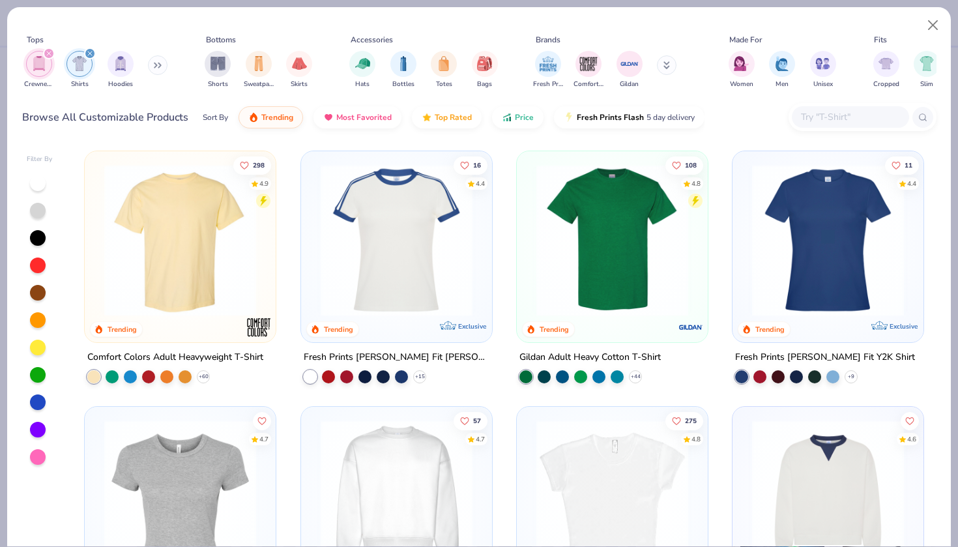
click at [88, 53] on icon "filter for Shirts" at bounding box center [89, 53] width 5 height 5
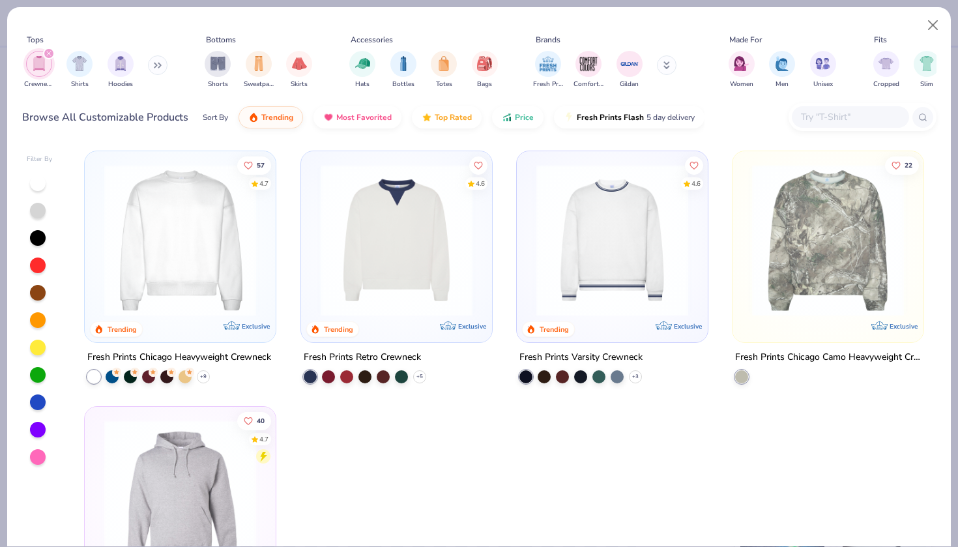
click at [49, 48] on div "filter for Crewnecks" at bounding box center [49, 54] width 12 height 12
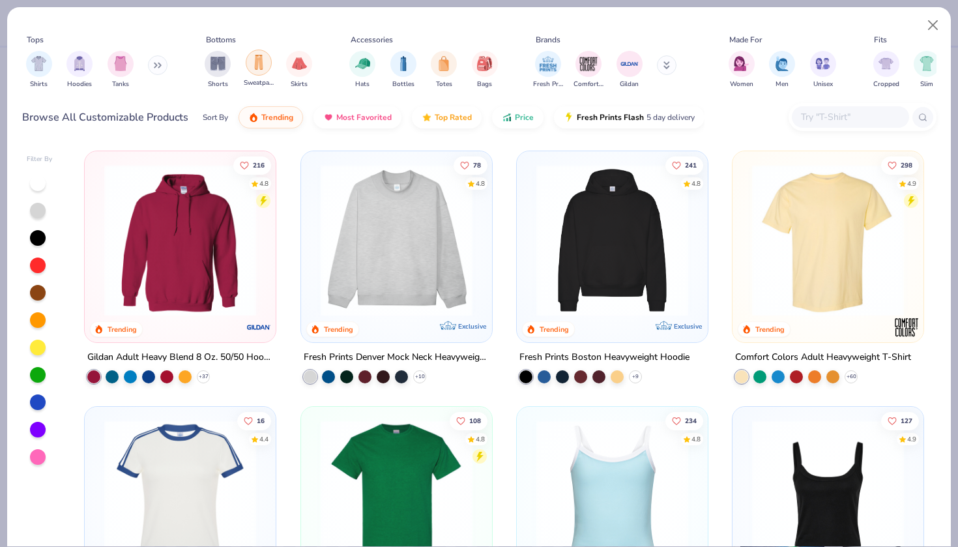
click at [260, 68] on img "filter for Sweatpants" at bounding box center [259, 62] width 14 height 15
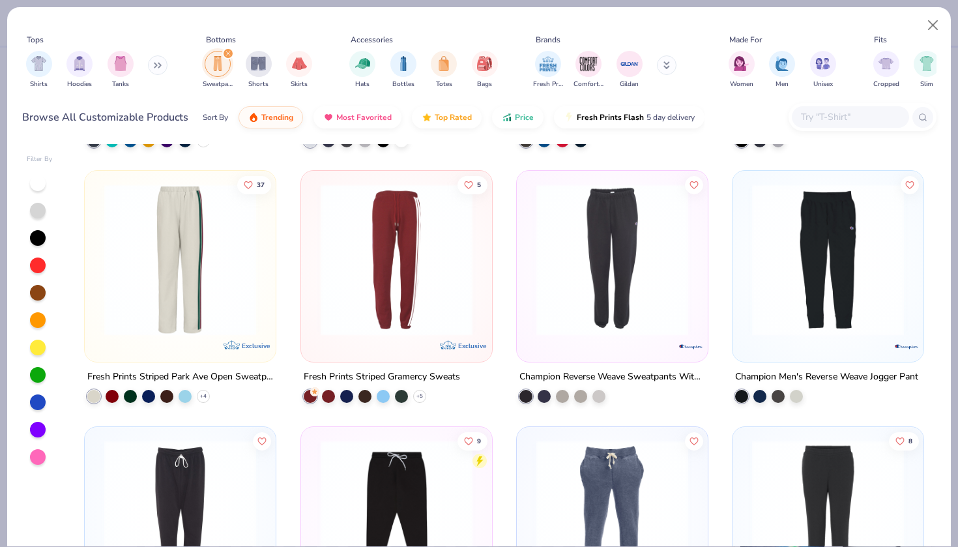
scroll to position [1253, 0]
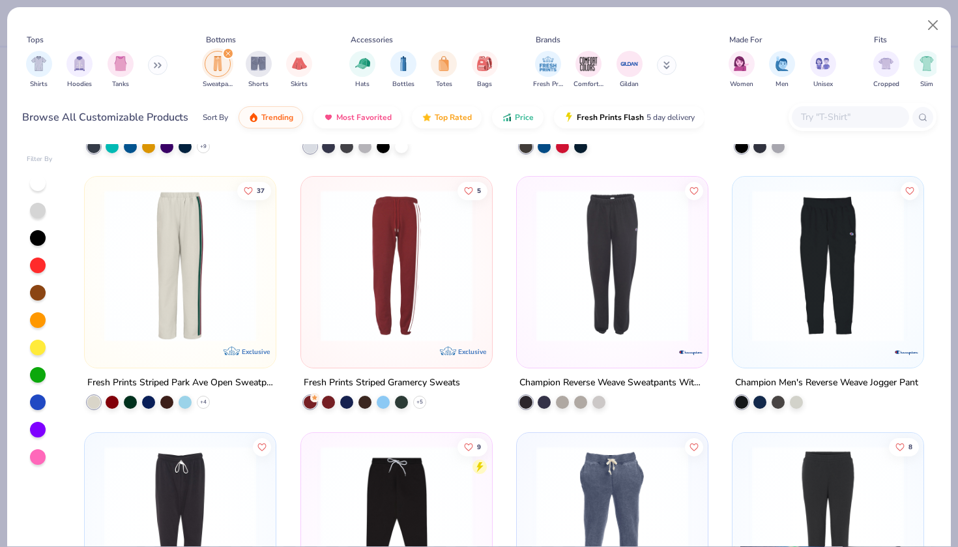
click at [220, 293] on img at bounding box center [180, 266] width 165 height 152
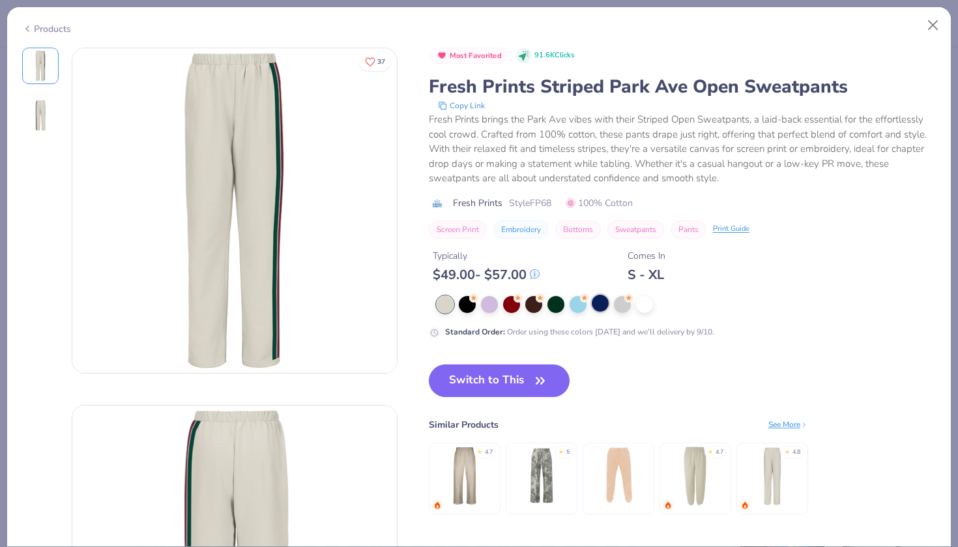
click at [601, 303] on div at bounding box center [600, 303] width 17 height 17
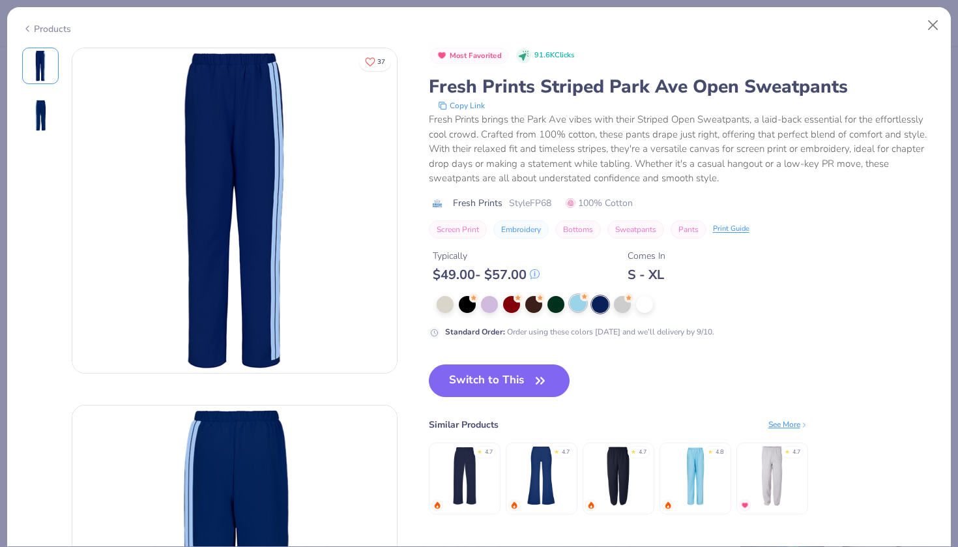
click at [573, 304] on div at bounding box center [578, 303] width 17 height 17
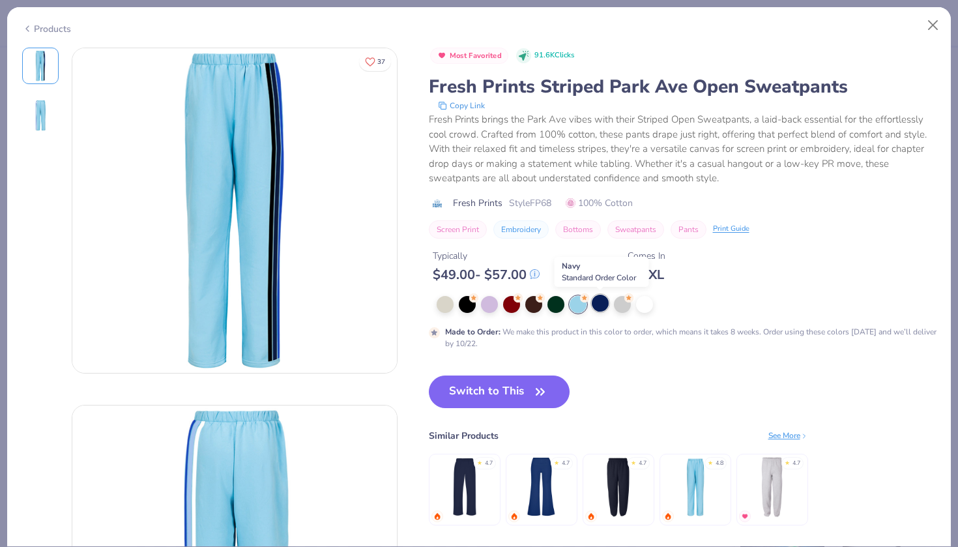
click at [602, 304] on div at bounding box center [600, 303] width 17 height 17
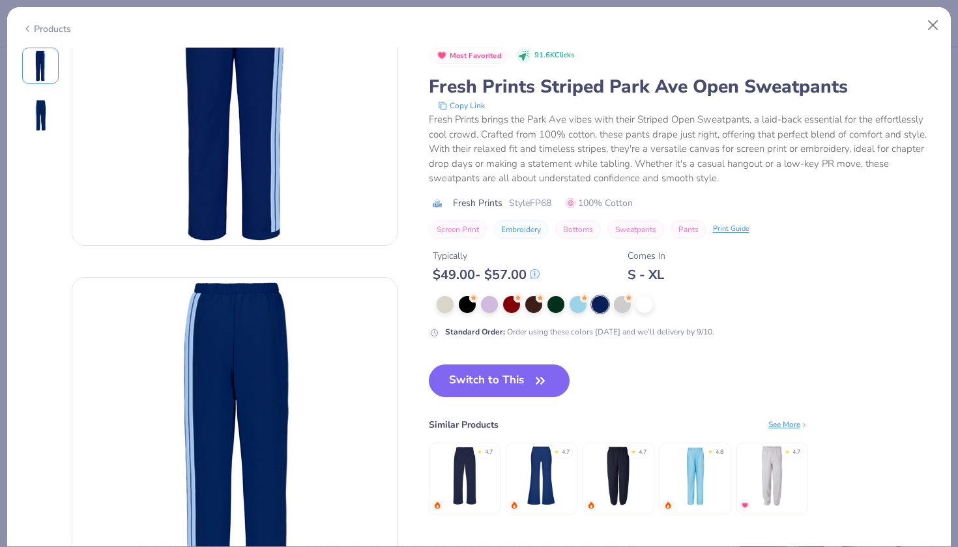
scroll to position [104, 0]
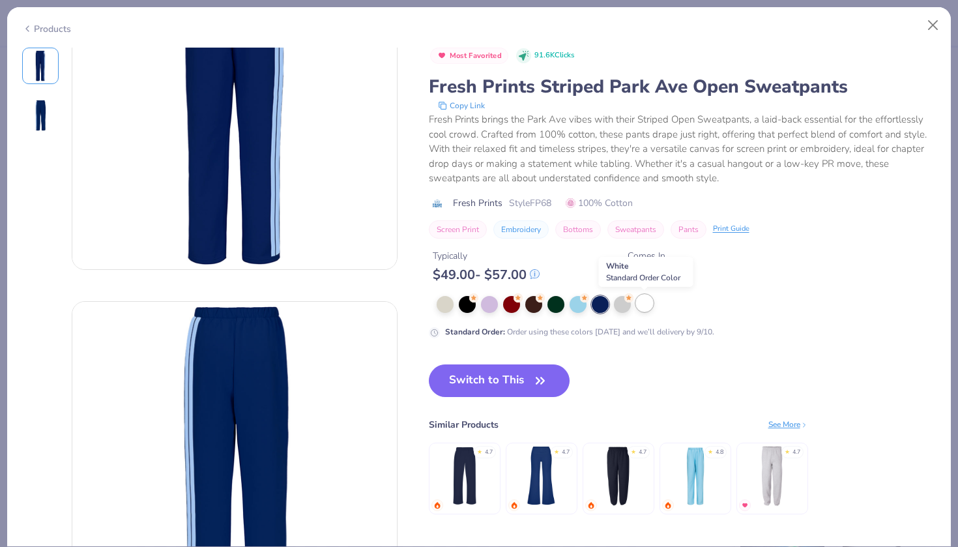
click at [642, 310] on div at bounding box center [644, 303] width 17 height 17
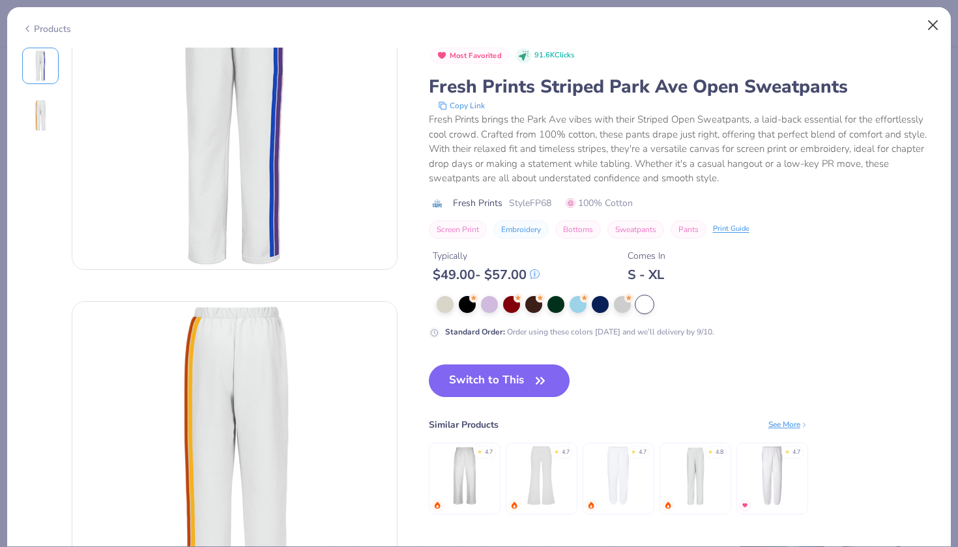
click at [932, 25] on button "Close" at bounding box center [933, 25] width 25 height 25
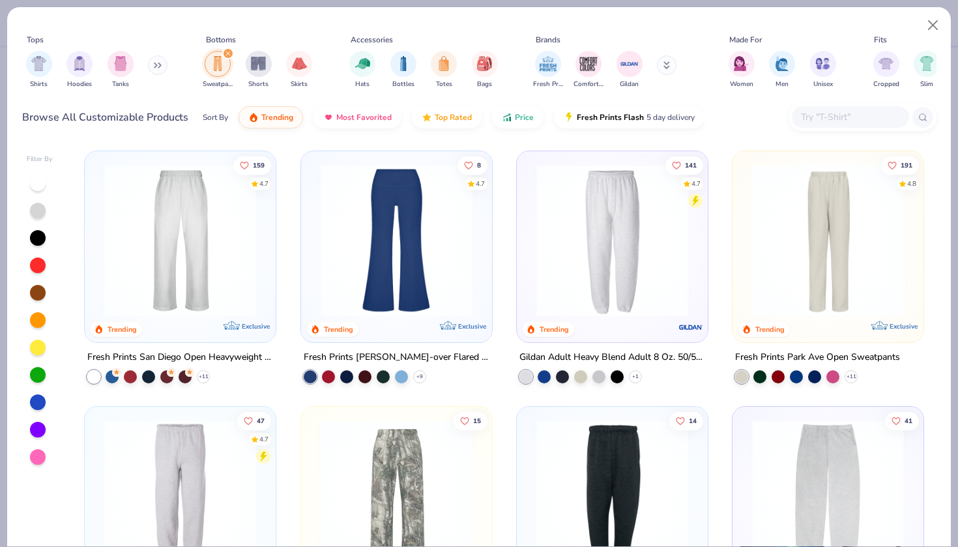
click at [242, 214] on img at bounding box center [180, 240] width 165 height 152
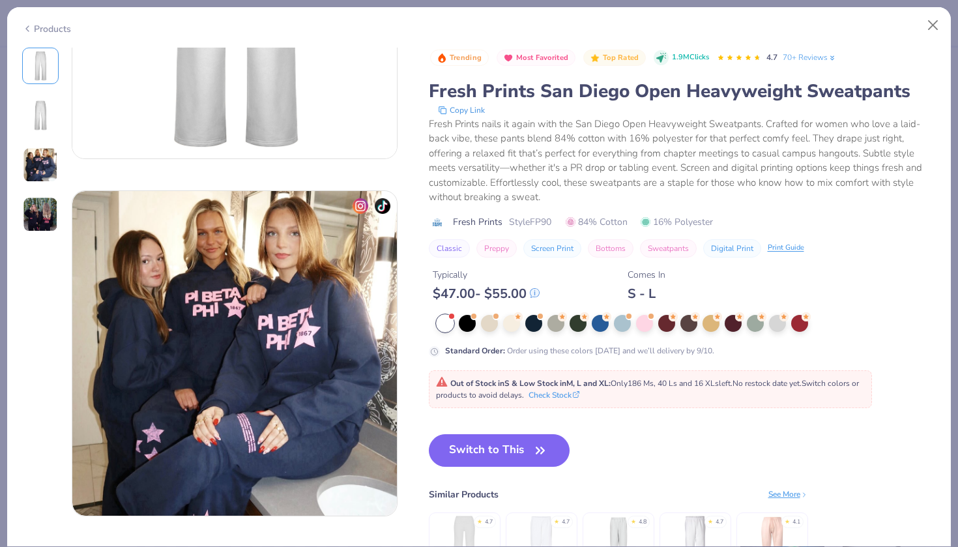
scroll to position [668, 0]
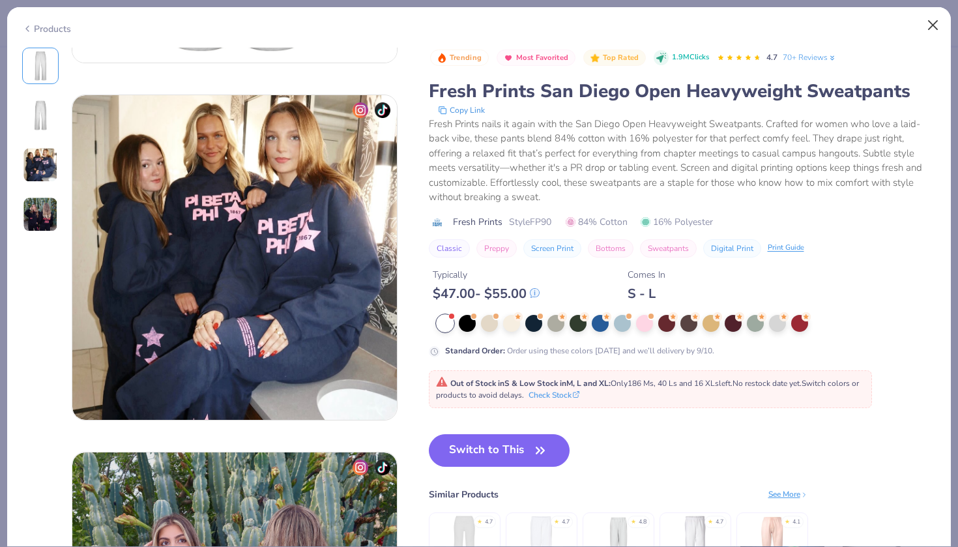
click at [937, 25] on button "Close" at bounding box center [933, 25] width 25 height 25
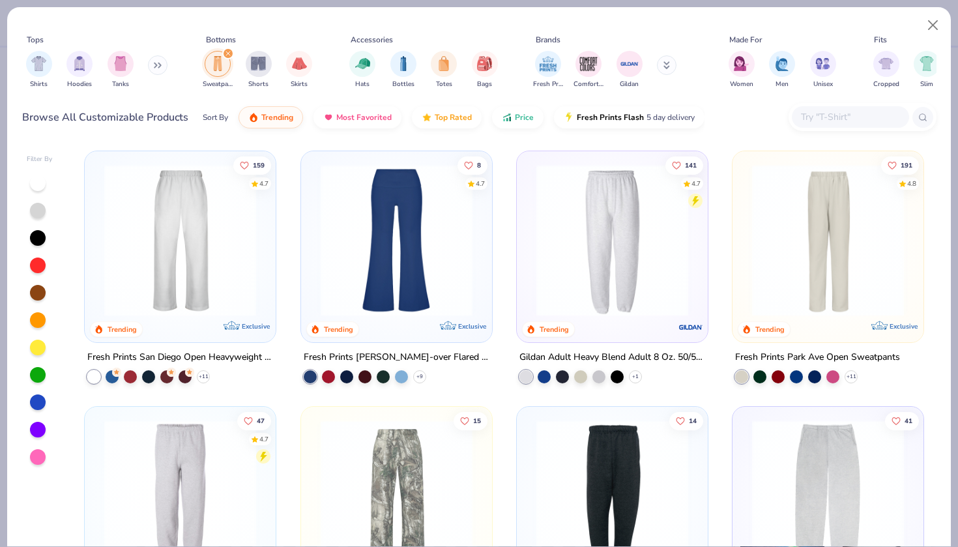
click at [229, 57] on div "filter for Sweatpants" at bounding box center [228, 54] width 12 height 12
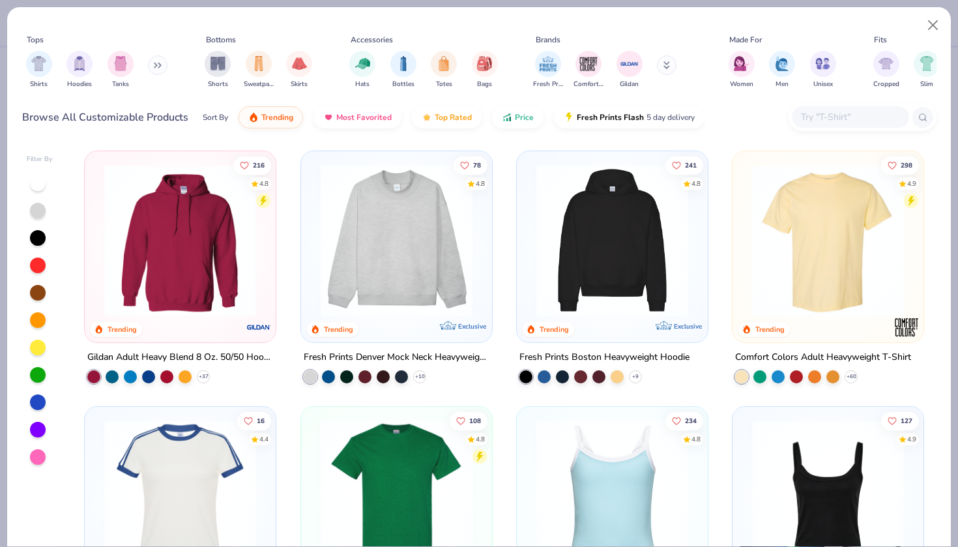
click at [156, 61] on button at bounding box center [158, 65] width 20 height 20
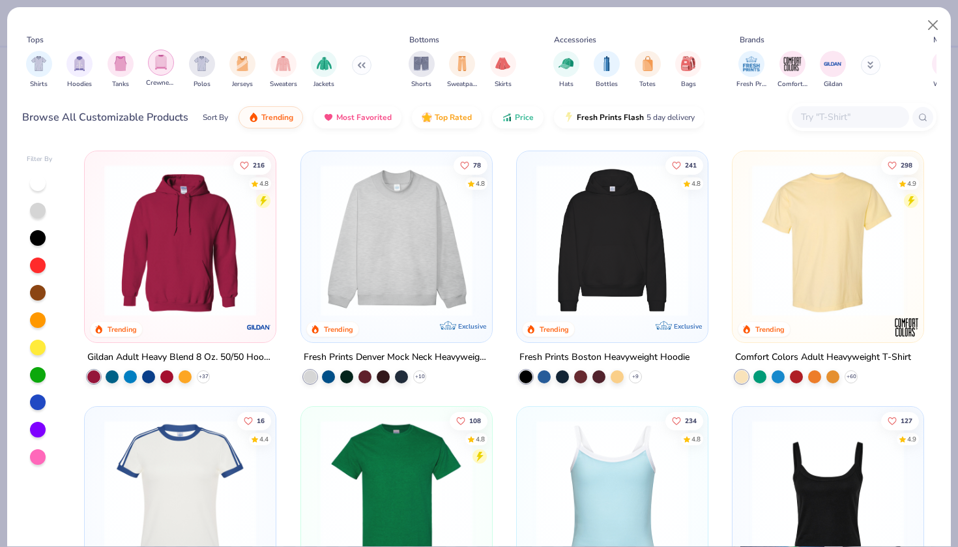
click at [168, 65] on img "filter for Crewnecks" at bounding box center [161, 62] width 14 height 15
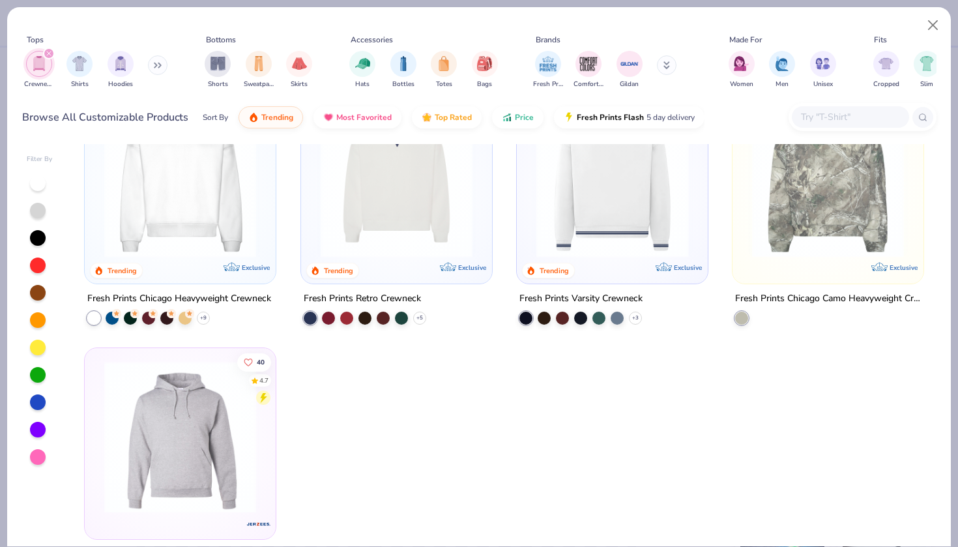
scroll to position [53, 0]
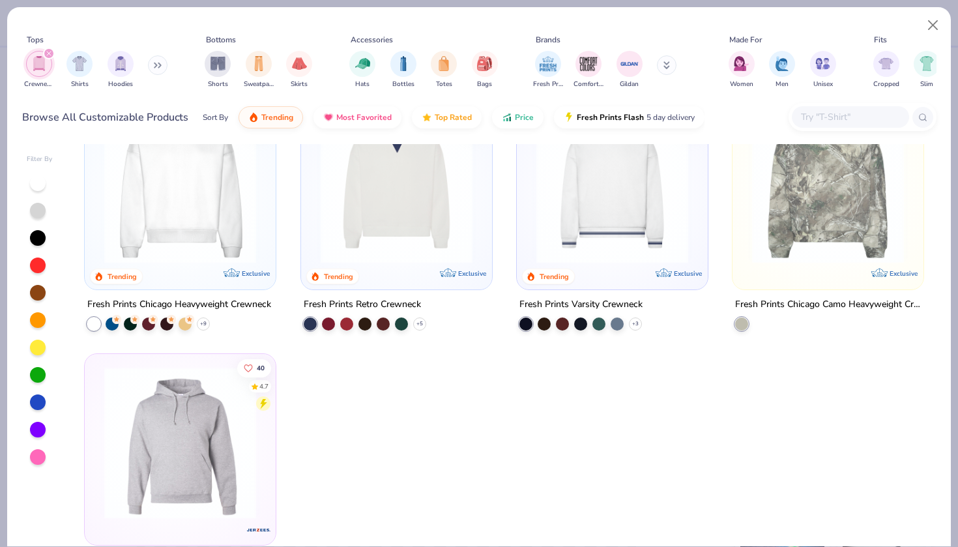
click at [200, 206] on img at bounding box center [180, 187] width 165 height 152
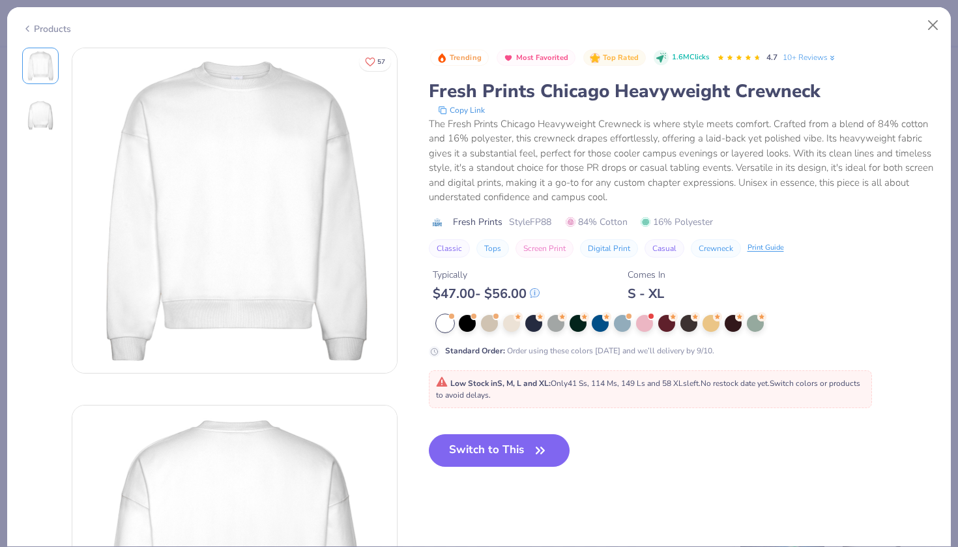
click at [502, 470] on div "Switch to This" at bounding box center [499, 460] width 141 height 53
click at [491, 441] on button "Switch to This" at bounding box center [499, 450] width 141 height 33
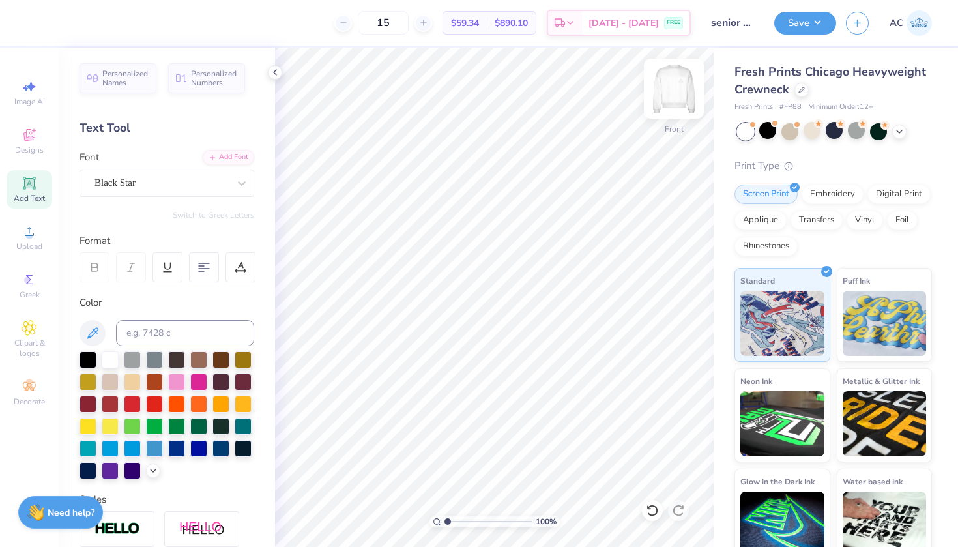
click at [675, 100] on img at bounding box center [674, 89] width 52 height 52
click at [666, 87] on img at bounding box center [674, 89] width 52 height 52
click at [24, 140] on icon at bounding box center [30, 135] width 16 height 16
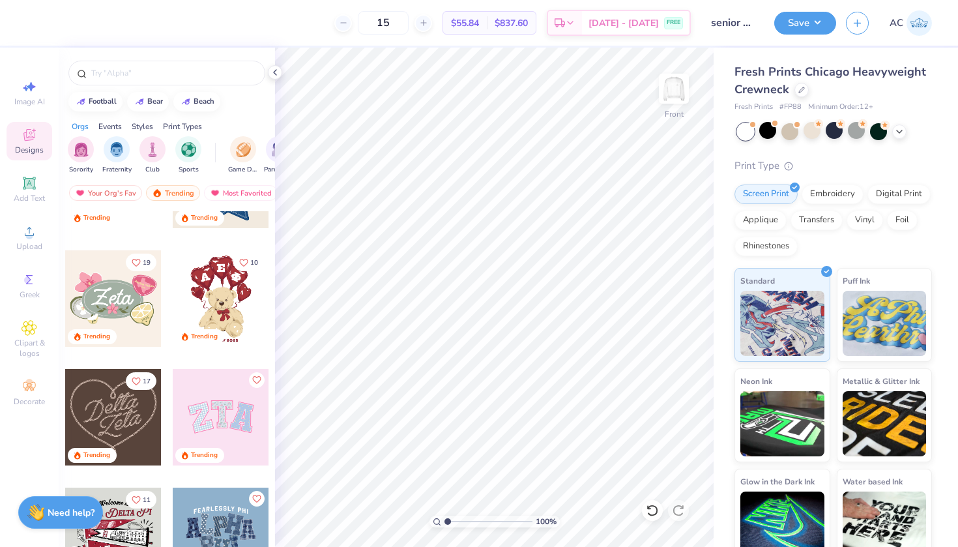
scroll to position [349, 0]
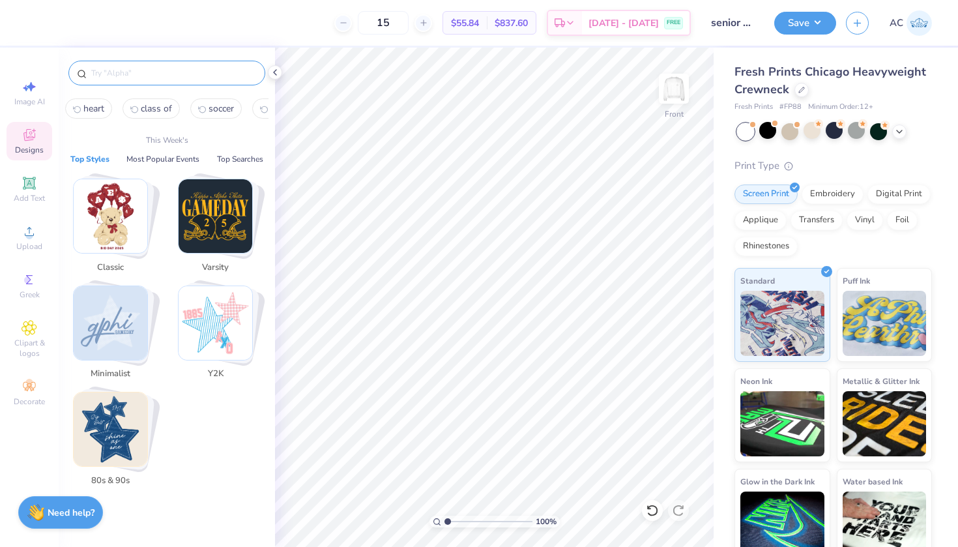
click at [135, 75] on input "text" at bounding box center [173, 72] width 167 height 13
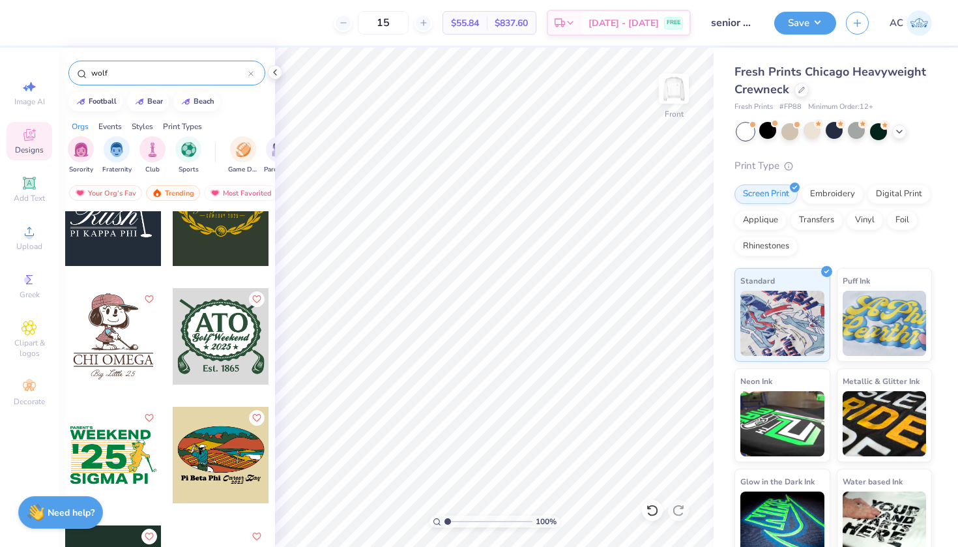
scroll to position [1763, 0]
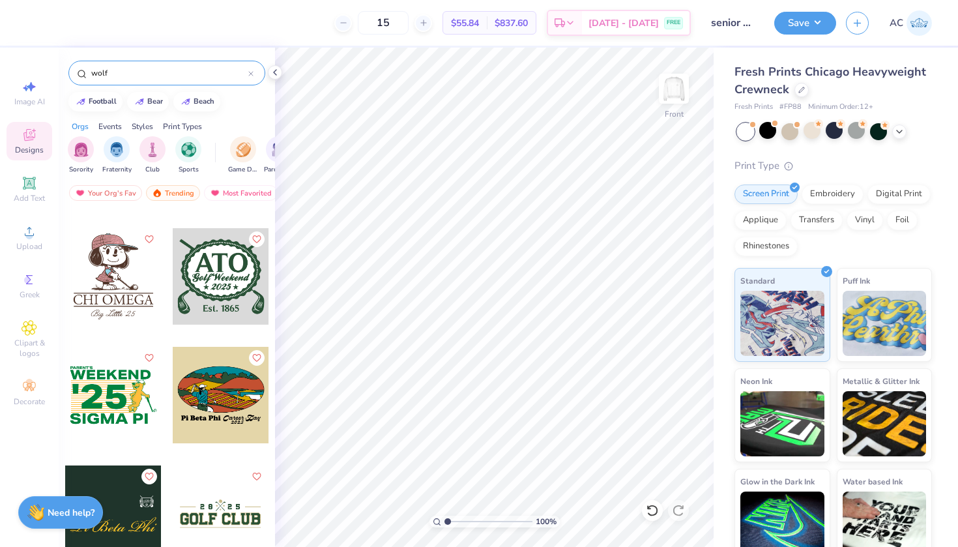
click at [143, 78] on input "wolf" at bounding box center [169, 72] width 158 height 13
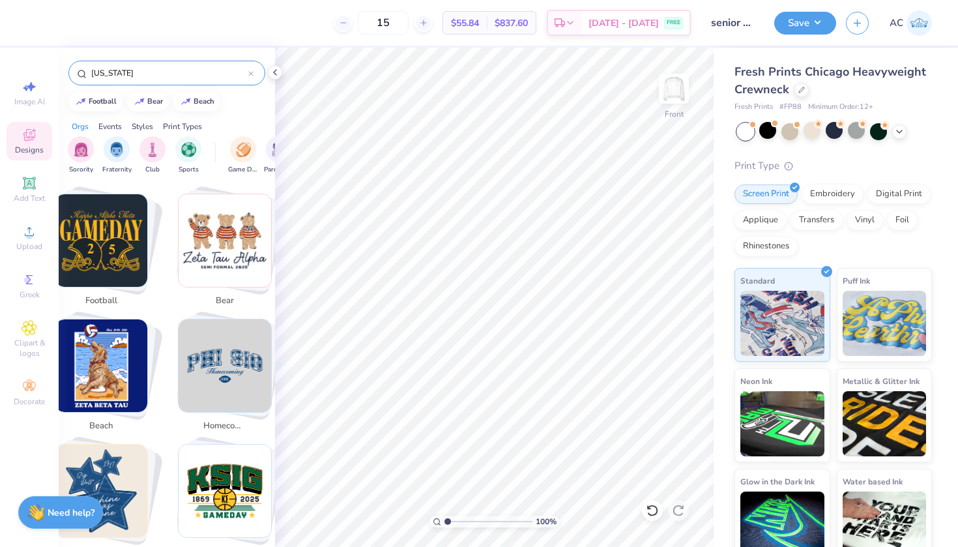
scroll to position [443, 0]
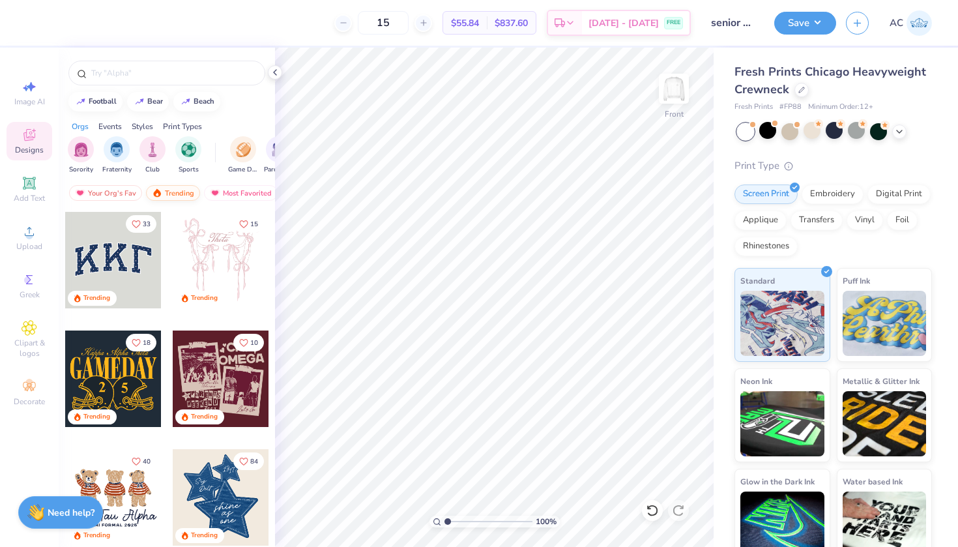
click at [165, 195] on div "Trending" at bounding box center [173, 193] width 54 height 16
click at [169, 196] on div "Most Favorited" at bounding box center [175, 193] width 74 height 16
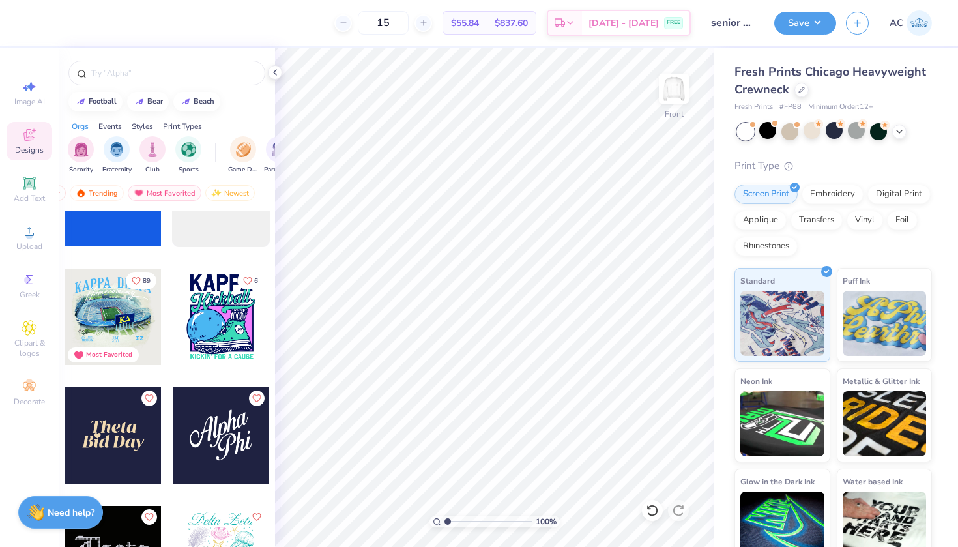
scroll to position [4453, 0]
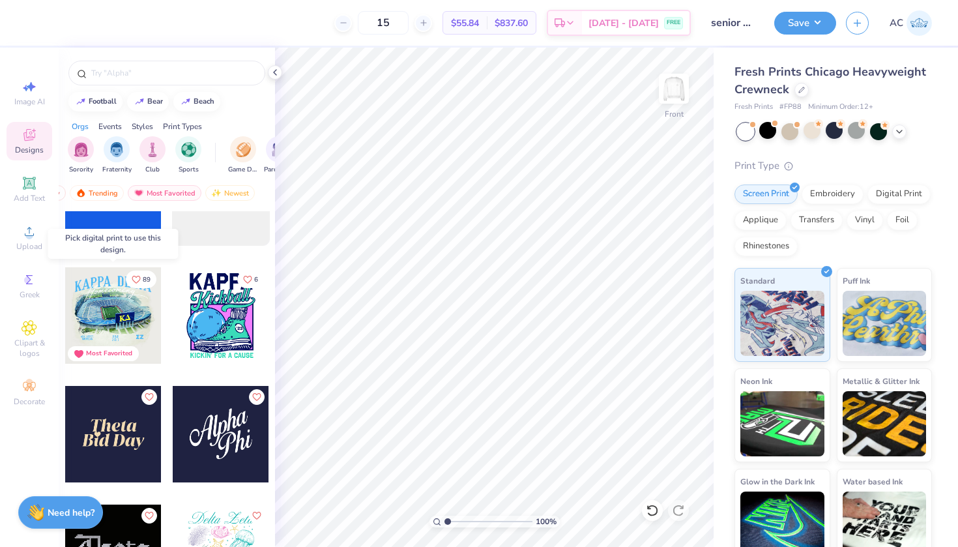
click at [125, 317] on div at bounding box center [113, 315] width 96 height 96
click at [119, 315] on div at bounding box center [16, 315] width 289 height 96
click at [123, 306] on div at bounding box center [113, 315] width 96 height 96
click at [895, 189] on div "Digital Print" at bounding box center [899, 193] width 63 height 20
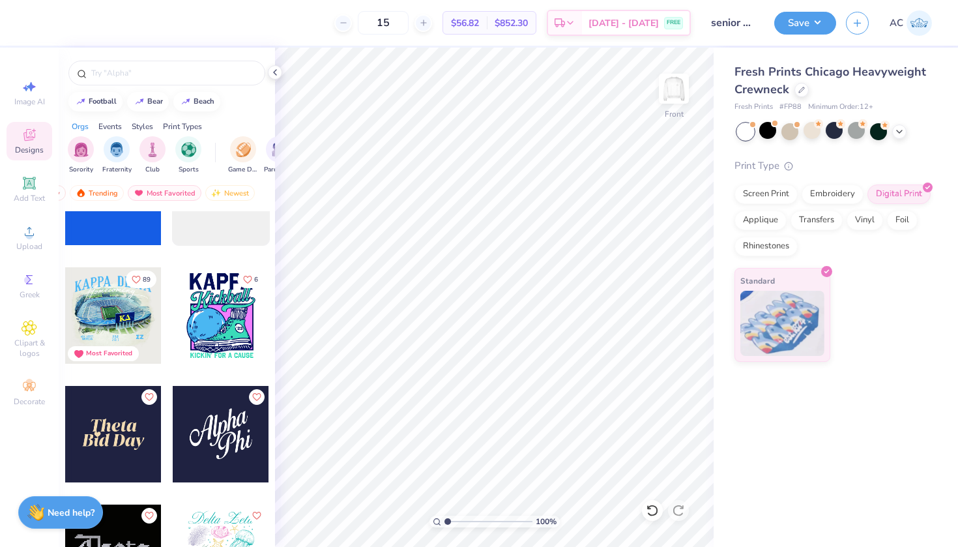
click at [125, 295] on div at bounding box center [113, 315] width 96 height 96
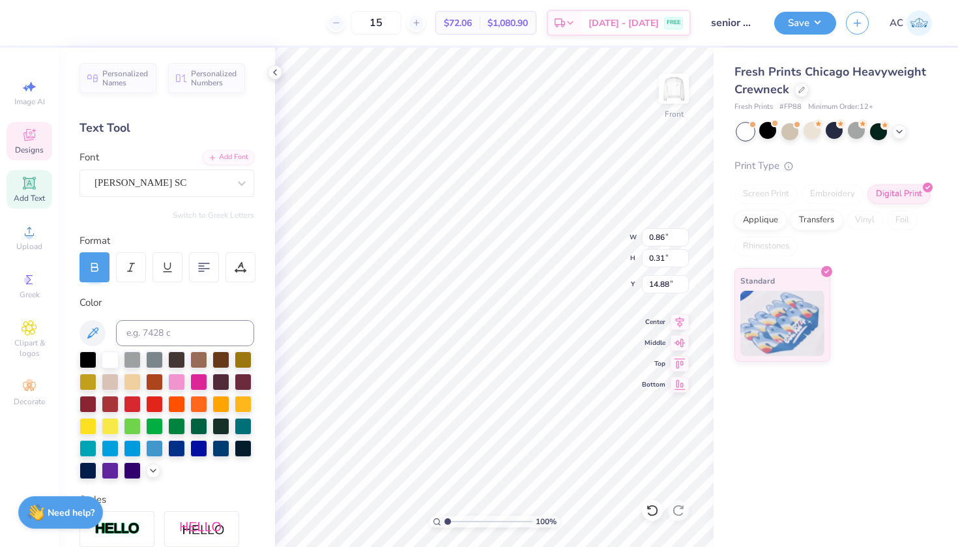
scroll to position [0, 1]
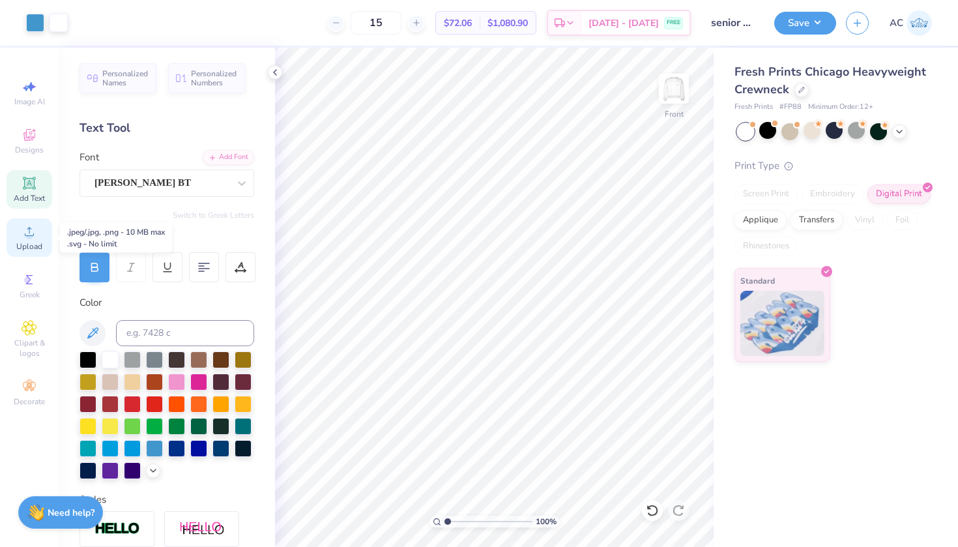
click at [21, 232] on div "Upload" at bounding box center [30, 237] width 46 height 38
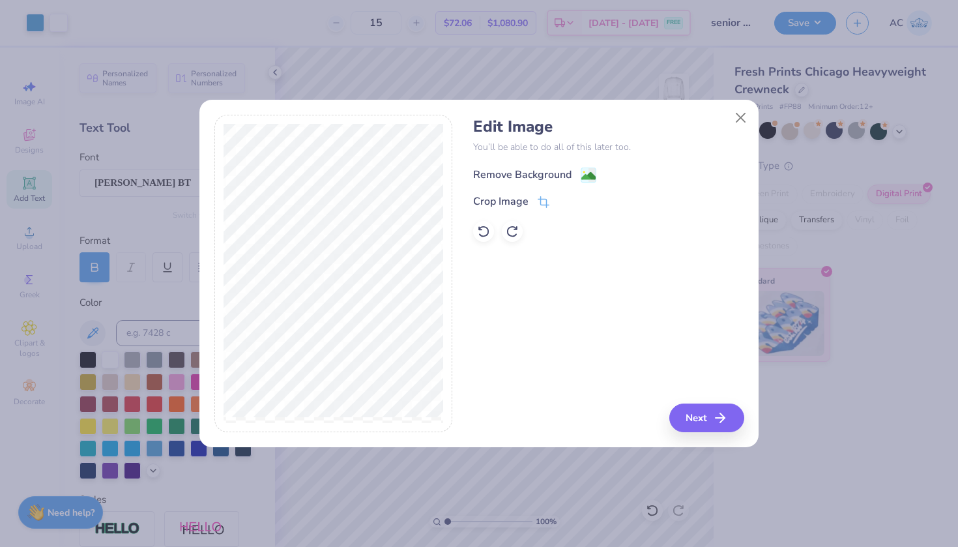
click at [550, 181] on div "Remove Background" at bounding box center [522, 175] width 98 height 16
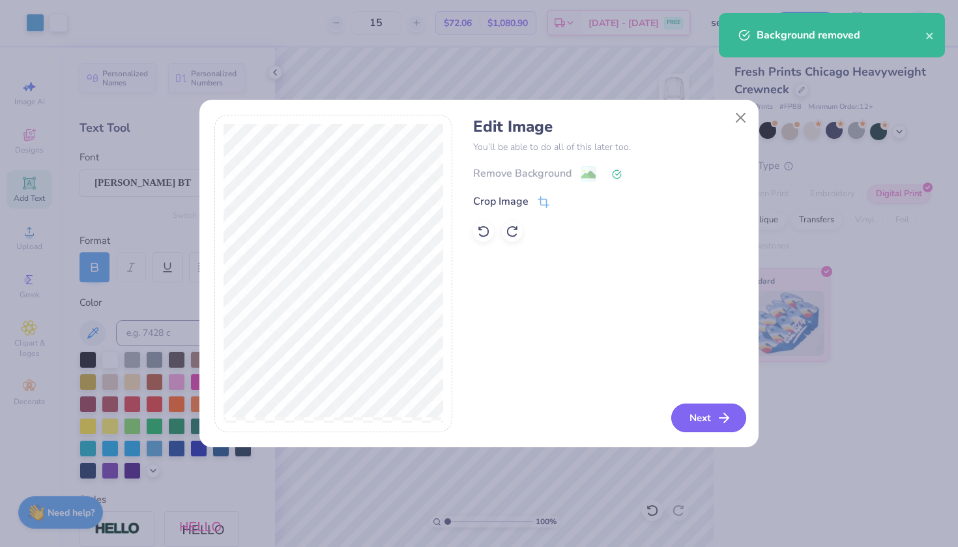
click at [706, 420] on button "Next" at bounding box center [708, 418] width 75 height 29
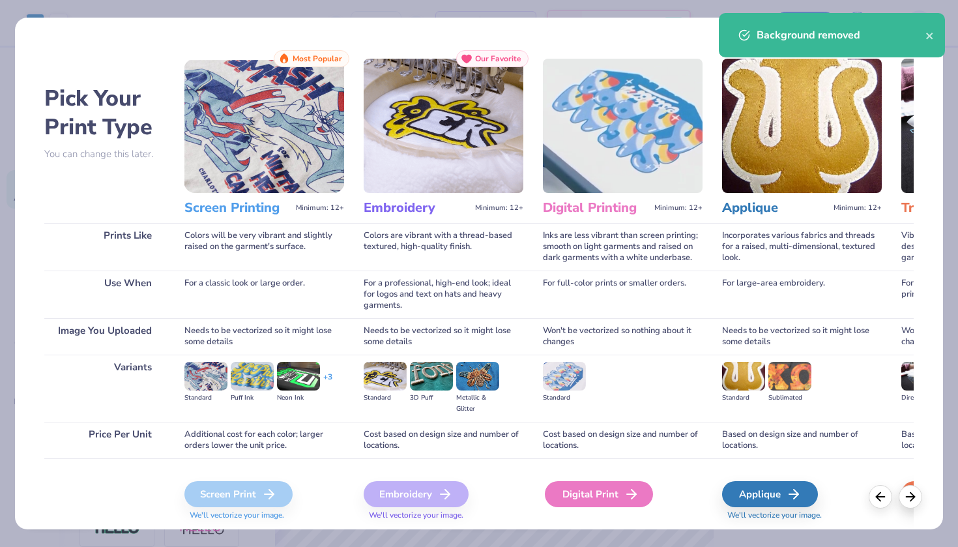
click at [620, 492] on div "Digital Print" at bounding box center [599, 494] width 108 height 26
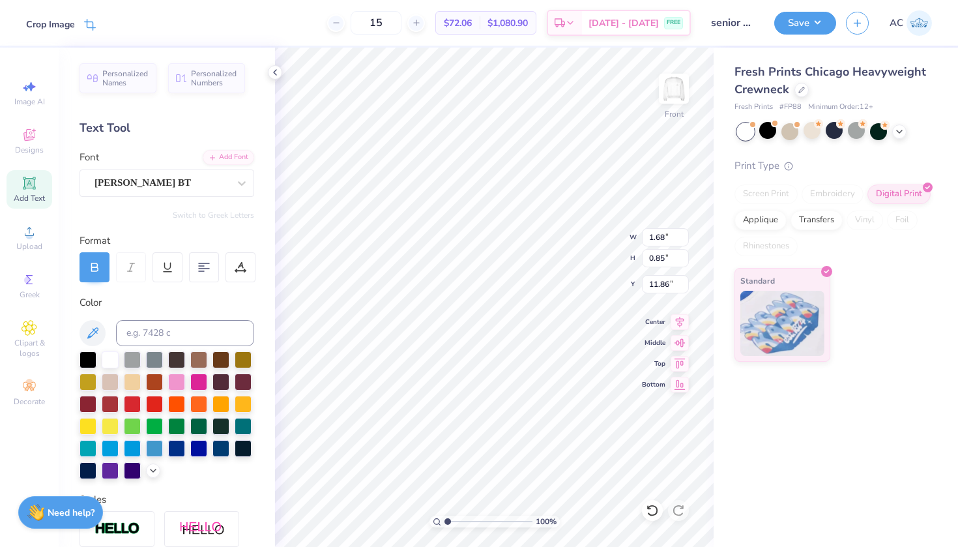
click at [47, 25] on div "Crop Image" at bounding box center [50, 25] width 49 height 14
click at [47, 25] on div "Crop Image" at bounding box center [50, 23] width 49 height 14
click at [106, 19] on button at bounding box center [112, 23] width 14 height 14
click at [104, 354] on div at bounding box center [110, 358] width 17 height 17
click at [64, 31] on div at bounding box center [59, 21] width 18 height 18
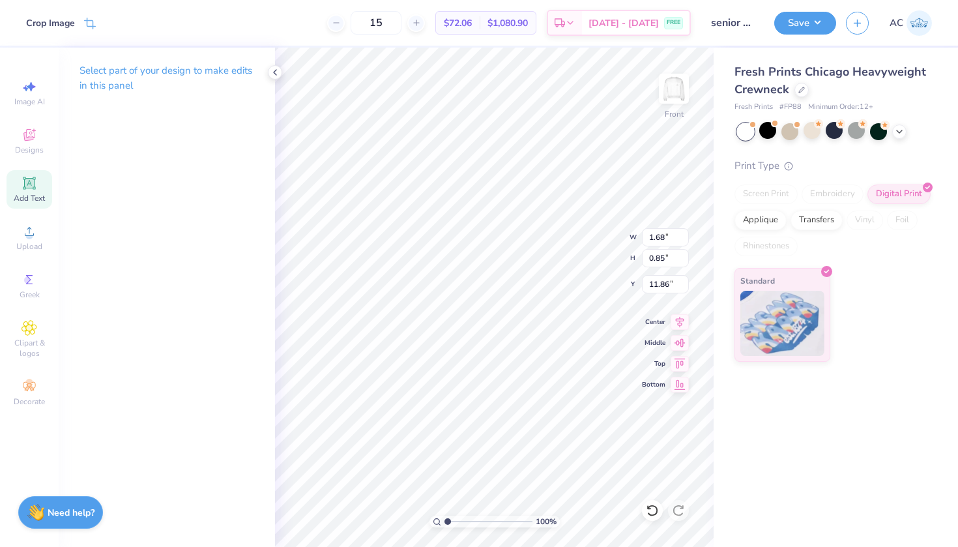
click at [23, 180] on icon at bounding box center [30, 183] width 16 height 16
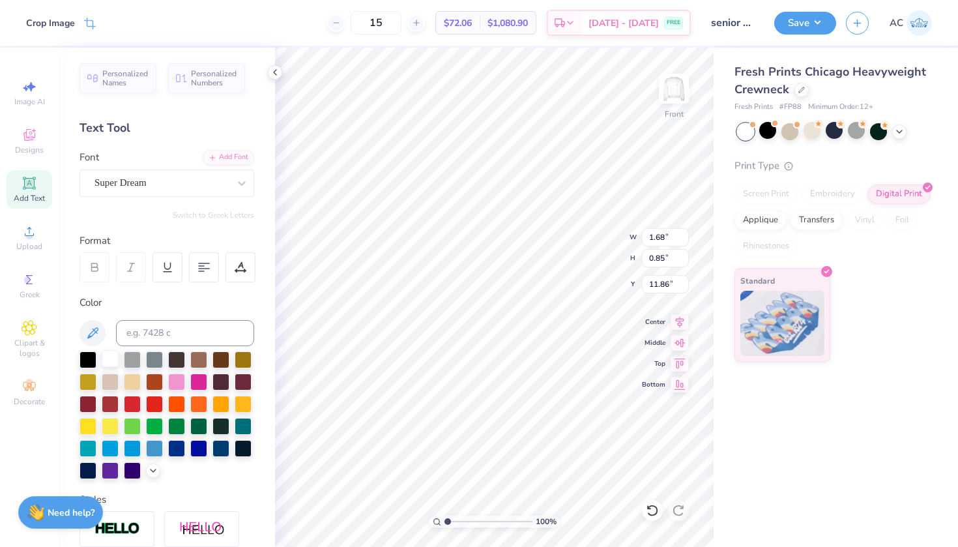
click at [111, 359] on div at bounding box center [110, 358] width 17 height 17
click at [39, 237] on div "Upload" at bounding box center [30, 237] width 46 height 38
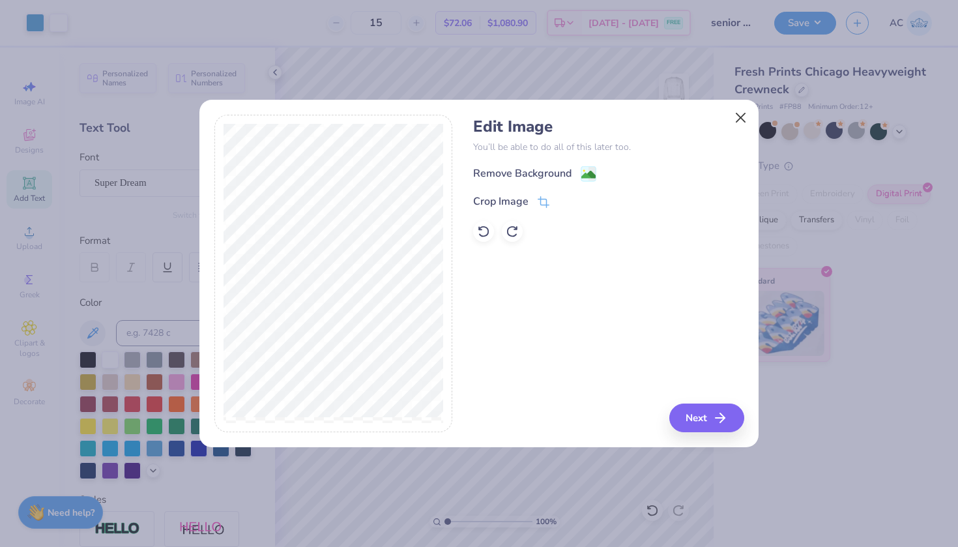
click at [744, 119] on button "Close" at bounding box center [741, 118] width 25 height 25
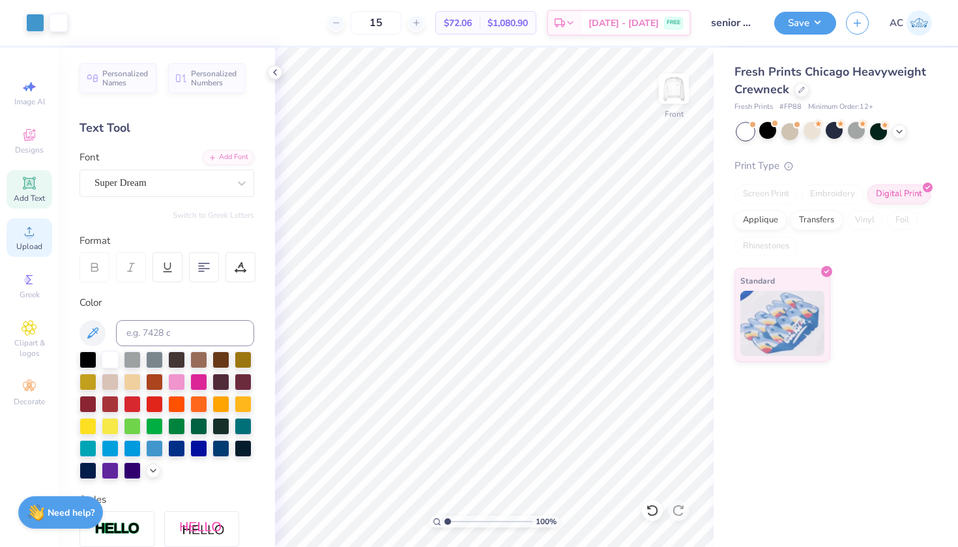
click at [18, 235] on div "Upload" at bounding box center [30, 237] width 46 height 38
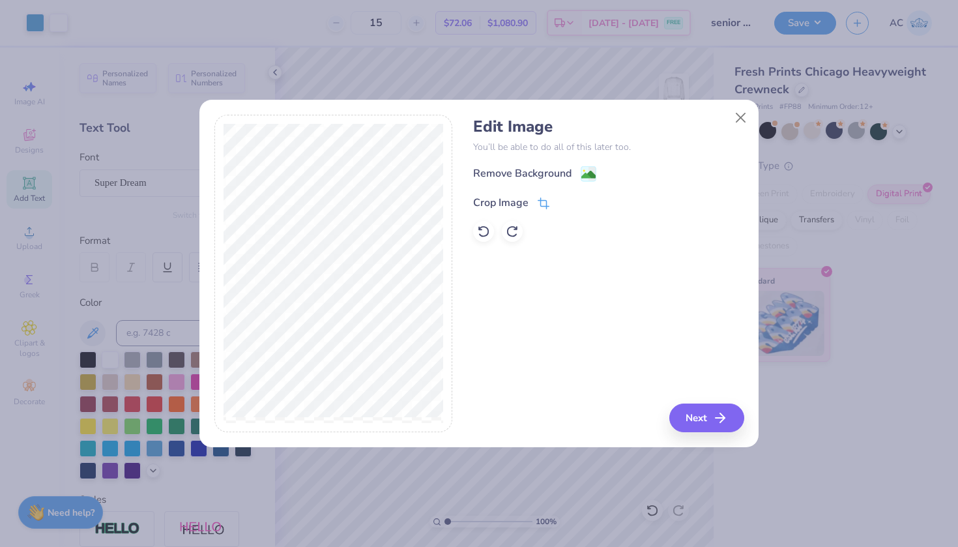
click at [535, 202] on div "Crop Image" at bounding box center [511, 203] width 76 height 16
click at [516, 142] on div "Edit Image You’ll be able to do all of this later too. Remove Background Crop I…" at bounding box center [479, 274] width 530 height 318
click at [584, 176] on div "Remove Background Crop Image" at bounding box center [608, 204] width 271 height 76
click at [559, 204] on button at bounding box center [566, 201] width 14 height 14
click at [542, 160] on div "Edit Image You’ll be able to do all of this later too. Remove Background Crop I…" at bounding box center [608, 179] width 271 height 125
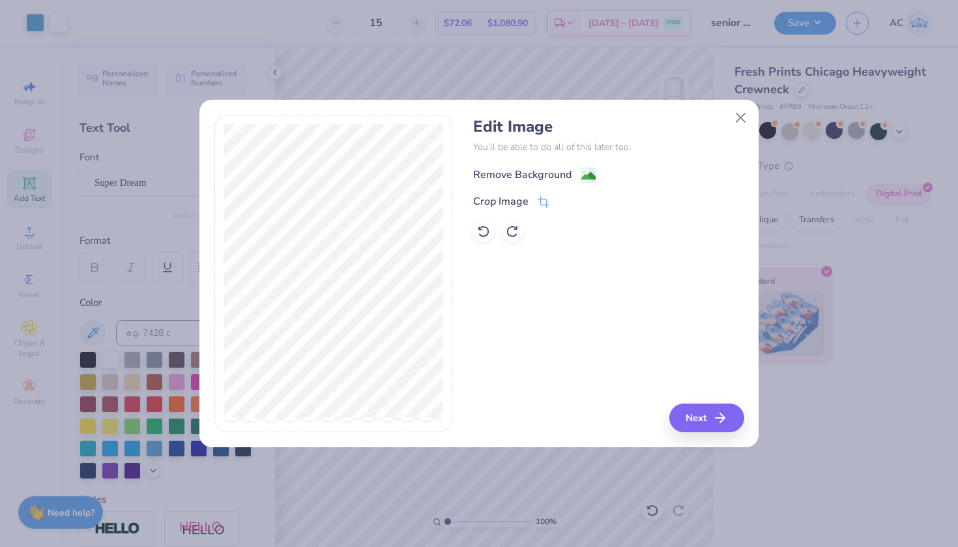
click at [542, 175] on div "Remove Background" at bounding box center [522, 175] width 98 height 16
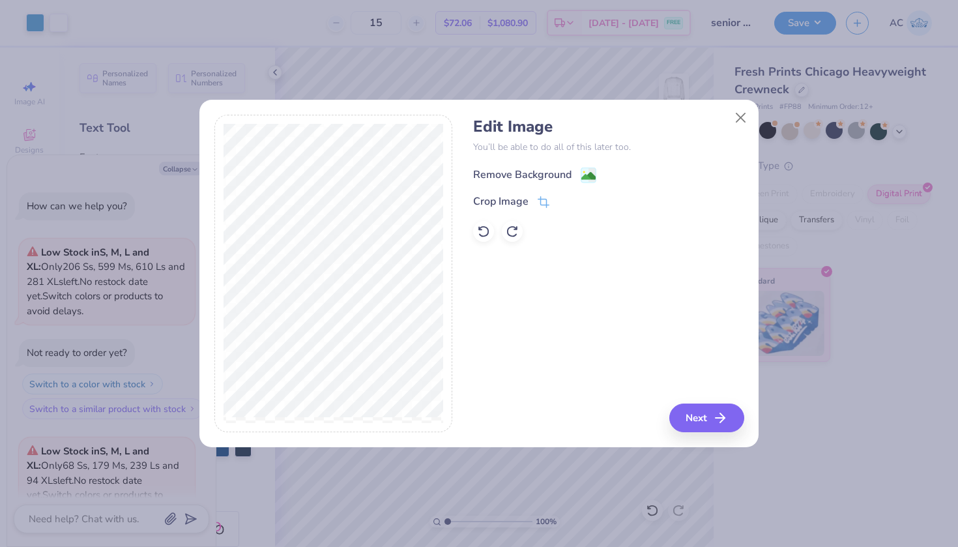
scroll to position [1055, 0]
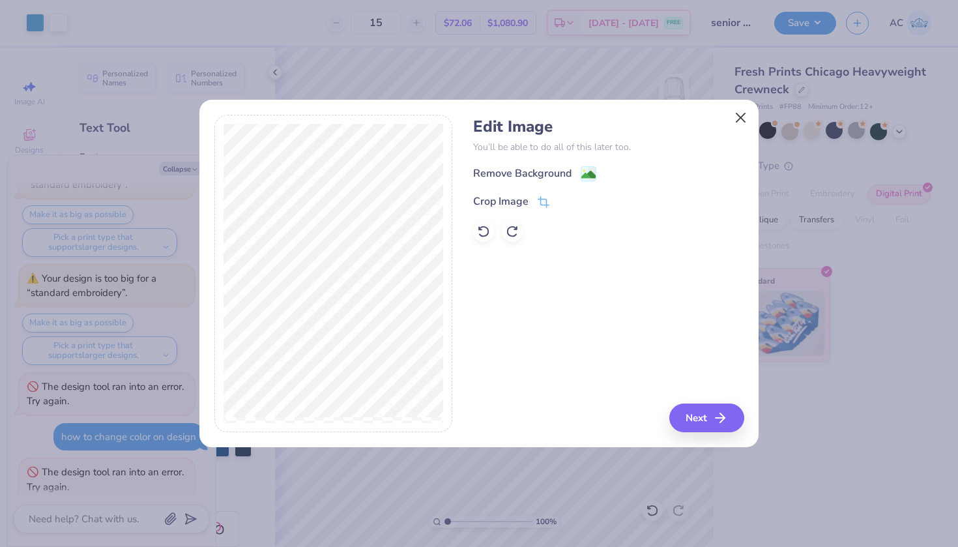
click at [742, 118] on button "Close" at bounding box center [741, 118] width 25 height 25
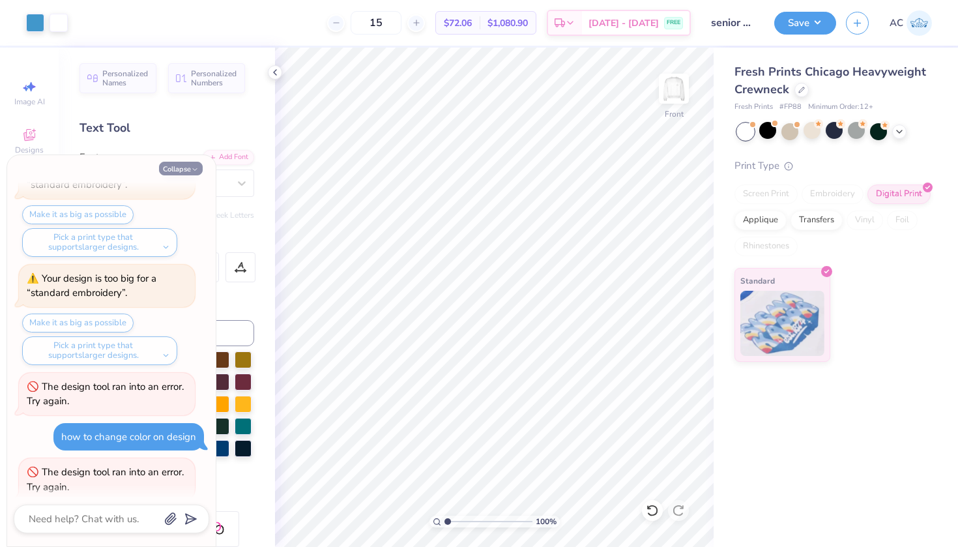
click at [187, 168] on button "Collapse" at bounding box center [181, 169] width 44 height 14
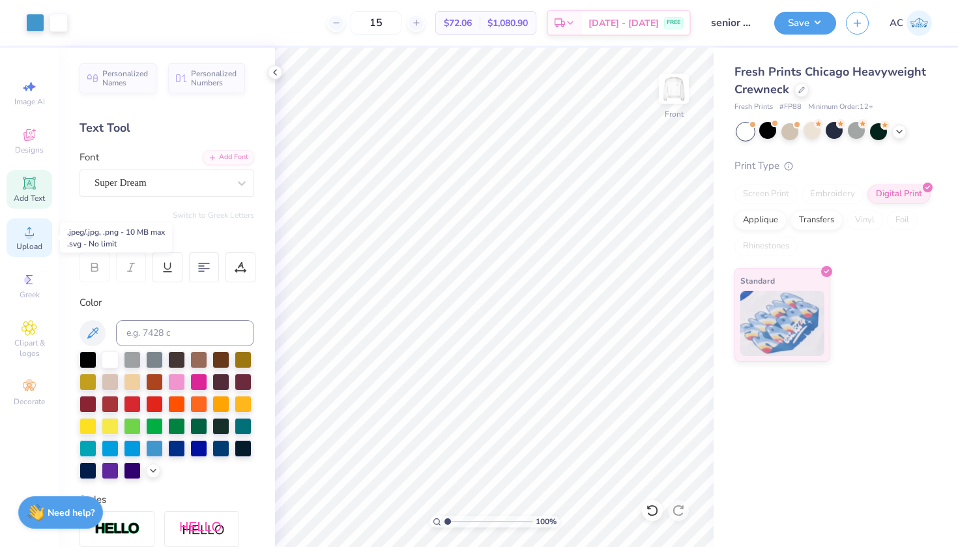
click at [16, 246] on span "Upload" at bounding box center [29, 246] width 26 height 10
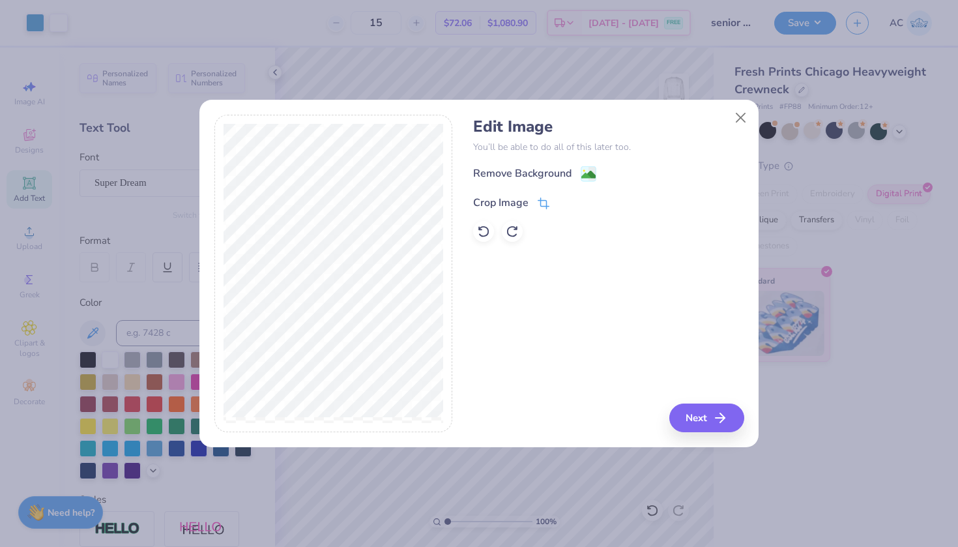
click at [541, 198] on icon at bounding box center [544, 204] width 12 height 12
click at [569, 199] on icon at bounding box center [566, 202] width 8 height 8
click at [581, 173] on rect at bounding box center [588, 175] width 15 height 15
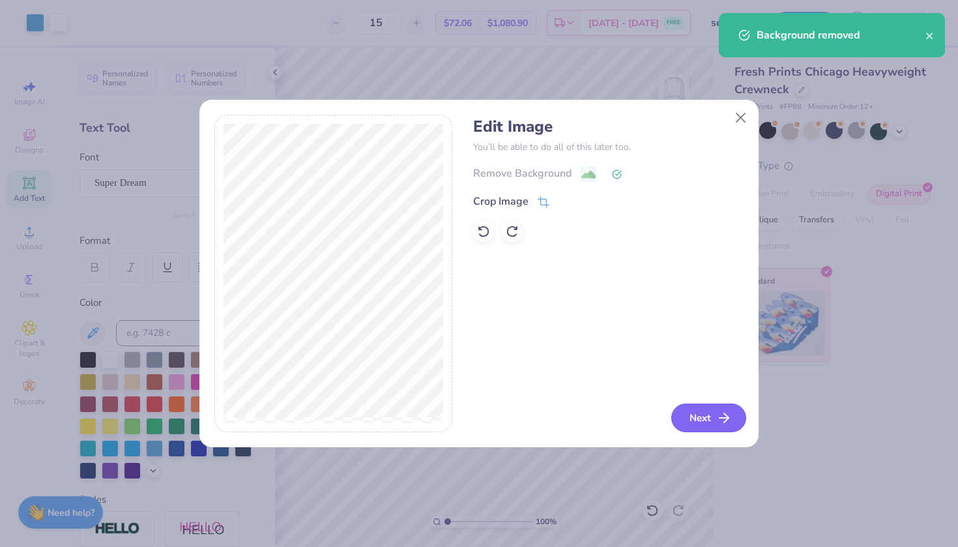
click at [696, 409] on button "Next" at bounding box center [708, 418] width 75 height 29
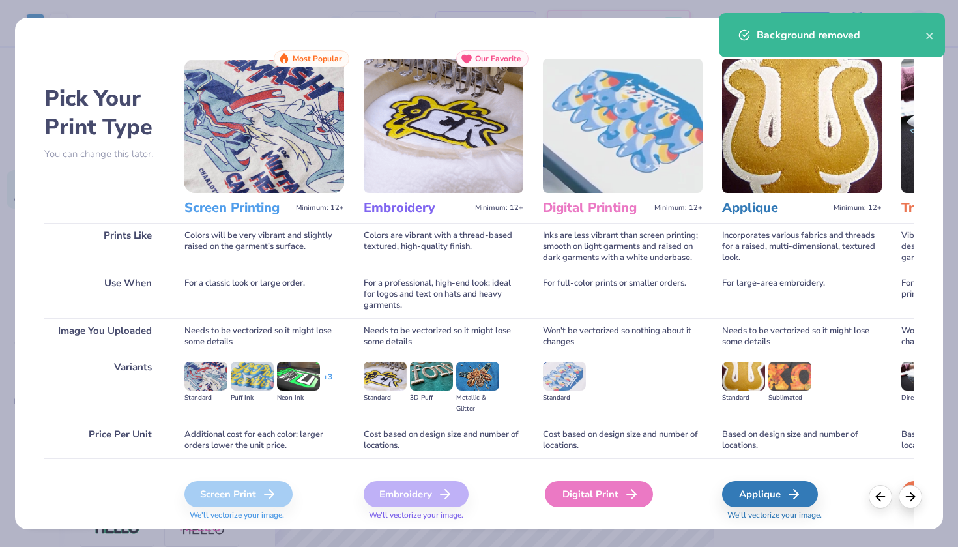
click at [561, 484] on div "Digital Print" at bounding box center [599, 494] width 108 height 26
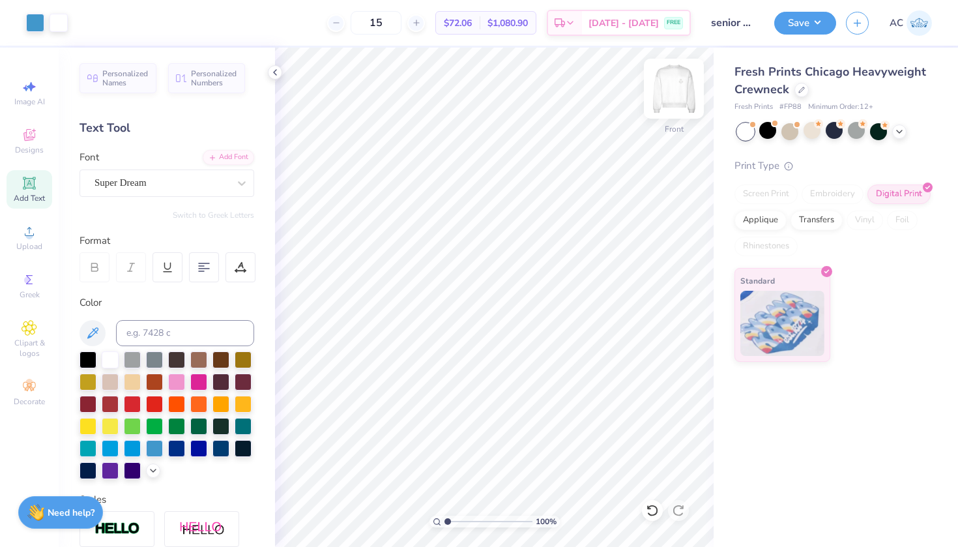
click at [680, 91] on img at bounding box center [674, 89] width 52 height 52
click at [31, 147] on span "Designs" at bounding box center [29, 150] width 29 height 10
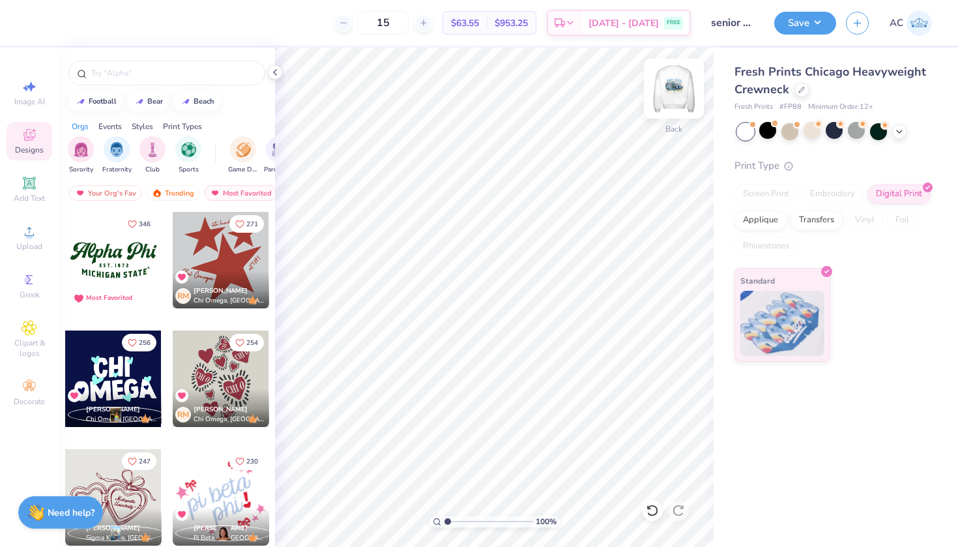
click at [670, 104] on img at bounding box center [674, 89] width 52 height 52
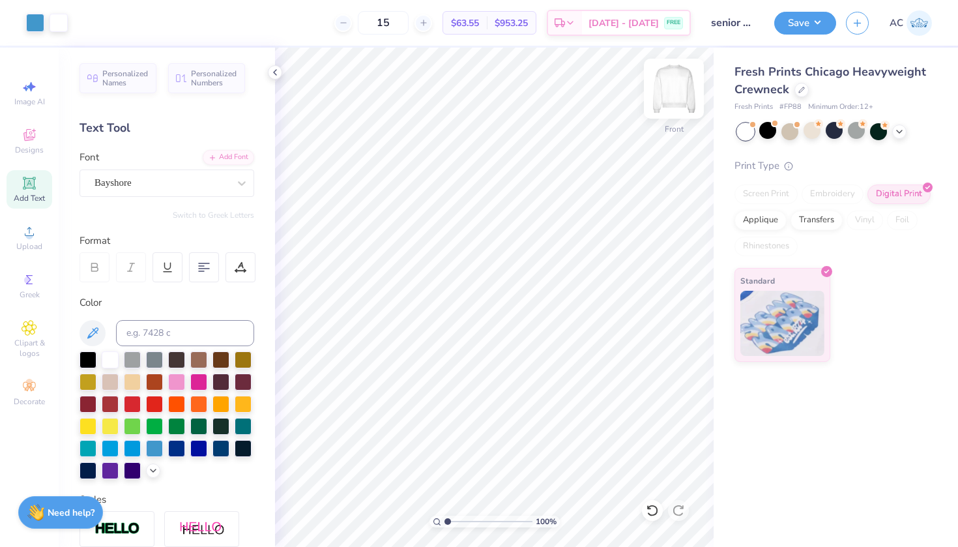
click at [675, 89] on img at bounding box center [674, 89] width 52 height 52
click at [33, 238] on icon at bounding box center [30, 232] width 16 height 16
click at [12, 142] on div "Designs" at bounding box center [30, 141] width 46 height 38
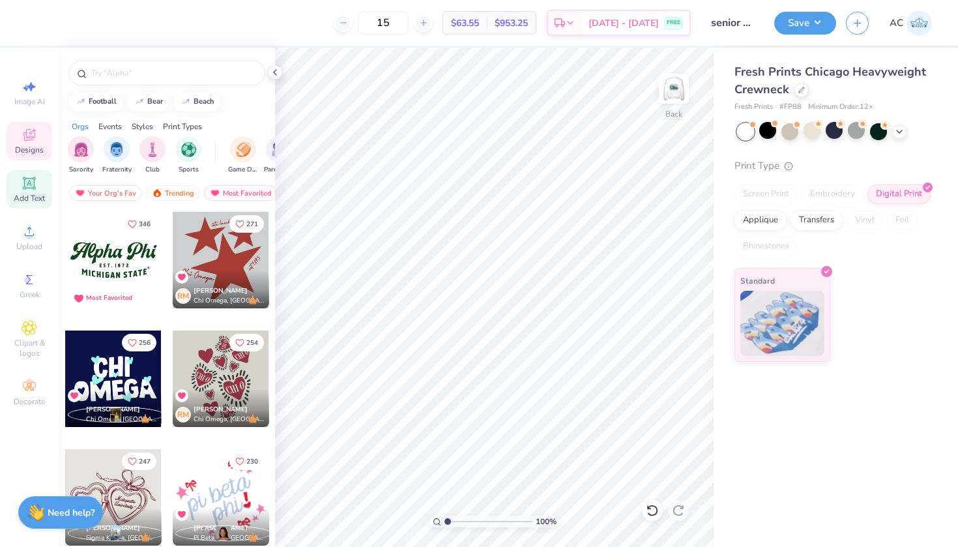
click at [23, 191] on div "Add Text" at bounding box center [30, 189] width 46 height 38
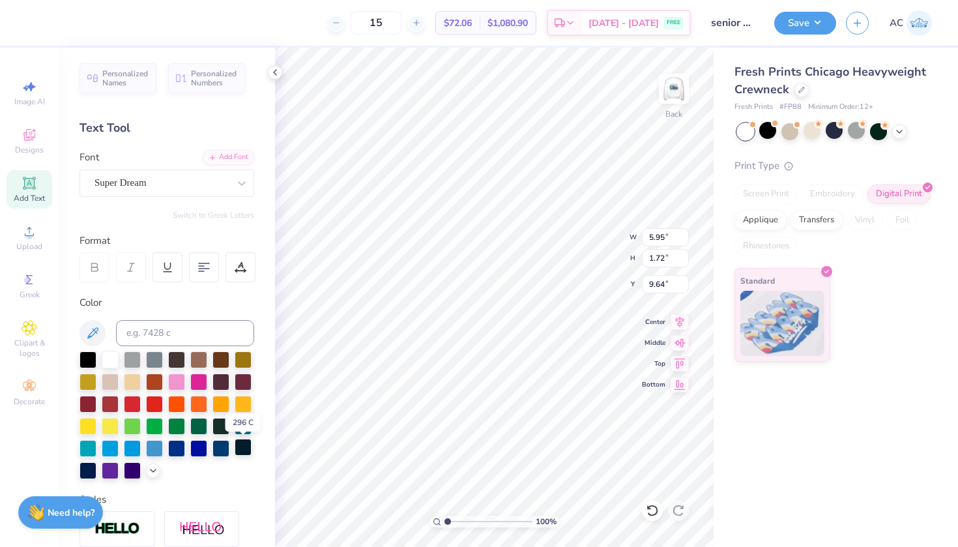
click at [237, 448] on div at bounding box center [243, 447] width 17 height 17
click at [86, 477] on div at bounding box center [88, 469] width 17 height 17
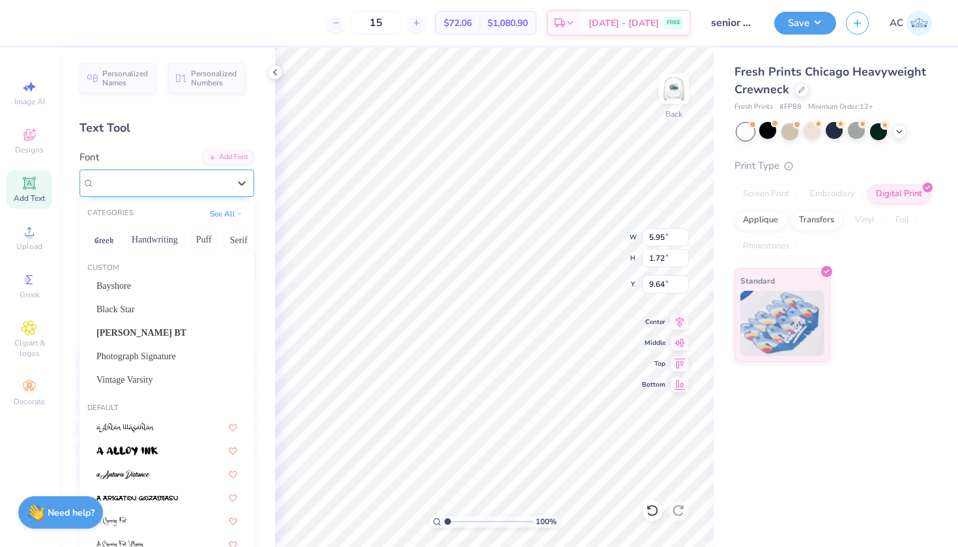
click at [116, 183] on span "Super Dream" at bounding box center [121, 182] width 52 height 15
click at [140, 280] on div "Bayshore" at bounding box center [167, 286] width 164 height 22
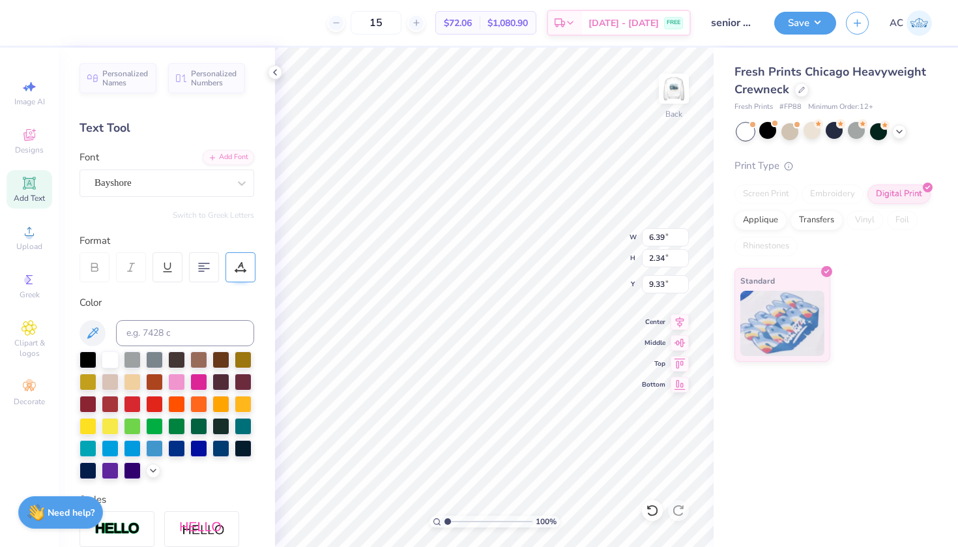
scroll to position [0, 1]
click at [274, 73] on icon at bounding box center [275, 72] width 10 height 10
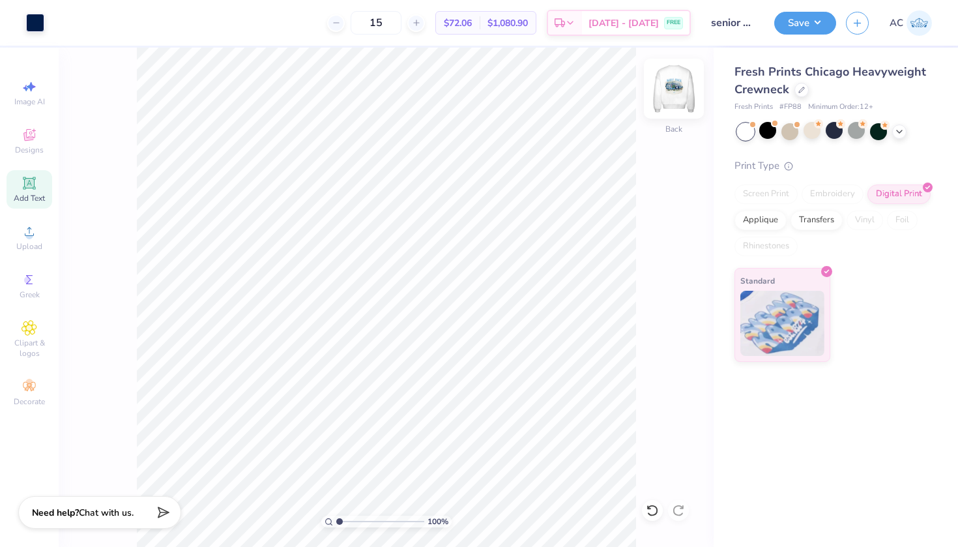
click at [668, 95] on img at bounding box center [674, 89] width 52 height 52
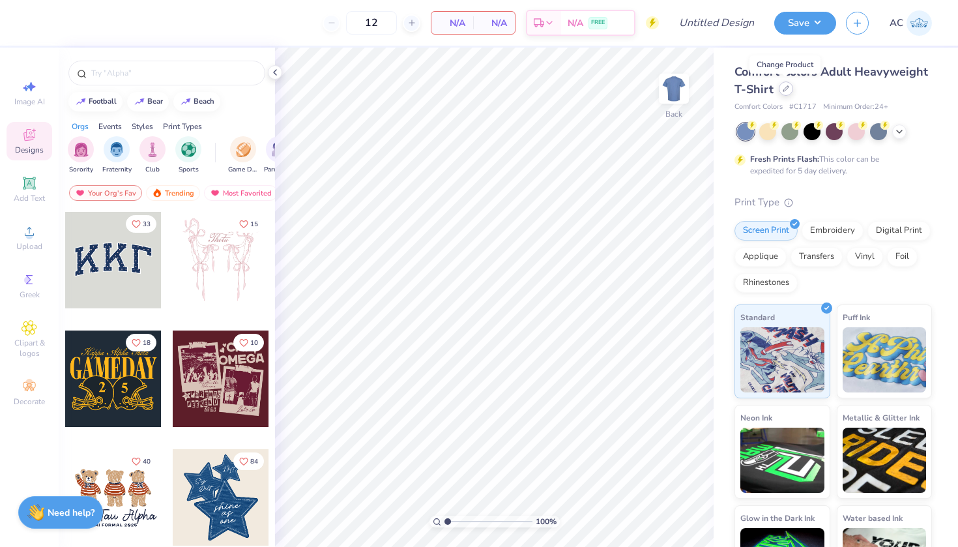
click at [787, 94] on div at bounding box center [786, 88] width 14 height 14
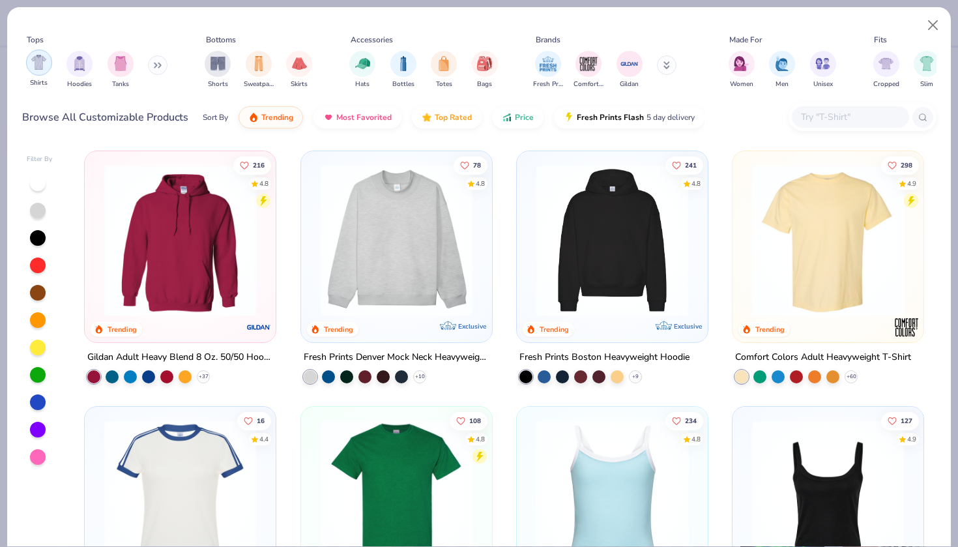
click at [48, 67] on div "filter for Shirts" at bounding box center [39, 63] width 26 height 26
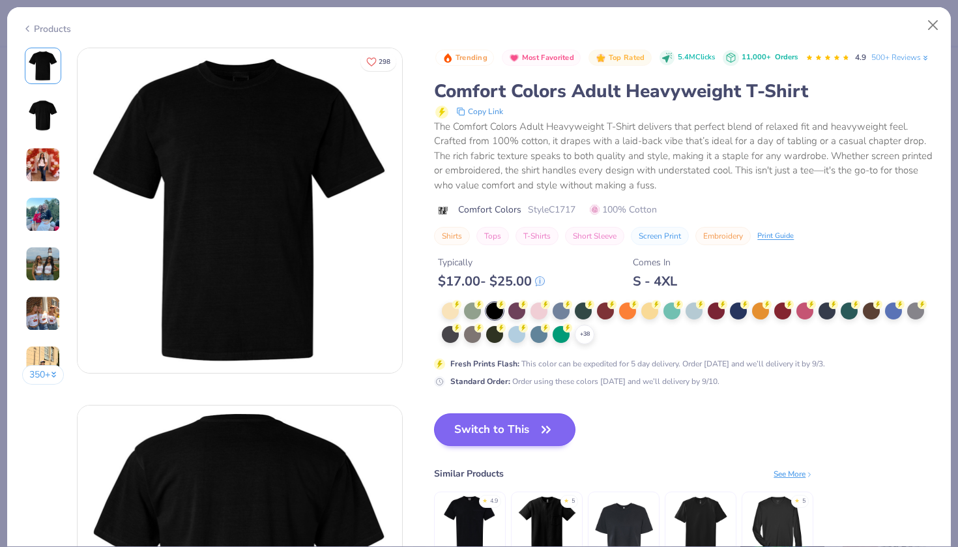
click at [524, 436] on button "Switch to This" at bounding box center [504, 429] width 141 height 33
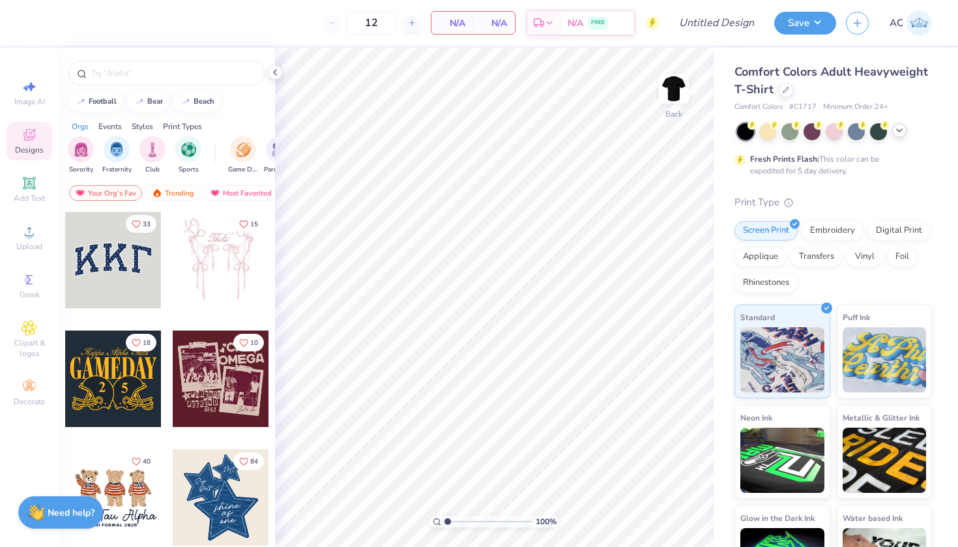
click at [898, 123] on div at bounding box center [899, 130] width 14 height 14
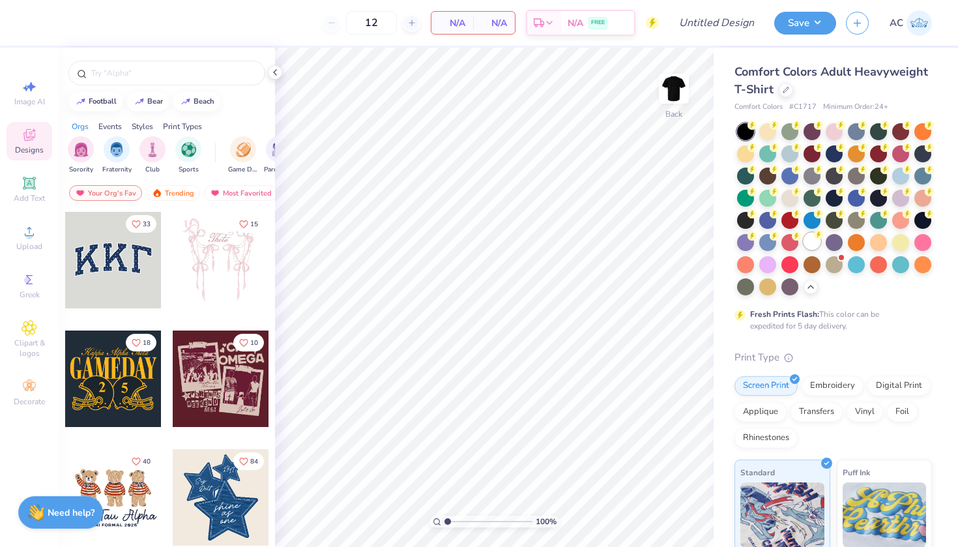
click at [812, 244] on div at bounding box center [812, 241] width 17 height 17
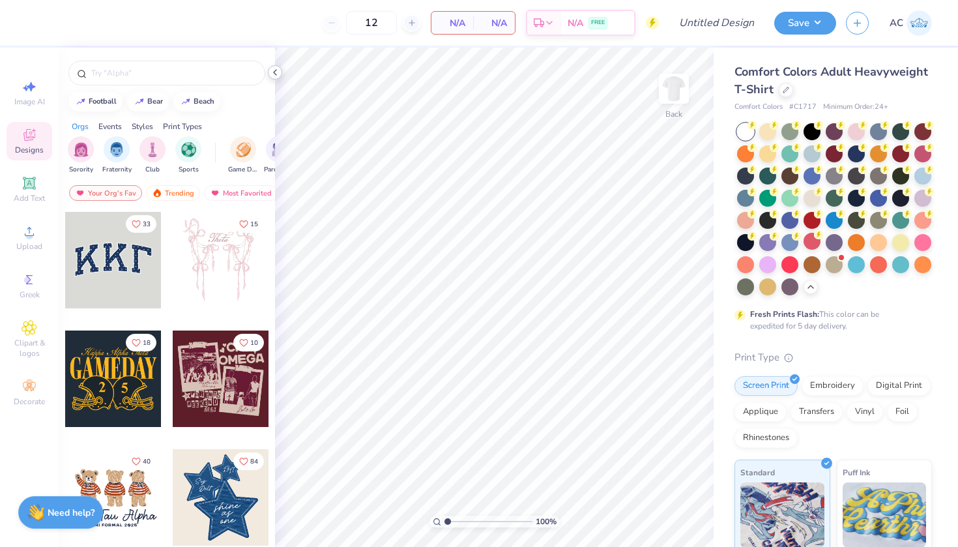
click at [411, 89] on div "12 N/A Per Item N/A Total Est. Delivery N/A FREE Design Title Save AC Image AI …" at bounding box center [479, 273] width 958 height 547
click at [26, 235] on icon at bounding box center [29, 231] width 9 height 9
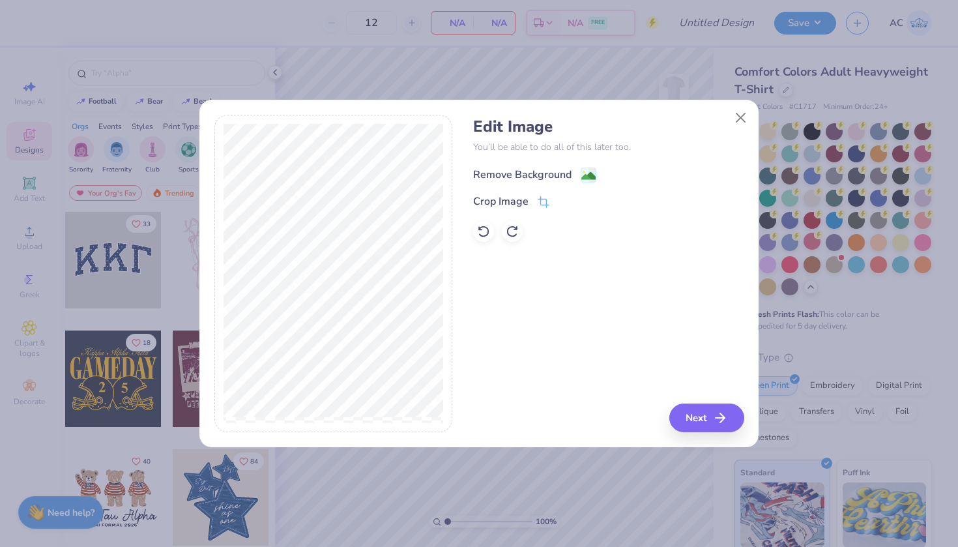
click at [540, 171] on div "Remove Background" at bounding box center [522, 175] width 98 height 16
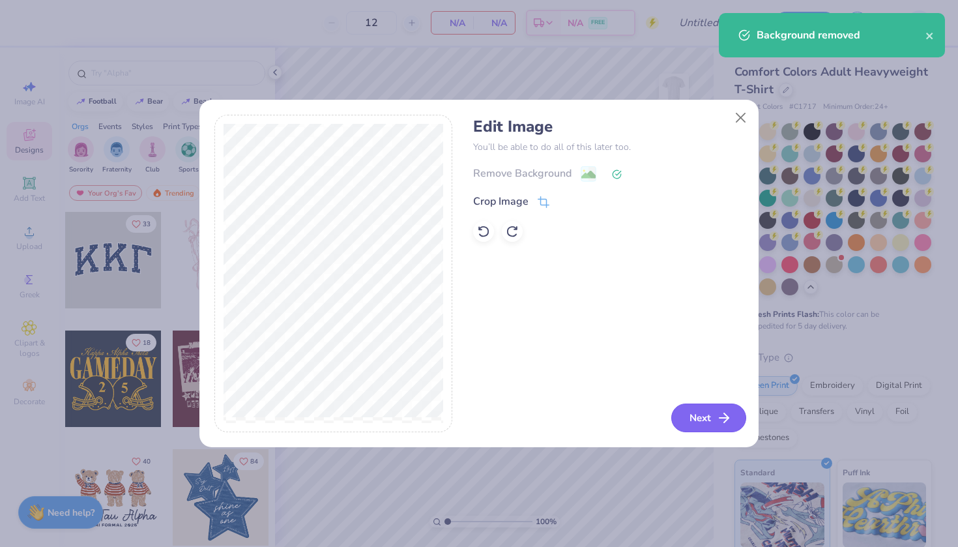
click at [701, 427] on button "Next" at bounding box center [708, 418] width 75 height 29
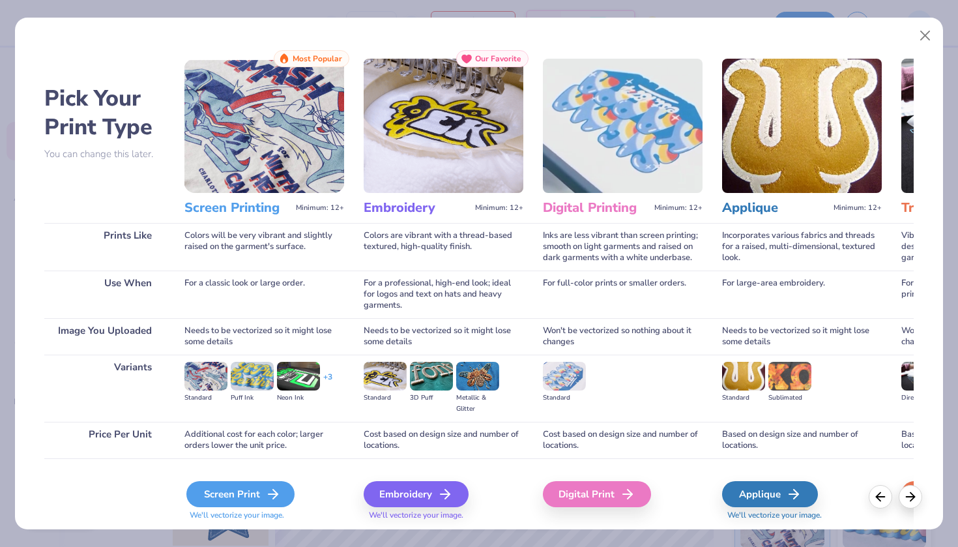
click at [260, 500] on div "Screen Print" at bounding box center [240, 494] width 108 height 26
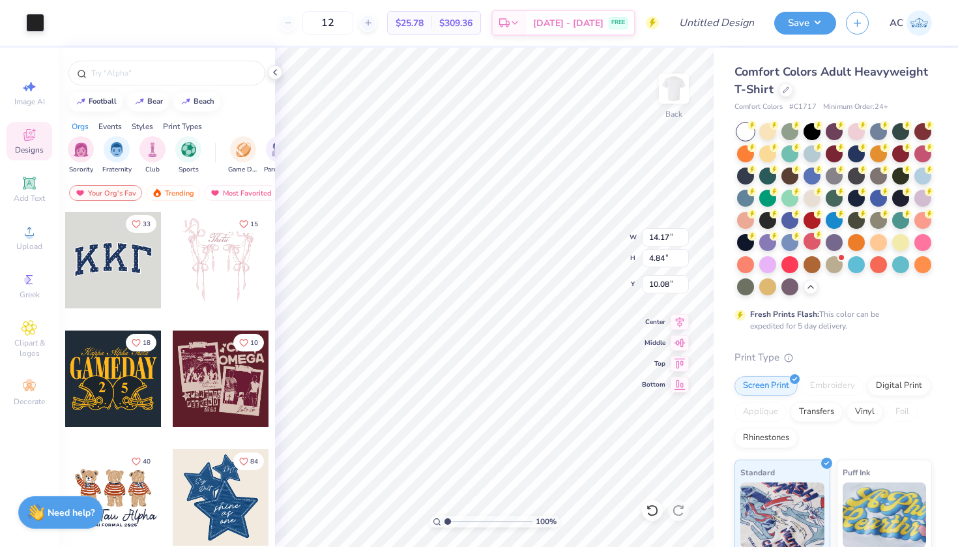
type input "8.20"
type input "2.80"
type input "4.36"
type input "9.17"
type input "3.13"
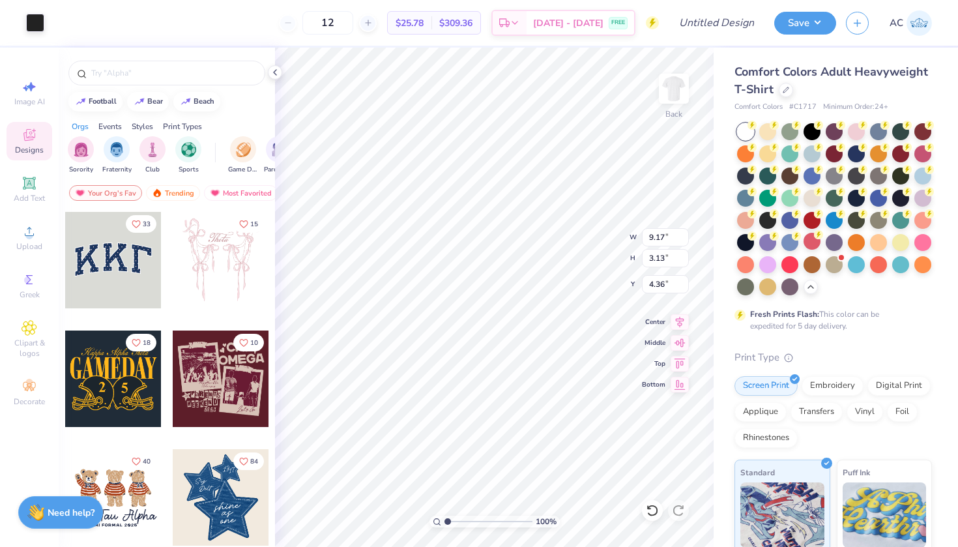
type input "4.48"
click at [29, 190] on icon at bounding box center [30, 183] width 16 height 16
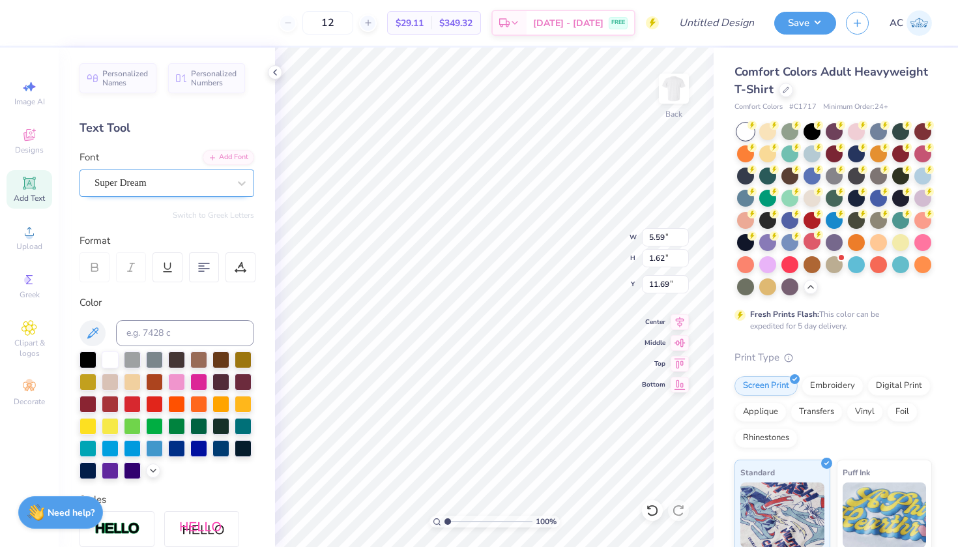
click at [164, 177] on div "Super Dream" at bounding box center [161, 183] width 137 height 20
click at [82, 359] on div at bounding box center [88, 358] width 17 height 17
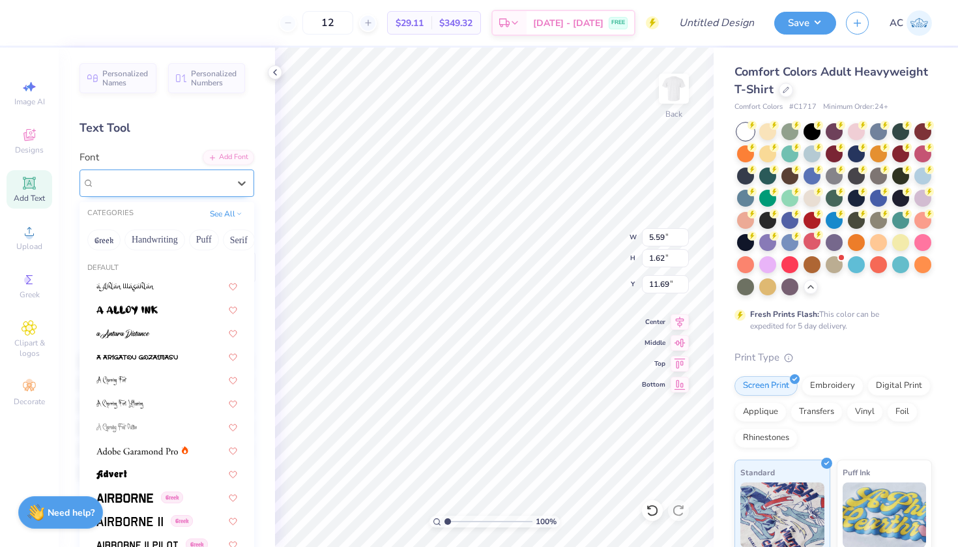
click at [136, 187] on span "Super Dream" at bounding box center [121, 182] width 52 height 15
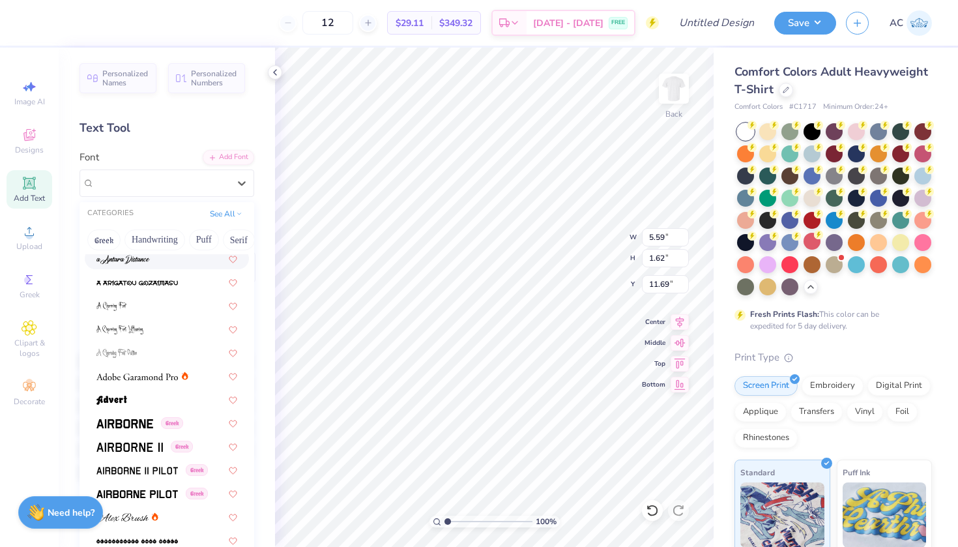
scroll to position [106, 0]
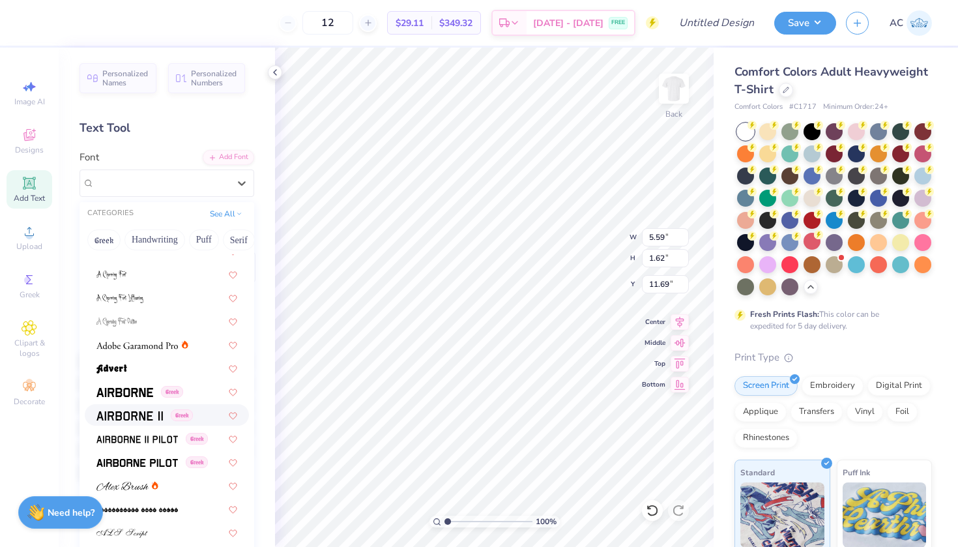
click at [130, 406] on div "Greek" at bounding box center [167, 415] width 164 height 22
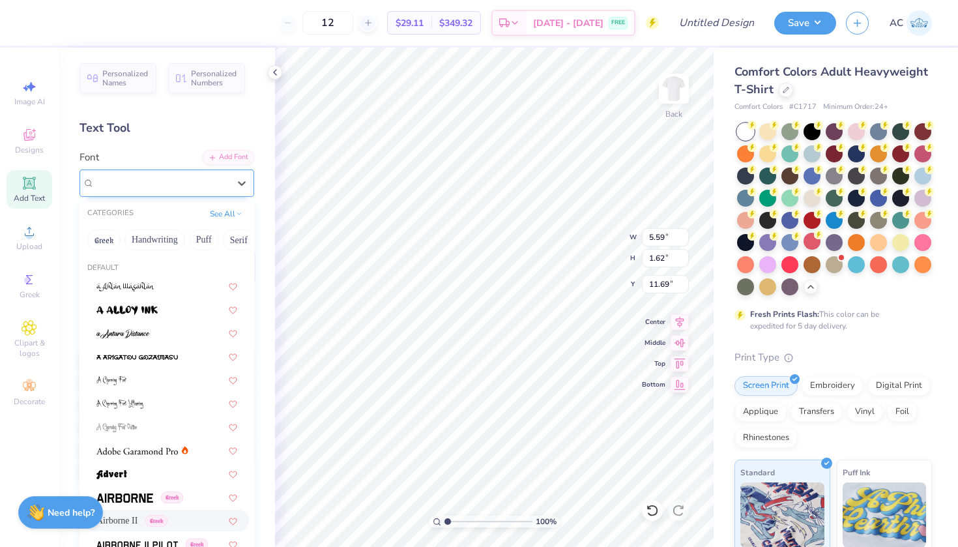
click at [114, 190] on div at bounding box center [162, 183] width 134 height 18
click at [218, 216] on button "See All" at bounding box center [226, 212] width 40 height 13
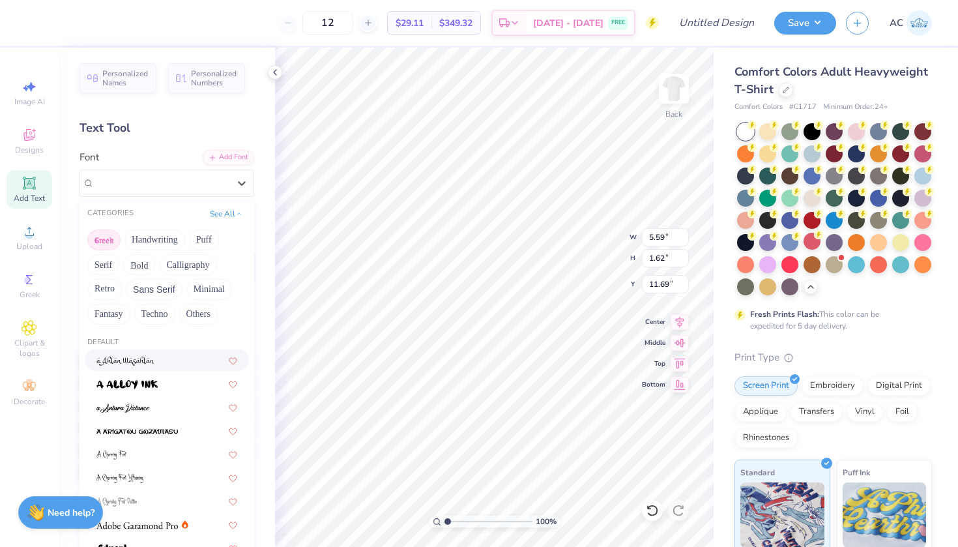
click at [99, 238] on button "Greek" at bounding box center [103, 239] width 33 height 21
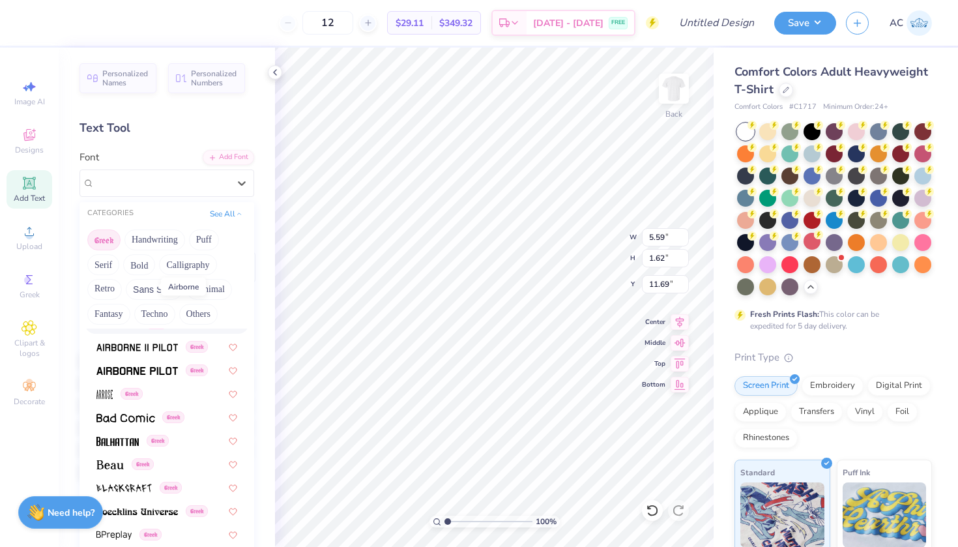
scroll to position [76, 0]
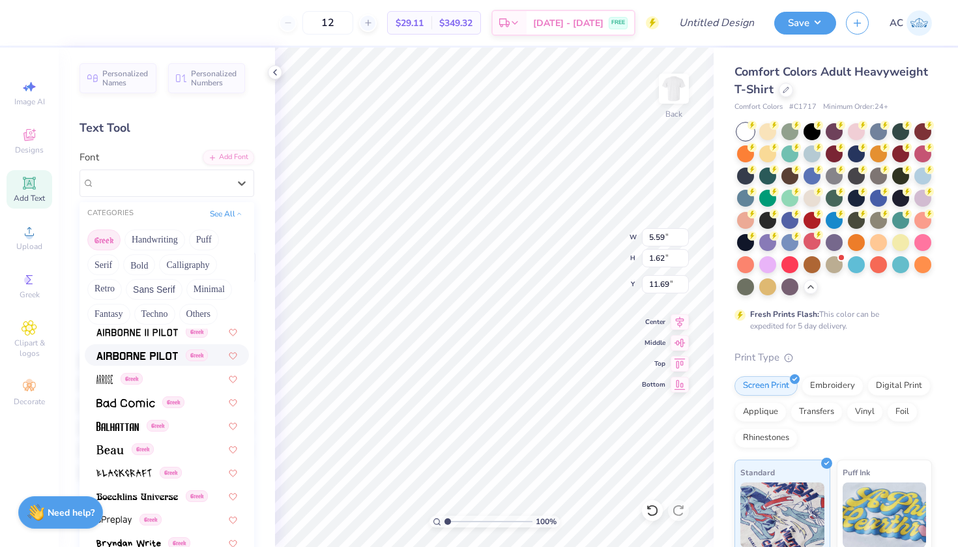
click at [132, 347] on div "Greek" at bounding box center [167, 355] width 164 height 22
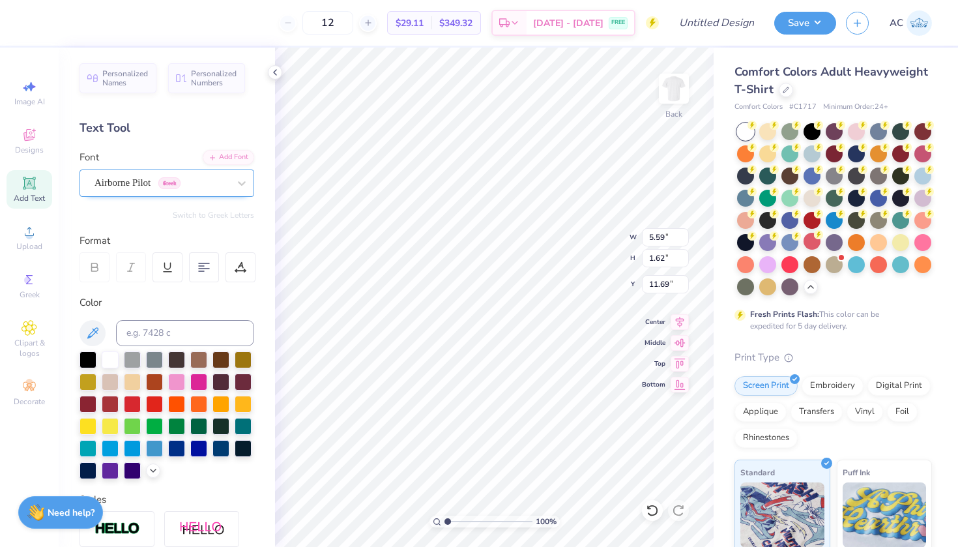
click at [181, 188] on span "Greek" at bounding box center [169, 183] width 22 height 12
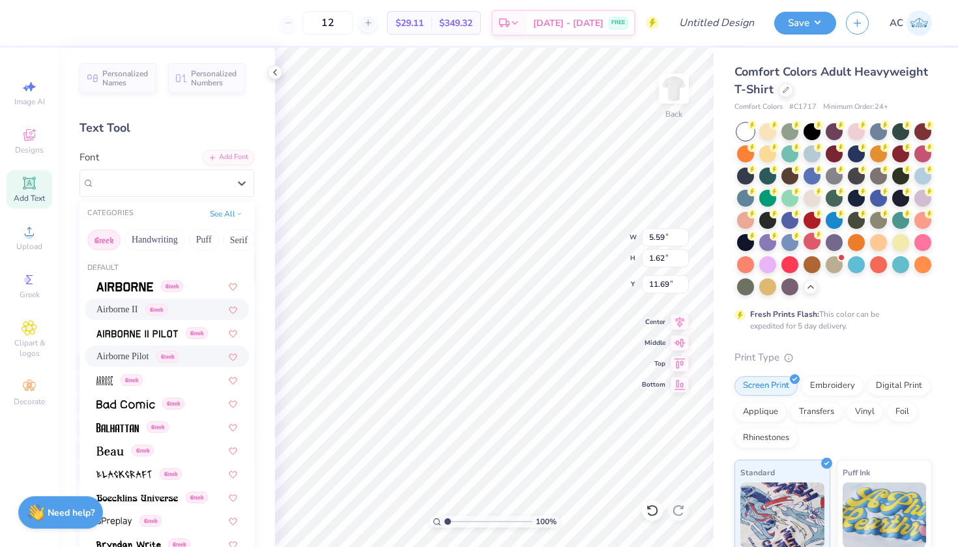
scroll to position [351, 0]
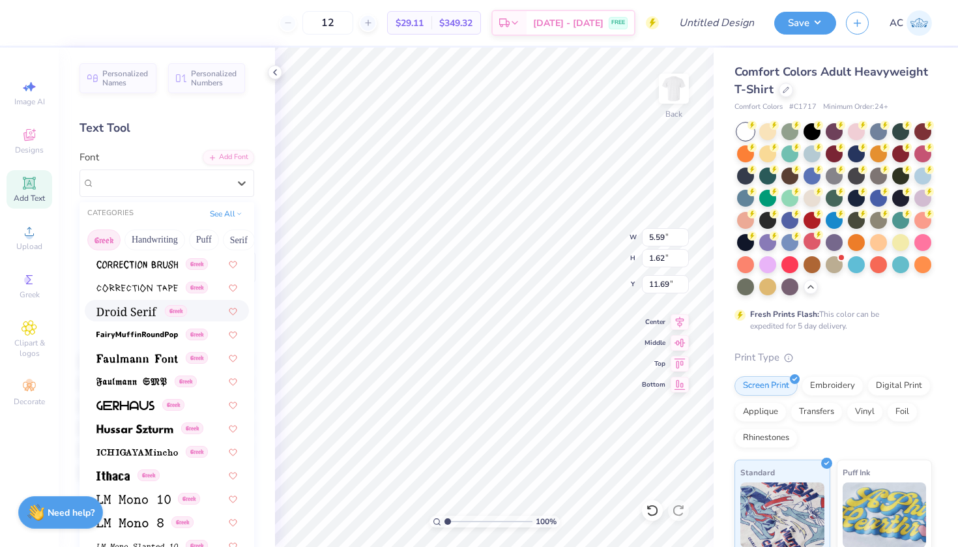
click at [153, 317] on span at bounding box center [126, 311] width 61 height 14
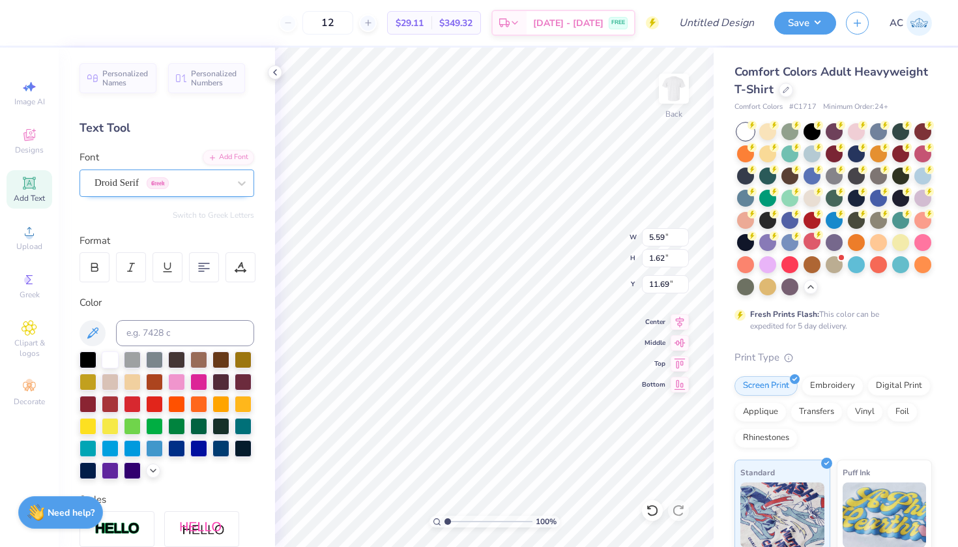
click at [135, 187] on span "Droid Serif" at bounding box center [117, 182] width 44 height 15
type textarea "BROTHERS"
click at [180, 188] on div "Droid Serif Greek" at bounding box center [161, 183] width 137 height 20
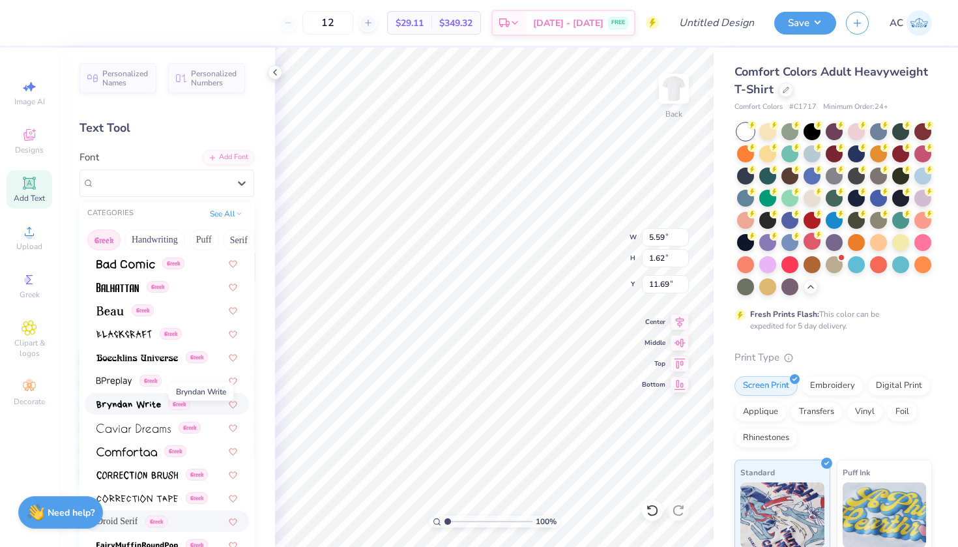
scroll to position [139, 0]
click at [113, 302] on div "Greek" at bounding box center [167, 311] width 164 height 22
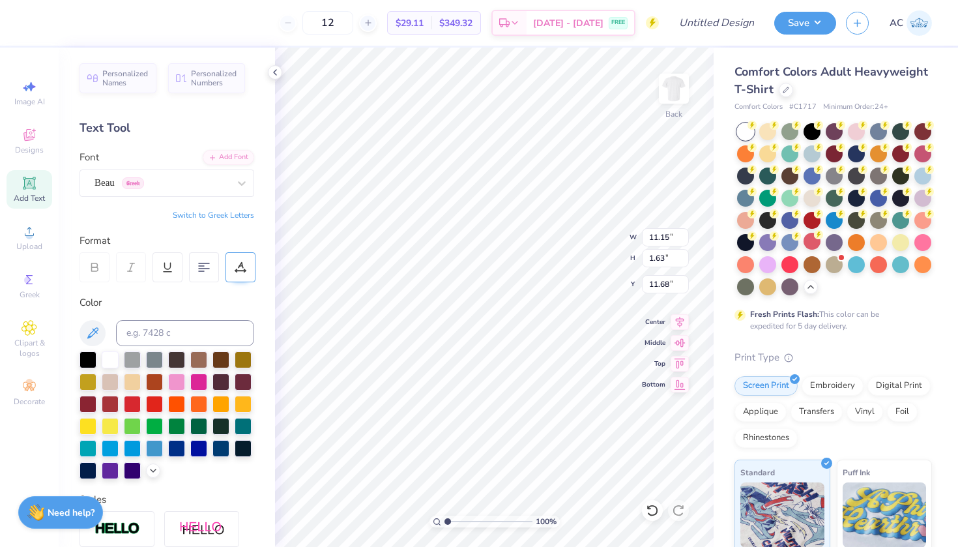
type input "8.03"
click at [29, 142] on icon at bounding box center [30, 135] width 16 height 16
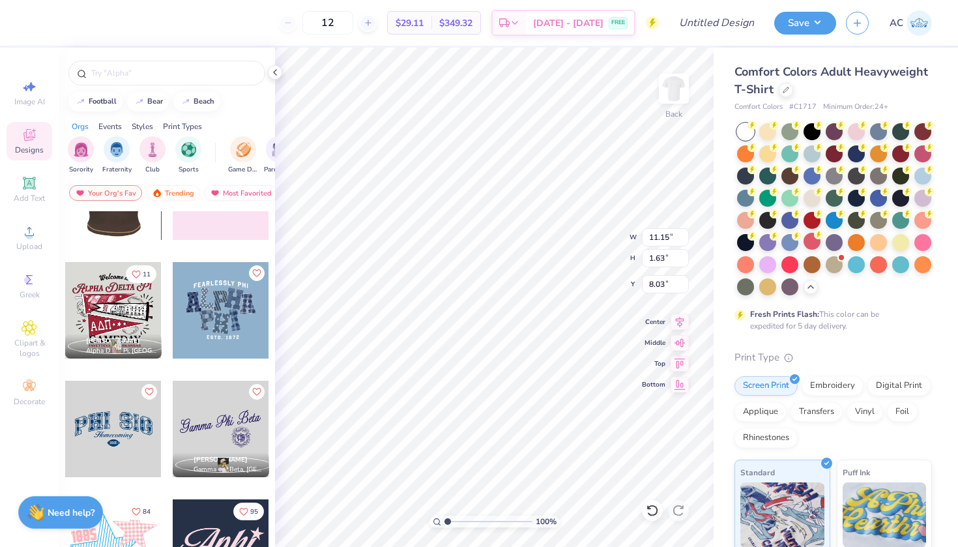
scroll to position [544, 0]
click at [117, 143] on img "filter for Fraternity" at bounding box center [117, 148] width 14 height 15
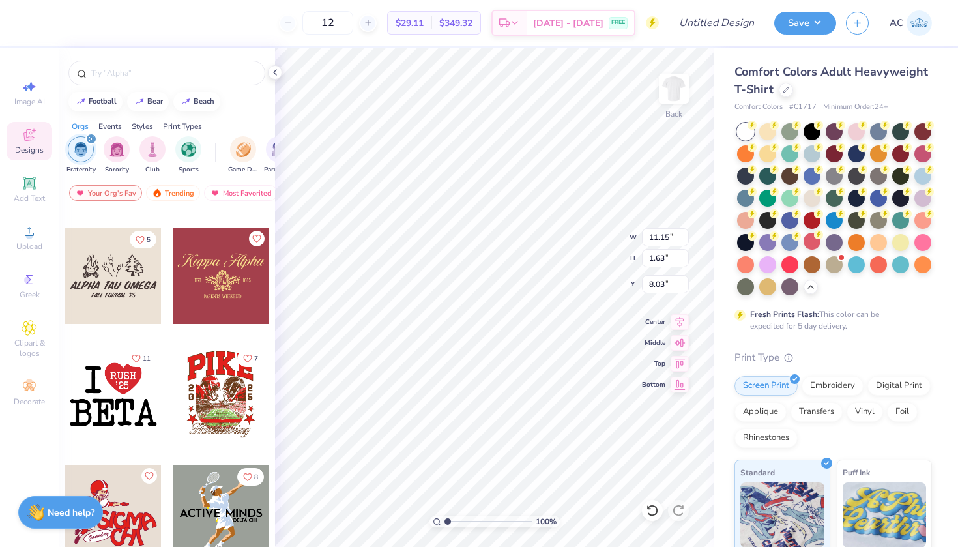
scroll to position [1055, 0]
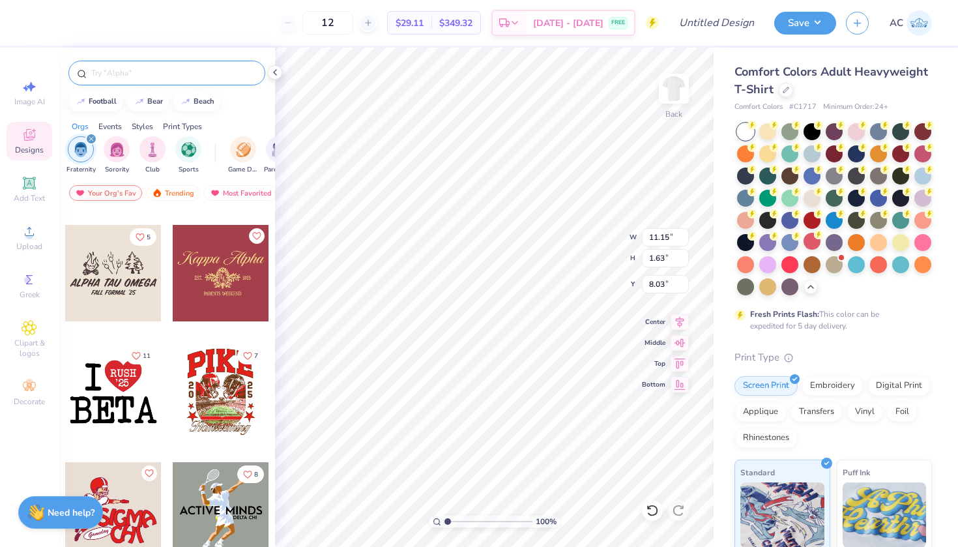
click at [186, 83] on div at bounding box center [166, 73] width 197 height 25
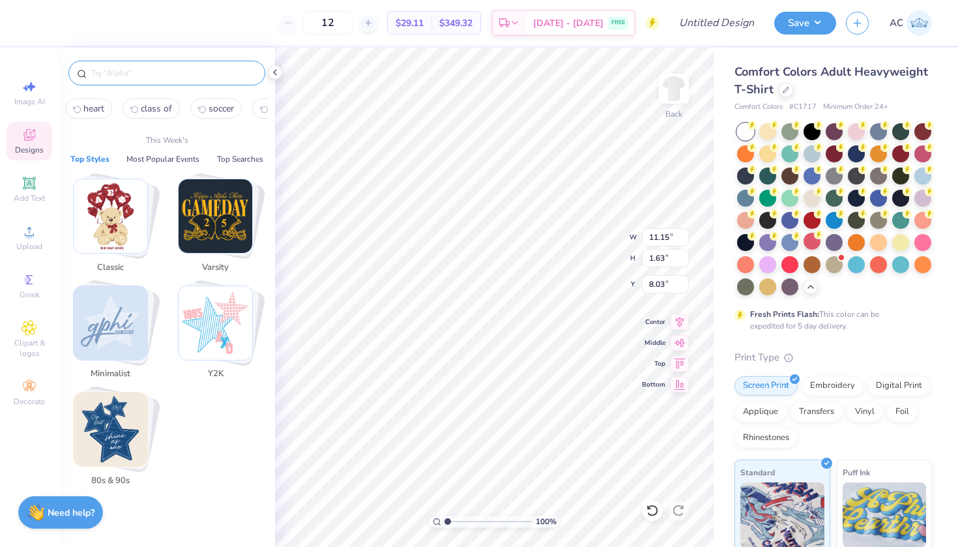
click at [180, 74] on input "text" at bounding box center [173, 72] width 167 height 13
type input "E"
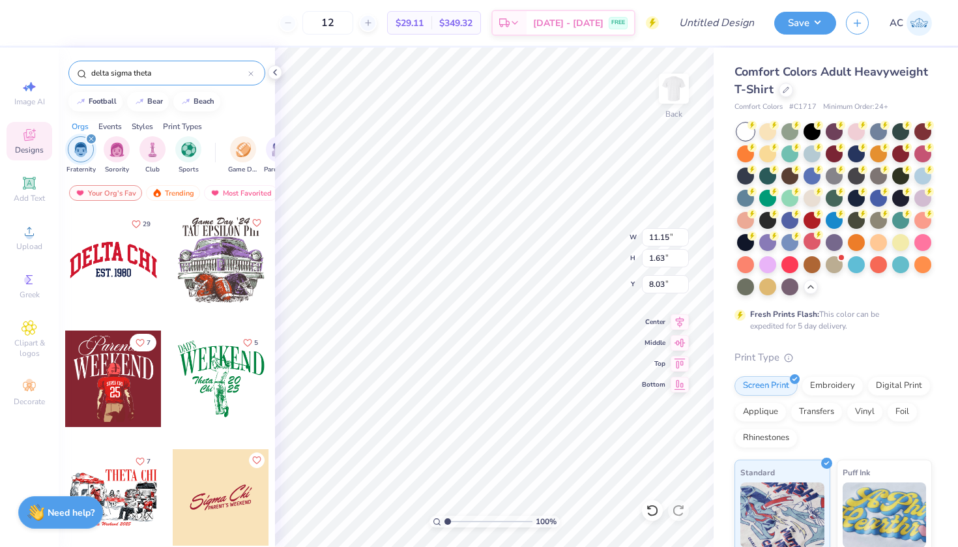
type input "delta sigma theta"
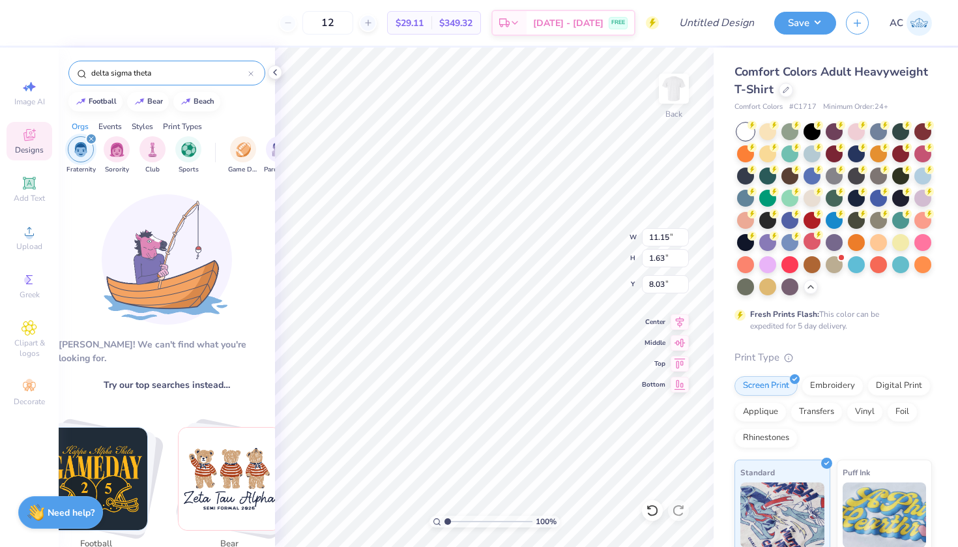
scroll to position [163, 0]
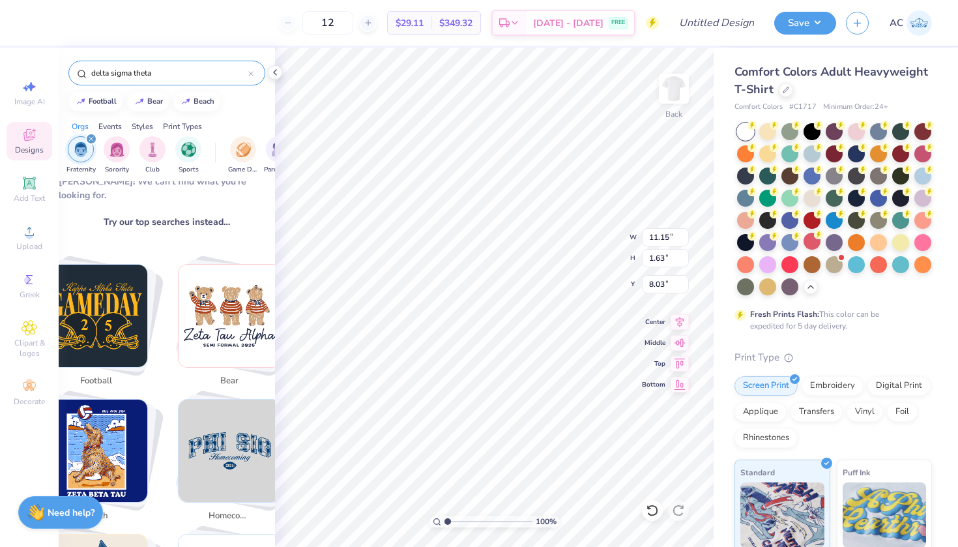
click at [81, 154] on img "filter for Fraternity" at bounding box center [81, 149] width 14 height 15
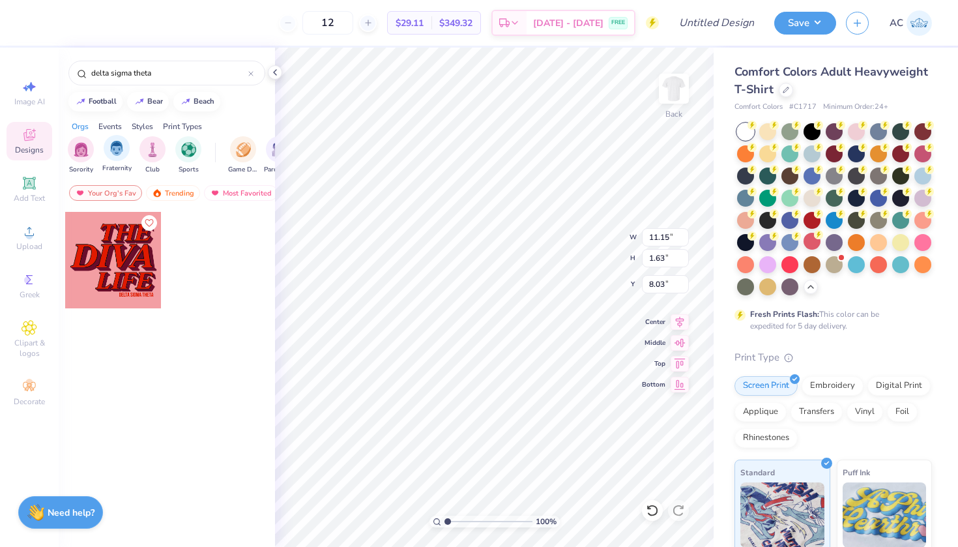
click at [102, 151] on div "Fraternity" at bounding box center [116, 154] width 29 height 38
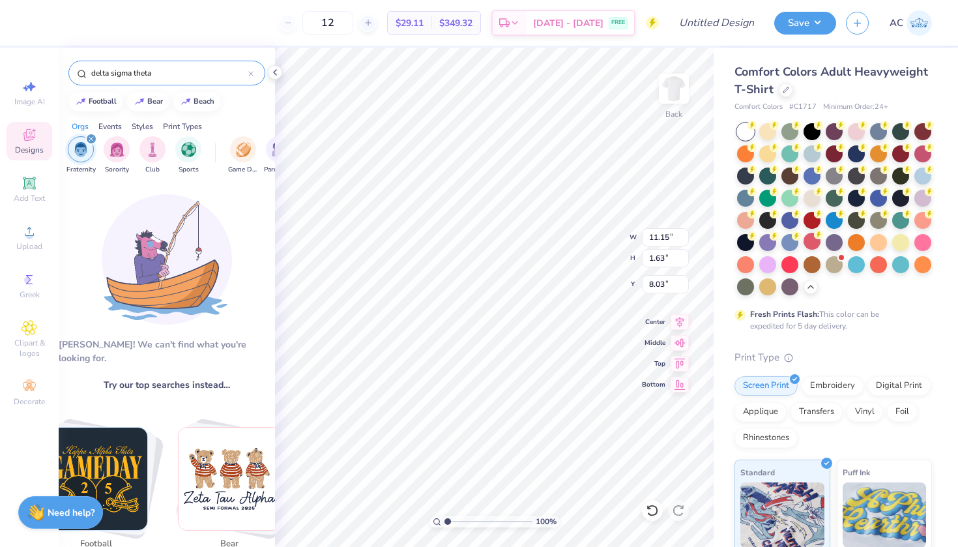
click at [257, 73] on div "delta sigma theta" at bounding box center [166, 73] width 197 height 25
click at [252, 72] on icon at bounding box center [250, 73] width 5 height 5
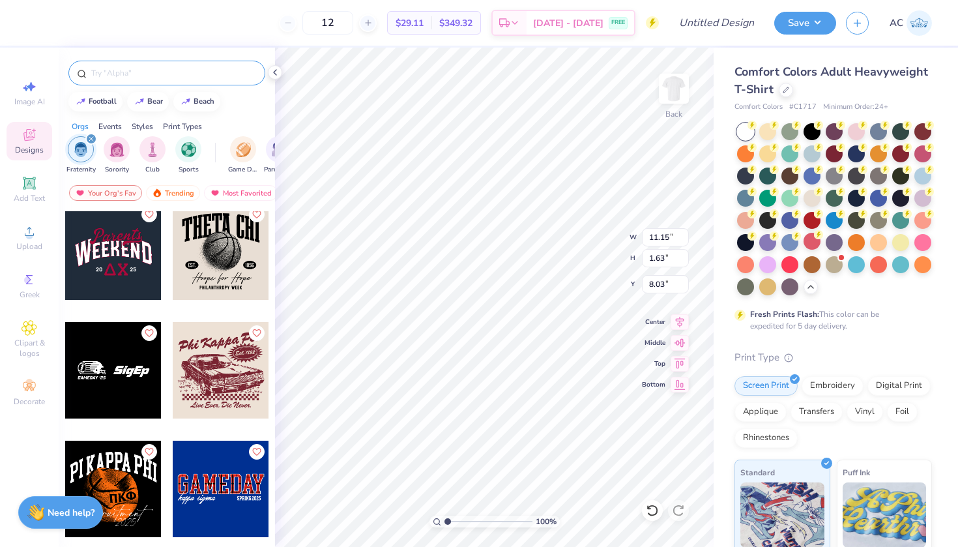
scroll to position [1930, 0]
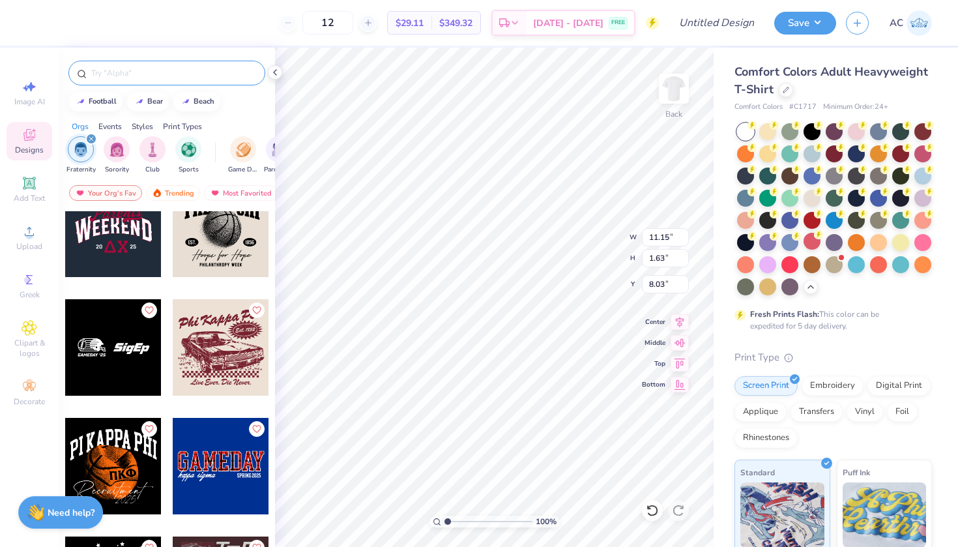
type input "9.17"
type input "3.13"
type input "4.48"
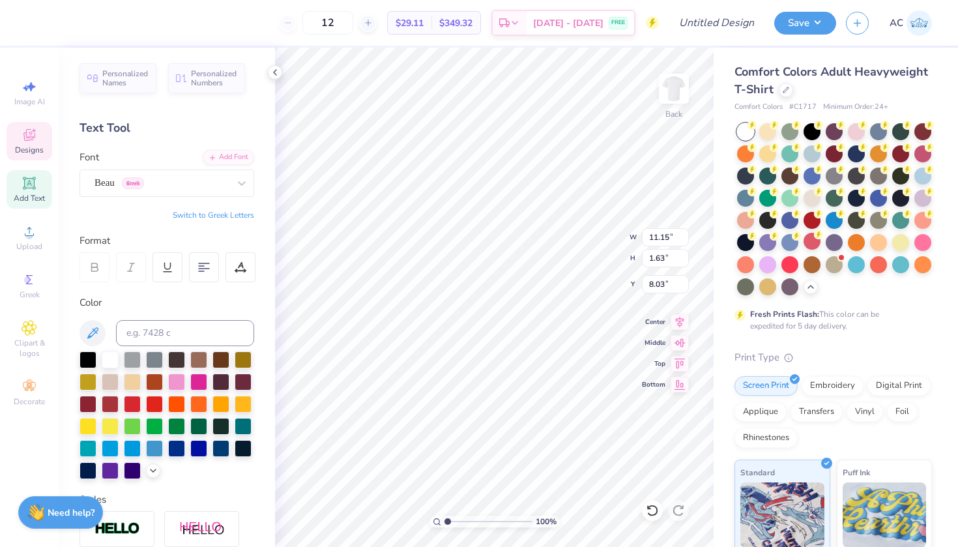
click at [25, 157] on div "Designs" at bounding box center [30, 141] width 46 height 38
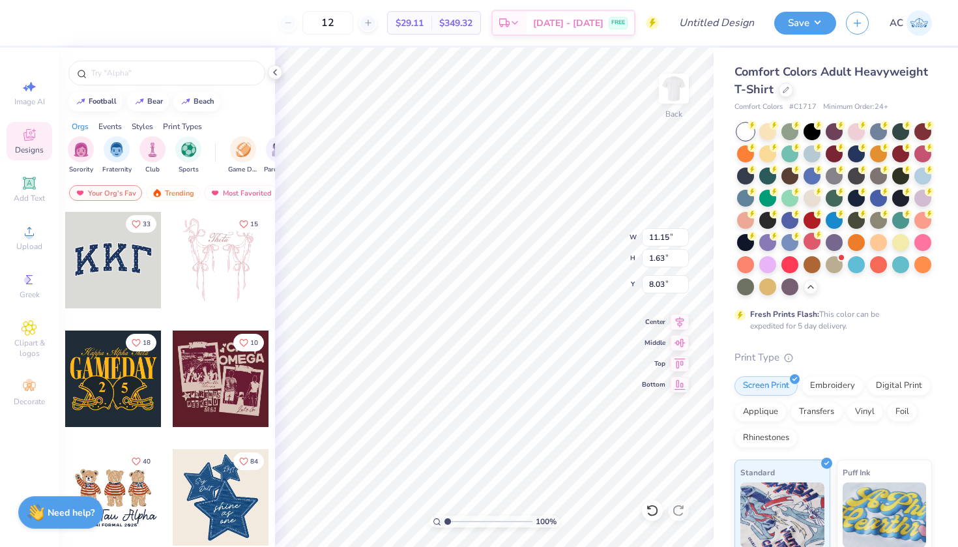
scroll to position [273, 0]
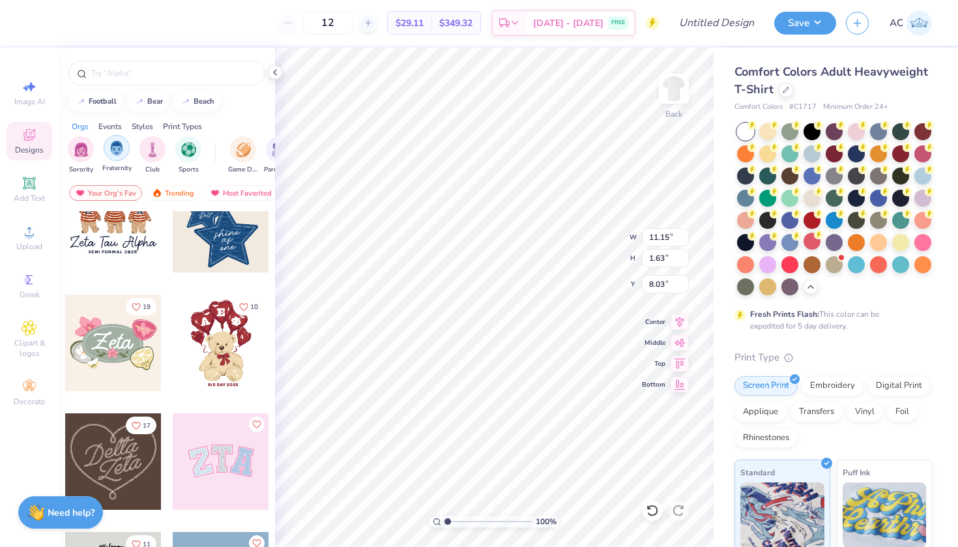
click at [115, 156] on div "filter for Fraternity" at bounding box center [117, 148] width 26 height 26
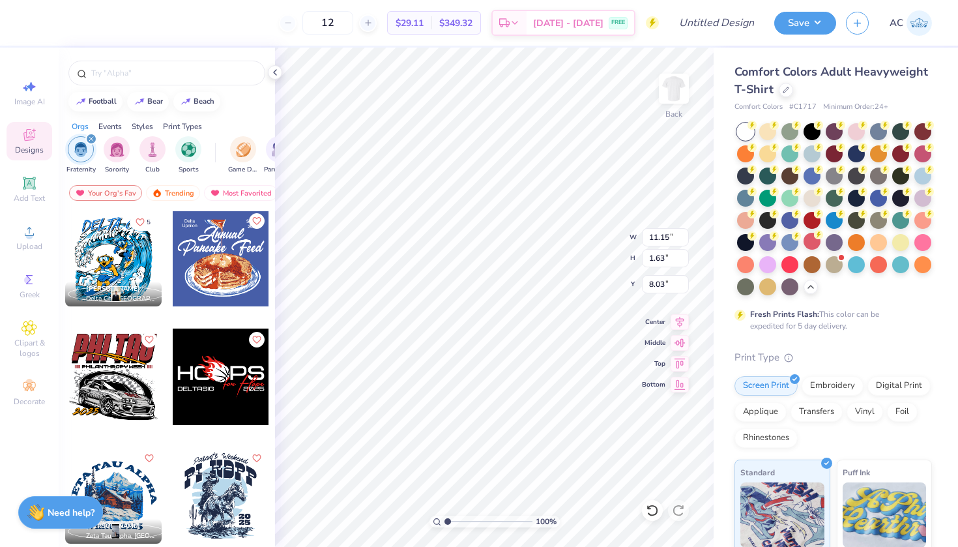
scroll to position [0, 1]
type input "7.31"
type input "2.49"
type input "5.04"
type input "11.15"
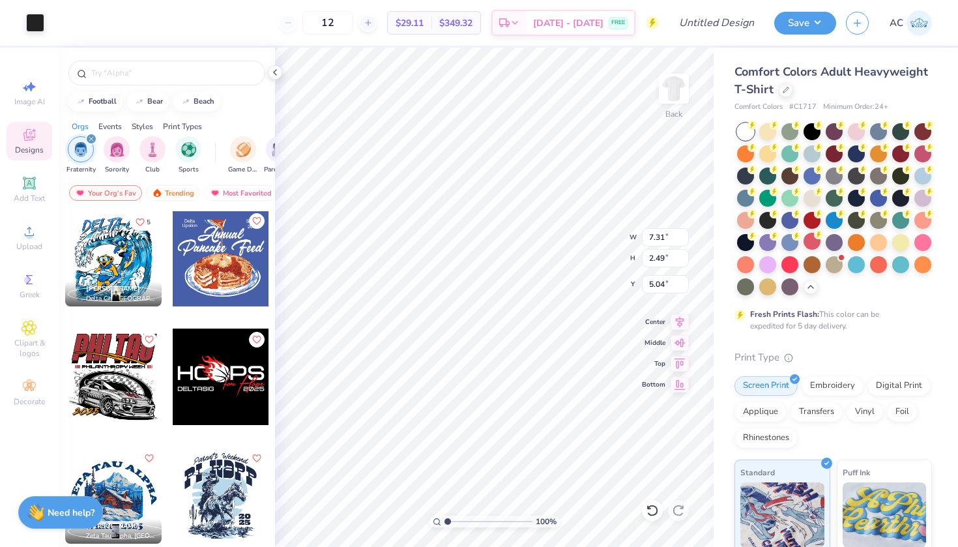
type input "1.63"
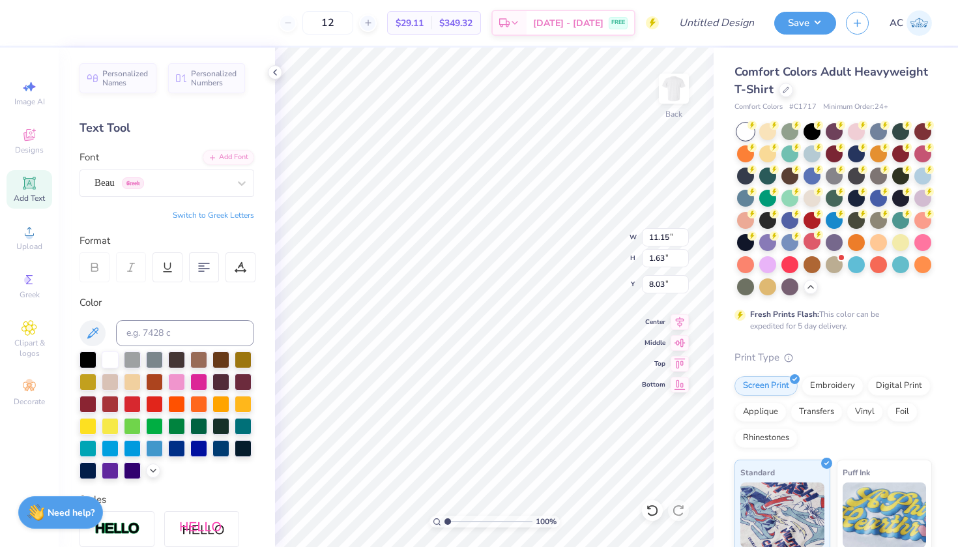
type input "7.79"
click at [171, 195] on div "Beau Greek" at bounding box center [167, 182] width 175 height 27
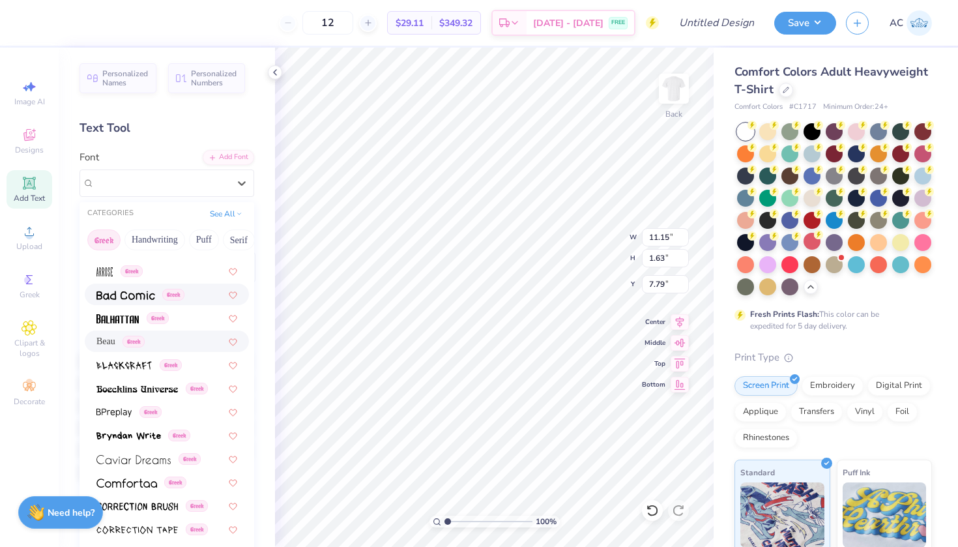
scroll to position [110, 0]
click at [162, 390] on img at bounding box center [136, 387] width 81 height 9
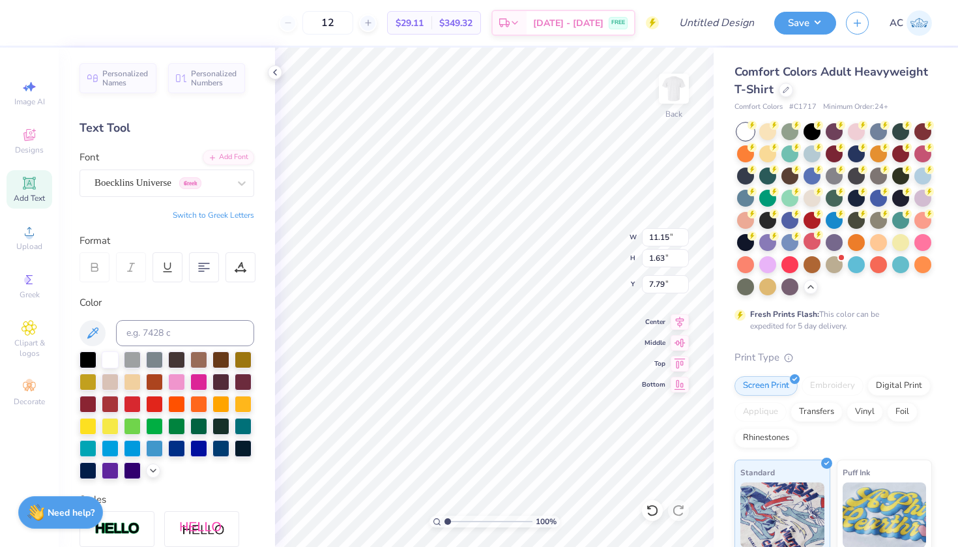
type input "12.33"
type input "2.07"
type input "7.89"
type input "11.08"
type input "1.86"
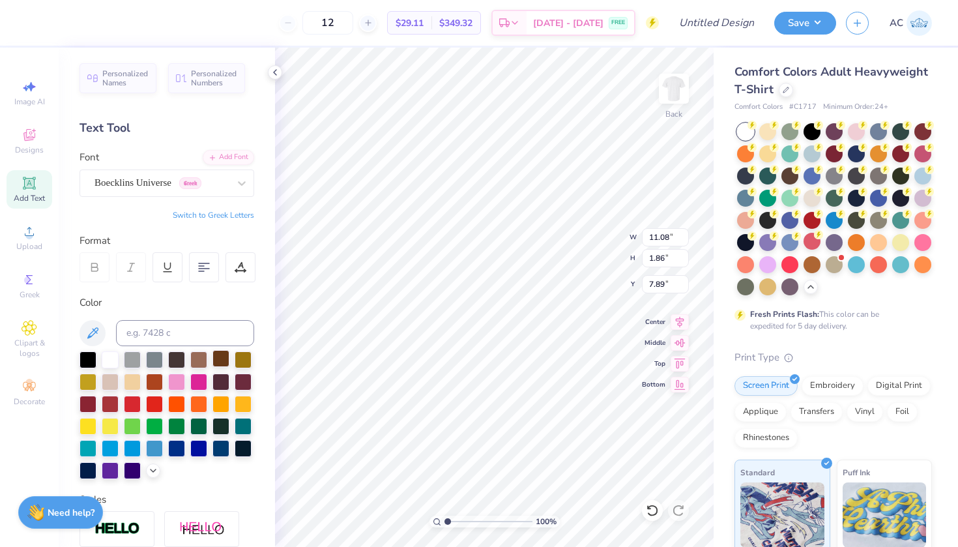
type input "7.85"
type input "6.96"
type input "2.37"
type input "3.73"
type input "11.08"
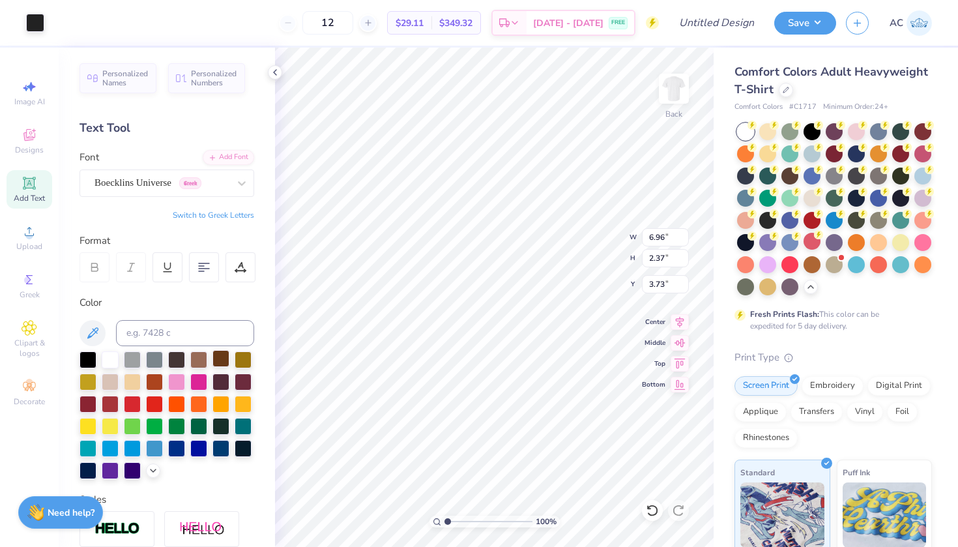
type input "1.86"
type input "6.78"
type input "11.08"
type input "1.86"
type input "6.78"
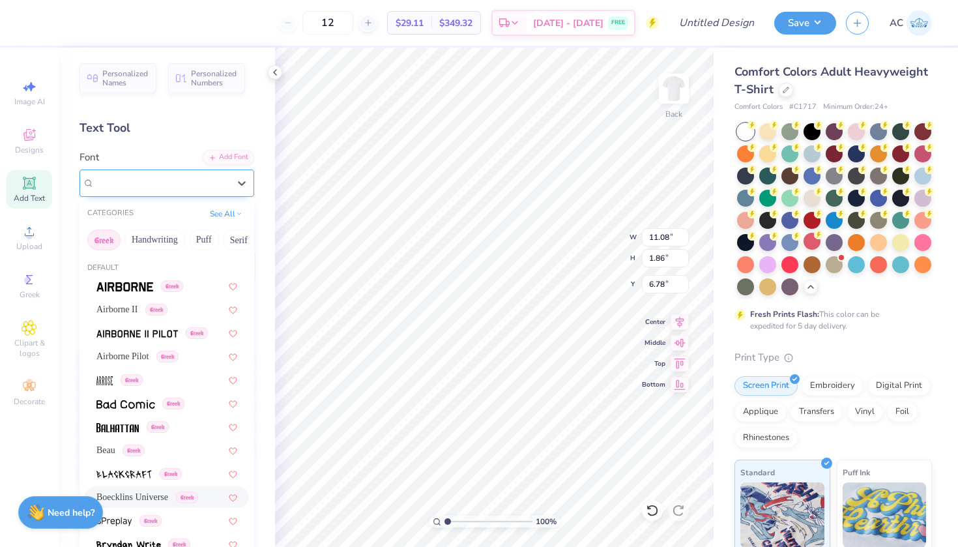
click at [134, 191] on div "Boecklins Universe Greek" at bounding box center [161, 183] width 137 height 20
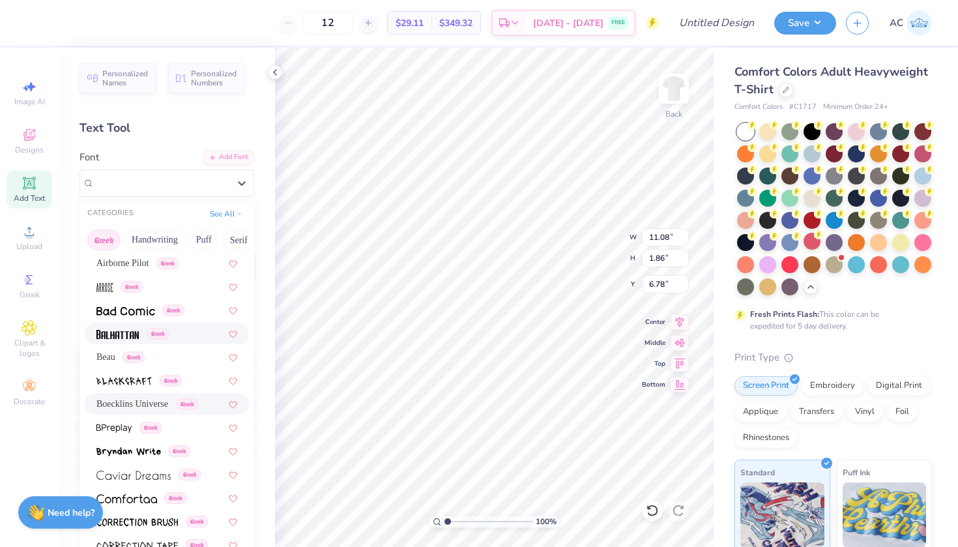
scroll to position [98, 0]
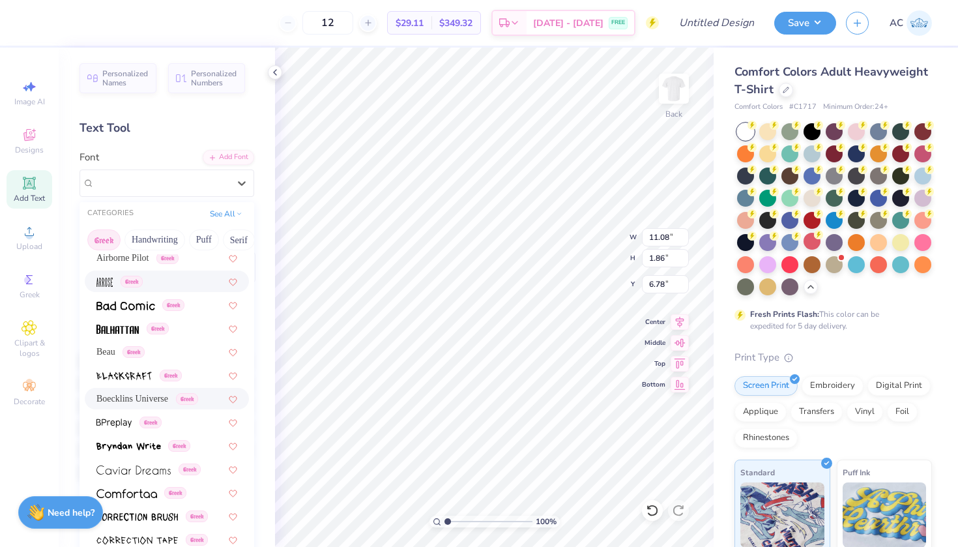
click at [102, 287] on img at bounding box center [104, 282] width 16 height 9
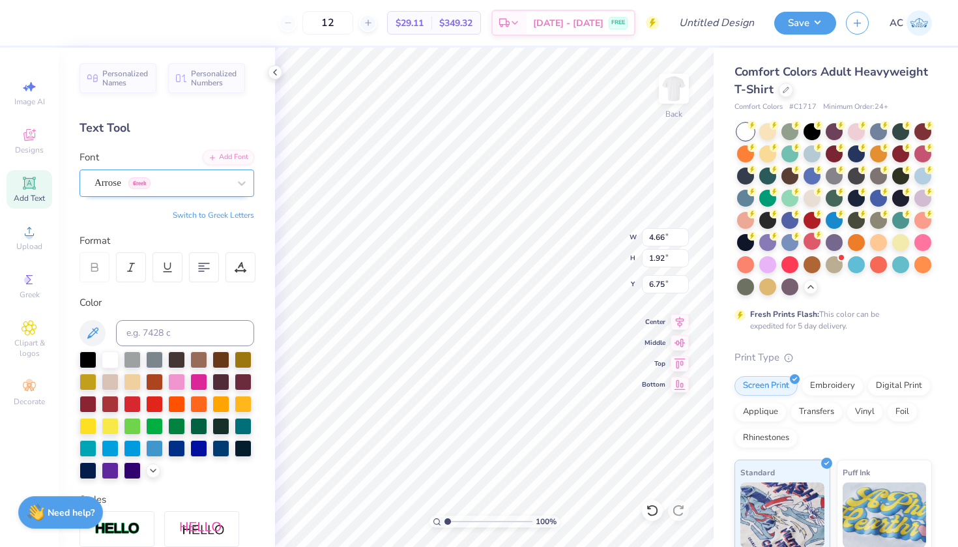
click at [179, 171] on div "Arrose Greek" at bounding box center [167, 182] width 175 height 27
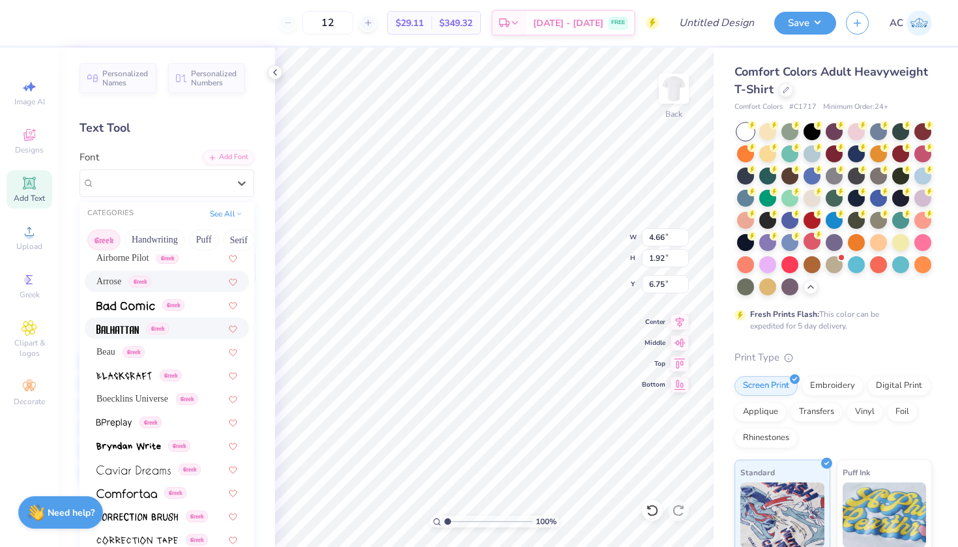
click at [123, 330] on img at bounding box center [117, 329] width 42 height 9
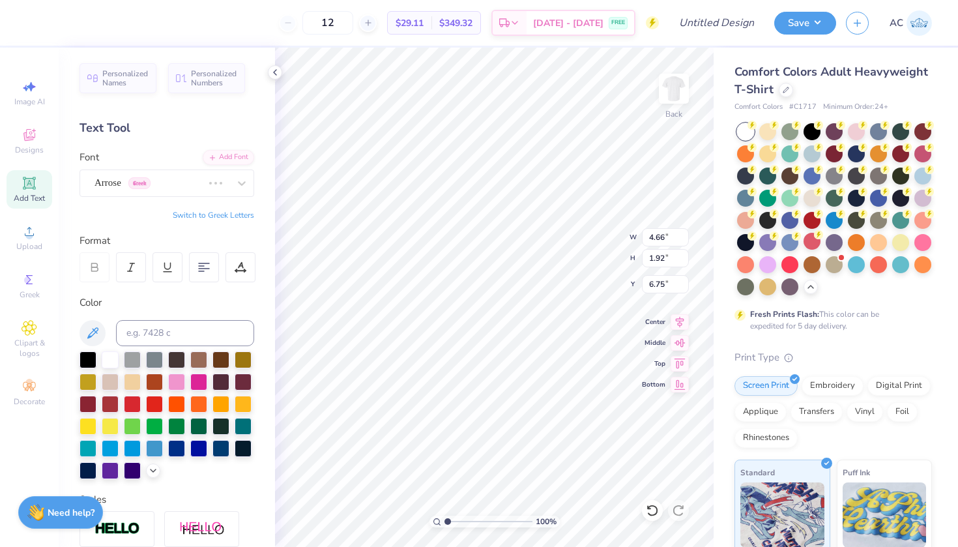
scroll to position [0, 2]
click at [123, 186] on span "Balhattan" at bounding box center [113, 182] width 37 height 15
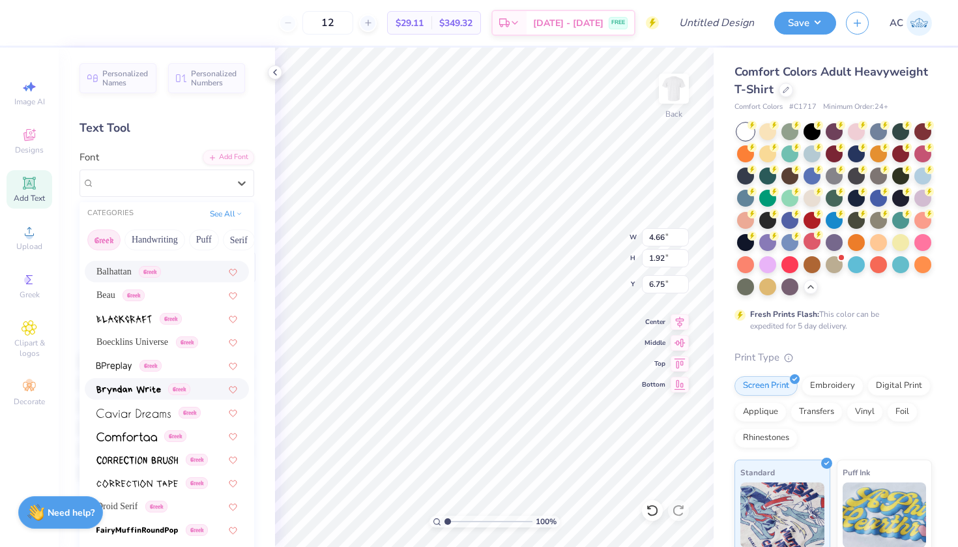
scroll to position [220, 0]
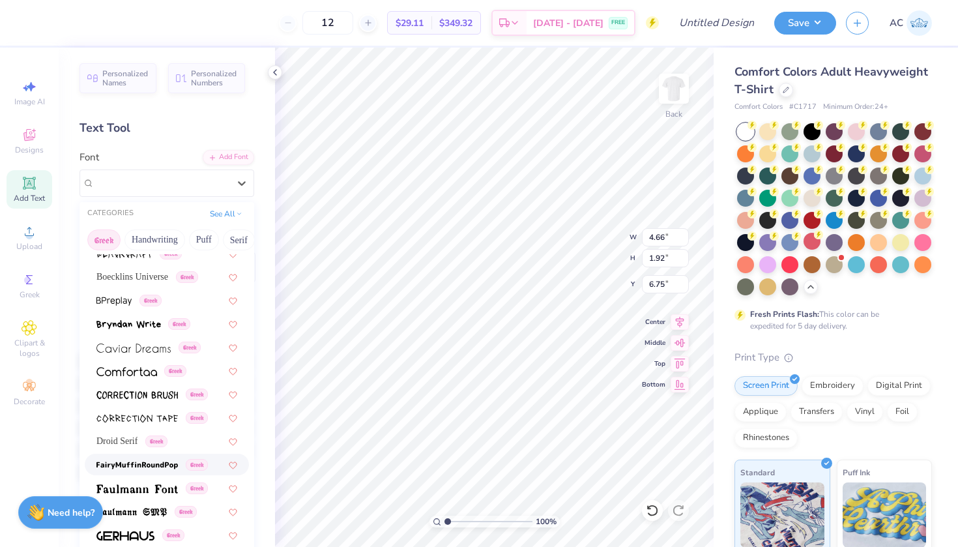
click at [136, 456] on div "Greek" at bounding box center [167, 465] width 164 height 22
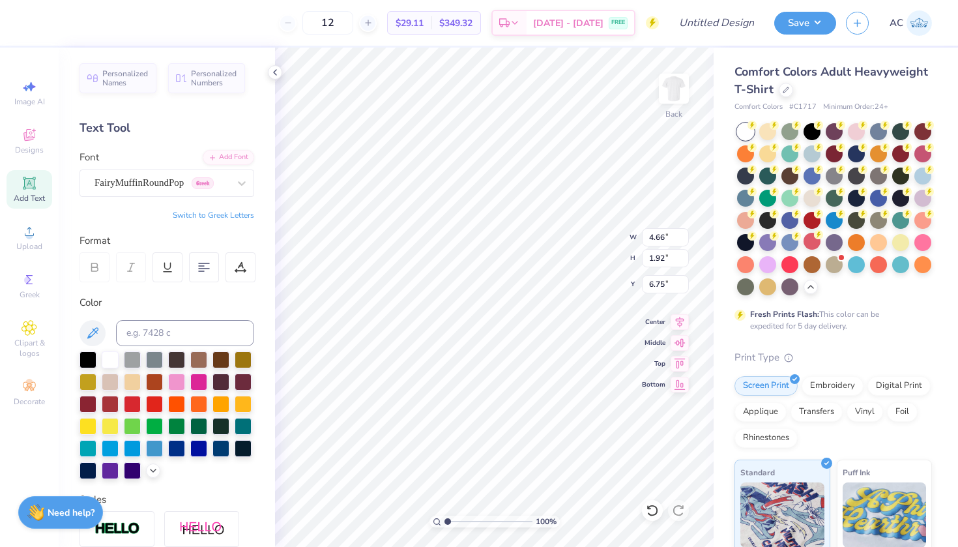
click at [114, 199] on div "Personalized Names Personalized Numbers Text Tool Add Font Font FairyMuffinRoun…" at bounding box center [167, 297] width 216 height 499
click at [114, 176] on span "FairyMuffinRoundPop" at bounding box center [139, 182] width 89 height 15
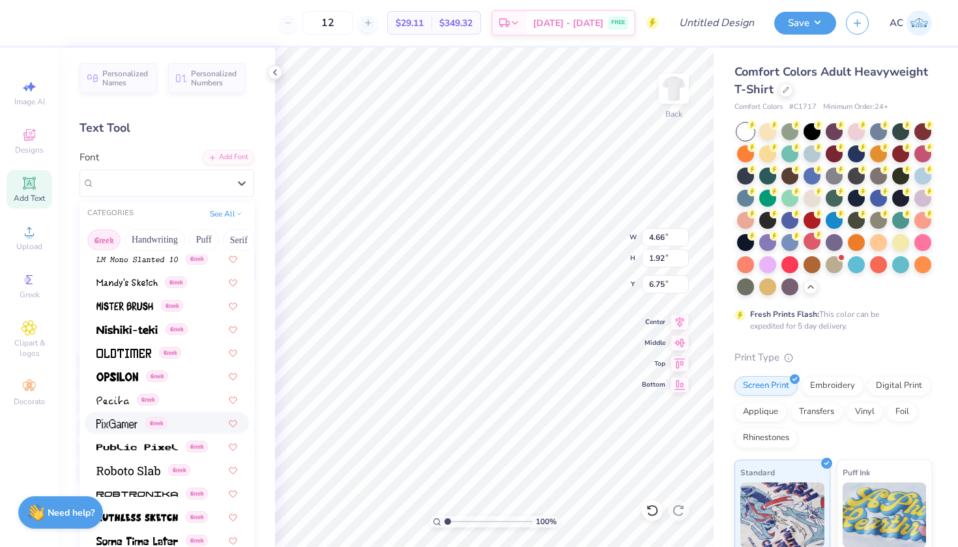
scroll to position [631, 0]
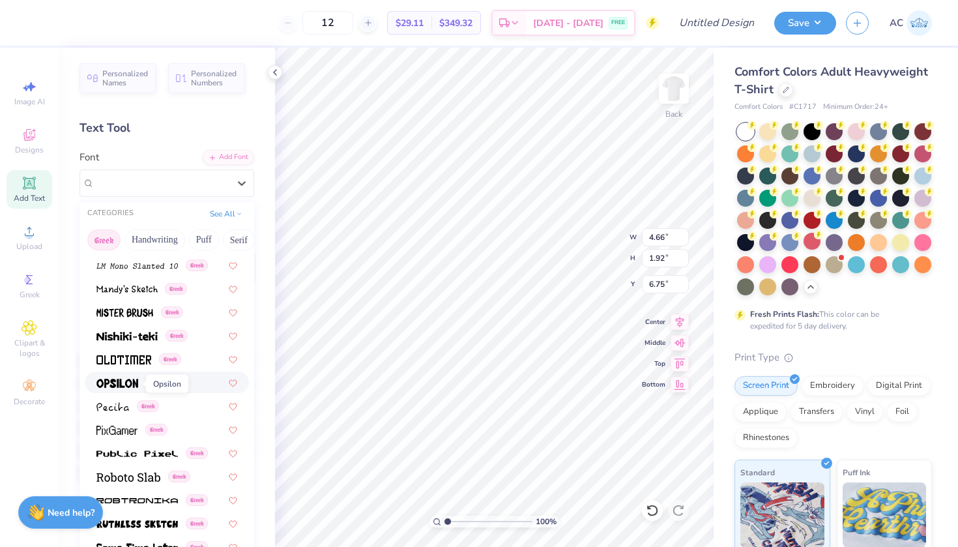
click at [115, 388] on img at bounding box center [117, 383] width 42 height 9
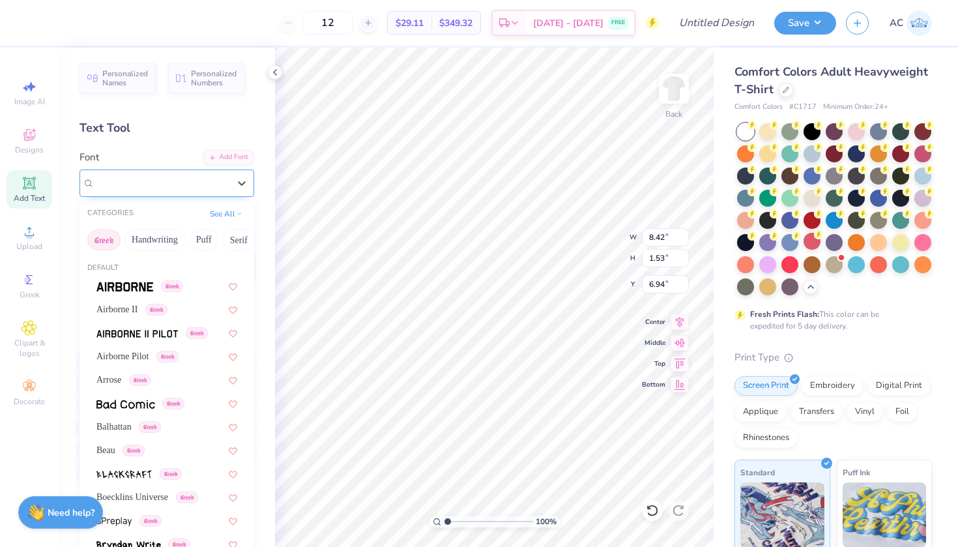
click at [175, 171] on div "Opsilon Greek" at bounding box center [167, 182] width 175 height 27
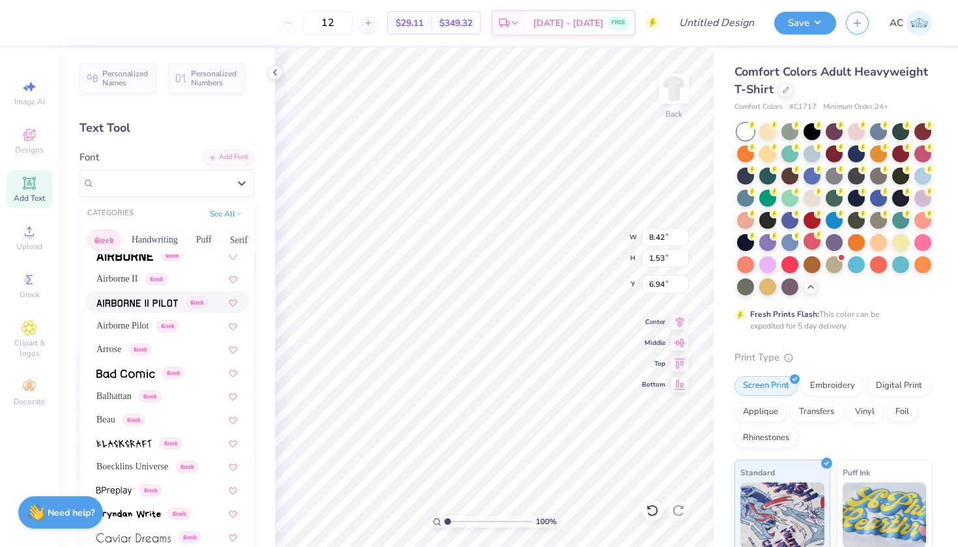
scroll to position [0, 0]
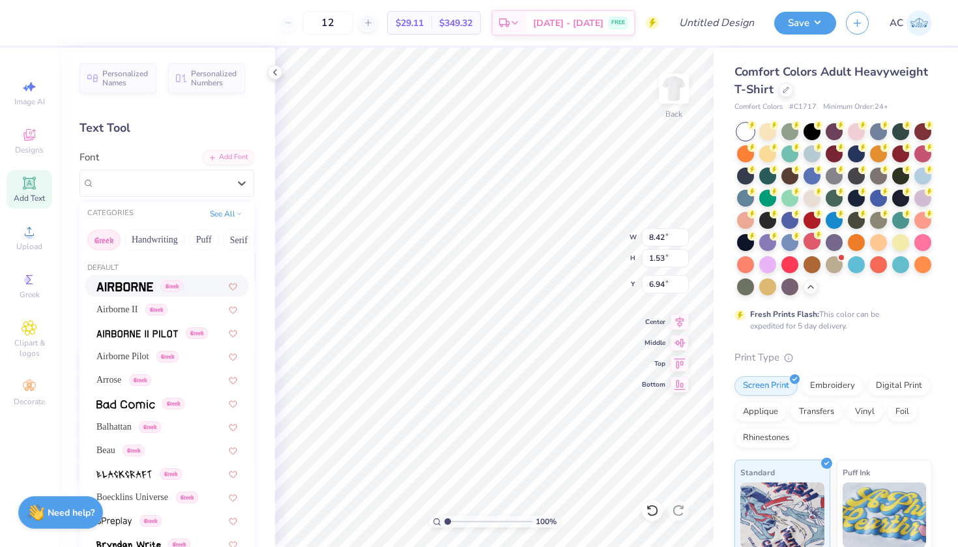
click at [125, 278] on div "Greek" at bounding box center [167, 286] width 164 height 22
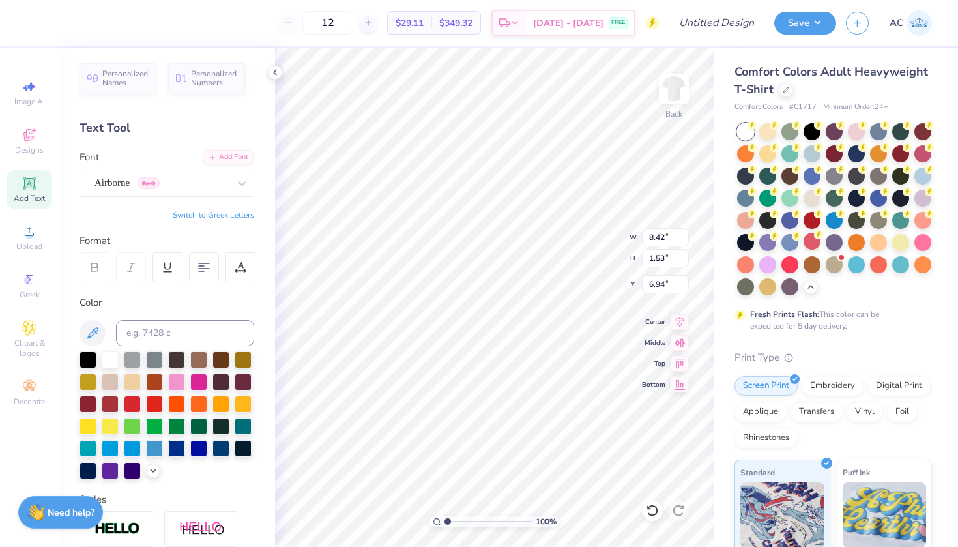
scroll to position [0, 2]
click at [130, 192] on div "Airborne Greek" at bounding box center [161, 183] width 137 height 20
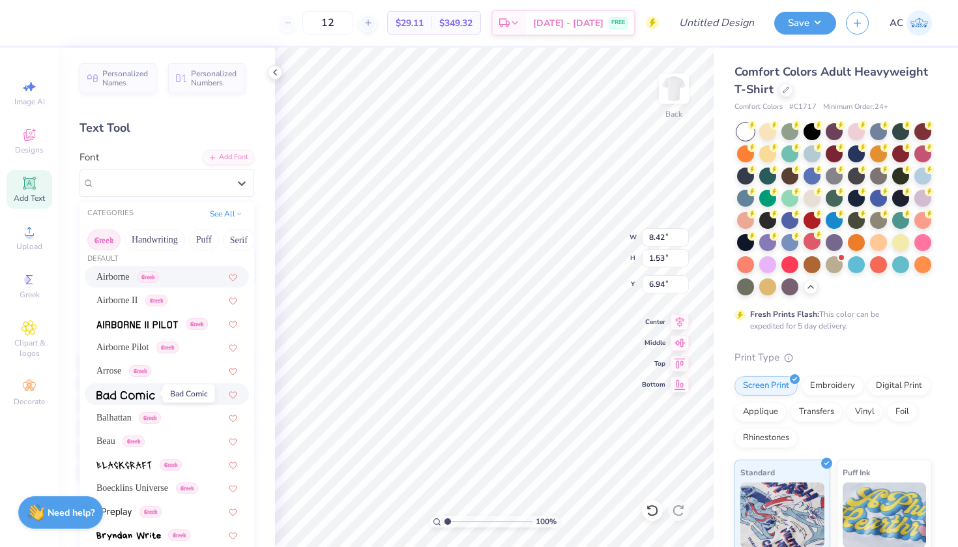
scroll to position [76, 0]
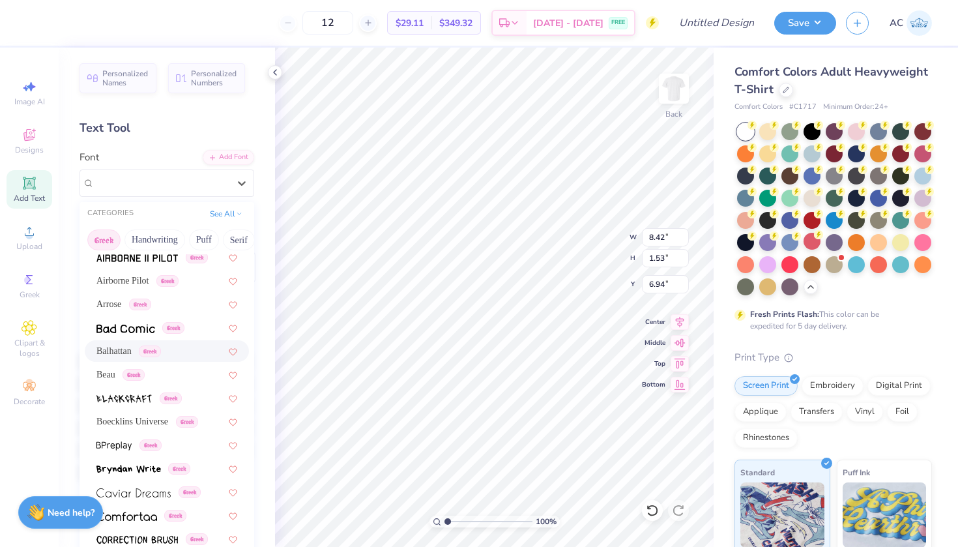
click at [123, 344] on div "Balhattan Greek" at bounding box center [167, 351] width 164 height 22
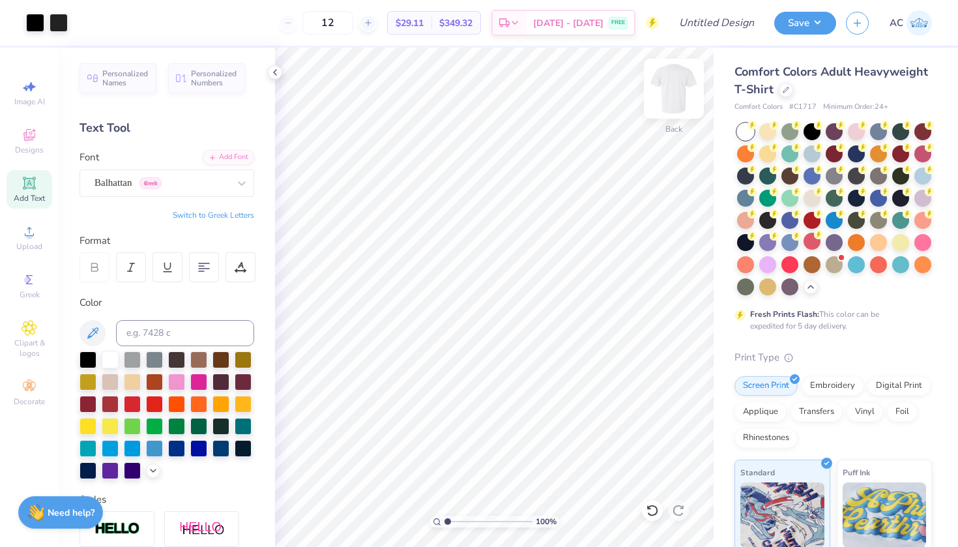
click at [673, 80] on img at bounding box center [674, 89] width 52 height 52
click at [44, 331] on div "Clipart & logos" at bounding box center [30, 339] width 46 height 49
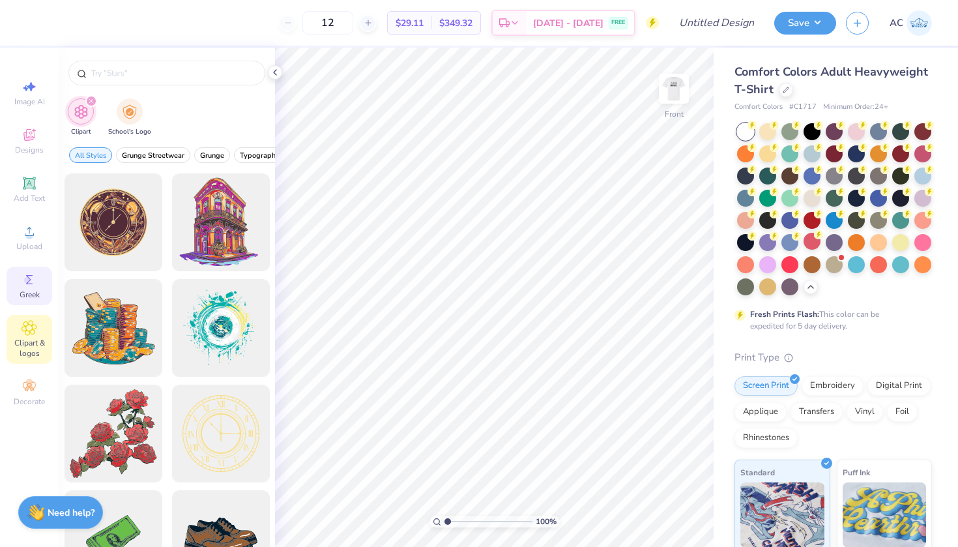
click at [33, 283] on icon at bounding box center [30, 280] width 16 height 16
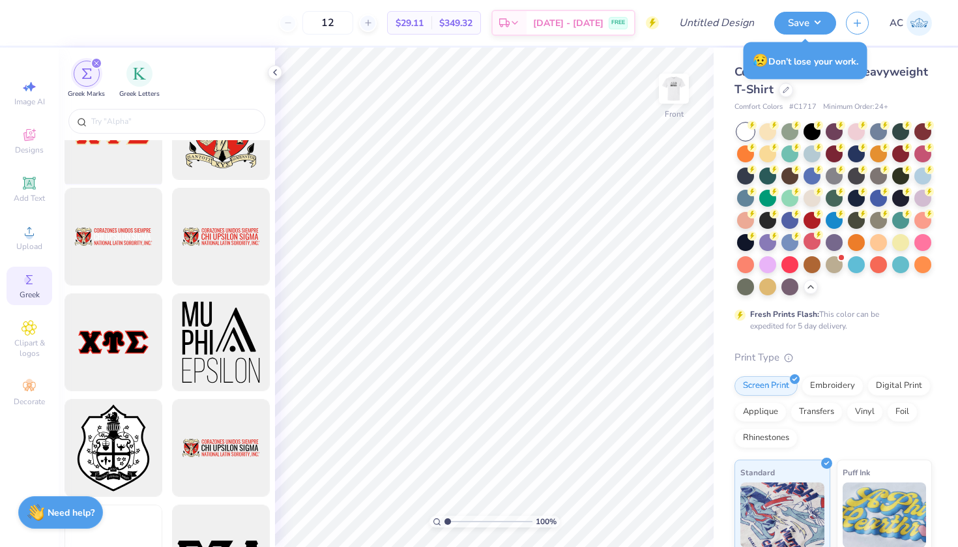
scroll to position [1330, 0]
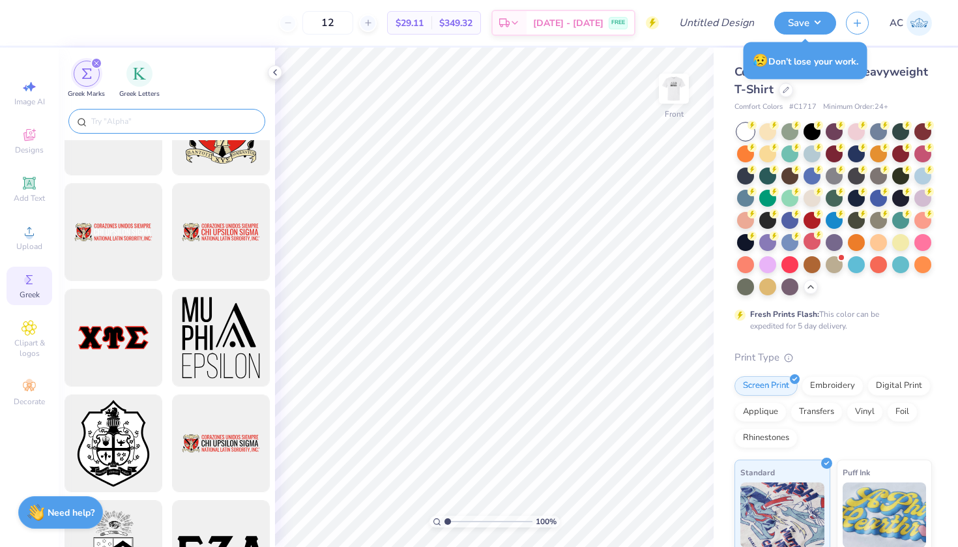
click at [132, 126] on input "text" at bounding box center [173, 121] width 167 height 13
type input "s"
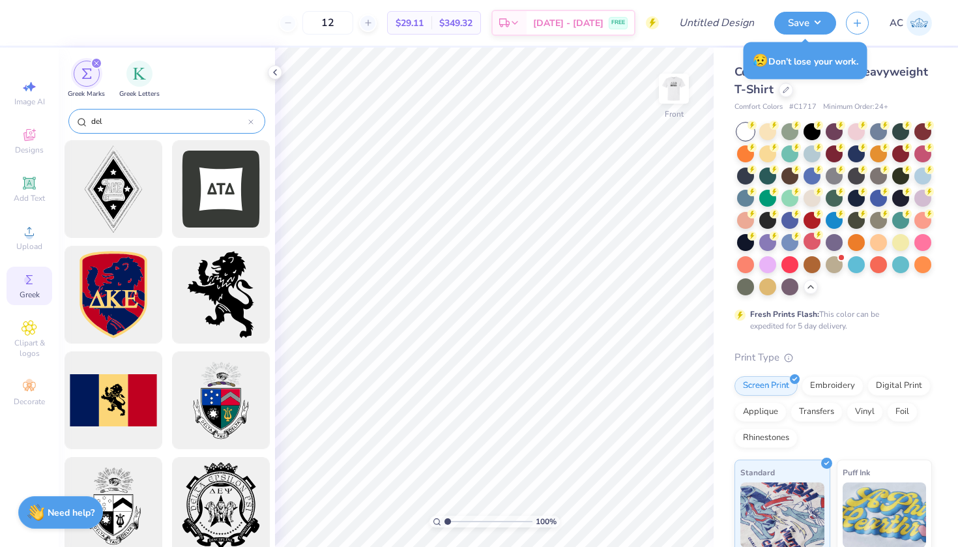
click at [166, 120] on input "del" at bounding box center [169, 121] width 158 height 13
paste input "Delta Sigma Theta"
type input "Delta Sigma Theta"
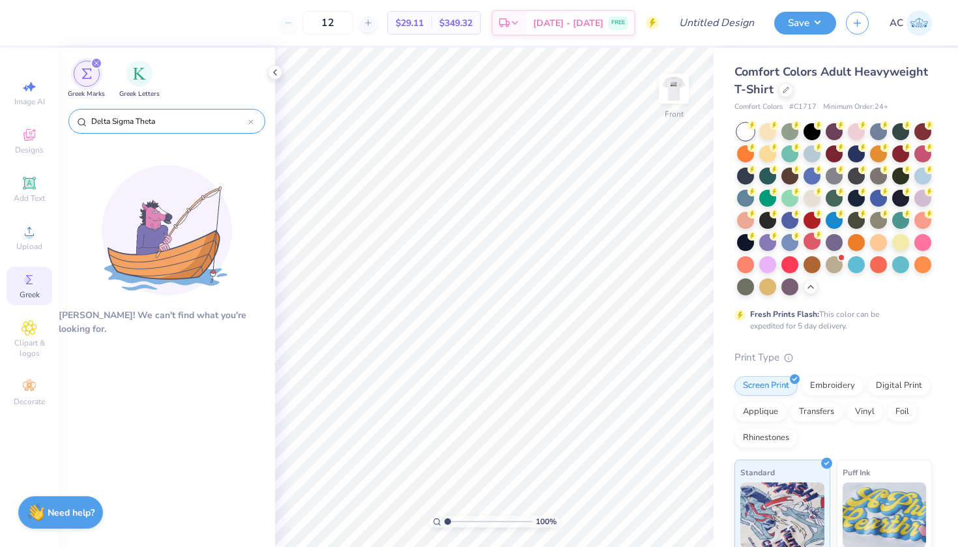
click at [243, 121] on input "Delta Sigma Theta" at bounding box center [169, 121] width 158 height 13
click at [252, 121] on icon at bounding box center [250, 121] width 5 height 5
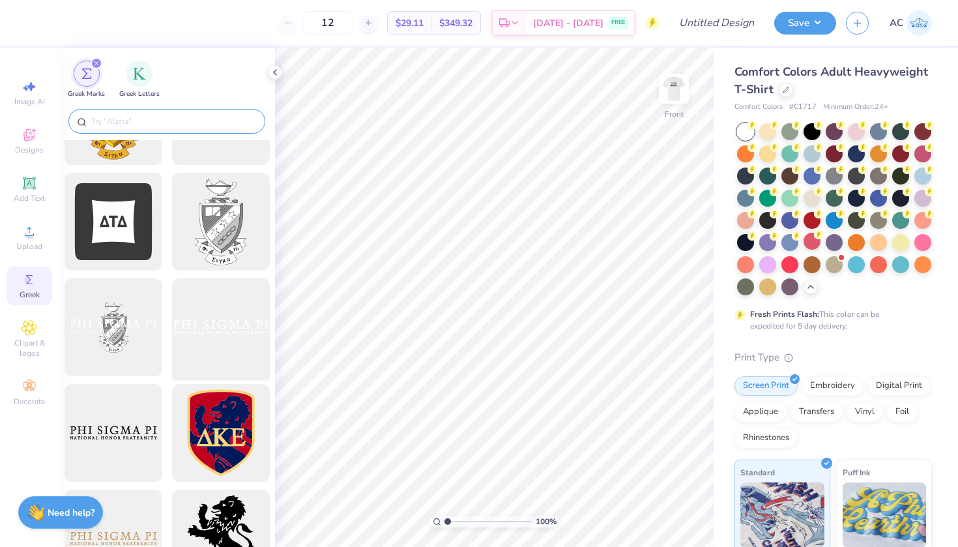
scroll to position [669, 0]
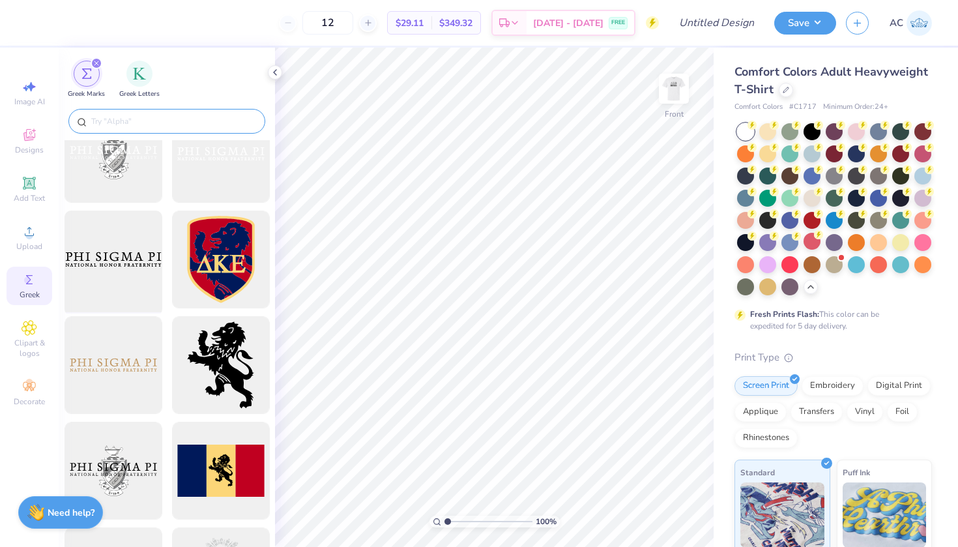
click at [124, 279] on div at bounding box center [113, 260] width 108 height 108
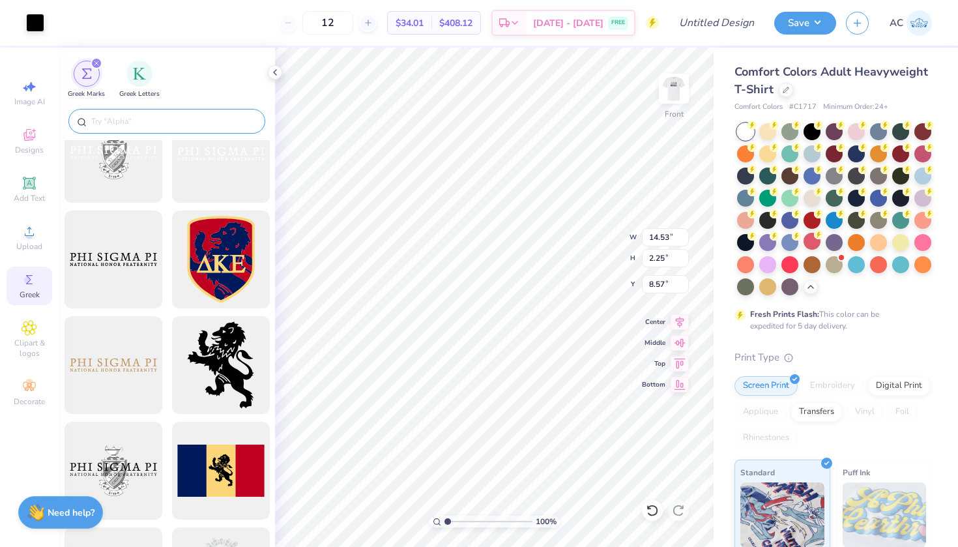
type input "8.97"
type input "11.38"
type input "1.76"
click at [22, 197] on span "Add Text" at bounding box center [29, 198] width 31 height 10
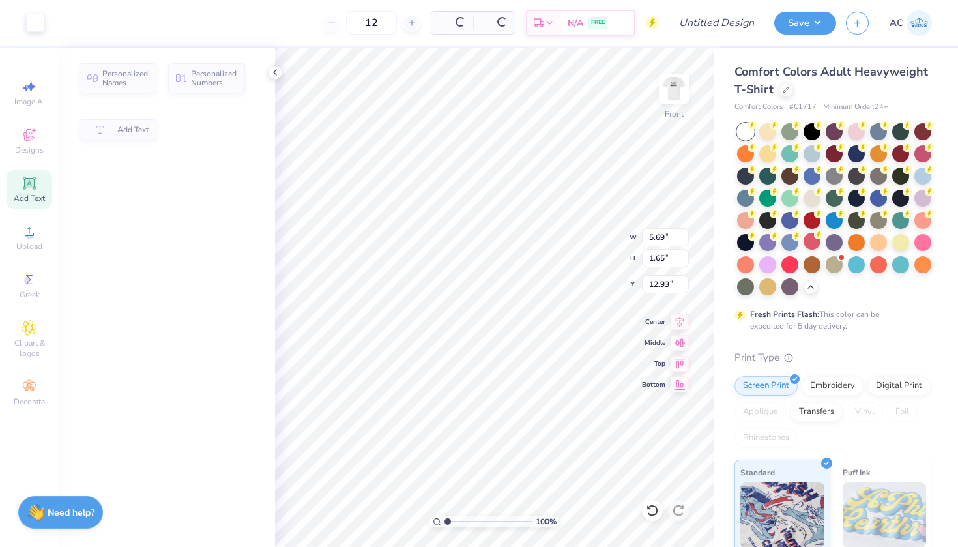
type input "5.69"
type input "1.65"
type input "12.93"
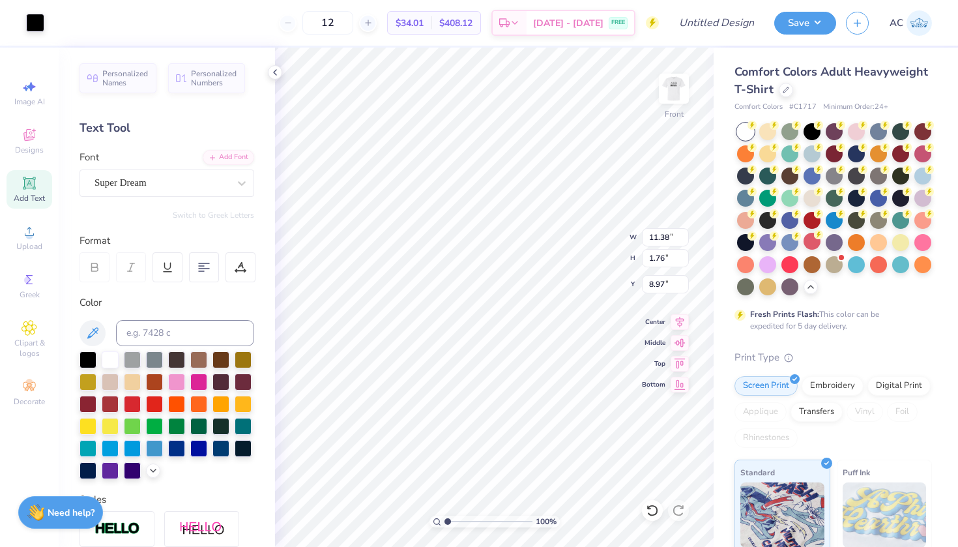
type input "9.62"
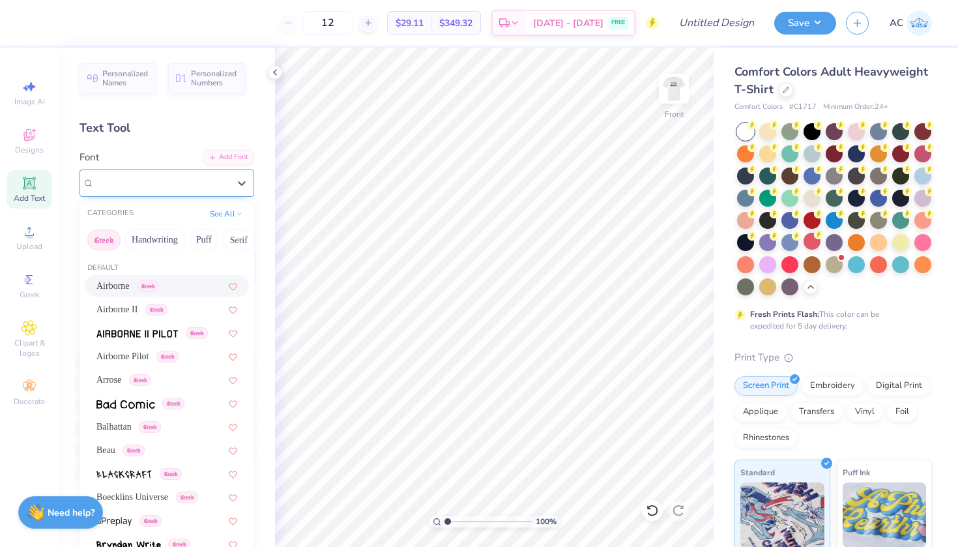
click at [177, 172] on div "Super Dream" at bounding box center [167, 182] width 175 height 27
click at [107, 246] on button "Greek" at bounding box center [103, 239] width 33 height 21
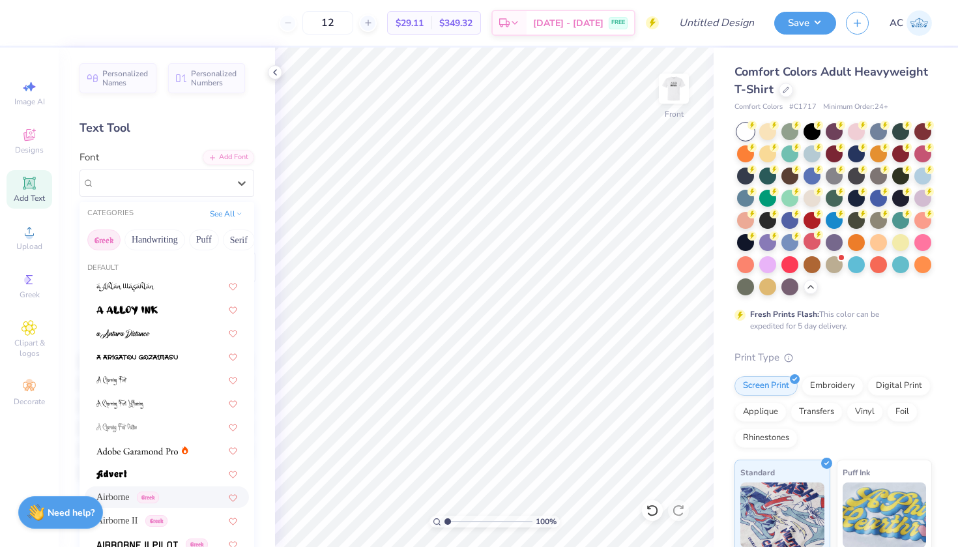
click at [107, 246] on button "Greek" at bounding box center [103, 239] width 33 height 21
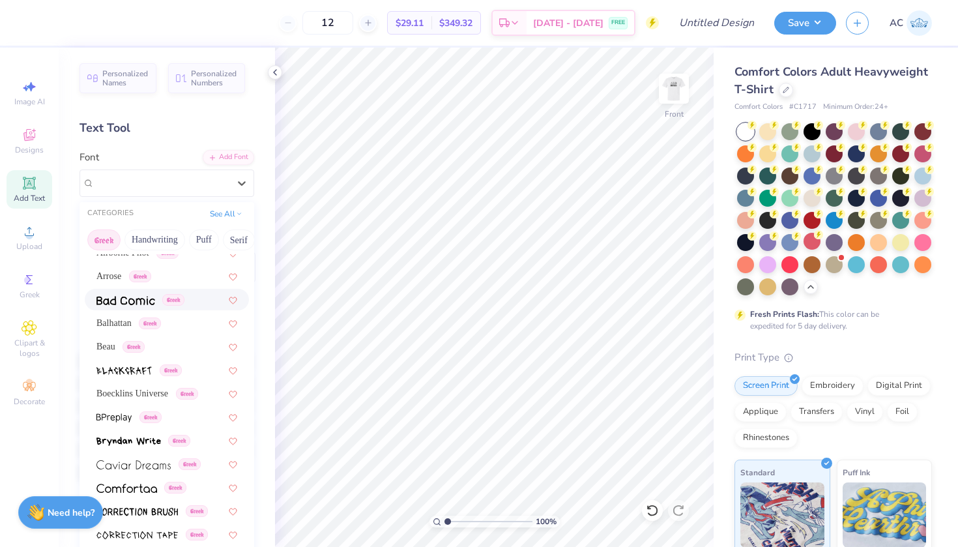
scroll to position [104, 0]
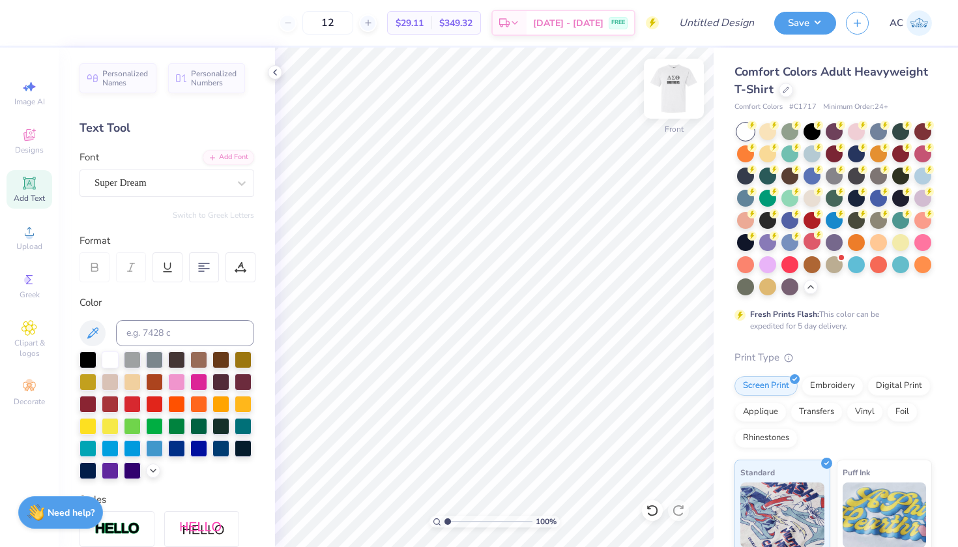
click at [660, 94] on img at bounding box center [674, 89] width 52 height 52
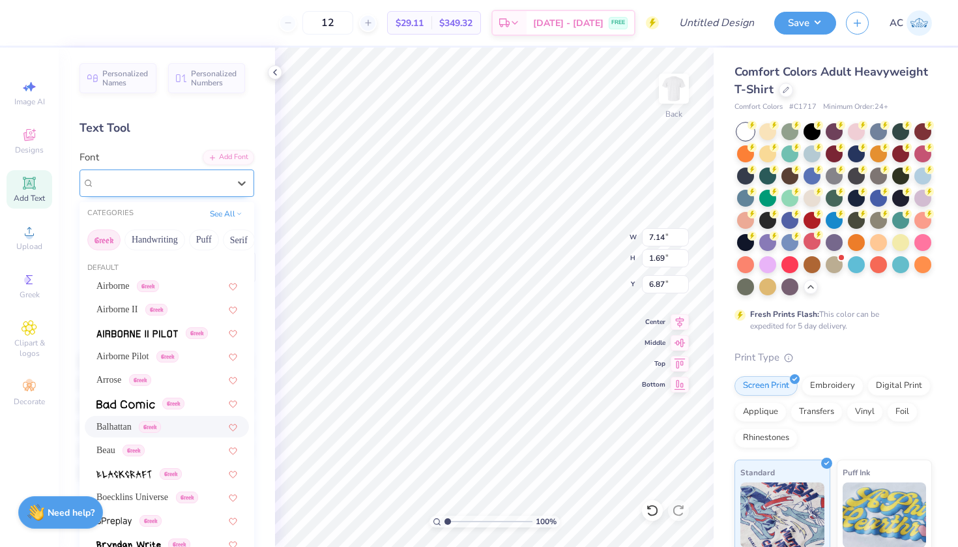
click at [207, 181] on div "Balhattan Greek" at bounding box center [161, 183] width 137 height 20
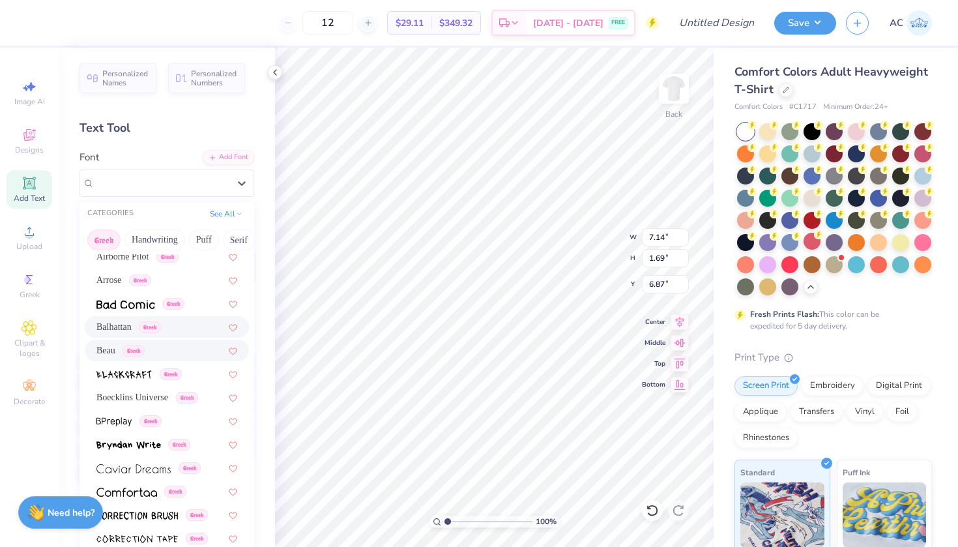
click at [90, 347] on div "Beau Greek" at bounding box center [167, 351] width 164 height 22
type input "10.02"
type input "1.47"
type input "6.97"
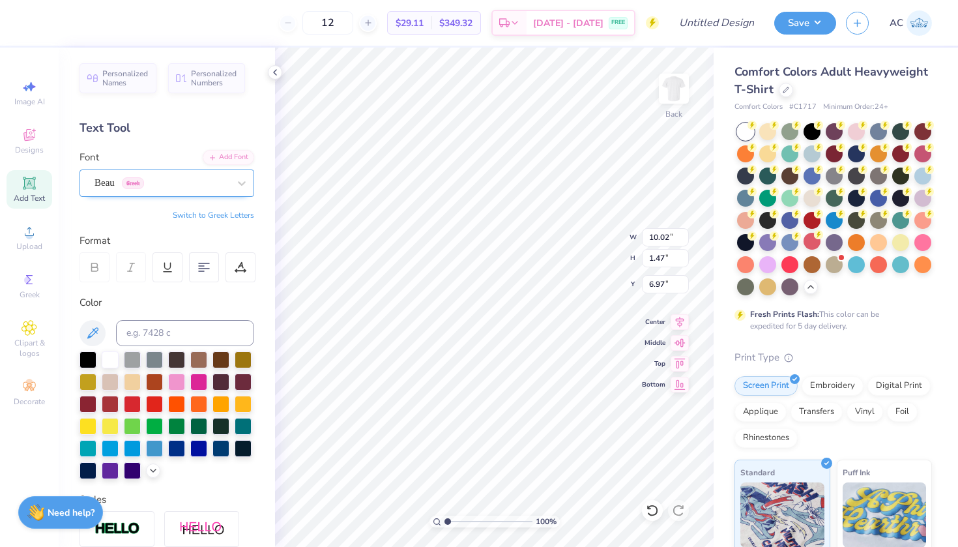
click at [115, 192] on div "Beau Greek" at bounding box center [167, 182] width 175 height 27
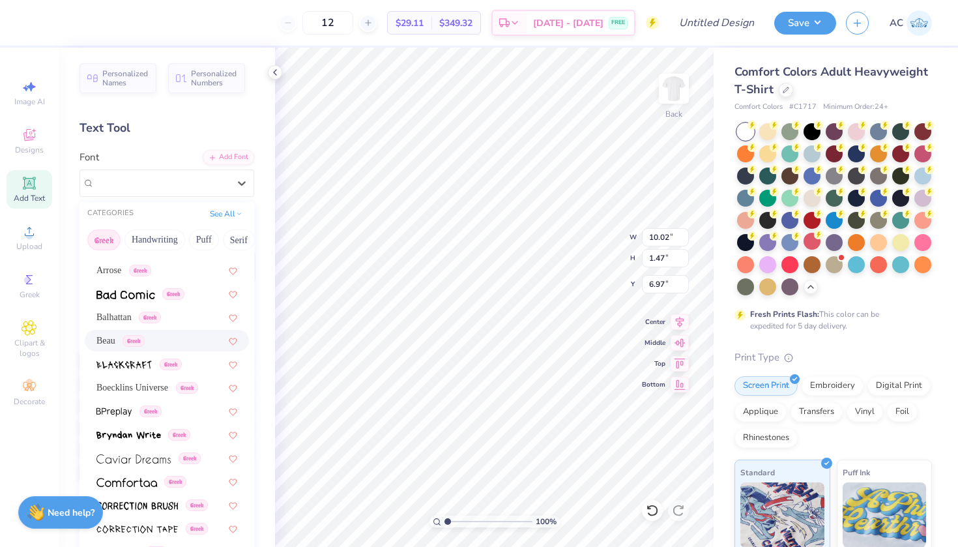
scroll to position [110, 0]
click at [136, 390] on span "Boecklins Universe" at bounding box center [132, 387] width 72 height 14
type input "11.08"
type input "1.86"
type input "6.78"
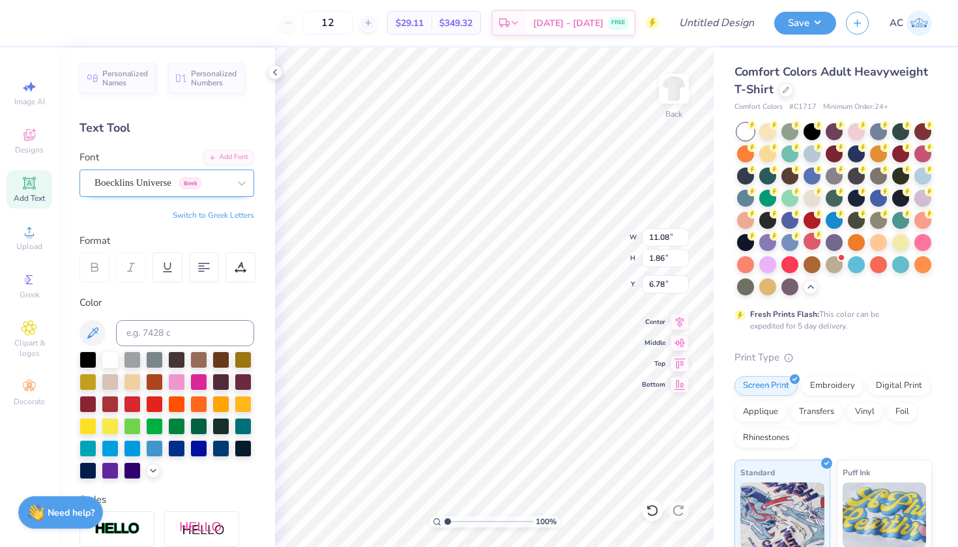
click at [126, 193] on div "Boecklins Universe Greek" at bounding box center [167, 182] width 175 height 27
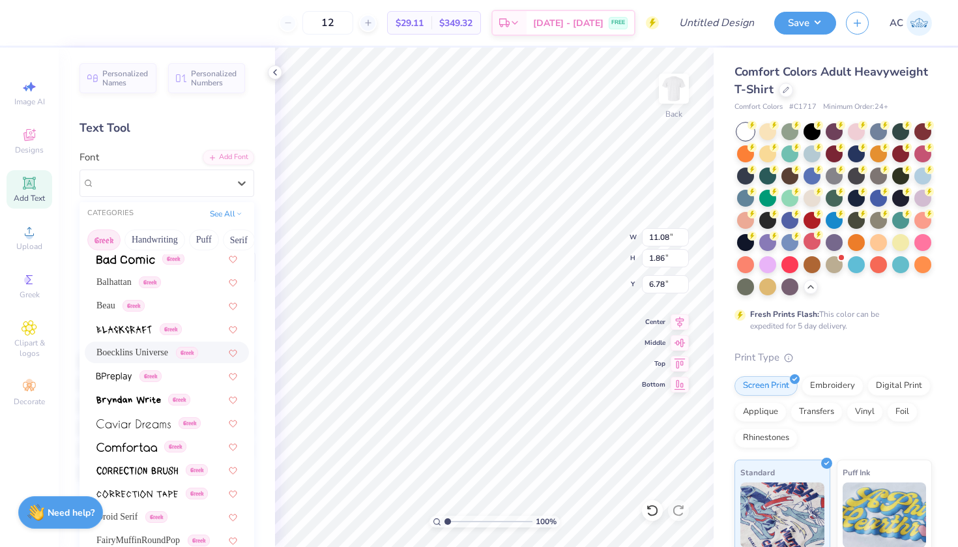
scroll to position [147, 0]
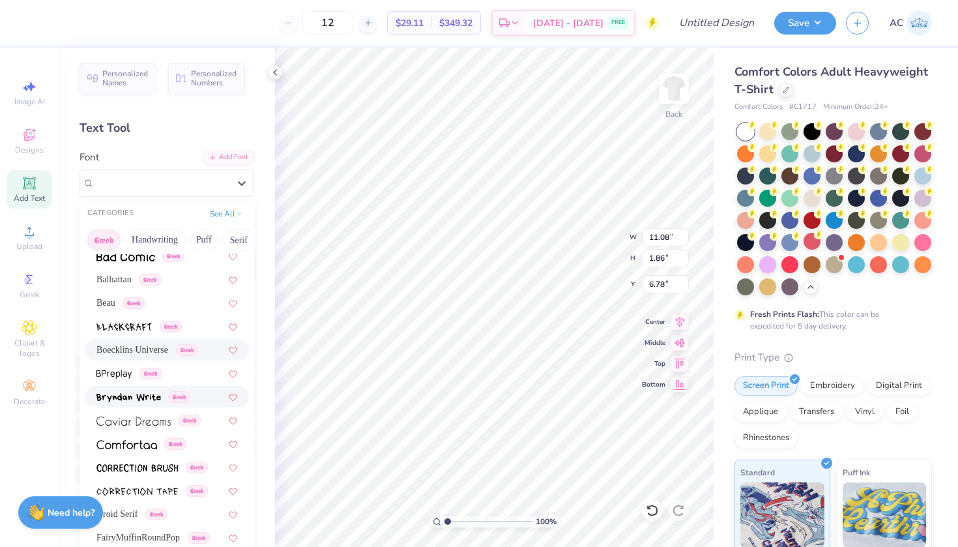
click at [168, 398] on div "Greek" at bounding box center [143, 397] width 94 height 14
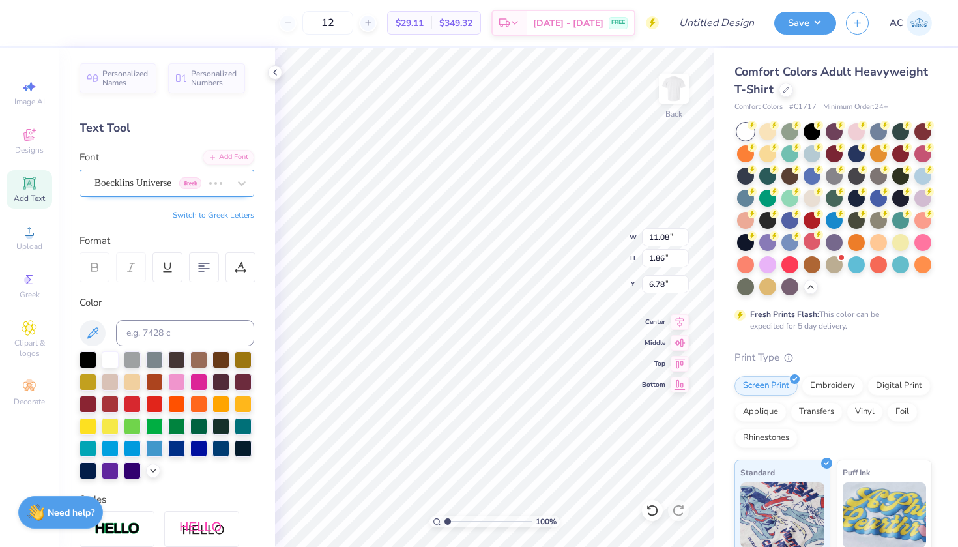
type input "9.15"
type input "1.52"
type input "6.95"
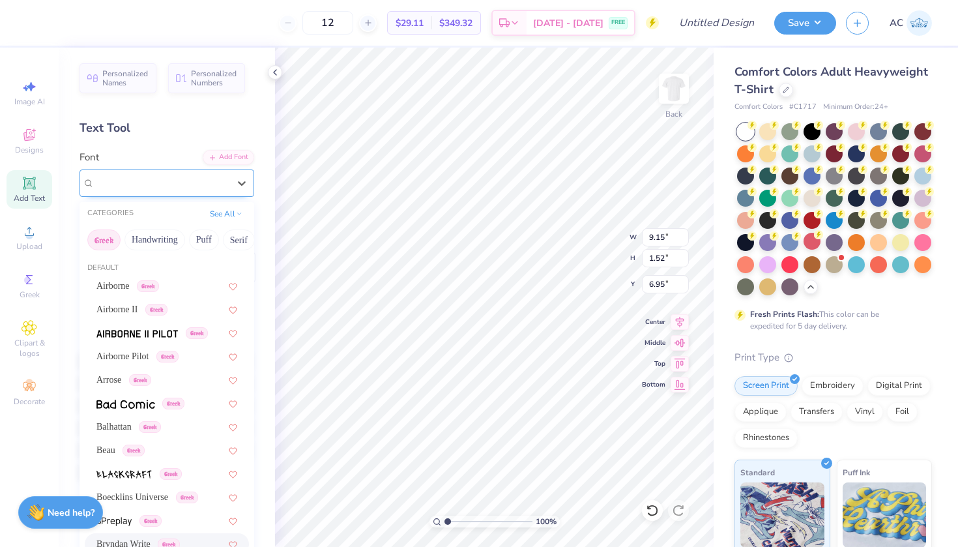
click at [144, 180] on span "Bryndan Write" at bounding box center [124, 182] width 58 height 15
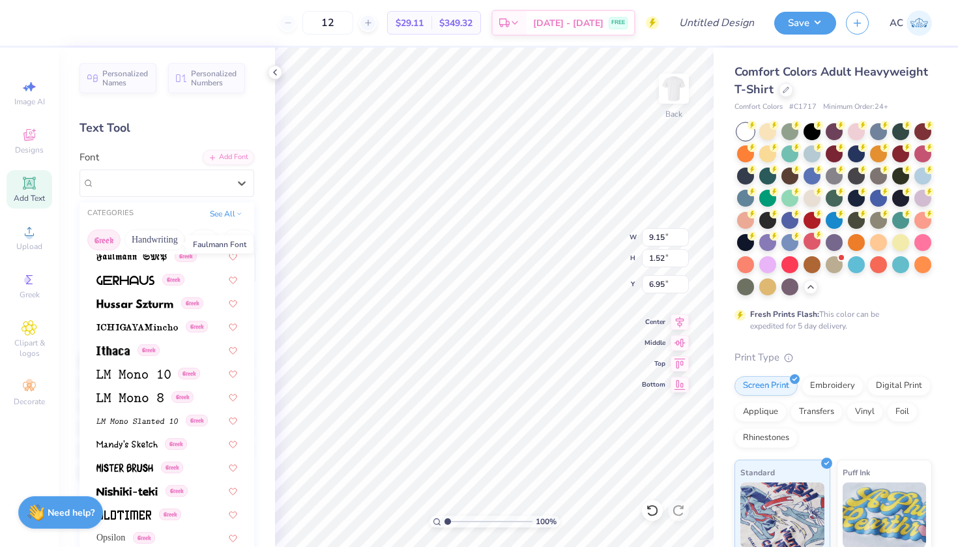
scroll to position [477, 0]
click at [108, 330] on img at bounding box center [136, 325] width 81 height 9
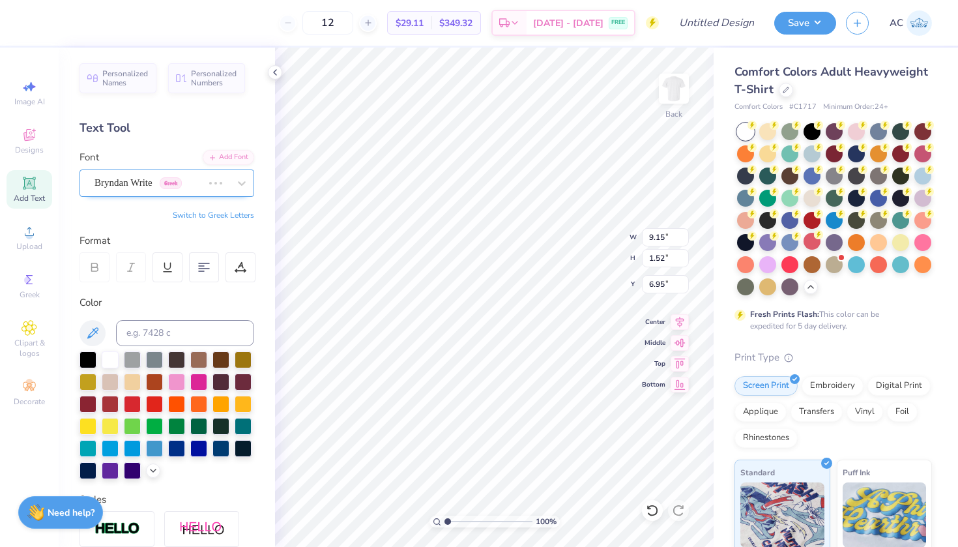
type input "11.07"
type input "1.36"
type input "7.03"
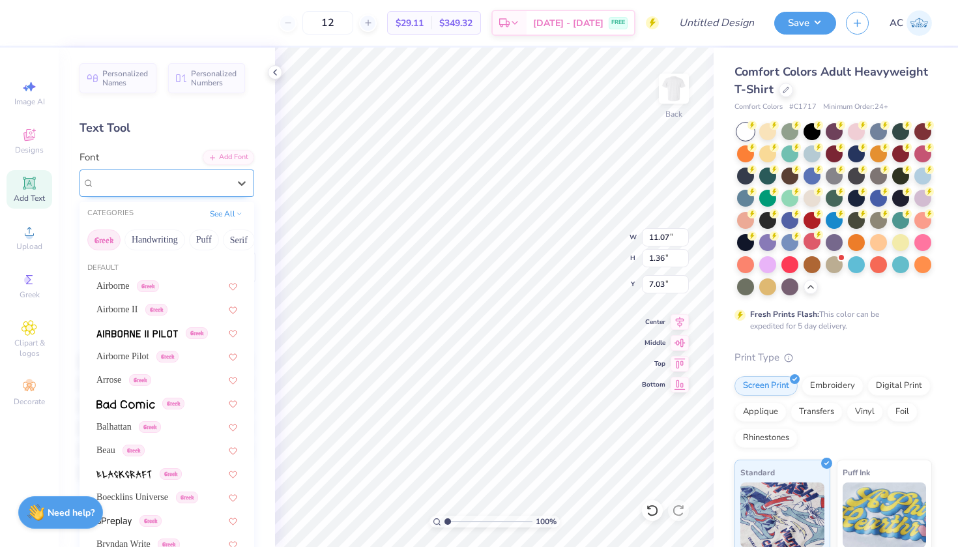
click at [134, 181] on span "ICHIGAYAMincho" at bounding box center [133, 182] width 77 height 15
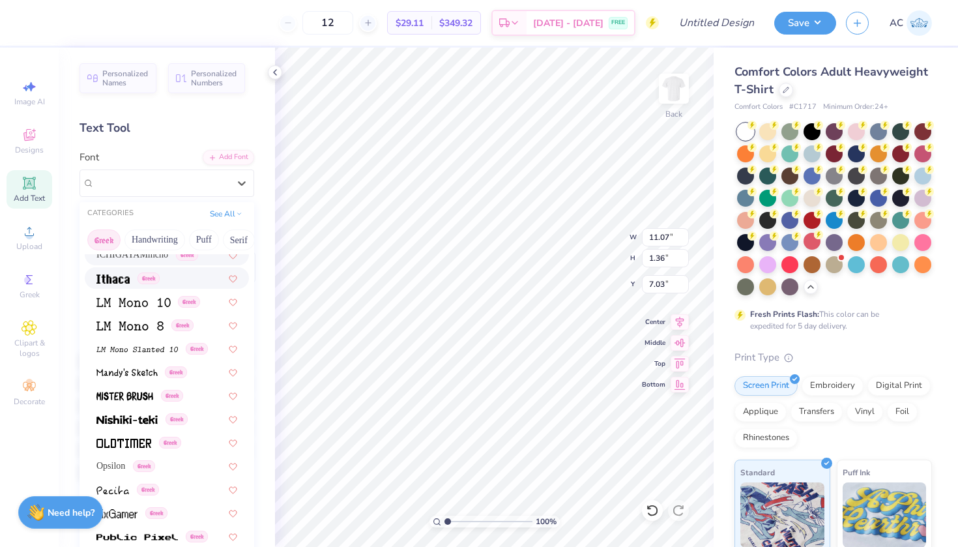
scroll to position [550, 0]
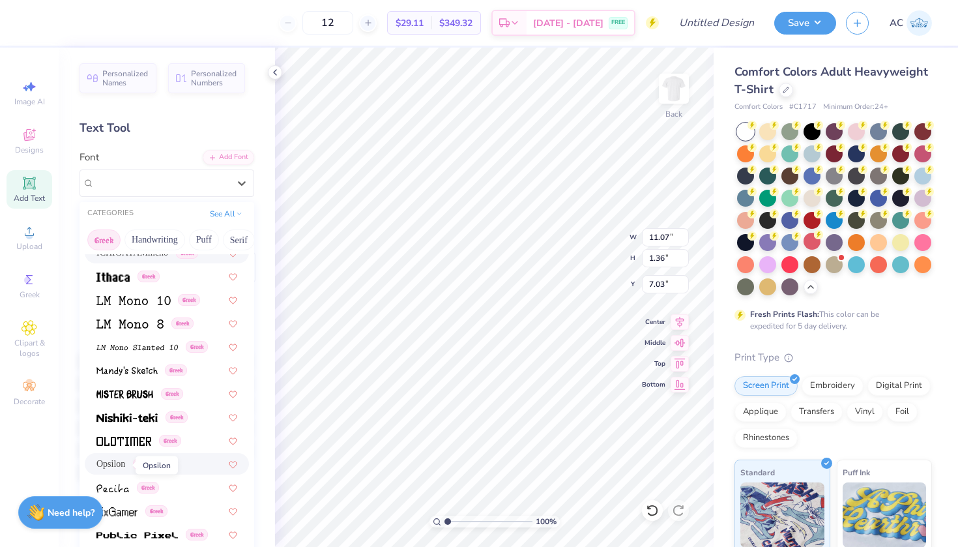
click at [104, 470] on span "Opsilon" at bounding box center [110, 464] width 29 height 14
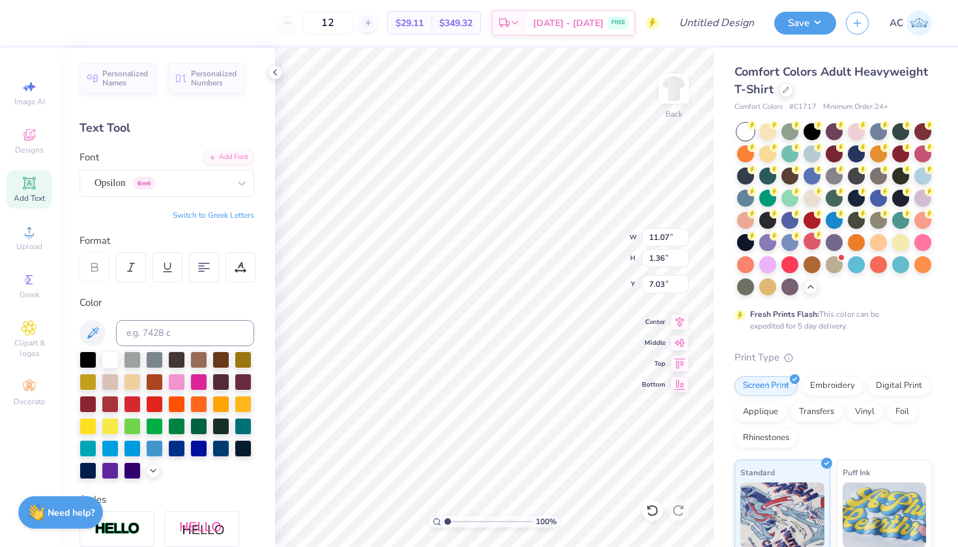
type input "8.42"
type input "1.53"
type input "6.94"
click at [130, 183] on div "Opsilon Greek" at bounding box center [161, 183] width 137 height 20
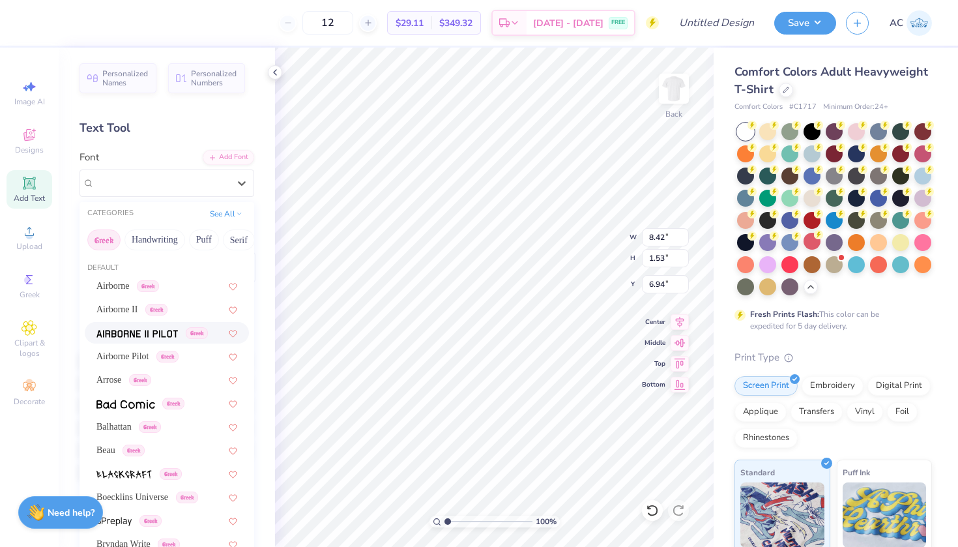
scroll to position [442, 0]
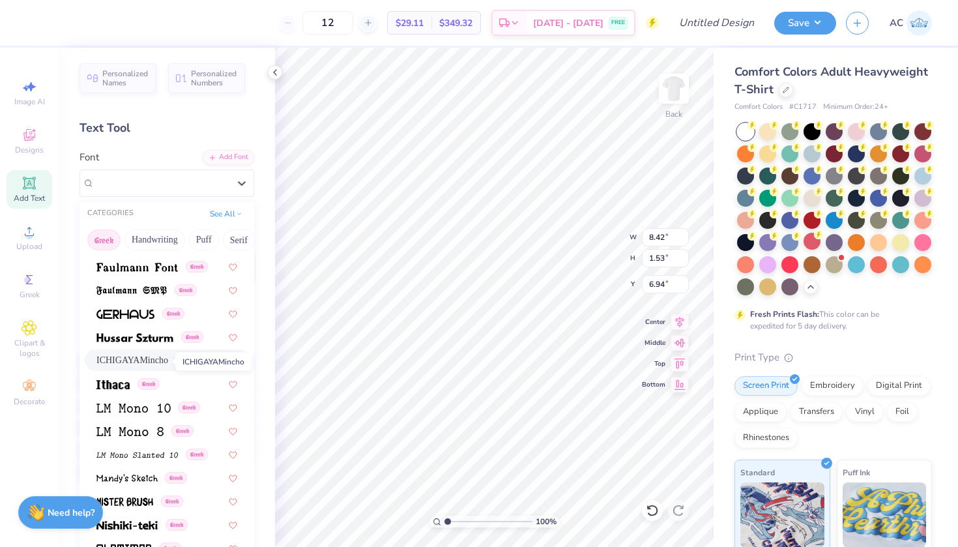
click at [127, 357] on span "ICHIGAYAMincho" at bounding box center [132, 360] width 72 height 14
type input "11.07"
type input "1.36"
type input "7.03"
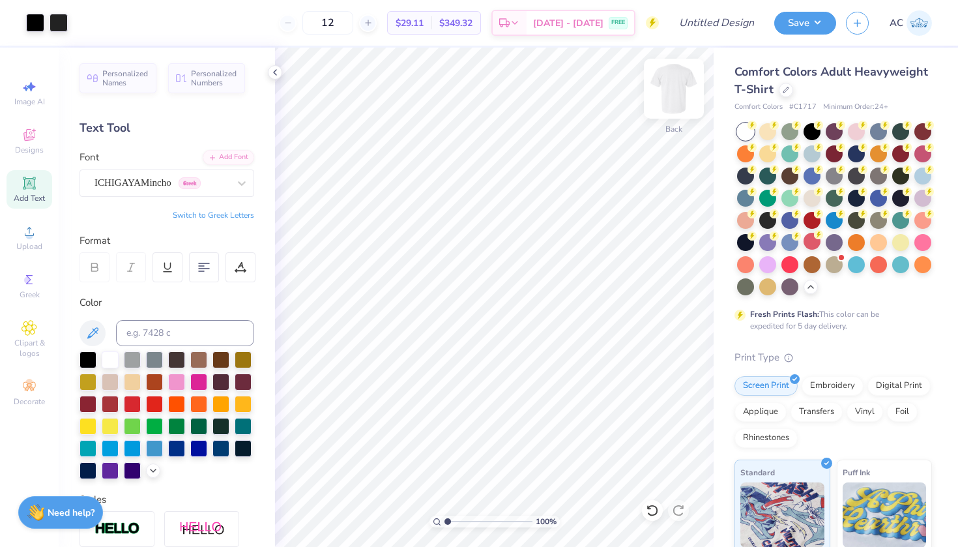
click at [690, 90] on img at bounding box center [674, 89] width 52 height 52
click at [31, 246] on span "Upload" at bounding box center [29, 246] width 26 height 10
click at [33, 132] on icon at bounding box center [30, 135] width 16 height 16
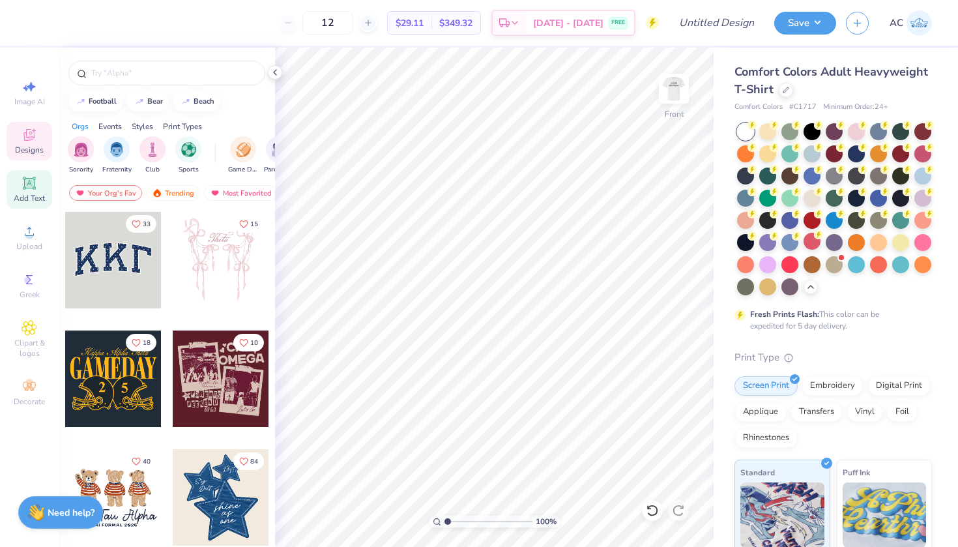
click at [31, 198] on span "Add Text" at bounding box center [29, 198] width 31 height 10
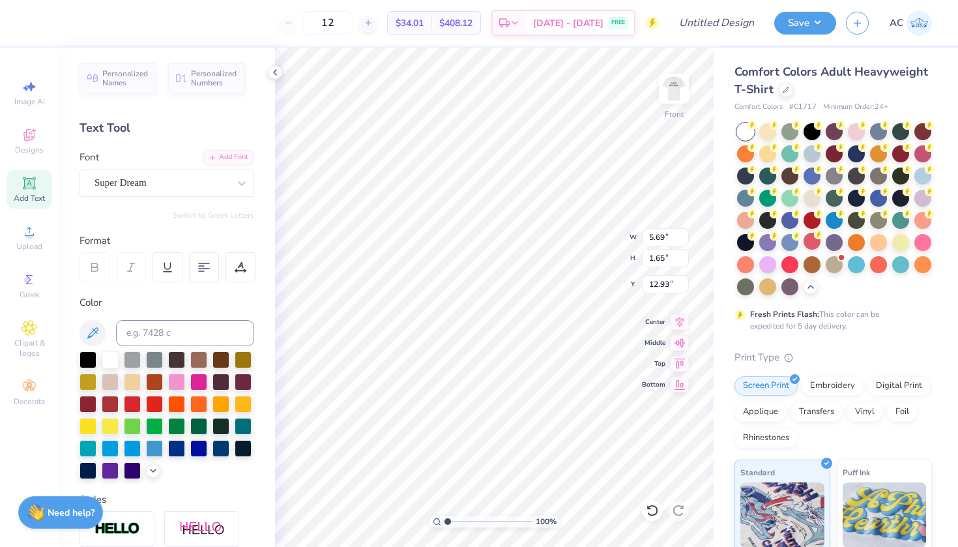
paste textarea "DST Charity Bash"
type textarea "DST Charity Bash"
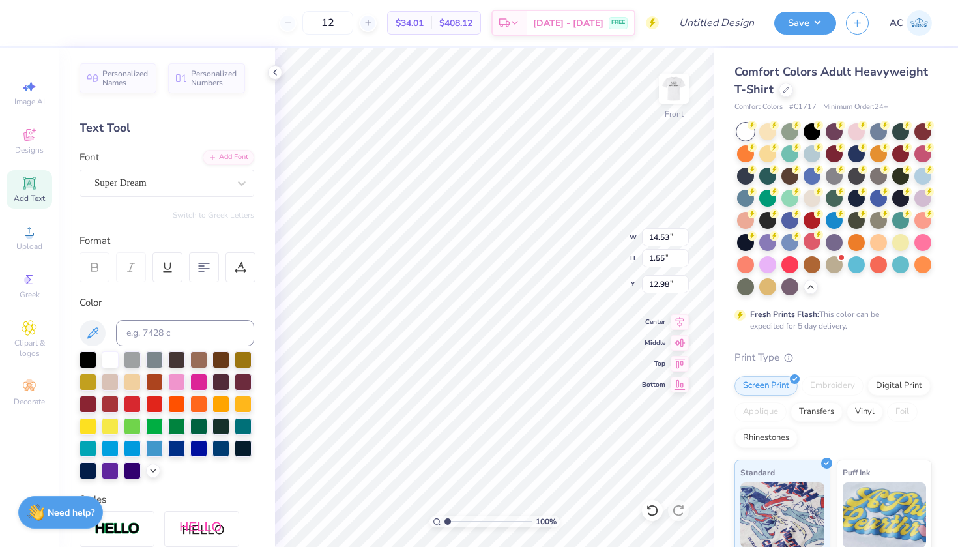
click at [431, 1] on div "12 $34.01 Per Item $408.12 Total Est. Delivery Sep 7 - 10 FREE" at bounding box center [347, 23] width 623 height 46
type textarea "DST Charity Bash19-01-2022"
paste textarea "19-01-2022"
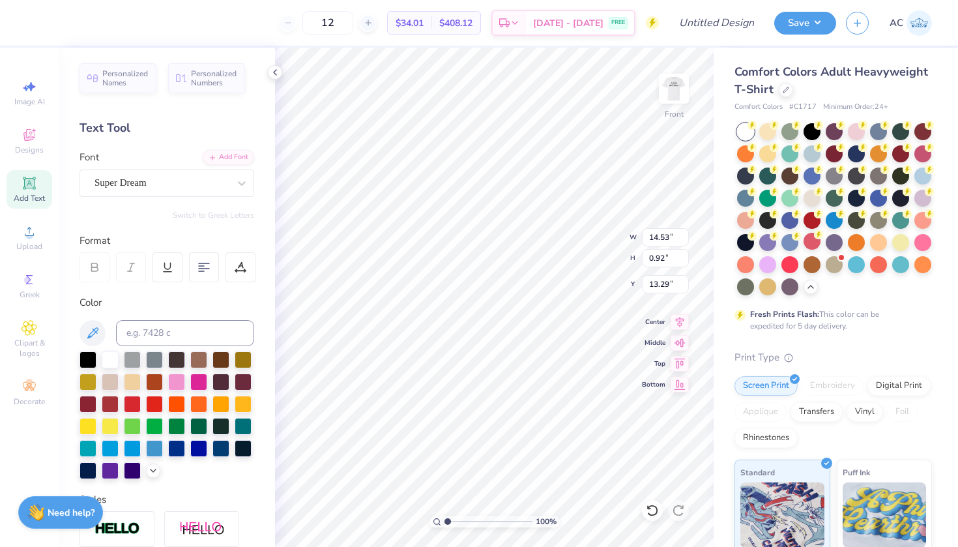
scroll to position [1, 3]
type textarea "DST Charity Bash 19-01-2022"
click at [680, 343] on icon at bounding box center [680, 341] width 18 height 16
type input "8.67"
type input "2.05"
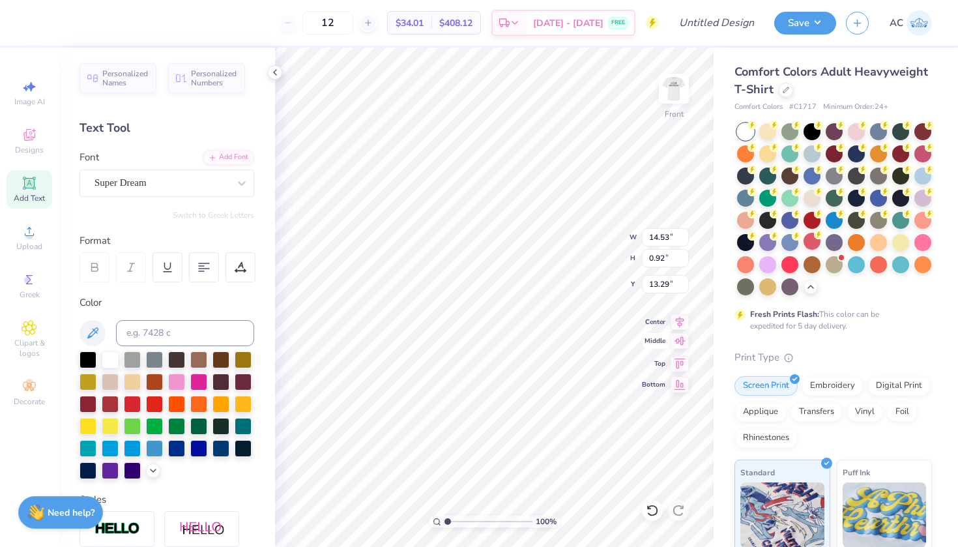
type input "12.73"
click at [208, 272] on div at bounding box center [204, 267] width 30 height 30
paste textarea "New York"
type textarea "DST Charity Bash 19-01-2022 New York"
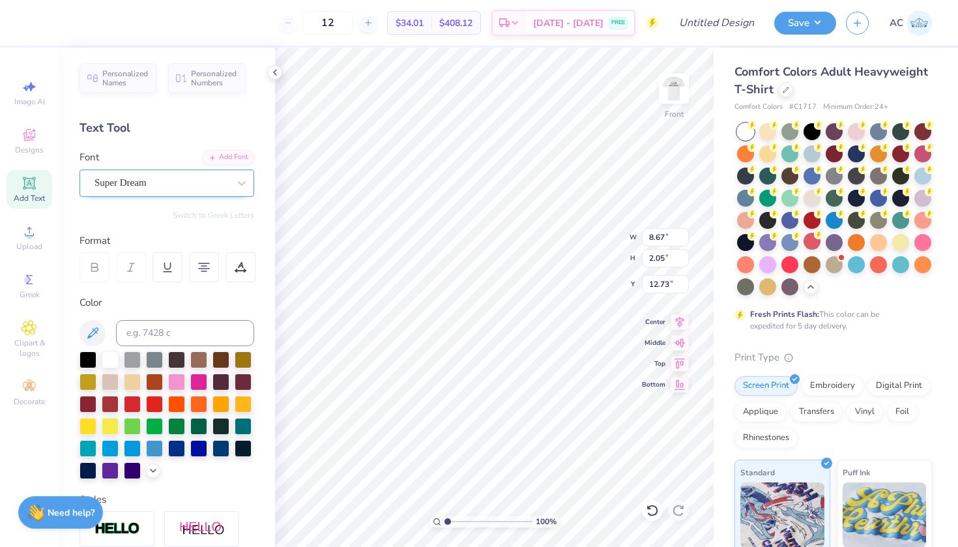
click at [187, 183] on div "Super Dream" at bounding box center [161, 183] width 137 height 20
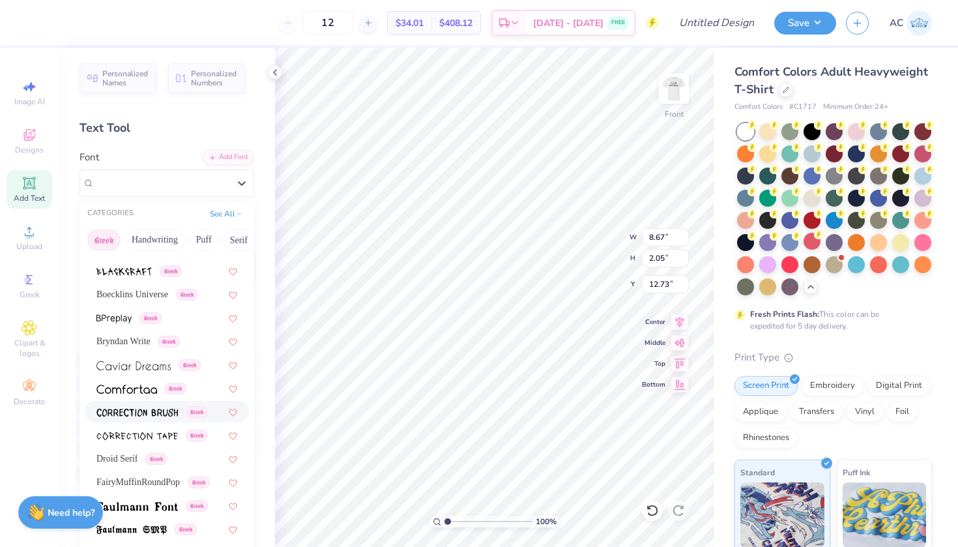
scroll to position [362, 0]
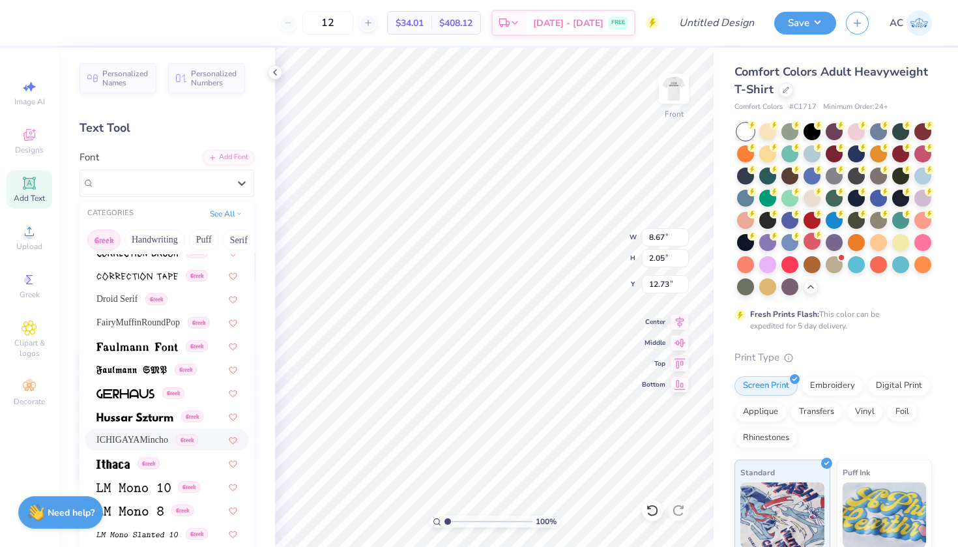
click at [137, 437] on span "ICHIGAYAMincho" at bounding box center [132, 440] width 72 height 14
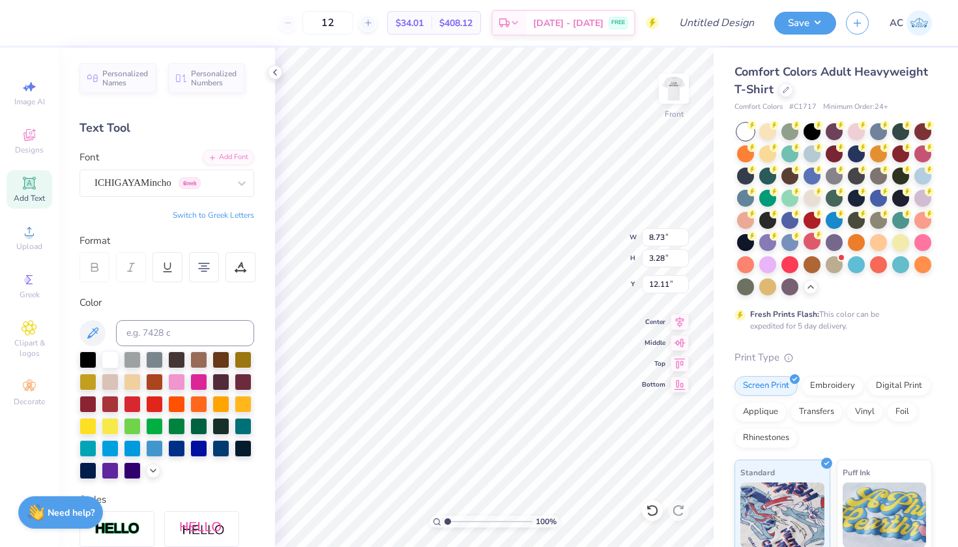
scroll to position [1, 0]
click at [35, 329] on icon at bounding box center [29, 328] width 14 height 14
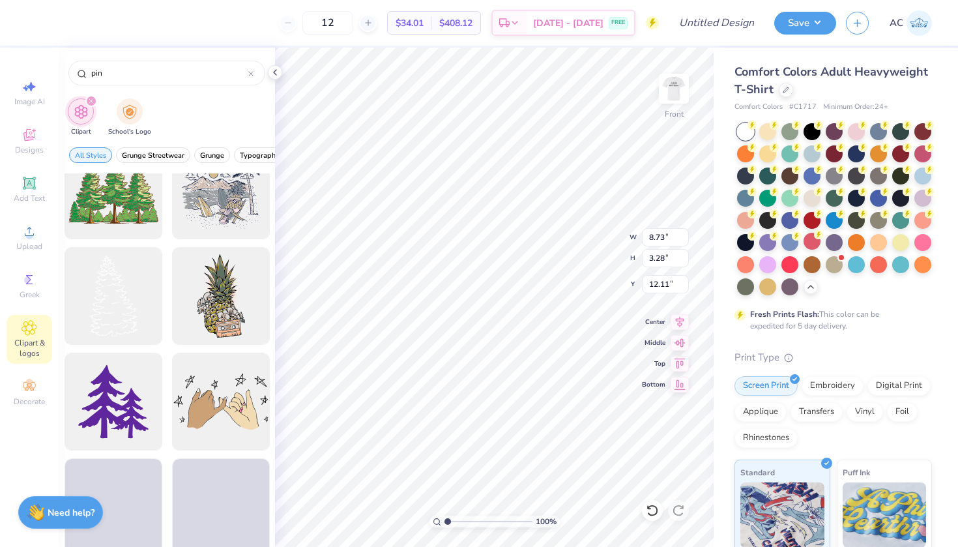
scroll to position [360, 0]
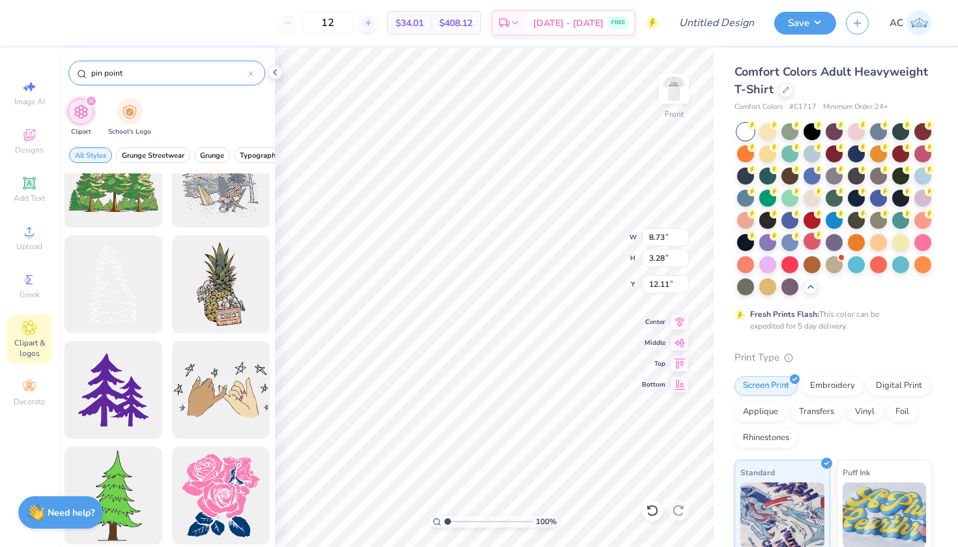
type input "pin point"
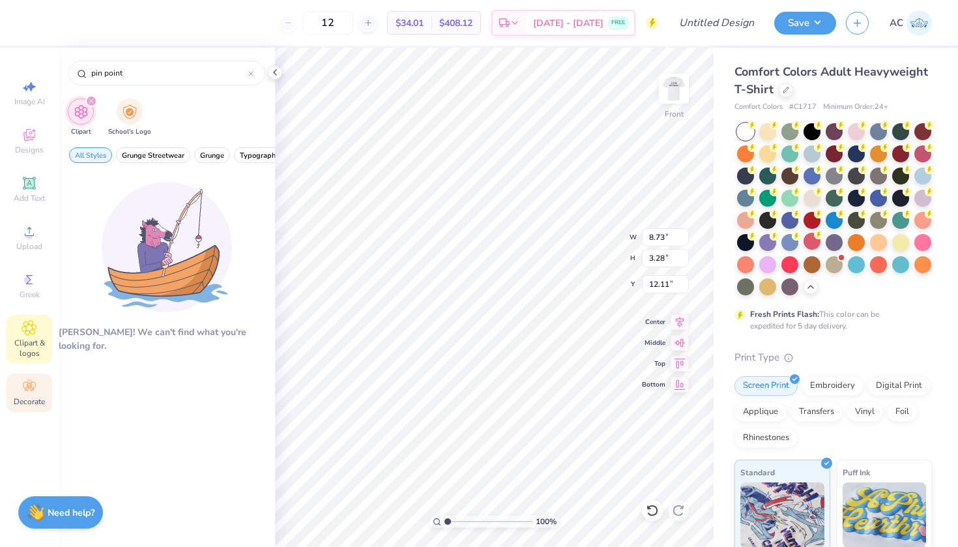
click at [30, 394] on icon at bounding box center [30, 387] width 16 height 16
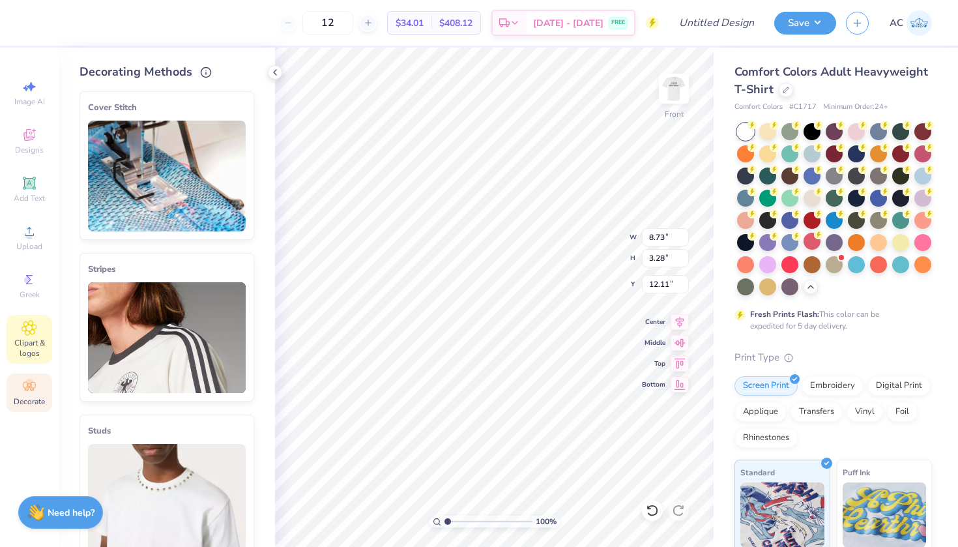
click at [7, 337] on div "Clipart & logos" at bounding box center [30, 339] width 46 height 49
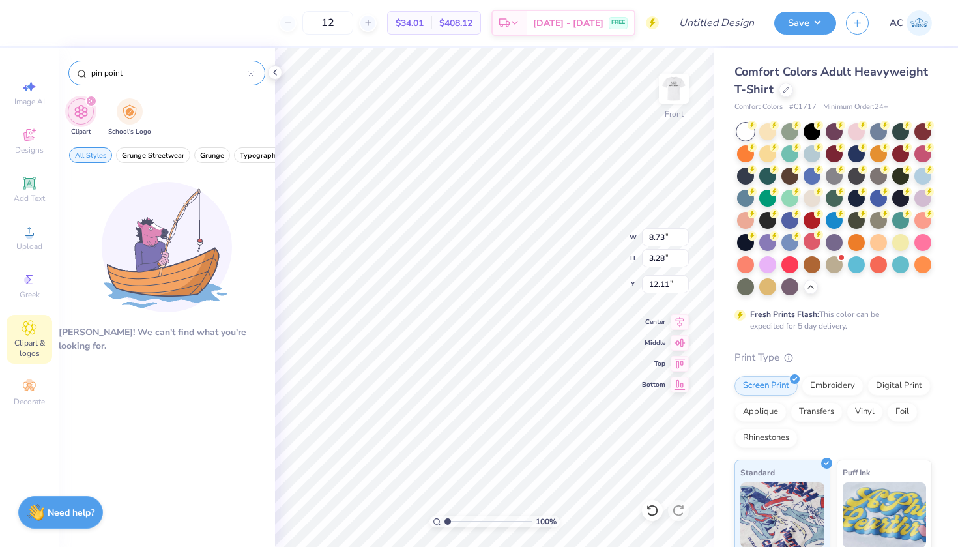
click at [115, 77] on input "pin point" at bounding box center [169, 72] width 158 height 13
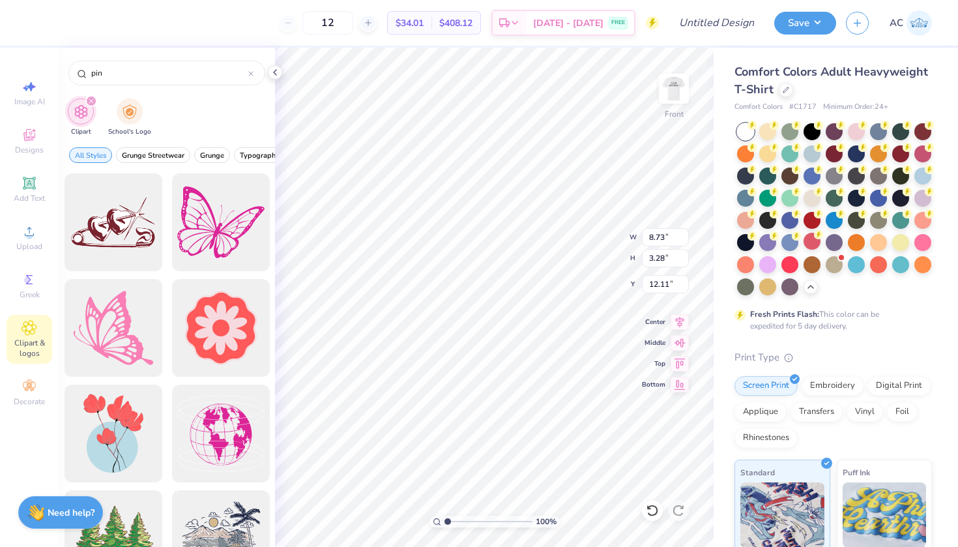
scroll to position [0, 0]
type input "pin"
type textarea "DST Charity Bash 19-01-2022 New York"
click at [39, 180] on div "Add Text" at bounding box center [30, 189] width 46 height 38
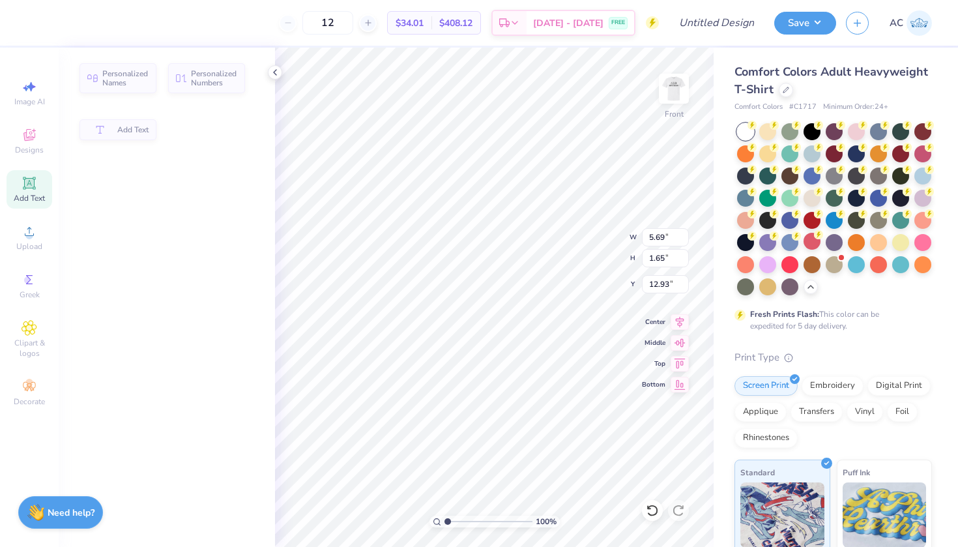
type input "5.69"
type input "1.65"
type input "12.93"
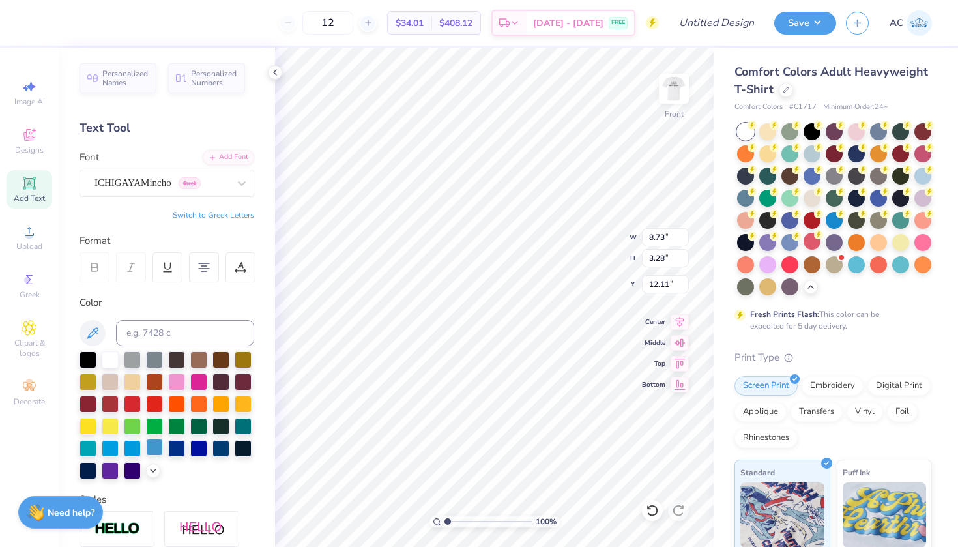
click at [159, 447] on div at bounding box center [154, 447] width 17 height 17
type input "9.81"
type input "10.63"
type input "3.99"
type input "9.76"
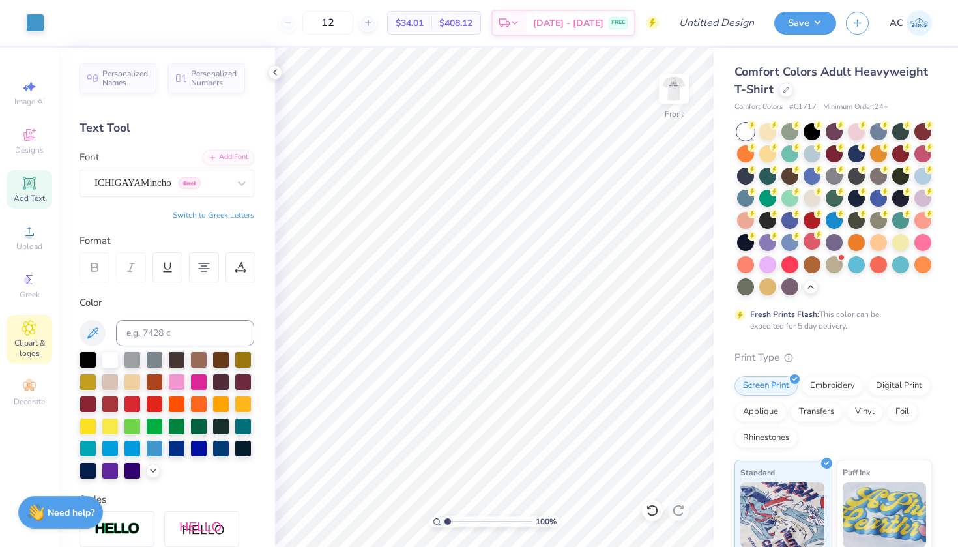
click at [27, 347] on span "Clipart & logos" at bounding box center [30, 348] width 46 height 21
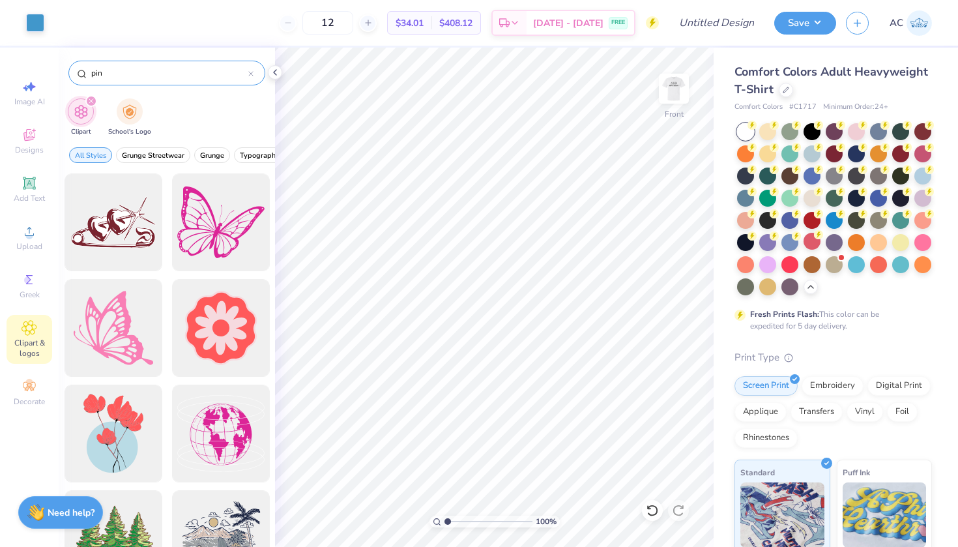
click at [122, 71] on input "pin" at bounding box center [169, 72] width 158 height 13
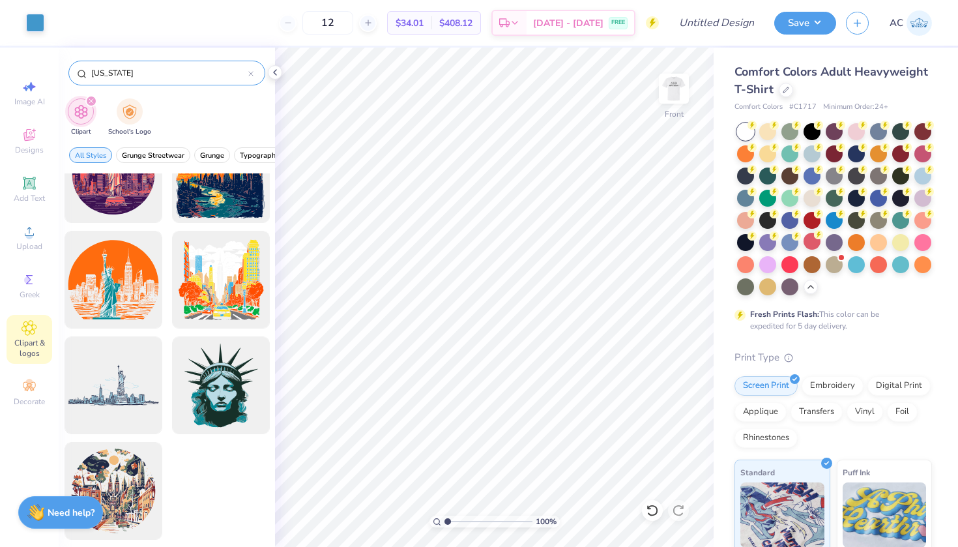
scroll to position [50, 0]
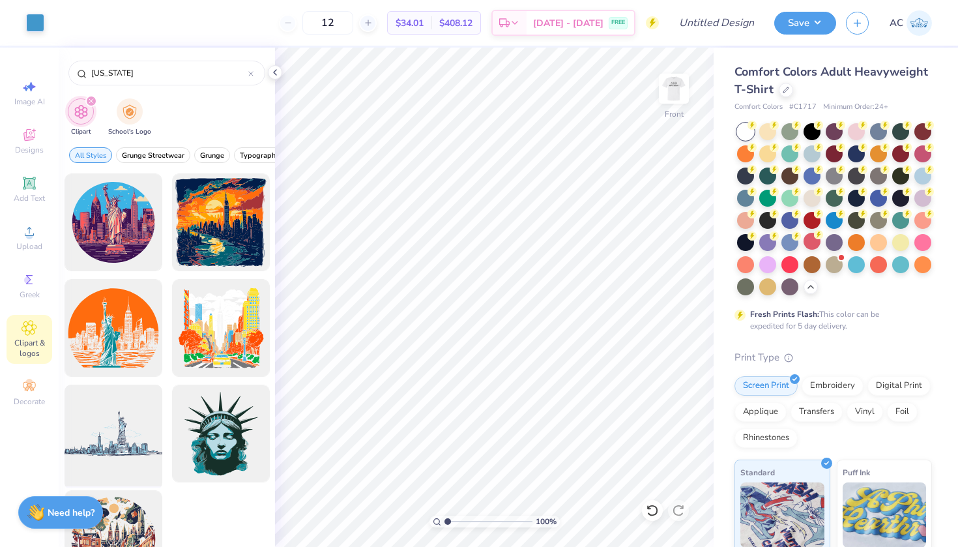
type input "New York"
click at [117, 430] on div at bounding box center [113, 434] width 108 height 108
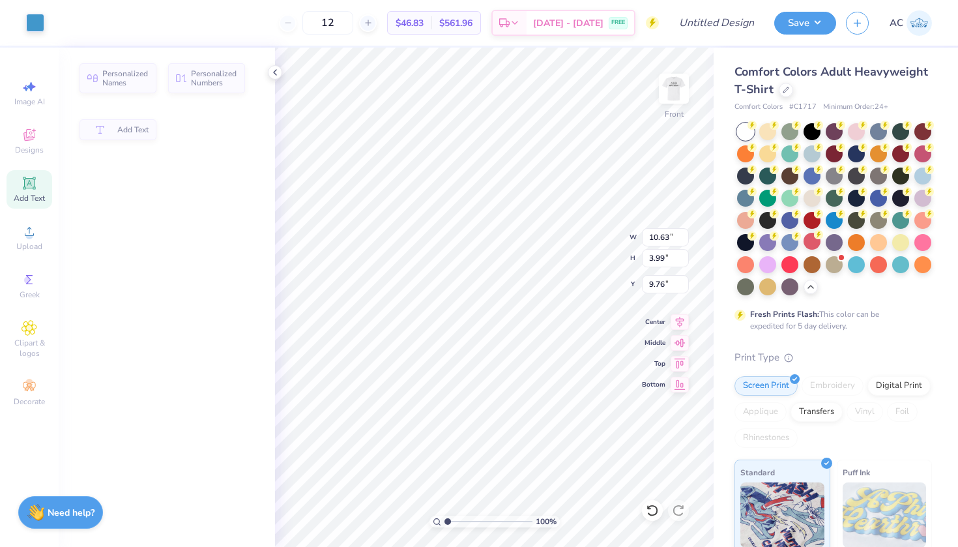
type input "10.63"
type input "3.99"
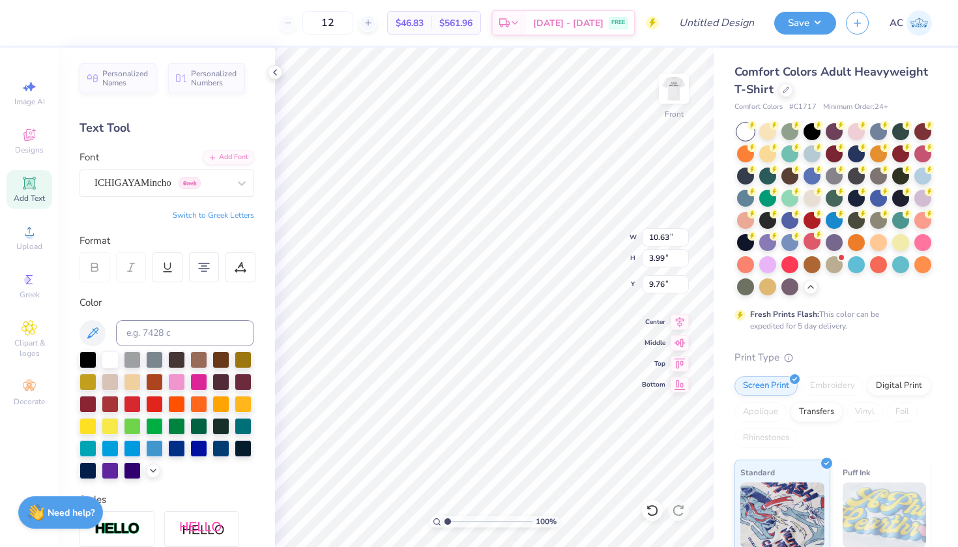
type input "14.36"
type input "14.53"
type input "6.52"
type input "6.31"
type input "12.56"
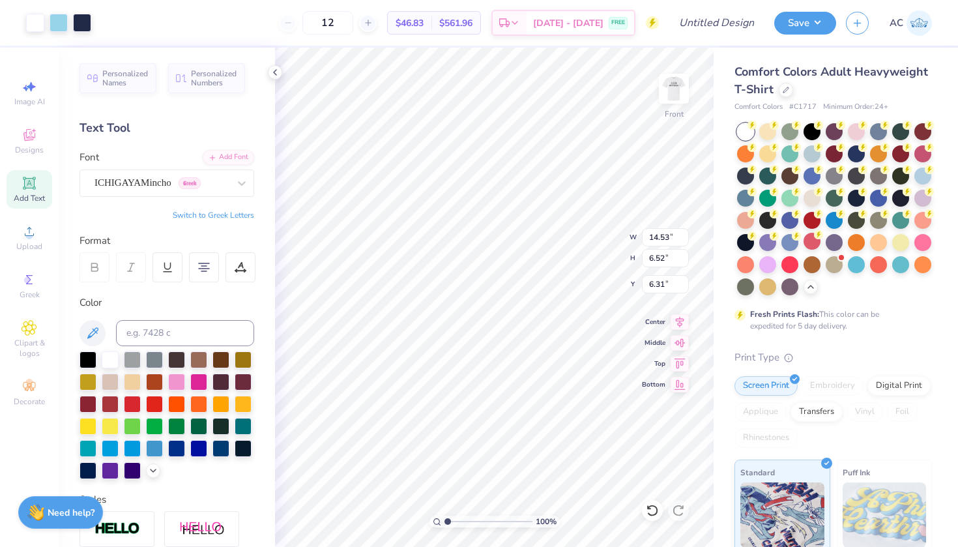
type input "5.64"
type input "6.92"
type input "10.63"
type input "3.99"
type input "12.83"
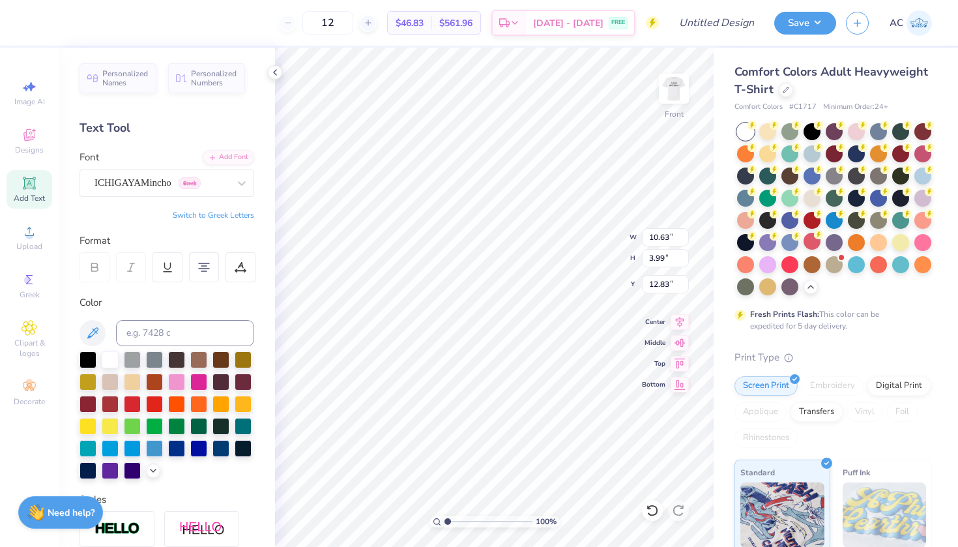
scroll to position [1, 1]
click at [227, 266] on div at bounding box center [241, 267] width 30 height 30
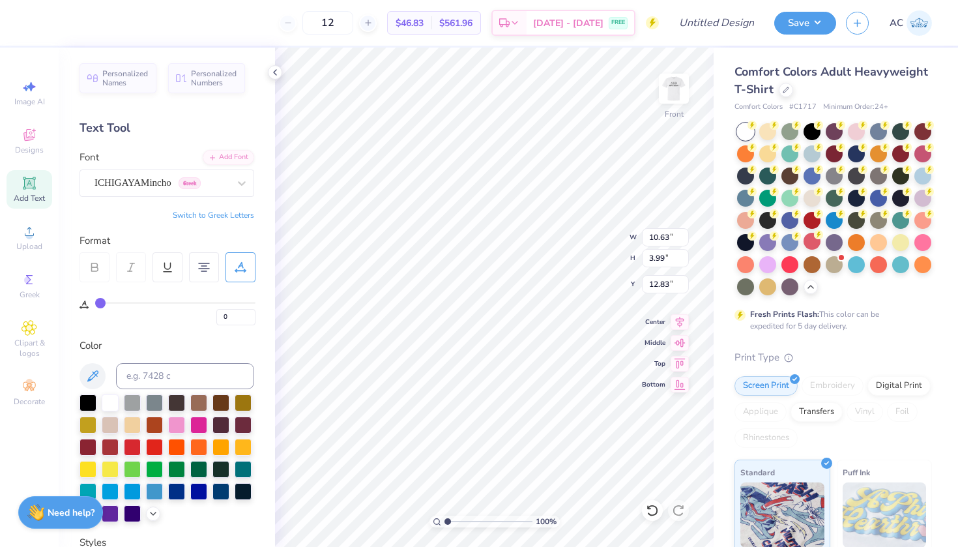
type input "1"
type input "6"
type input "9"
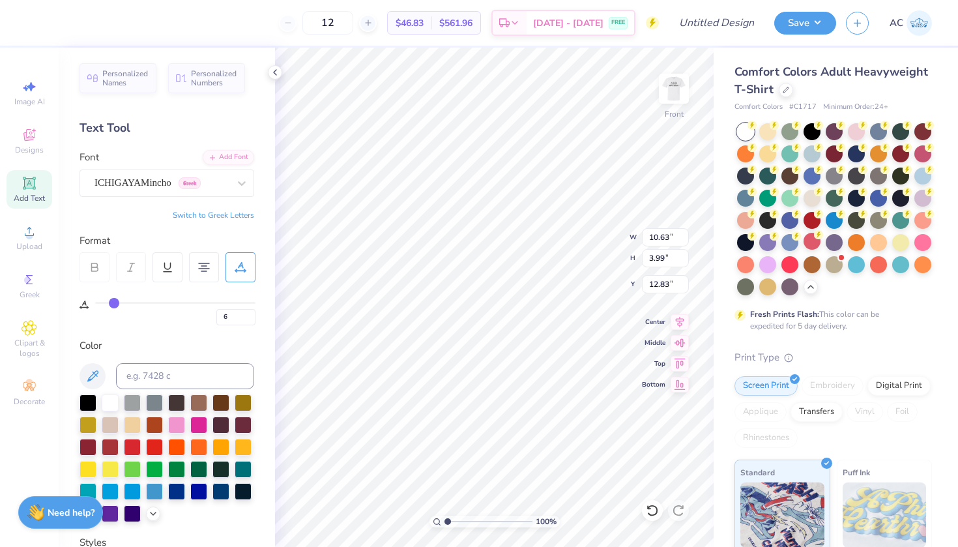
type input "9"
type input "13"
type input "17"
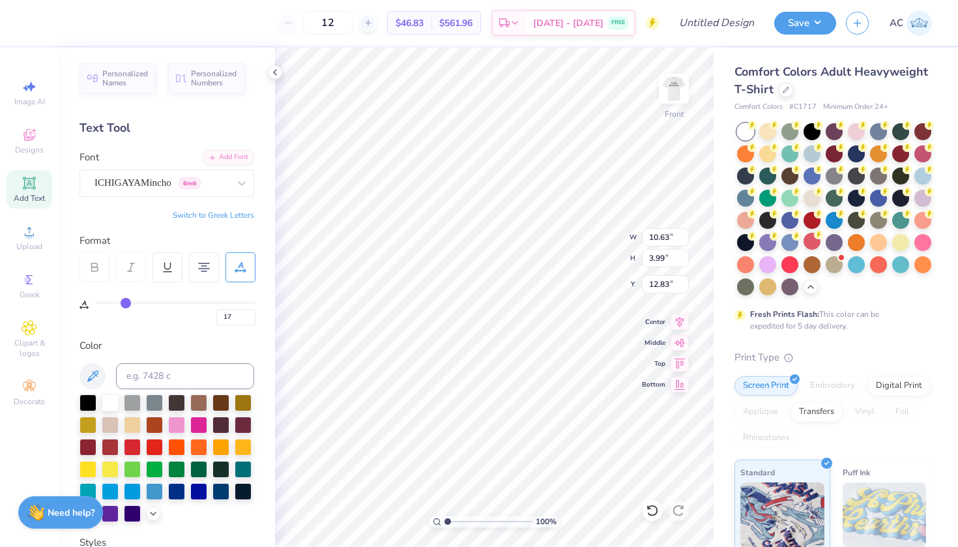
type input "19"
type input "22"
type input "25"
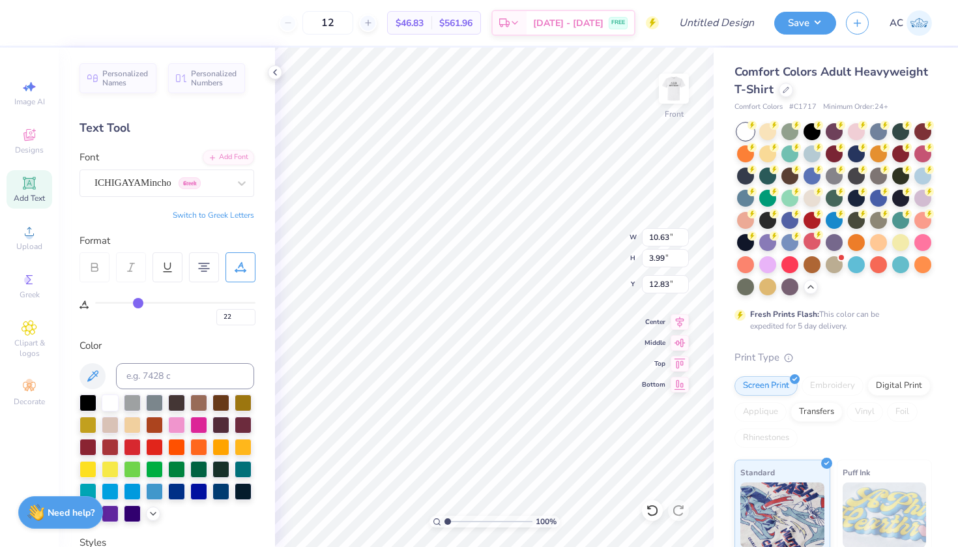
type input "25"
type input "26"
type input "27"
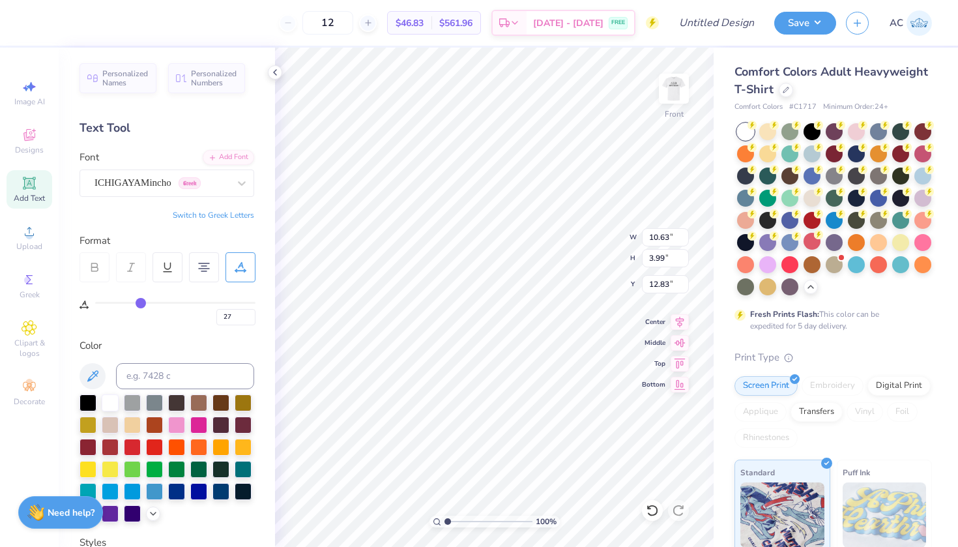
type input "29"
type input "30"
type input "31"
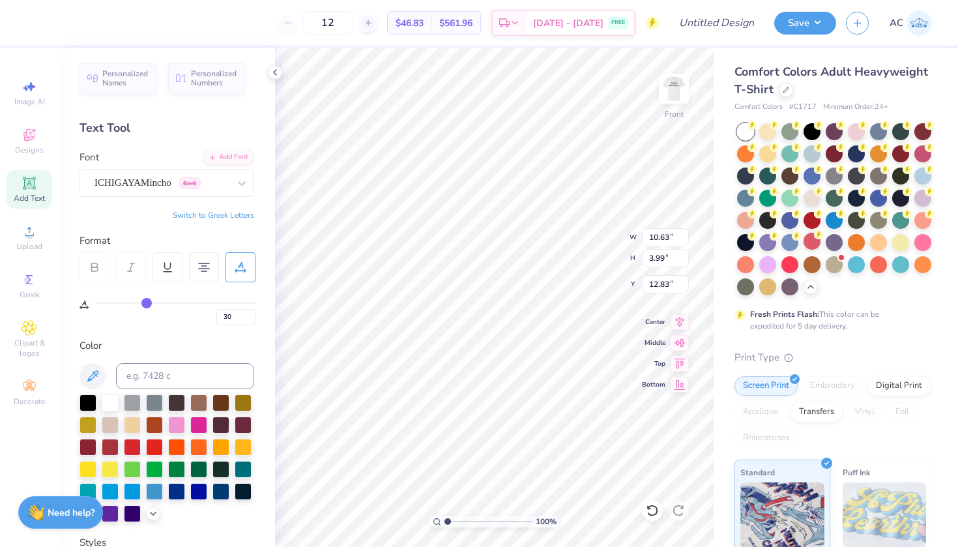
type input "31"
type input "32"
type input "33"
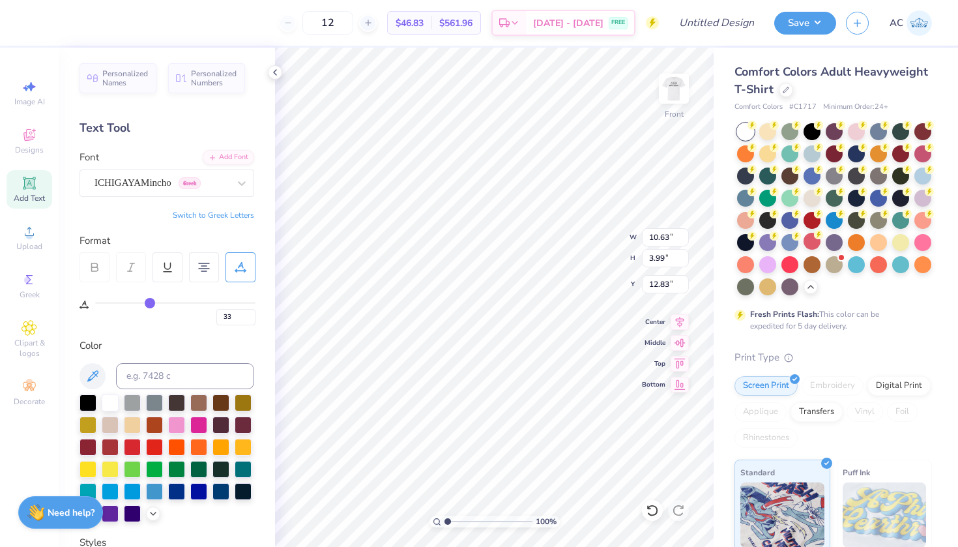
type input "34"
type input "35"
type input "37"
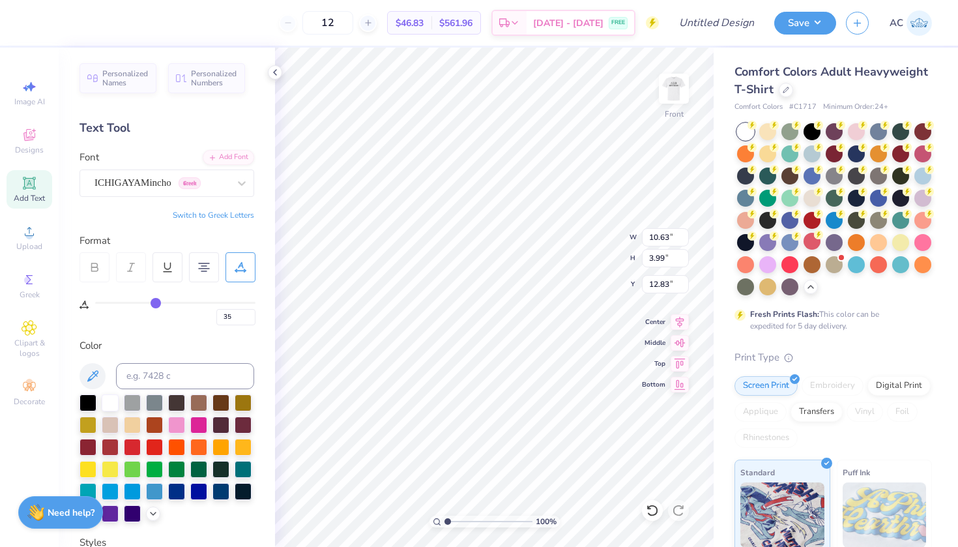
type input "37"
type input "38"
type input "39"
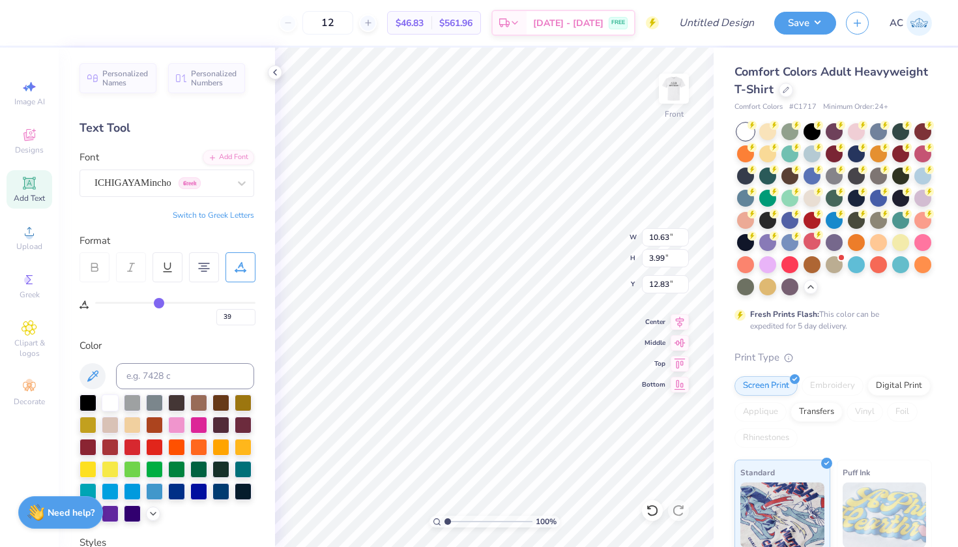
type input "40"
type input "42"
type input "43"
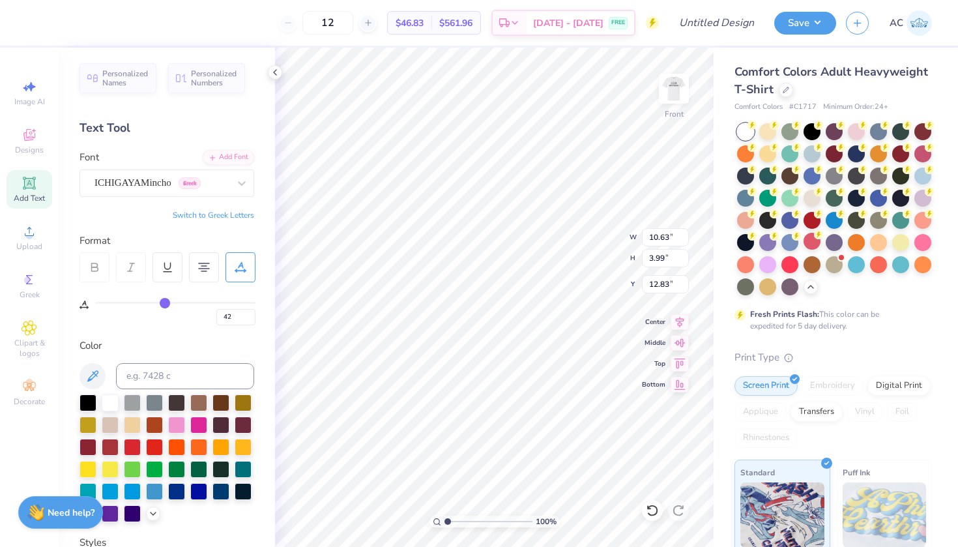
type input "43"
type input "44"
type input "45"
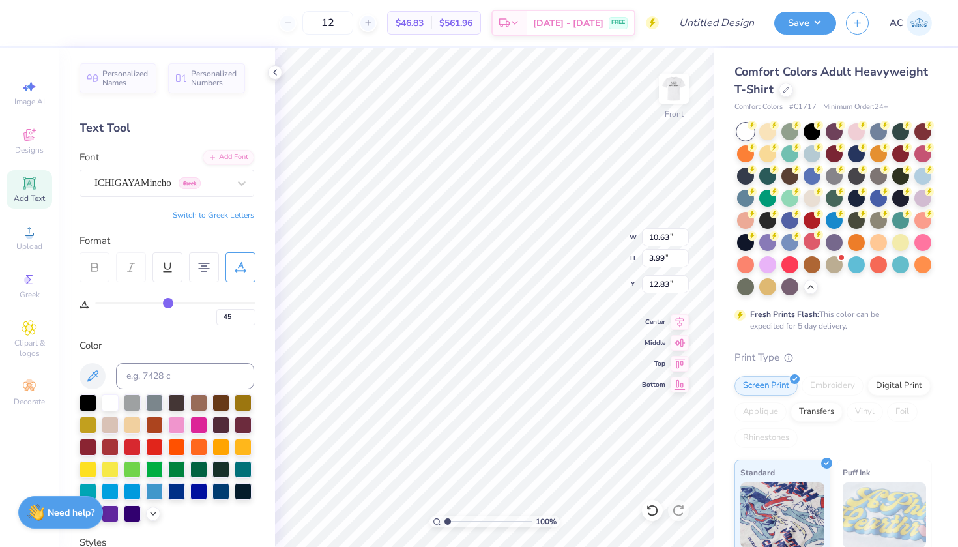
type input "46"
type input "47"
type input "49"
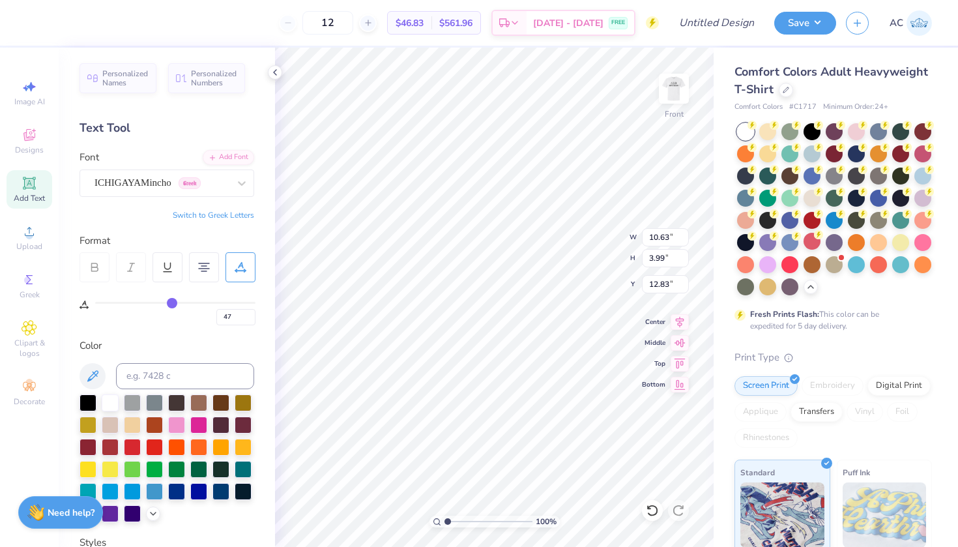
type input "49"
drag, startPoint x: 99, startPoint y: 297, endPoint x: 174, endPoint y: 301, distance: 75.1
click at [174, 302] on input "range" at bounding box center [175, 303] width 160 height 2
type input "47"
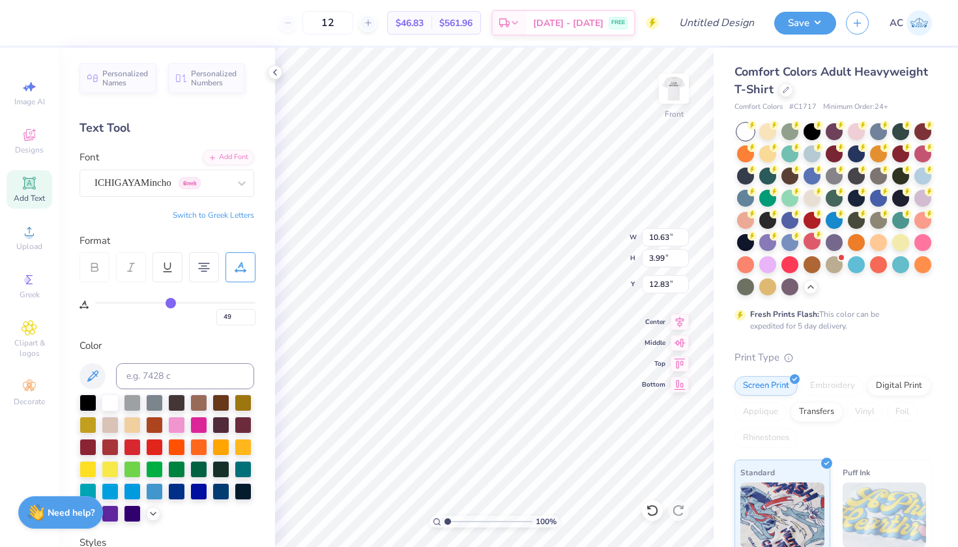
type input "47"
type input "43"
type input "39"
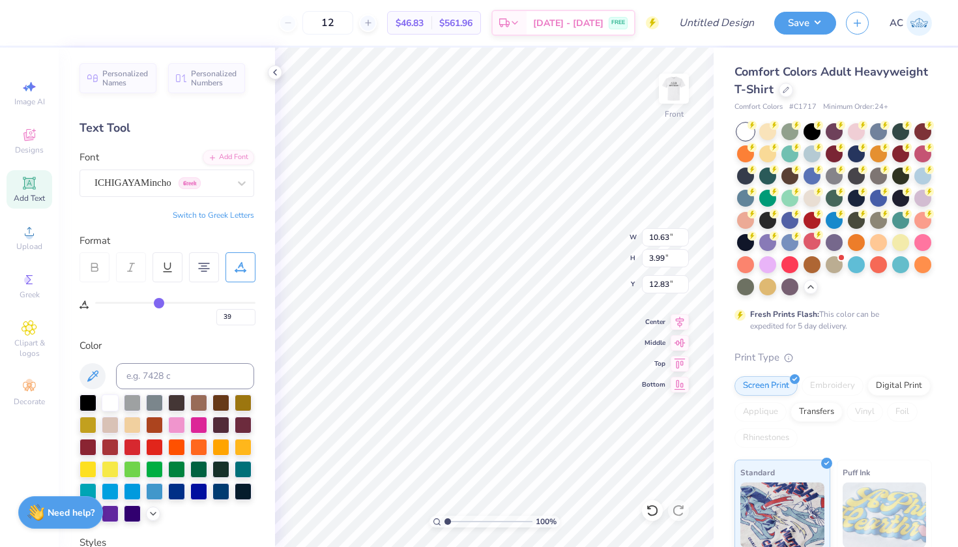
type input "32"
type input "29"
type input "21"
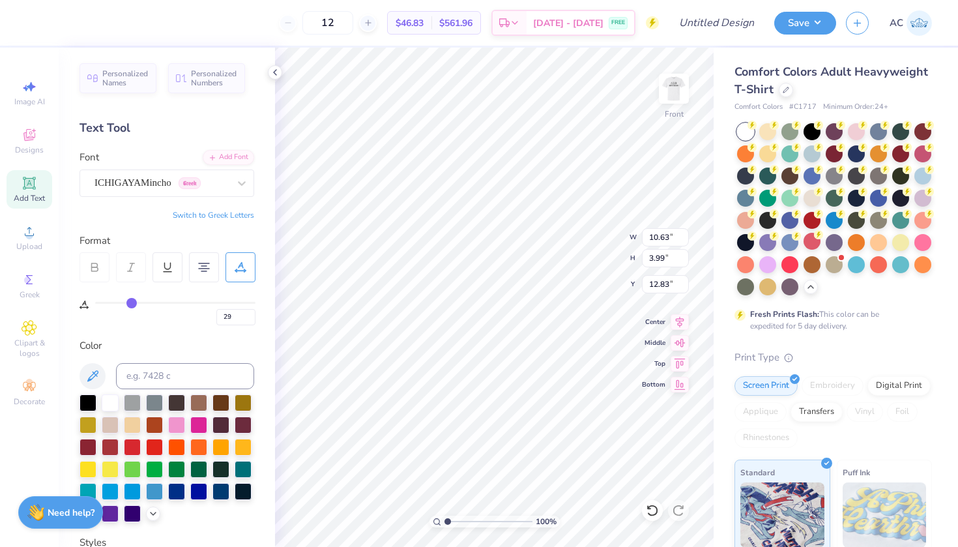
type input "21"
type input "19"
type input "14"
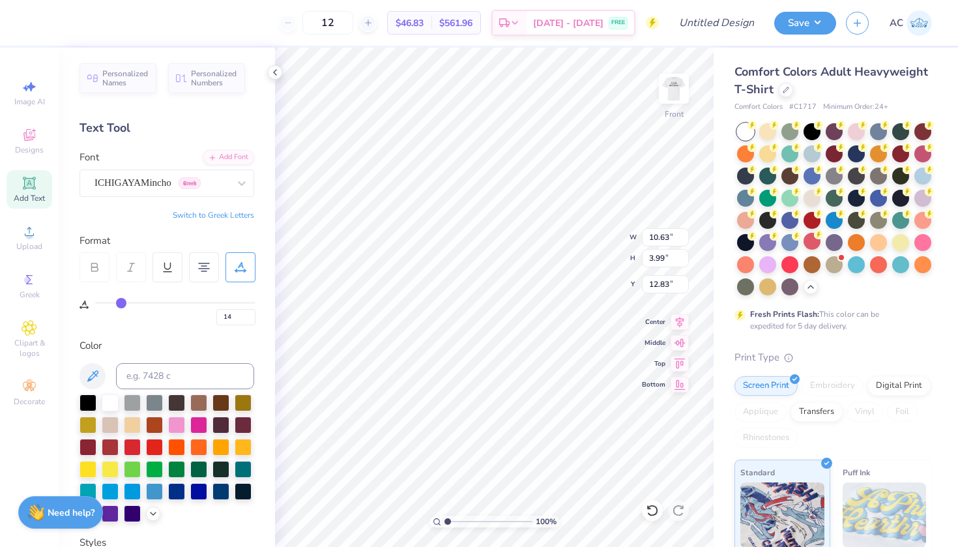
type input "12"
type input "9"
type input "7"
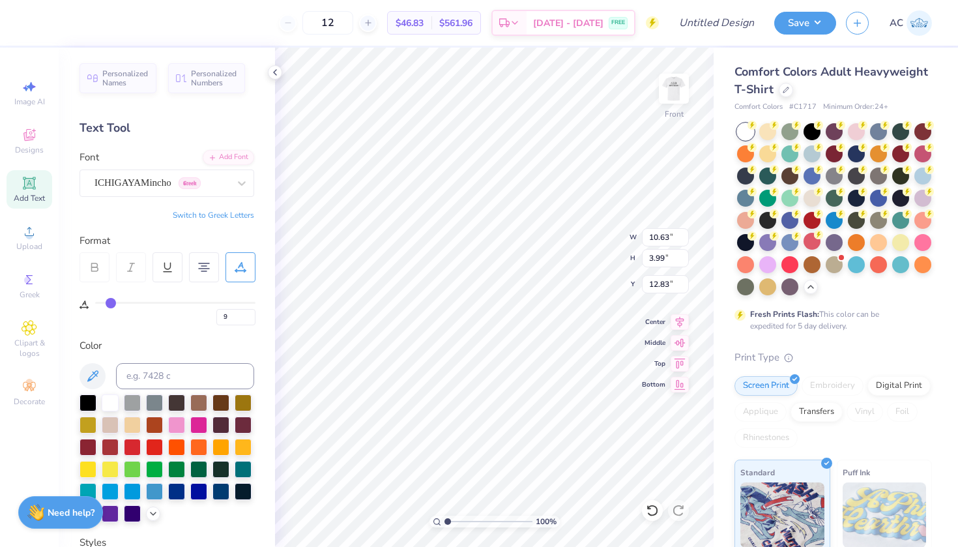
type input "7"
type input "6"
type input "5"
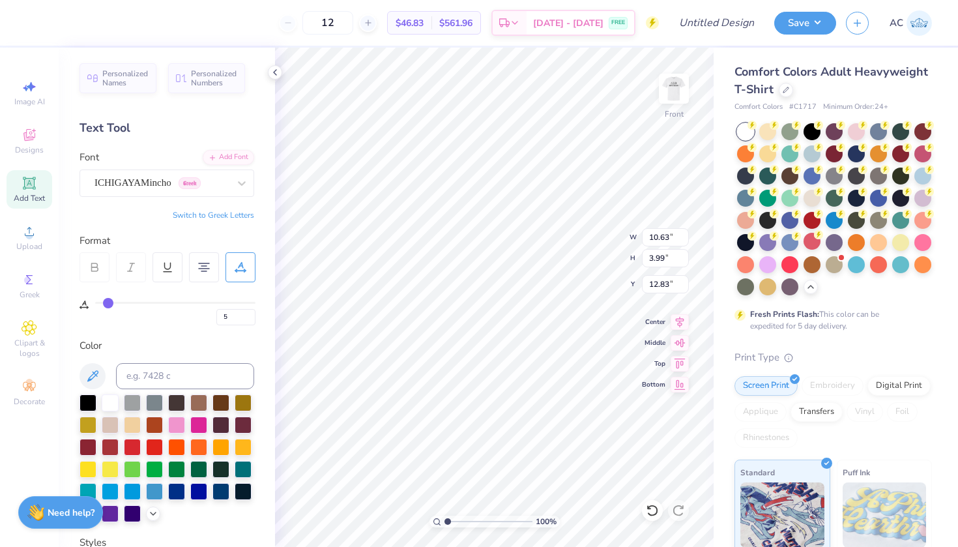
type input "4"
type input "3"
type input "2"
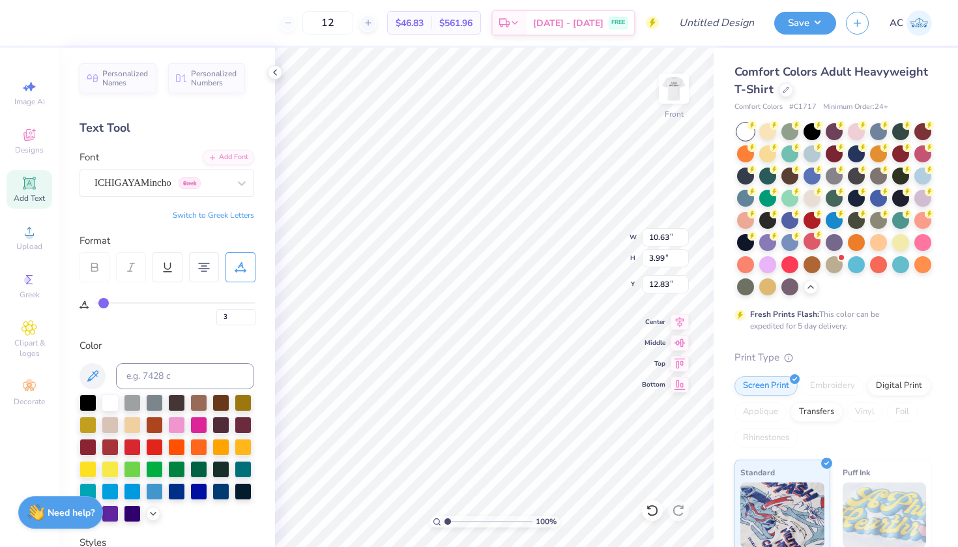
type input "2"
type input "1"
type input "0"
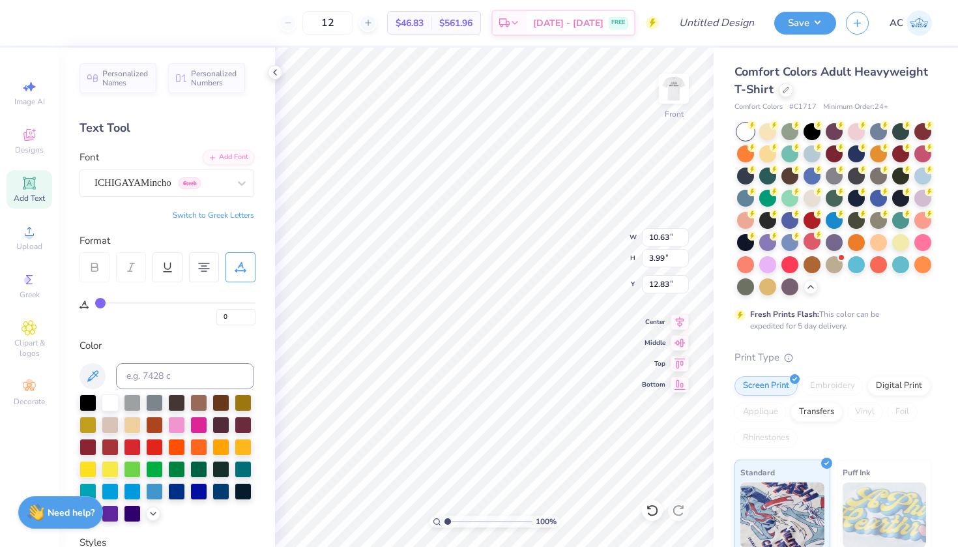
drag, startPoint x: 174, startPoint y: 301, endPoint x: 84, endPoint y: 300, distance: 90.0
type input "0"
click at [84, 300] on div "0" at bounding box center [168, 303] width 176 height 43
click at [174, 334] on div "Personalized Names Personalized Numbers Text Tool Add Font Font ICHIGAYAMincho …" at bounding box center [167, 297] width 216 height 499
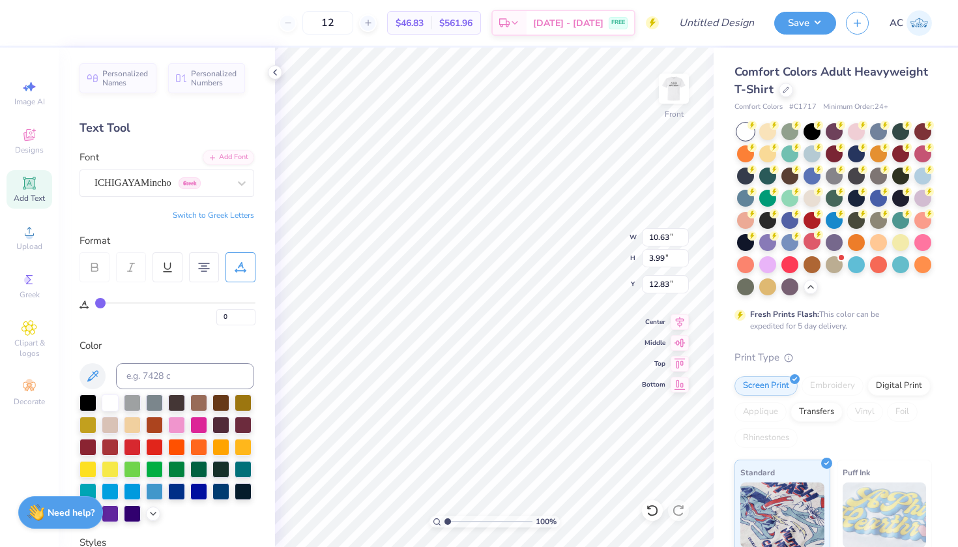
type textarea "DST Charity Bash"
type input "12.68"
click at [35, 145] on span "Designs" at bounding box center [29, 150] width 29 height 10
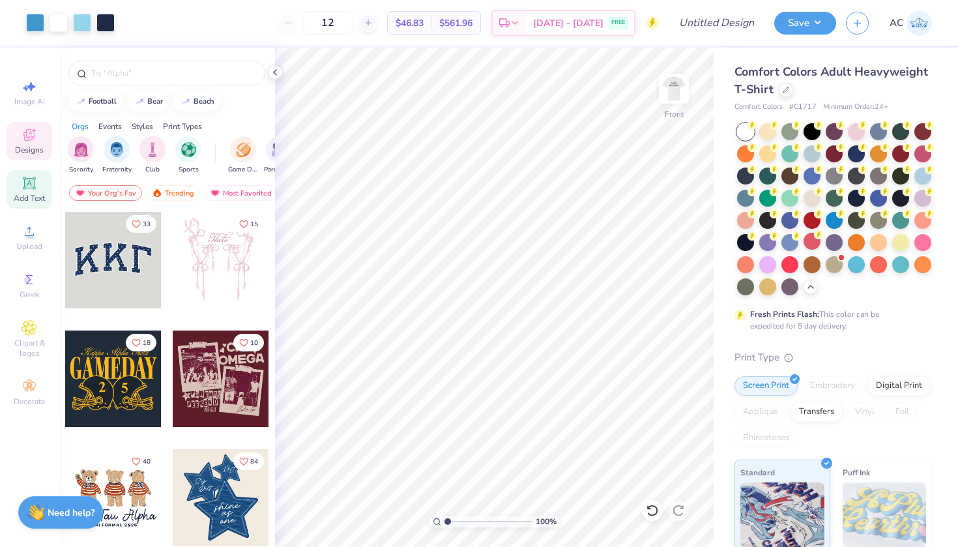
click at [31, 186] on icon at bounding box center [29, 183] width 10 height 10
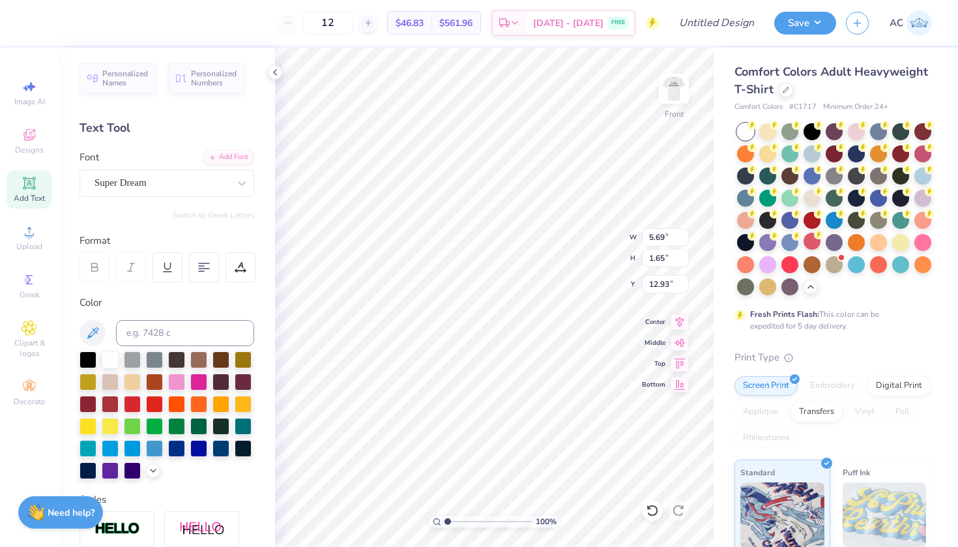
type input "14.30"
type textarea "19-01-2022"
click at [33, 147] on span "Designs" at bounding box center [29, 150] width 29 height 10
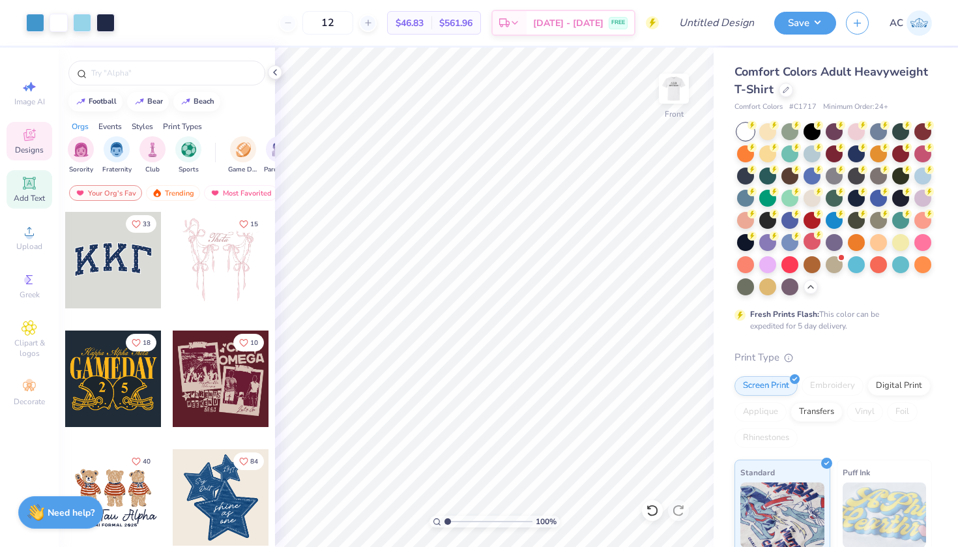
click at [31, 196] on span "Add Text" at bounding box center [29, 198] width 31 height 10
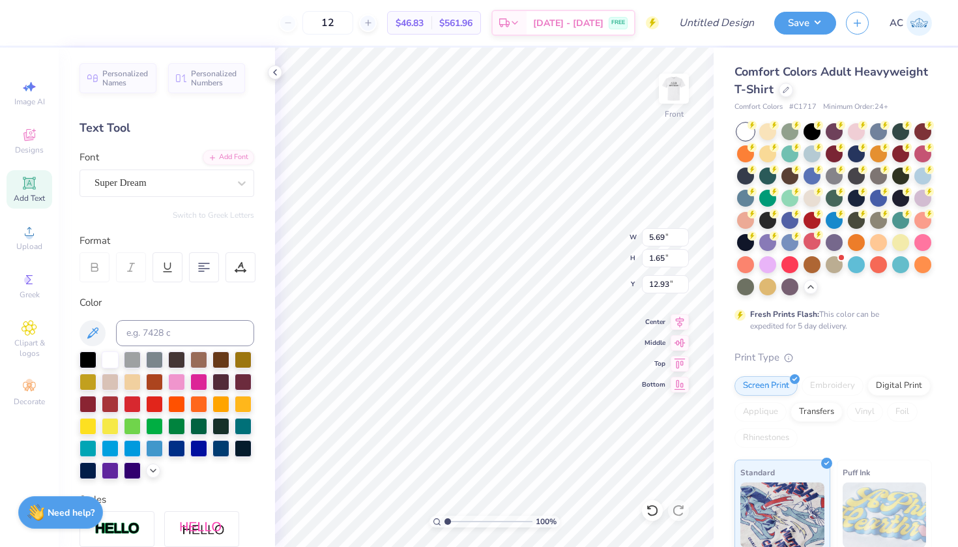
scroll to position [0, 1]
type textarea "New York"
click at [247, 408] on div at bounding box center [243, 402] width 17 height 17
type input "17.63"
click at [152, 445] on div at bounding box center [154, 447] width 17 height 17
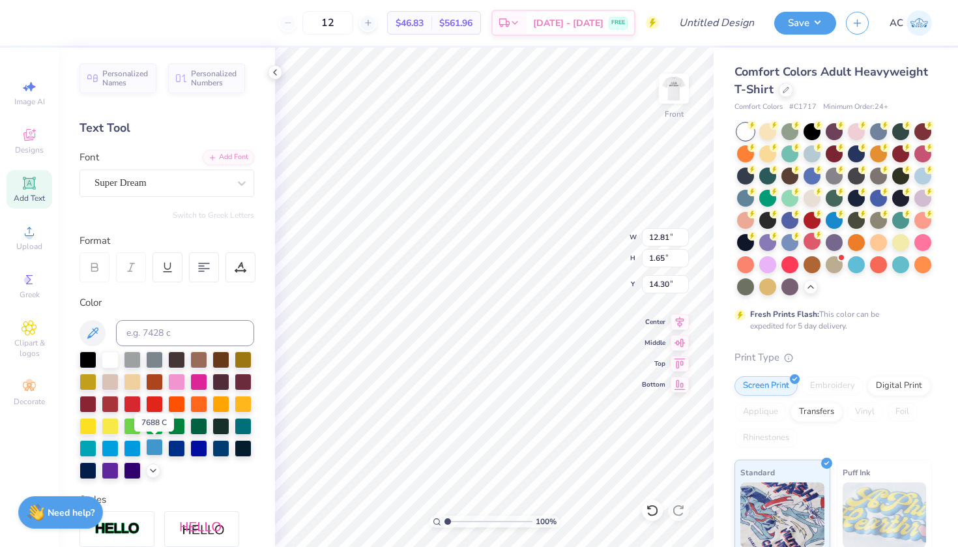
click at [152, 446] on div at bounding box center [154, 447] width 17 height 17
type input "10.15"
type input "1.68"
type input "17.63"
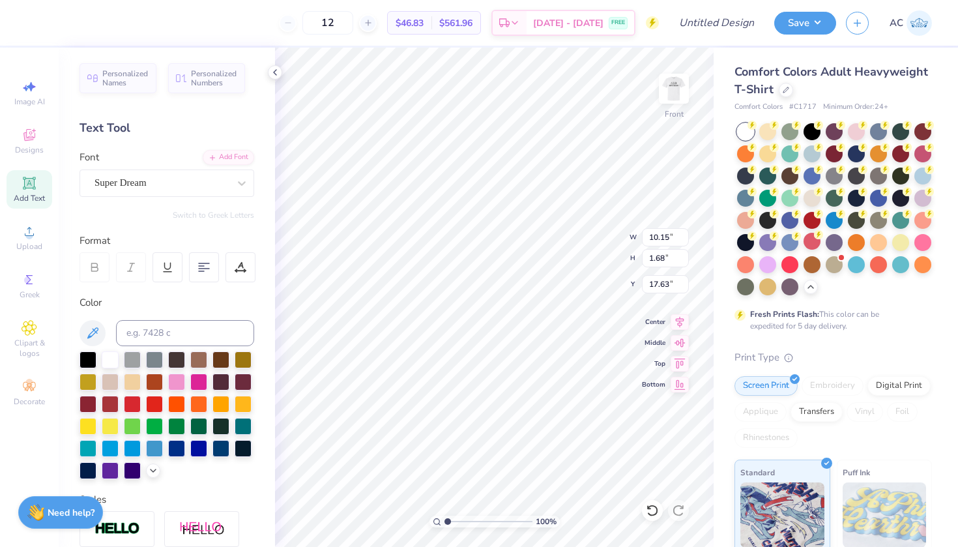
scroll to position [0, 1]
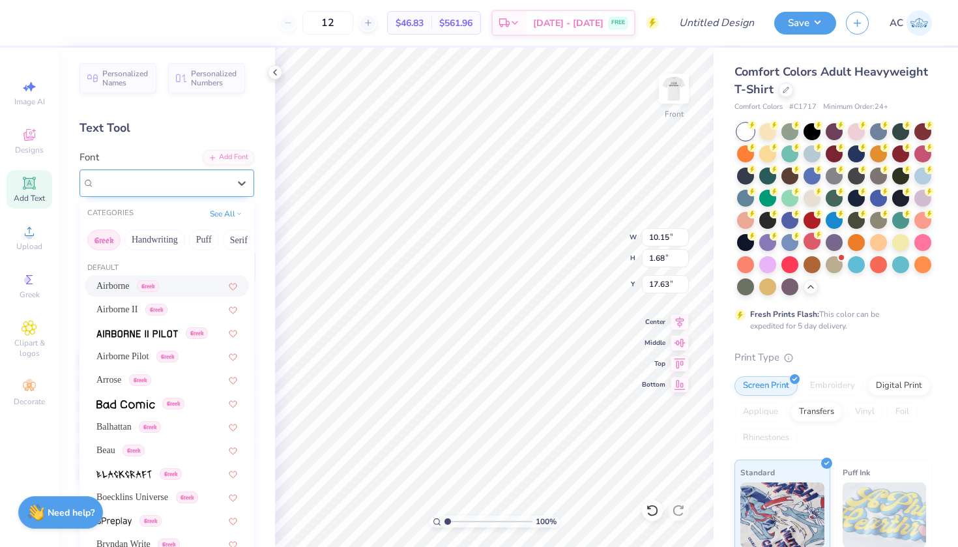
click at [156, 188] on div "Super Dream" at bounding box center [161, 183] width 137 height 20
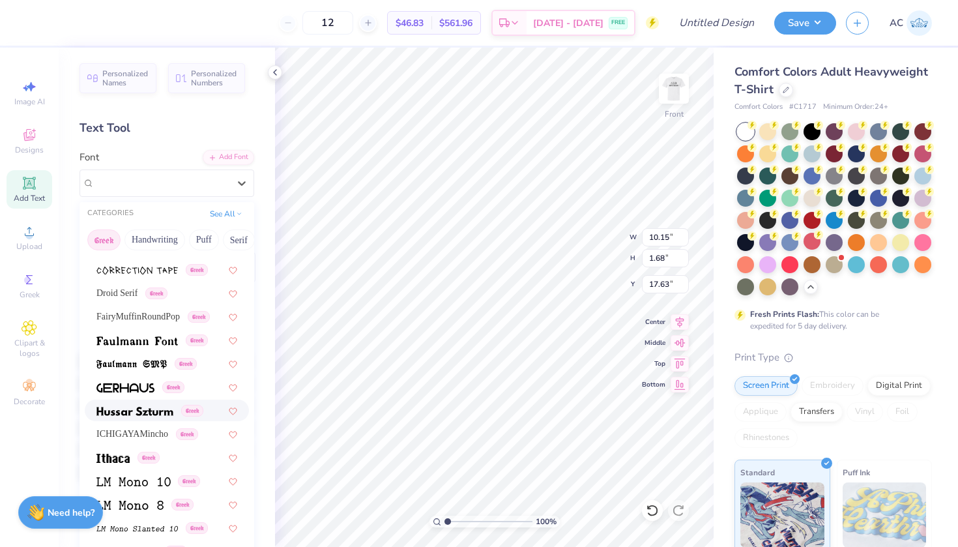
scroll to position [375, 0]
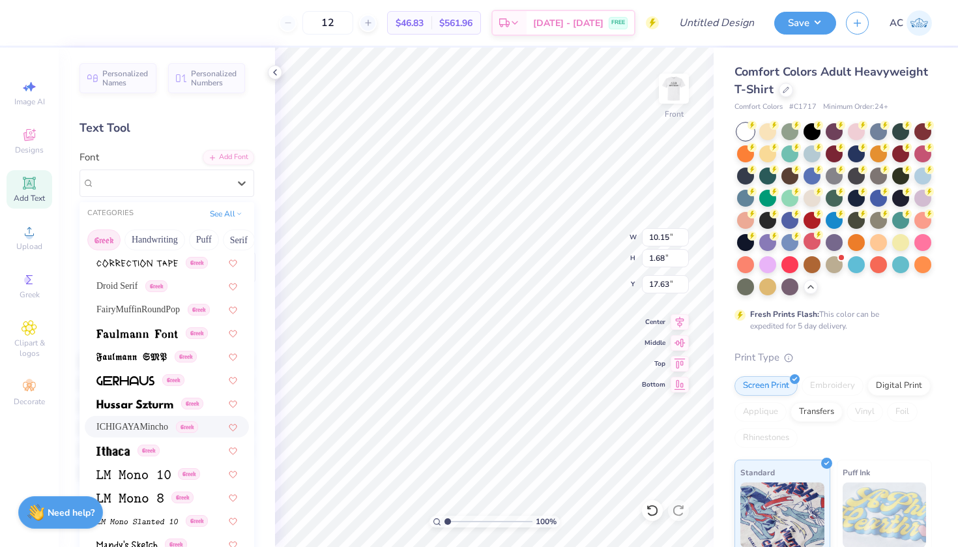
click at [113, 432] on span "ICHIGAYAMincho" at bounding box center [132, 427] width 72 height 14
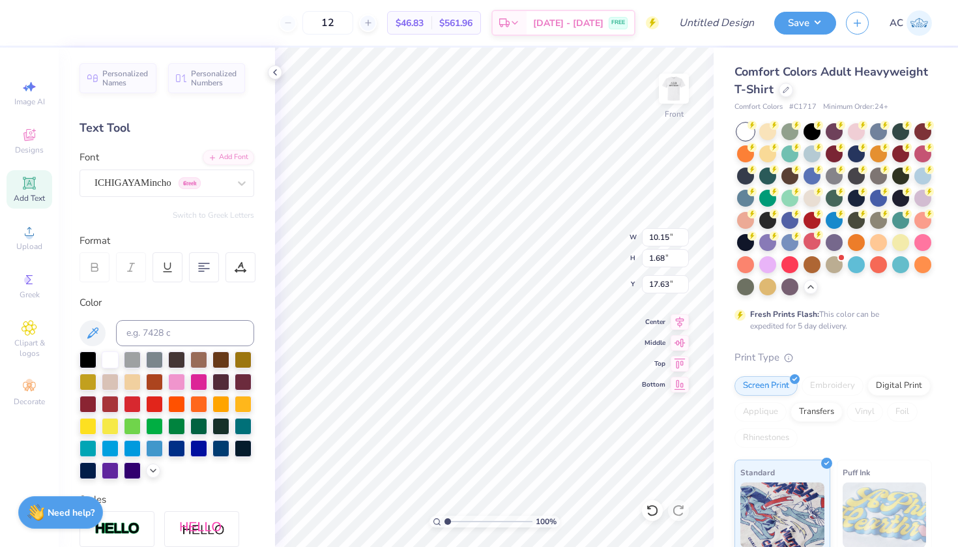
scroll to position [0, 1]
type input "10.63"
type input "1.07"
type input "12.68"
type input "10.26"
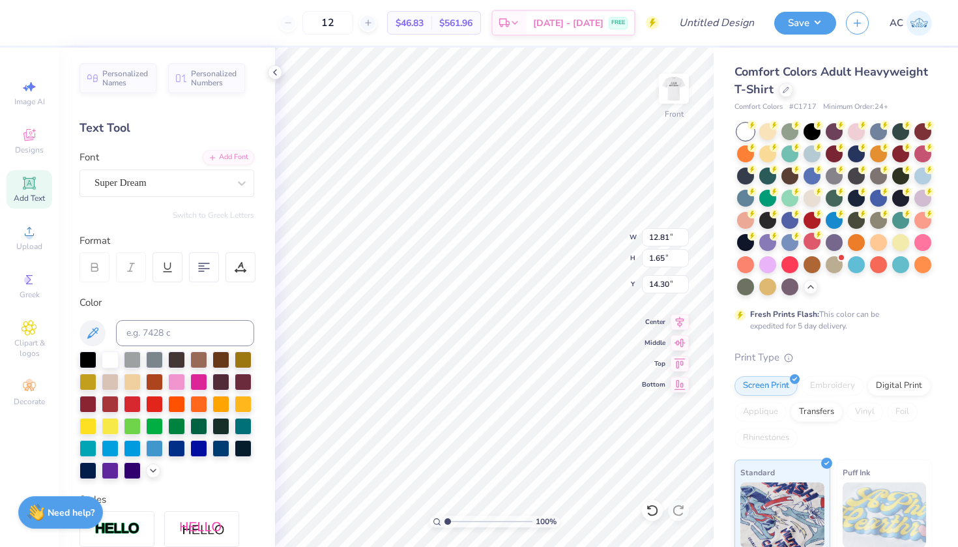
click at [107, 198] on div "Personalized Names Personalized Numbers Text Tool Add Font Font Super Dream Swi…" at bounding box center [167, 297] width 216 height 499
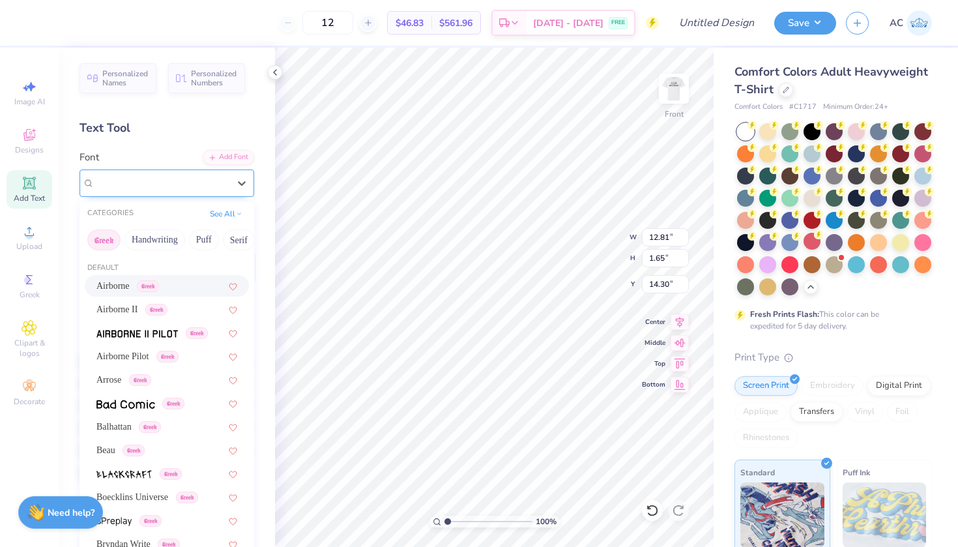
click at [104, 191] on div "Super Dream" at bounding box center [161, 183] width 137 height 20
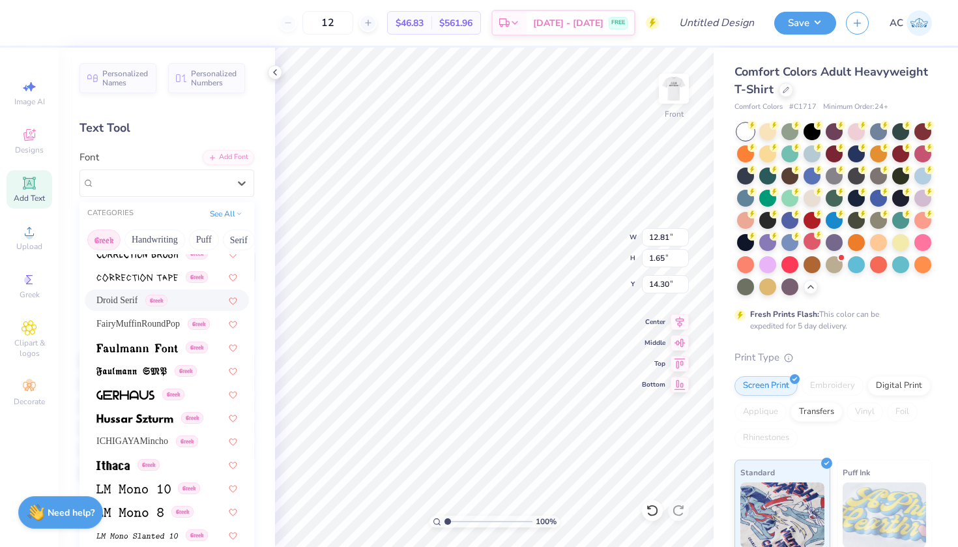
scroll to position [363, 0]
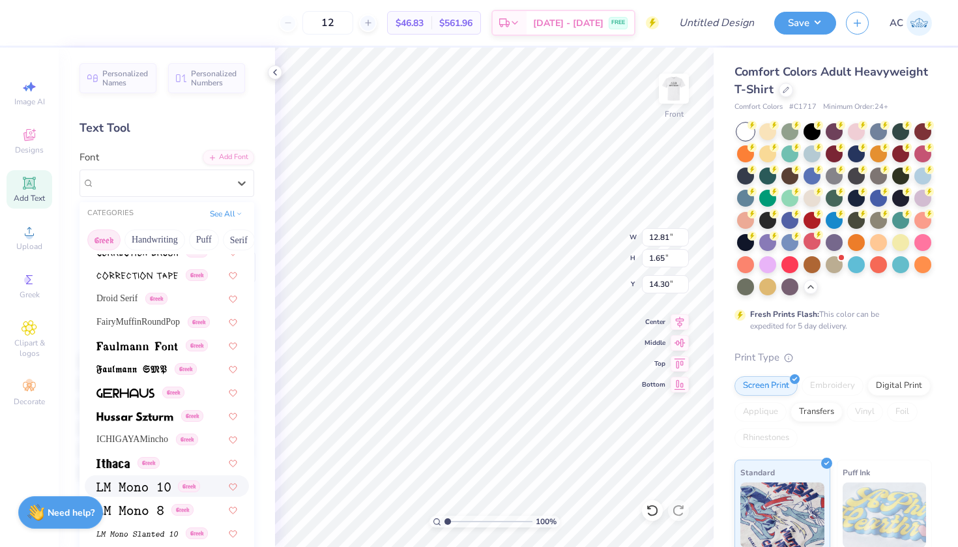
click at [129, 496] on div "Greek" at bounding box center [167, 486] width 164 height 22
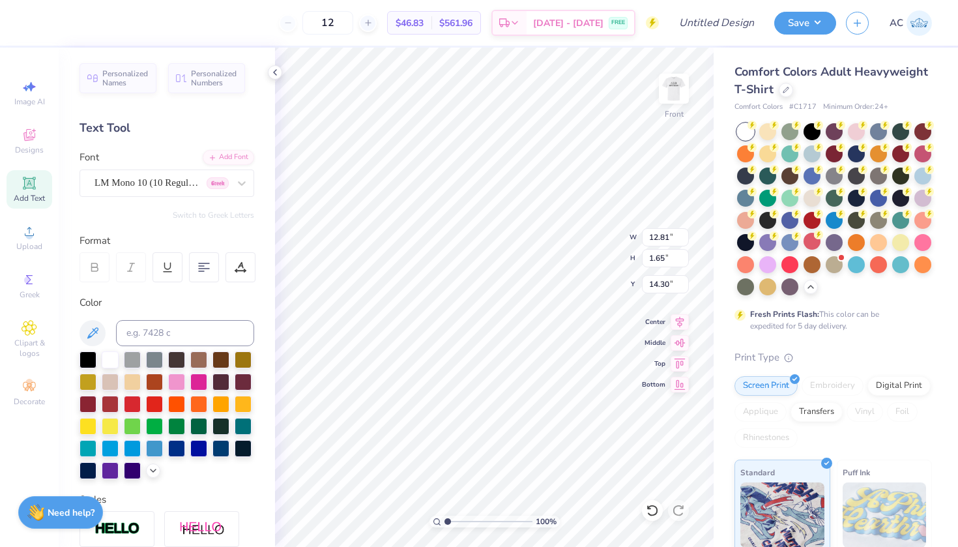
scroll to position [0, 3]
click at [106, 187] on span "LM Mono 10 (10 Regular)" at bounding box center [147, 182] width 104 height 15
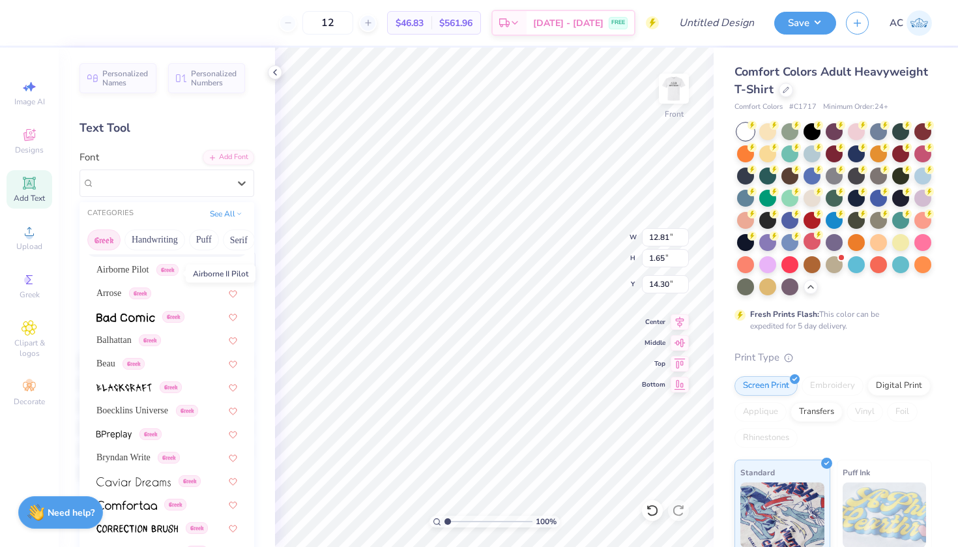
scroll to position [87, 0]
click at [117, 443] on div "Greek" at bounding box center [167, 434] width 164 height 22
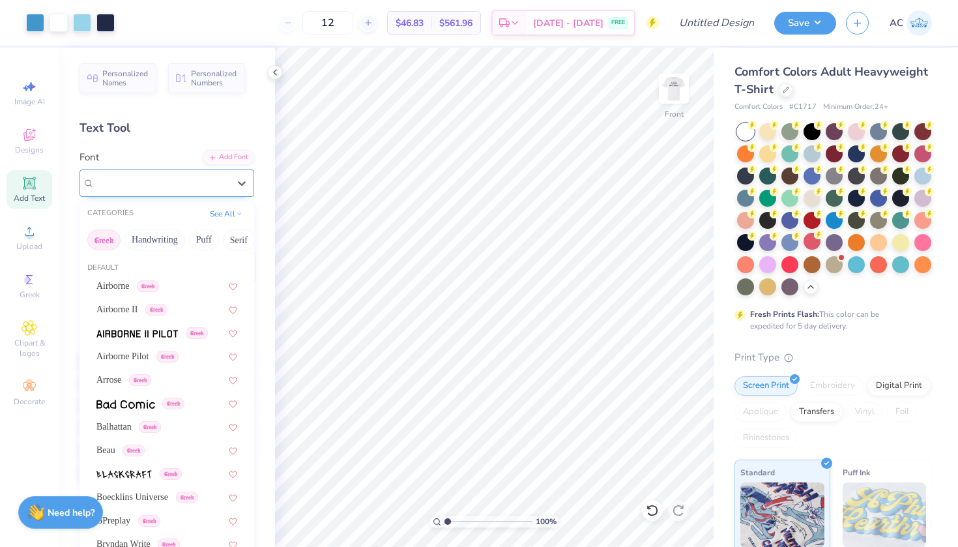
click at [134, 178] on span "LM Mono 10 (10 Regular)" at bounding box center [147, 182] width 104 height 15
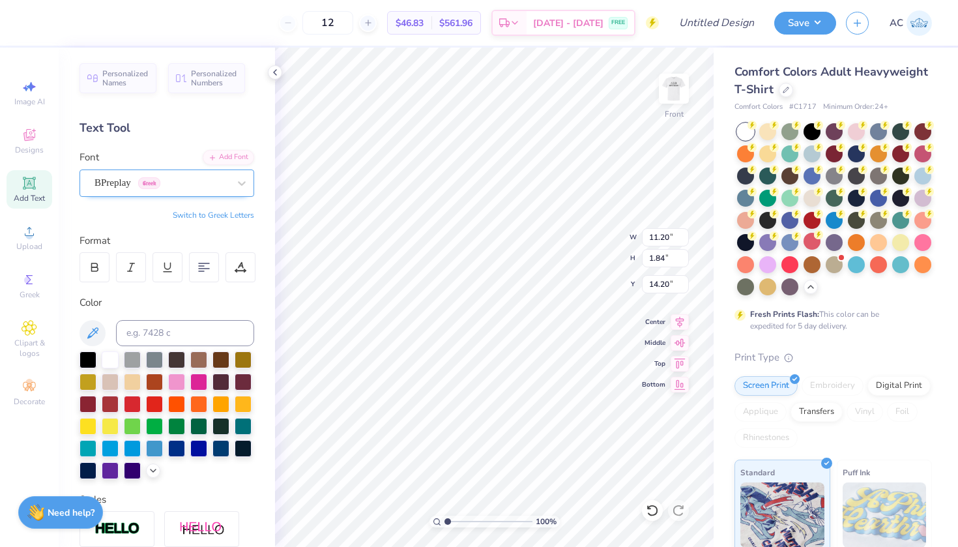
click at [160, 180] on span "Greek" at bounding box center [149, 183] width 22 height 12
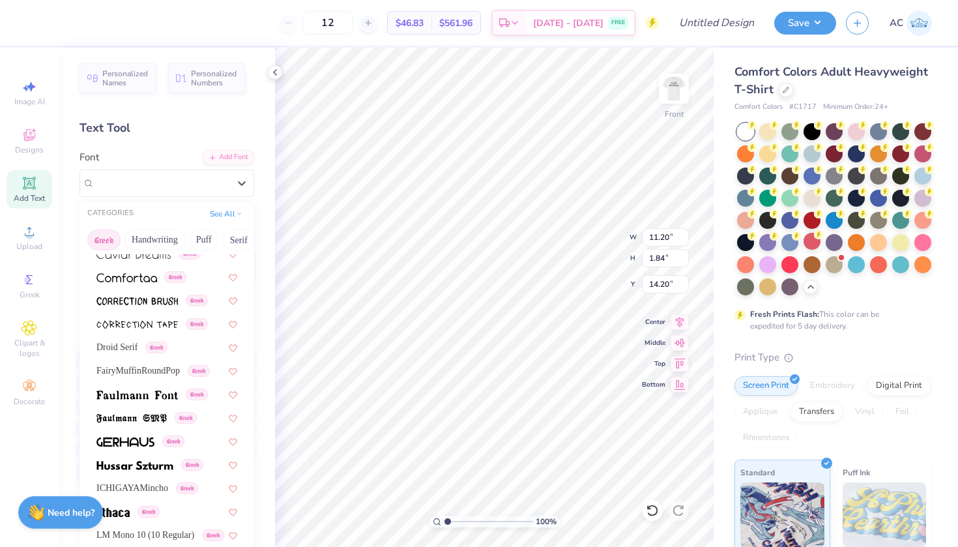
scroll to position [316, 0]
click at [149, 462] on img at bounding box center [134, 464] width 77 height 9
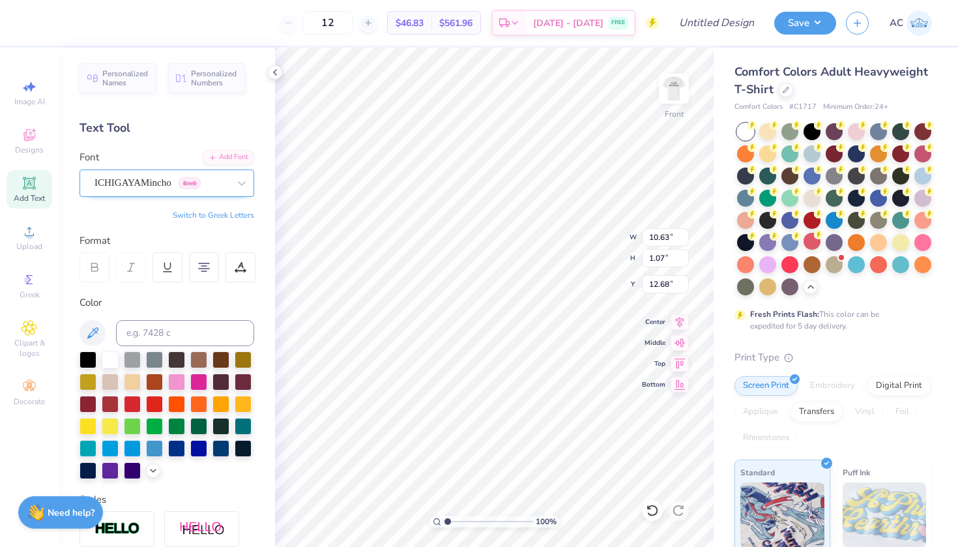
click at [121, 186] on span "ICHIGAYAMincho" at bounding box center [133, 182] width 77 height 15
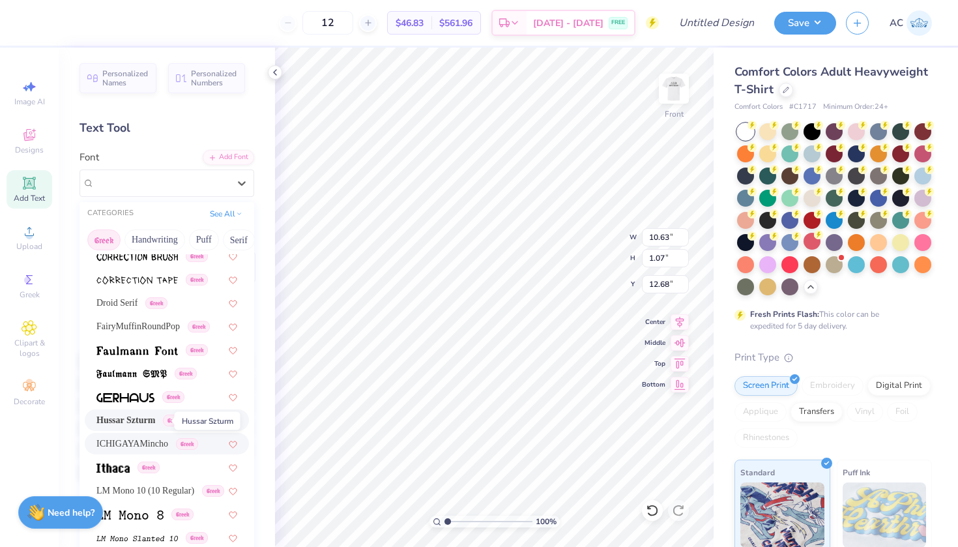
scroll to position [359, 0]
click at [137, 424] on span "Hussar Szturm" at bounding box center [125, 420] width 59 height 14
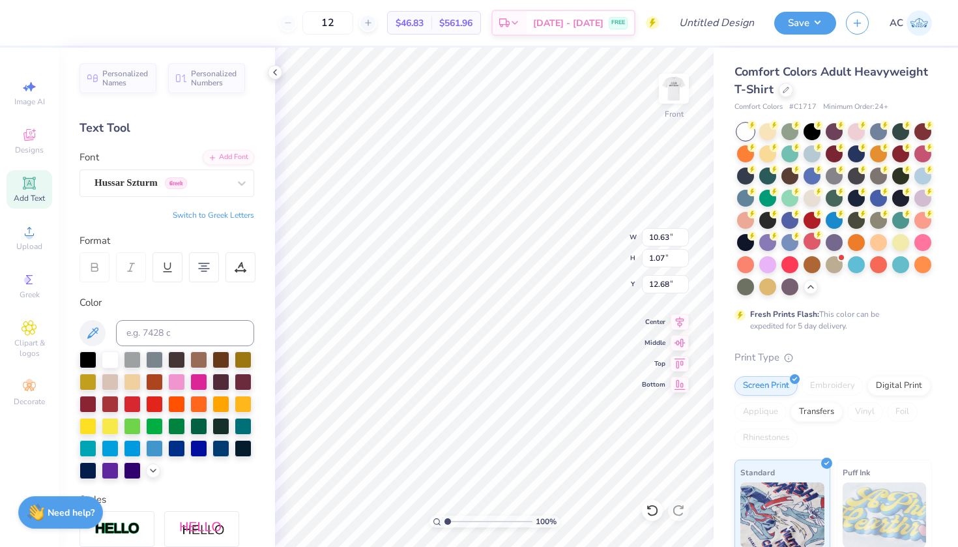
scroll to position [0, 4]
click at [172, 188] on div "ICHIGAYAMincho Greek" at bounding box center [161, 183] width 137 height 20
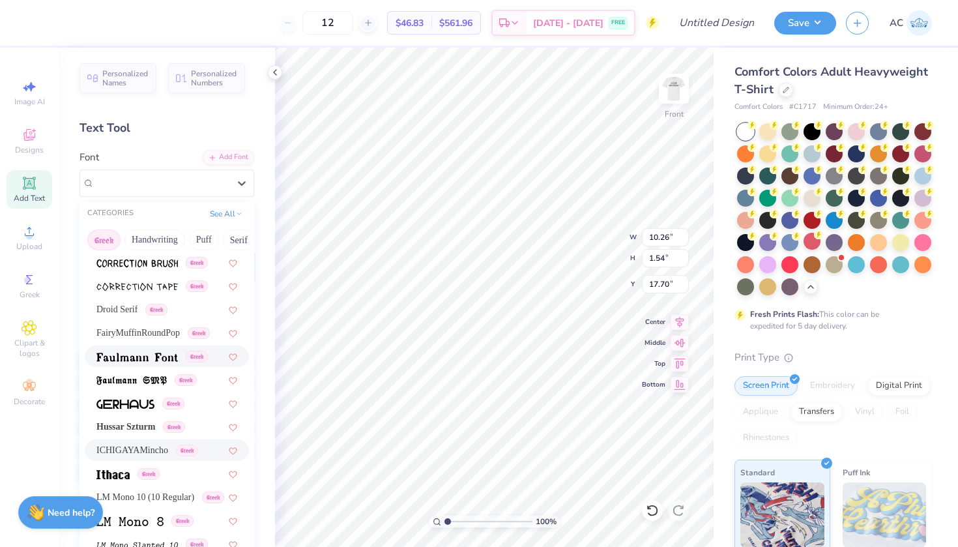
scroll to position [353, 0]
click at [147, 428] on span "Hussar Szturm" at bounding box center [125, 426] width 59 height 14
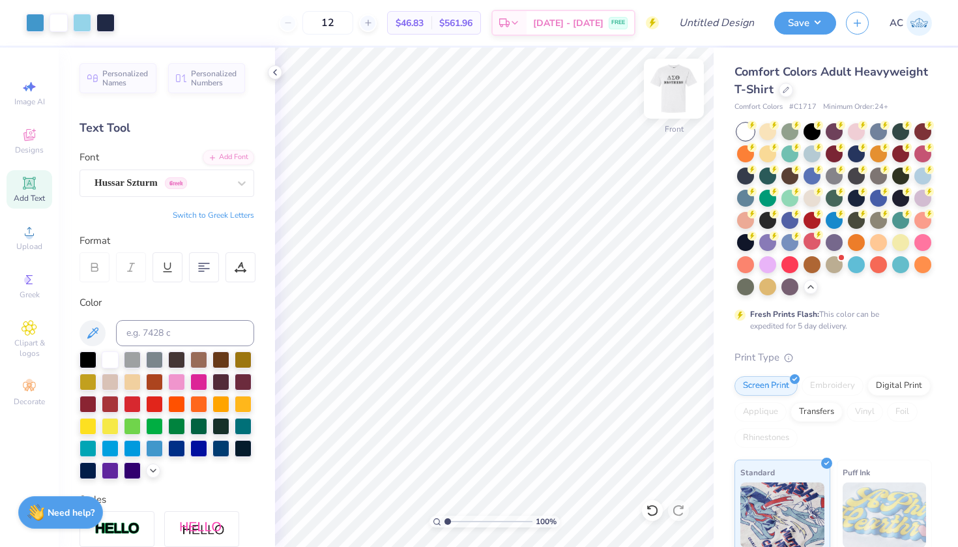
click at [679, 93] on img at bounding box center [674, 89] width 52 height 52
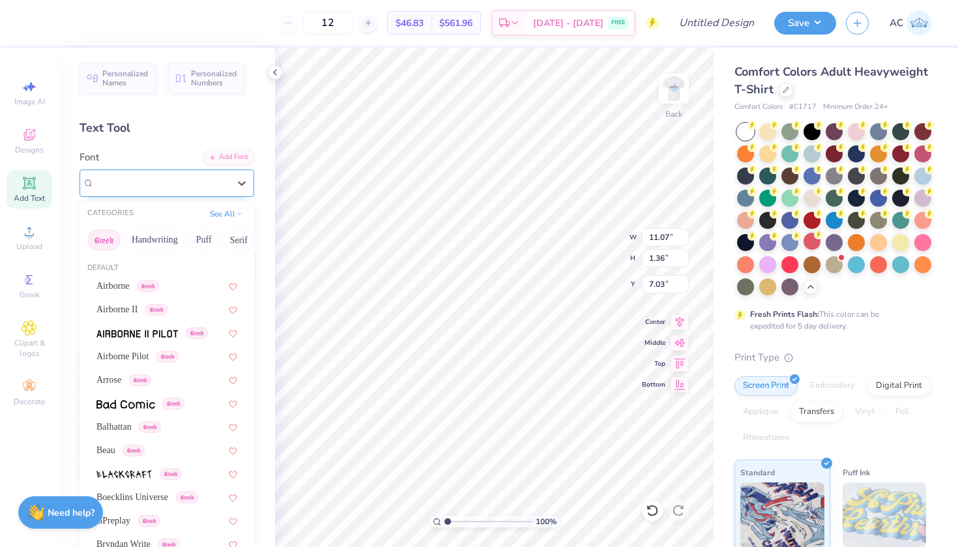
click at [164, 183] on span "ICHIGAYAMincho" at bounding box center [133, 182] width 77 height 15
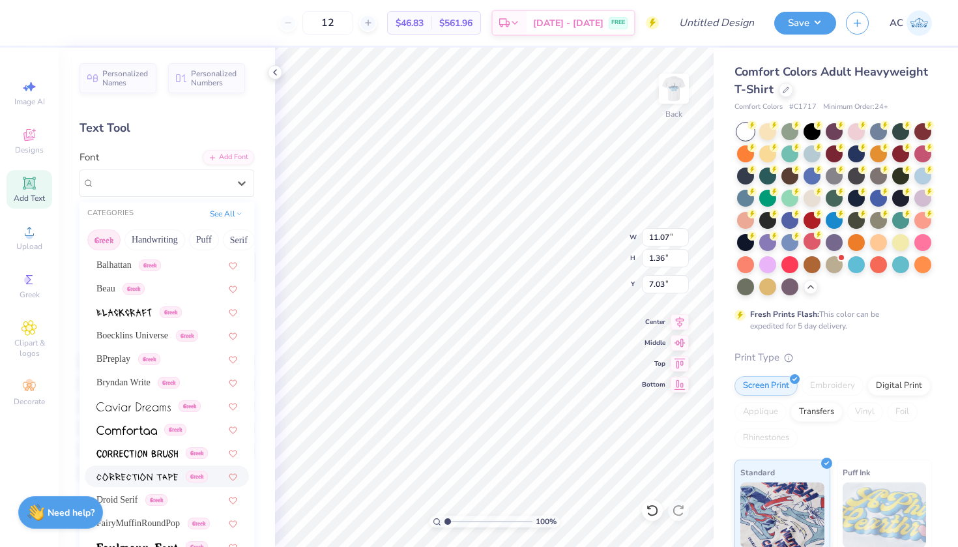
scroll to position [300, 0]
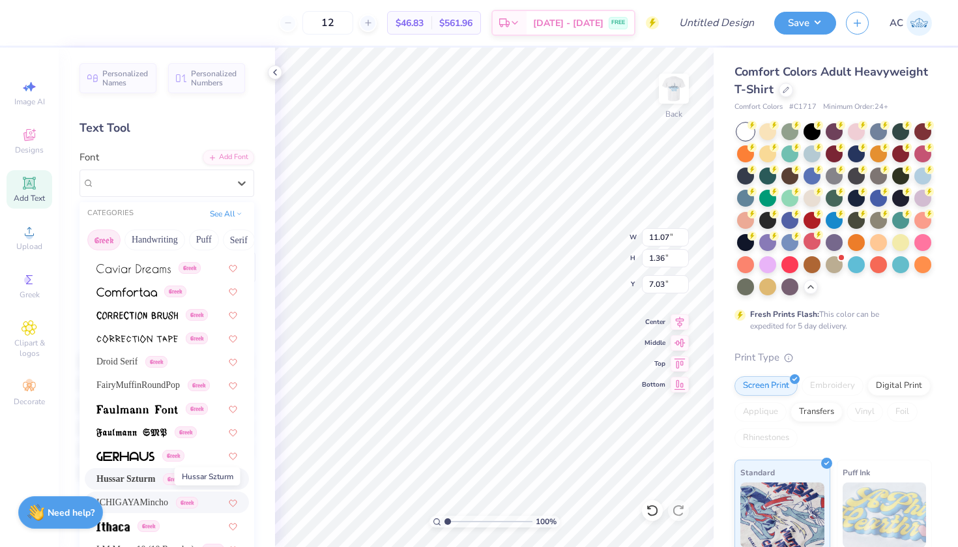
click at [141, 485] on span "Hussar Szturm" at bounding box center [125, 479] width 59 height 14
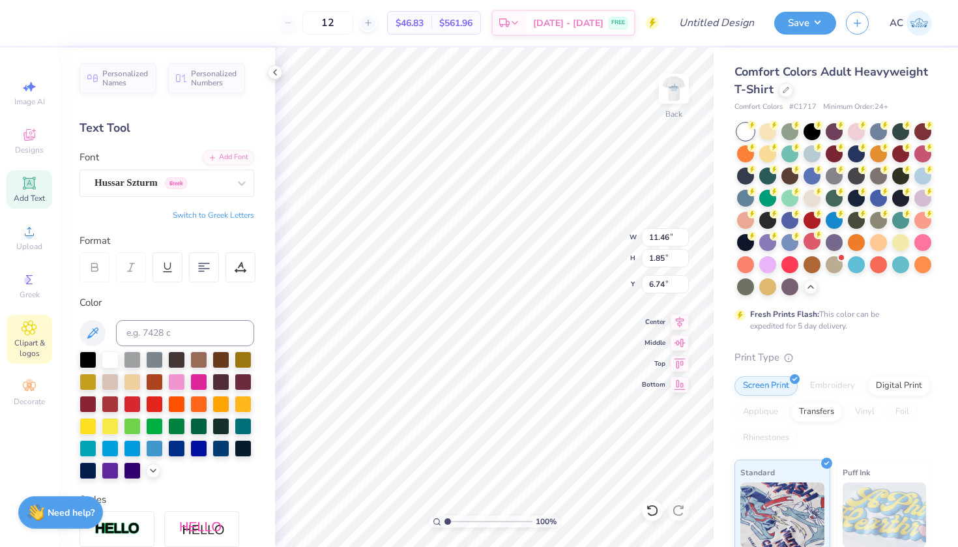
click at [33, 336] on div "Clipart & logos" at bounding box center [30, 339] width 46 height 49
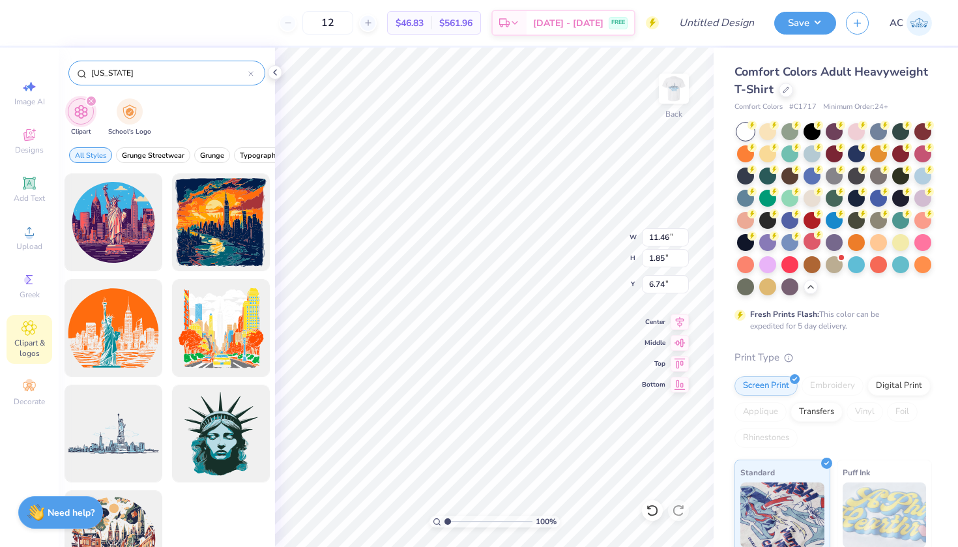
click at [145, 78] on input "New York" at bounding box center [169, 72] width 158 height 13
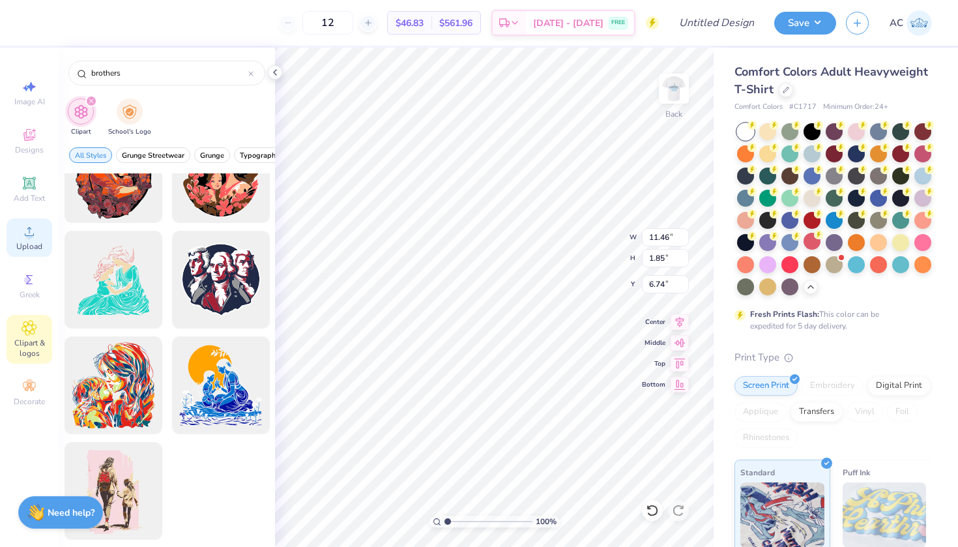
scroll to position [576, 0]
click at [41, 91] on div "Image AI" at bounding box center [30, 93] width 46 height 38
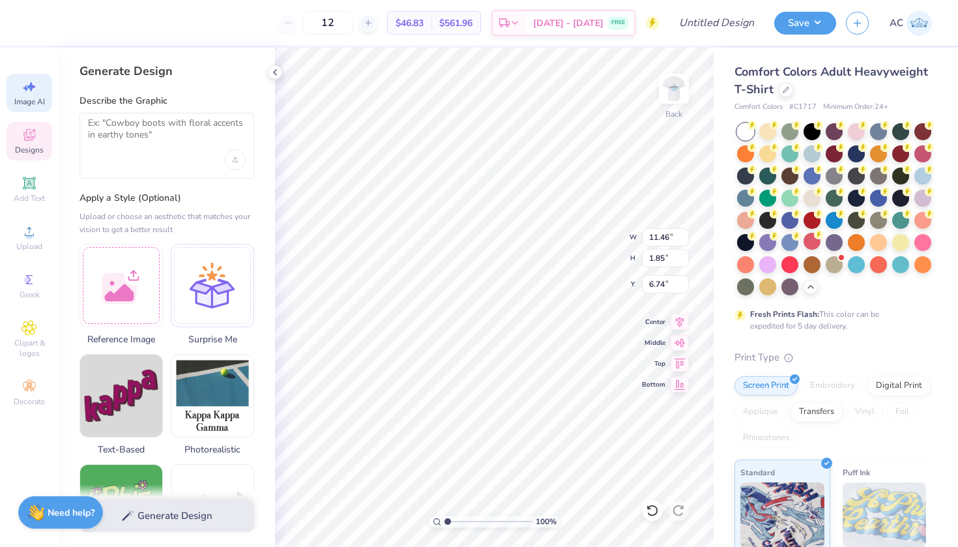
click at [36, 138] on icon at bounding box center [30, 135] width 16 height 16
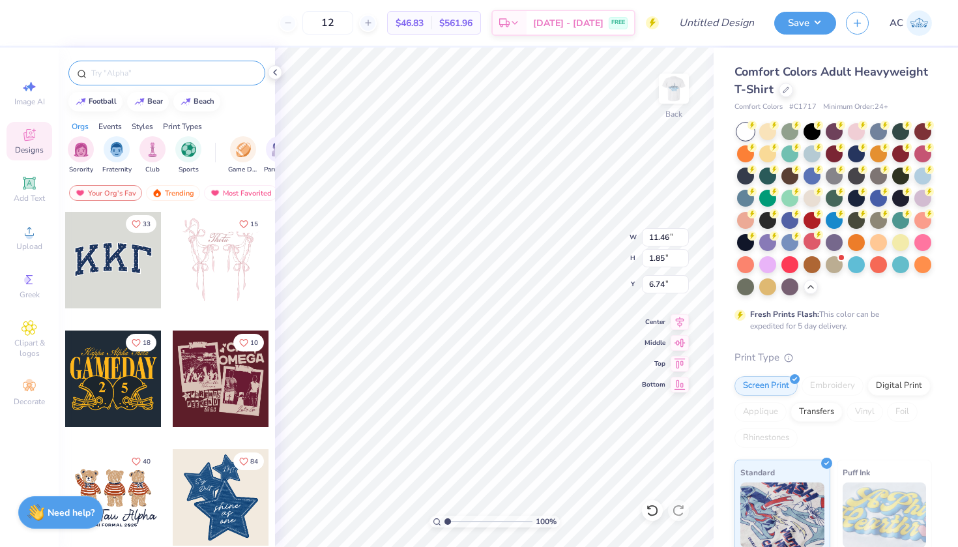
click at [113, 73] on input "text" at bounding box center [173, 72] width 167 height 13
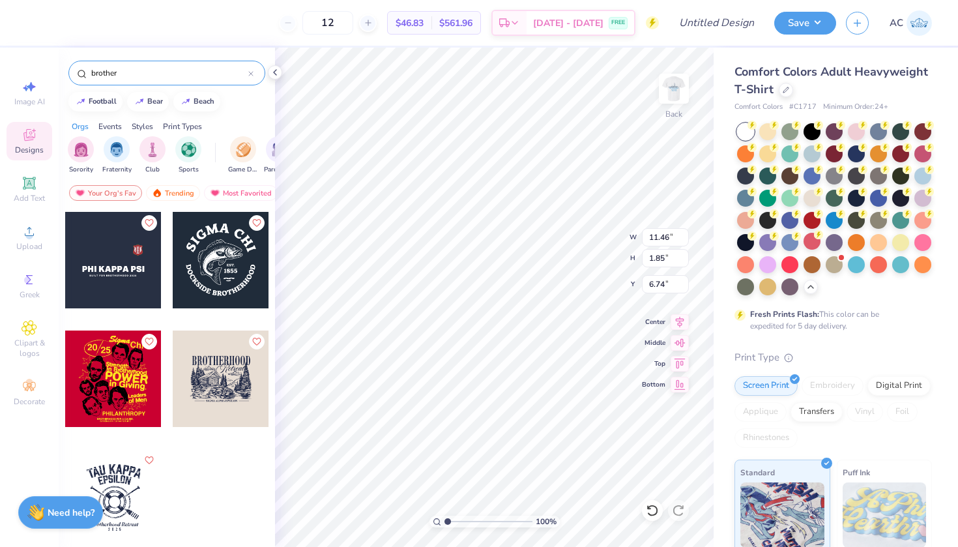
click at [196, 476] on div at bounding box center [221, 507] width 98 height 118
click at [29, 181] on icon at bounding box center [29, 183] width 12 height 12
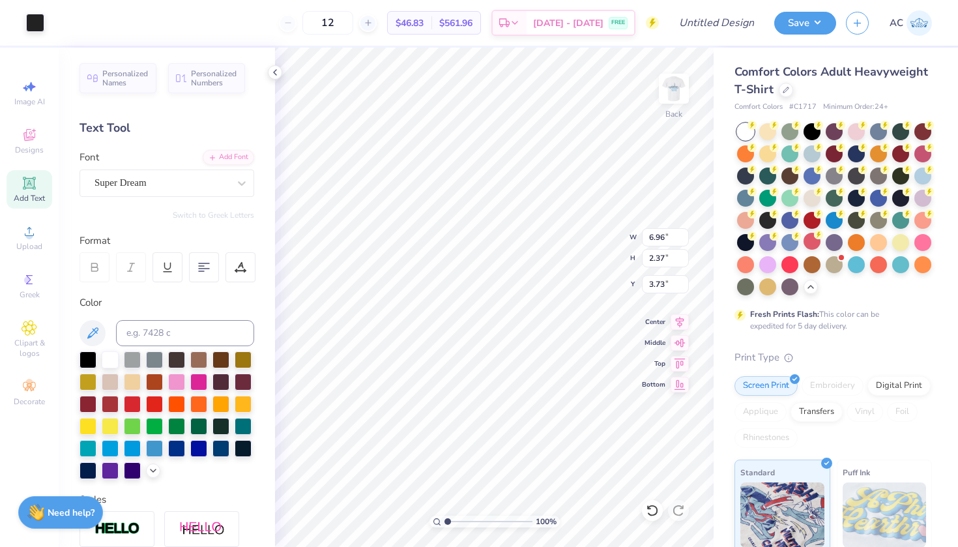
click at [84, 263] on div at bounding box center [95, 267] width 30 height 30
click at [239, 271] on icon at bounding box center [240, 271] width 10 height 0
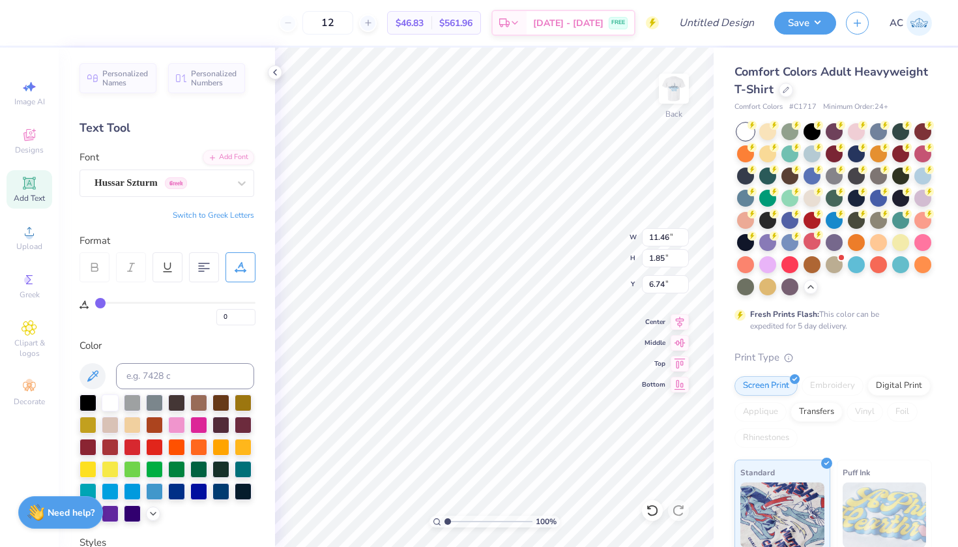
drag, startPoint x: 95, startPoint y: 301, endPoint x: 102, endPoint y: 301, distance: 7.2
click at [102, 301] on div "0" at bounding box center [168, 303] width 176 height 43
drag, startPoint x: 102, startPoint y: 301, endPoint x: 114, endPoint y: 301, distance: 12.4
click at [114, 302] on input "range" at bounding box center [175, 303] width 160 height 2
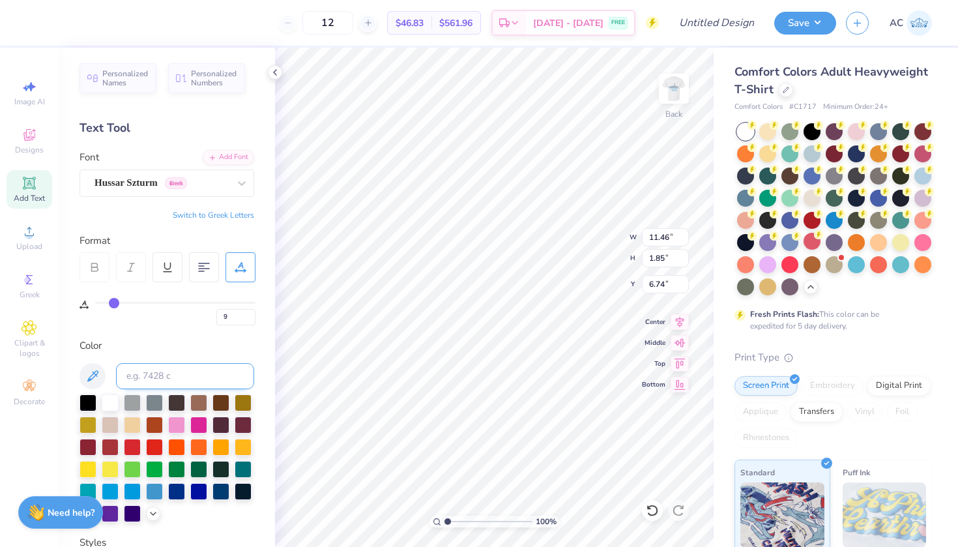
click at [192, 375] on input at bounding box center [185, 376] width 138 height 26
click at [274, 73] on icon at bounding box center [275, 72] width 10 height 10
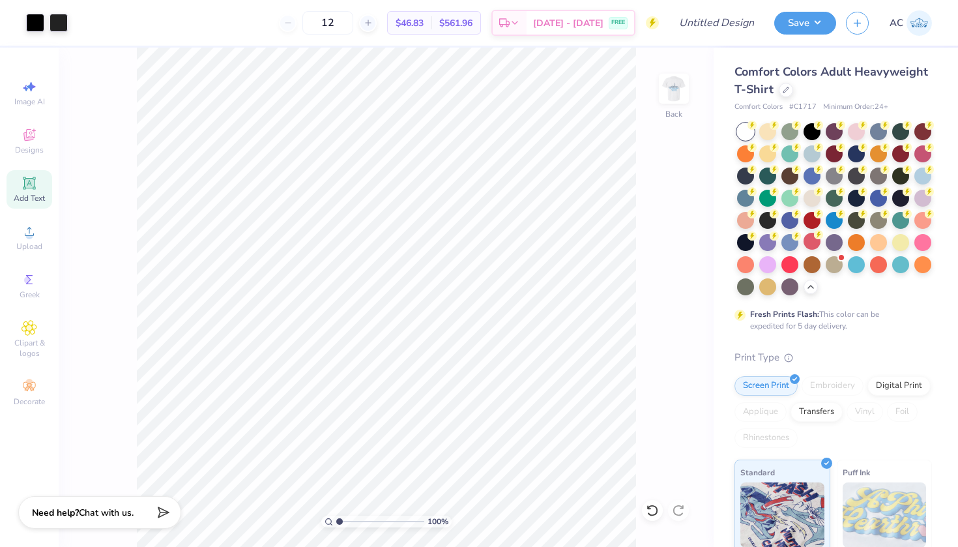
click at [654, 104] on div "100 % Back" at bounding box center [386, 297] width 655 height 499
click at [681, 100] on img at bounding box center [674, 89] width 52 height 52
